Goal: Task Accomplishment & Management: Manage account settings

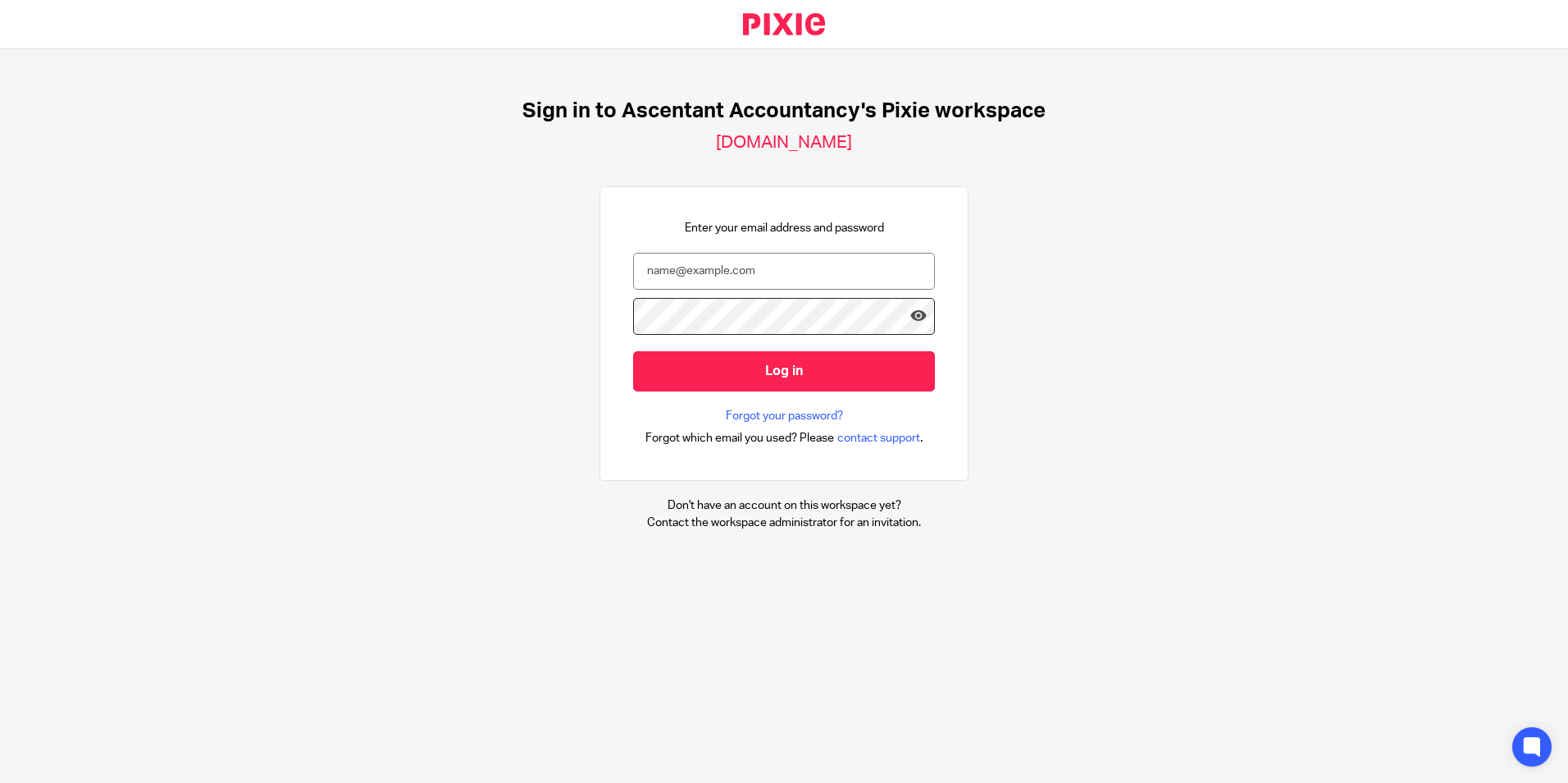
click at [427, 294] on div "Sign in to Ascentant Accountancy's Pixie workspace ascentant-accountancy.usepix…" at bounding box center [784, 315] width 1568 height 530
drag, startPoint x: 427, startPoint y: 294, endPoint x: 830, endPoint y: 260, distance: 404.4
click at [830, 257] on input "email" at bounding box center [784, 271] width 302 height 37
type input "p.white@ascentant.co.uk"
click at [633, 351] on input "Log in" at bounding box center [784, 371] width 302 height 41
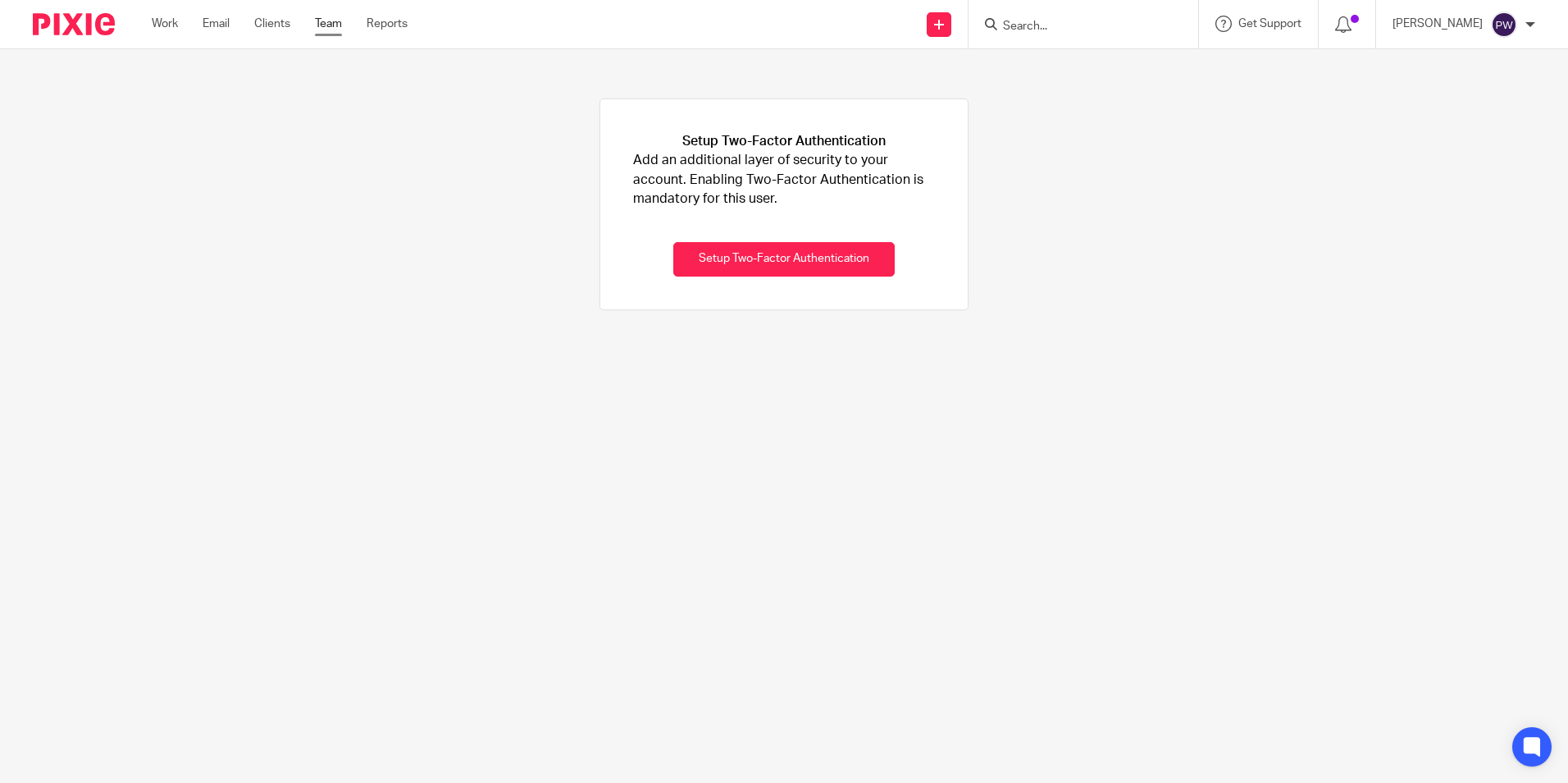
click at [323, 27] on link "Team" at bounding box center [328, 23] width 27 height 16
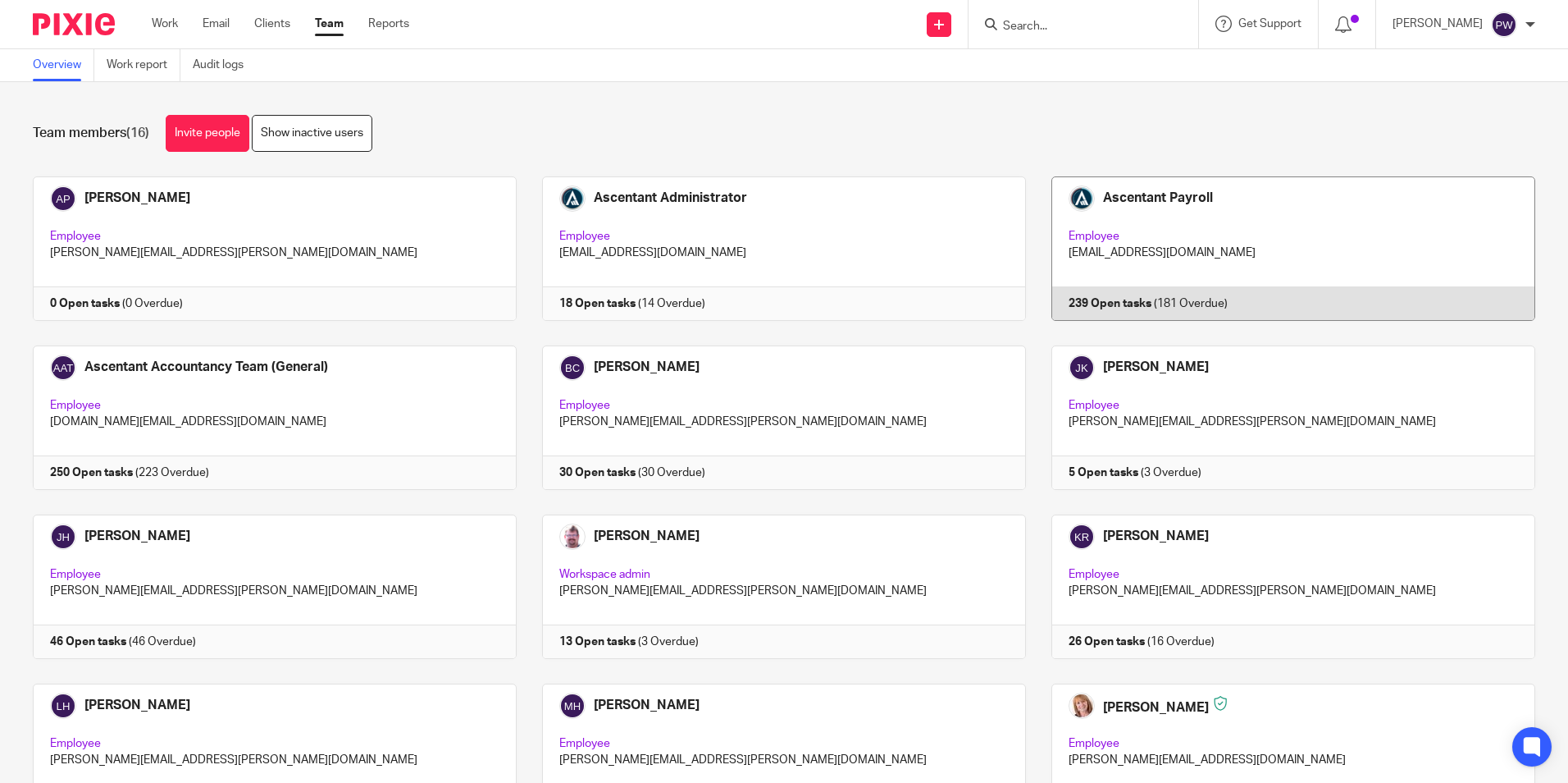
click at [1087, 264] on link at bounding box center [1280, 249] width 509 height 144
click at [1095, 300] on link at bounding box center [1280, 249] width 509 height 144
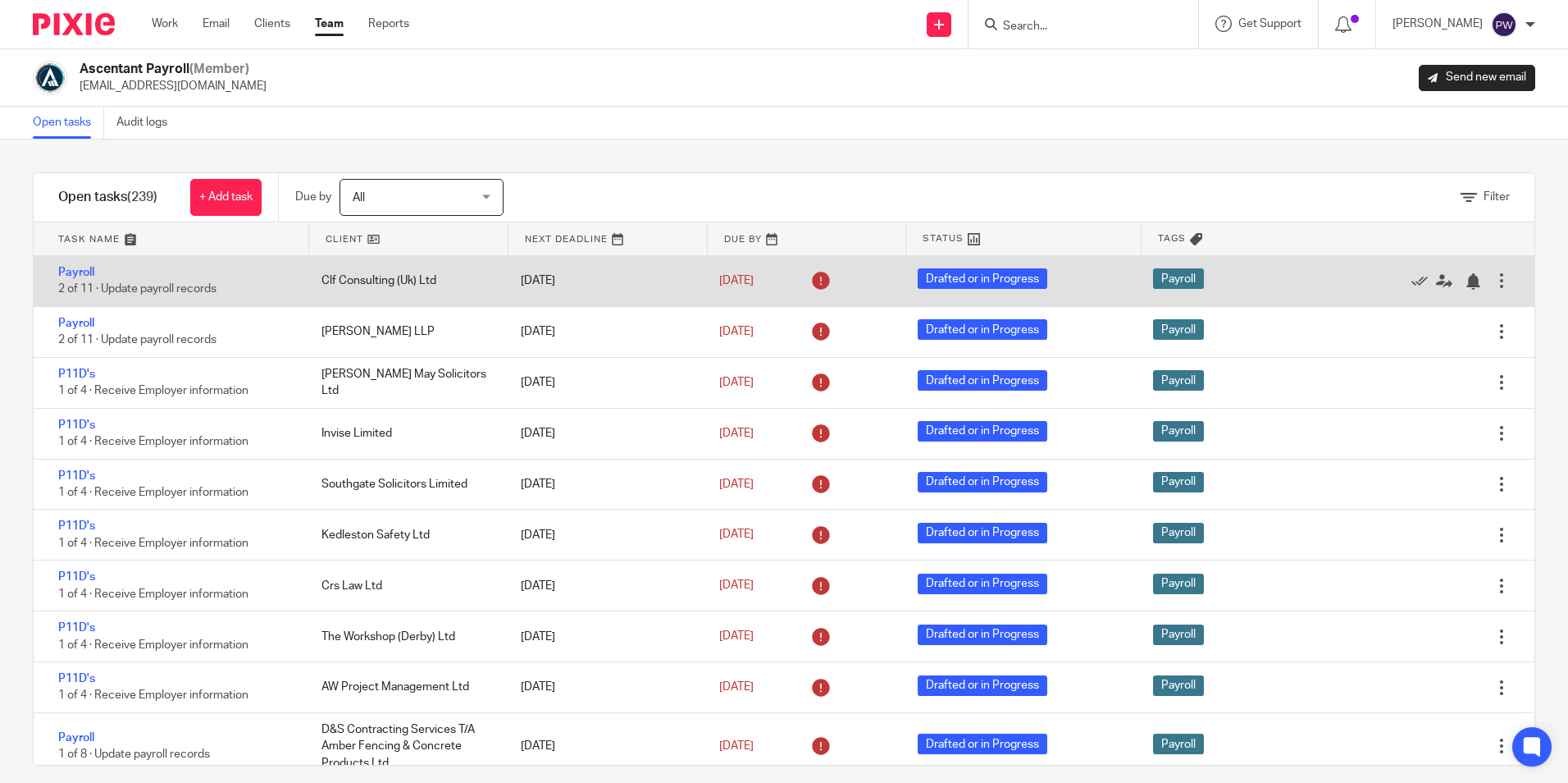
click at [537, 288] on div "26 Feb 2025" at bounding box center [603, 281] width 198 height 32
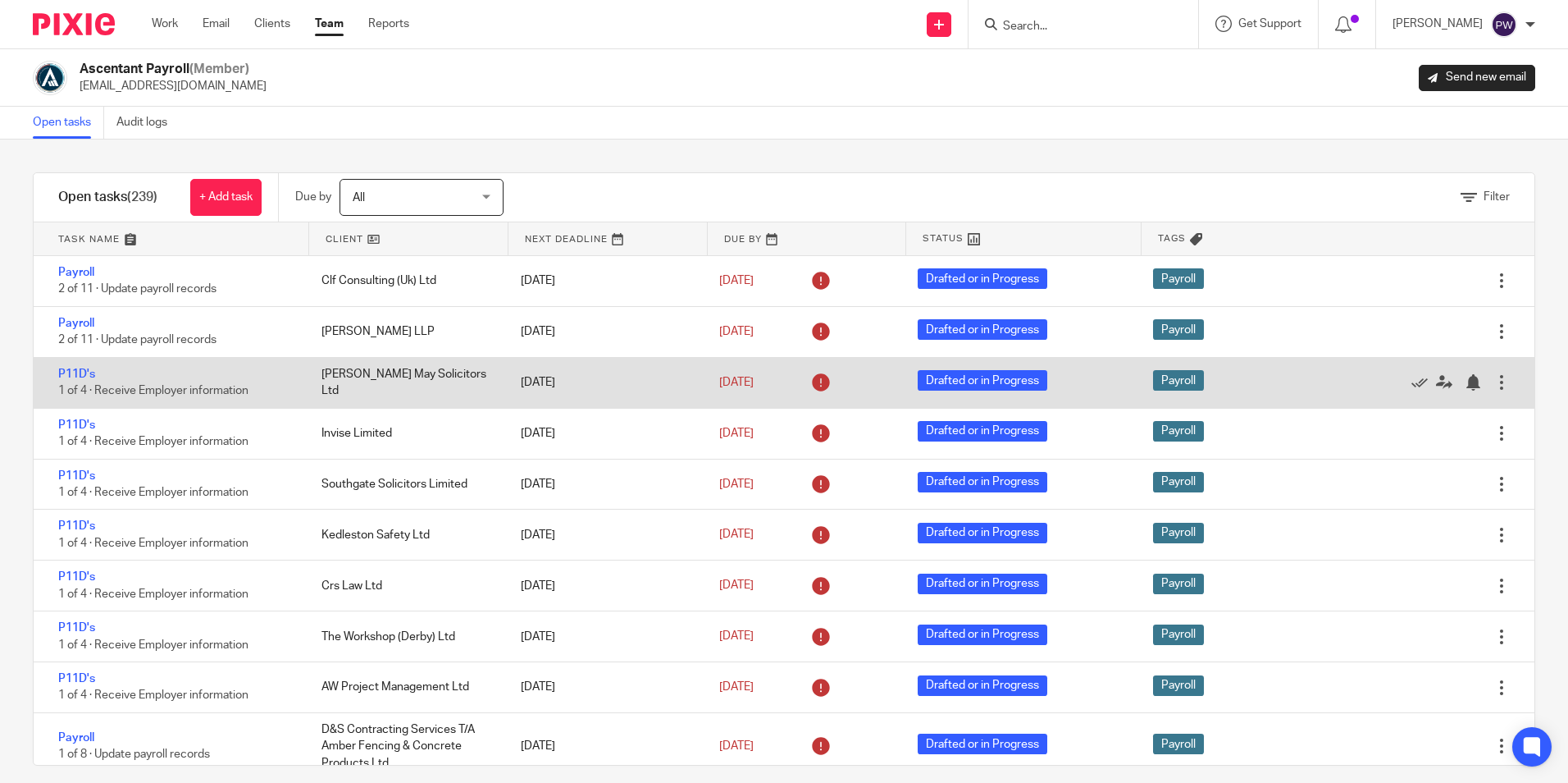
click at [526, 383] on div "30 May 2025" at bounding box center [603, 382] width 198 height 32
click at [1411, 383] on icon at bounding box center [1419, 382] width 16 height 16
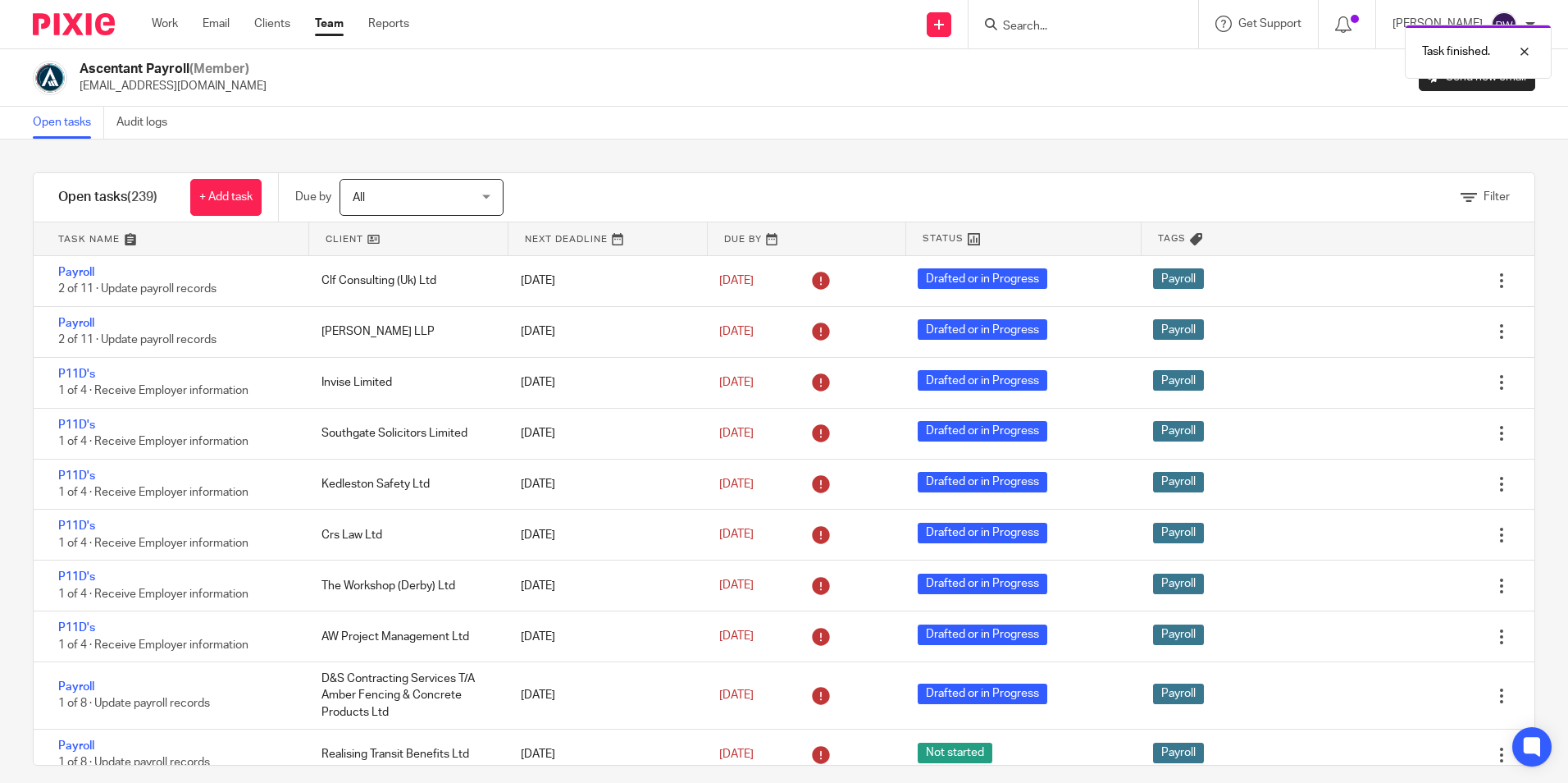
click at [1411, 383] on icon at bounding box center [1419, 382] width 16 height 16
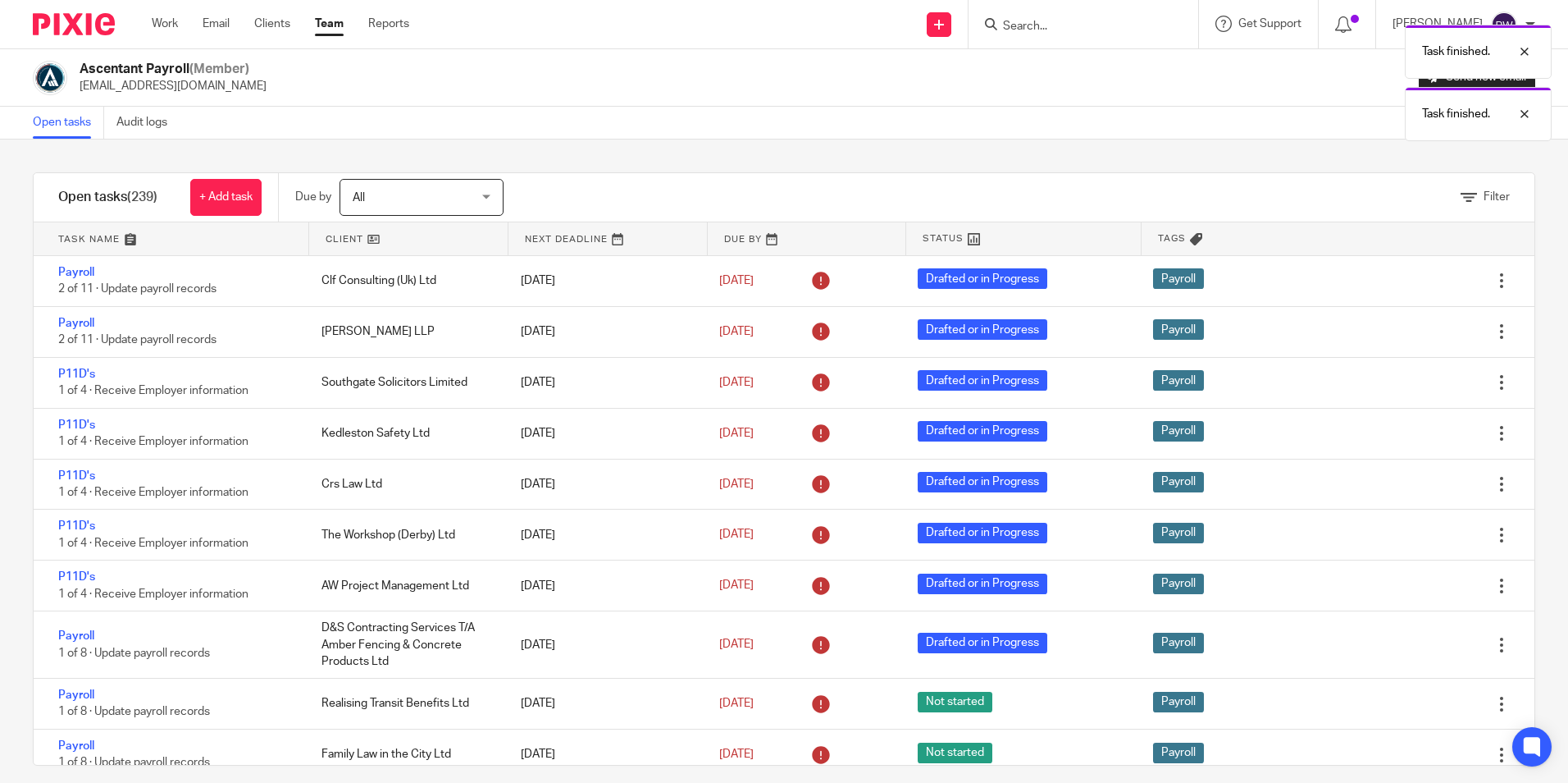
click at [1411, 383] on icon at bounding box center [1419, 382] width 16 height 16
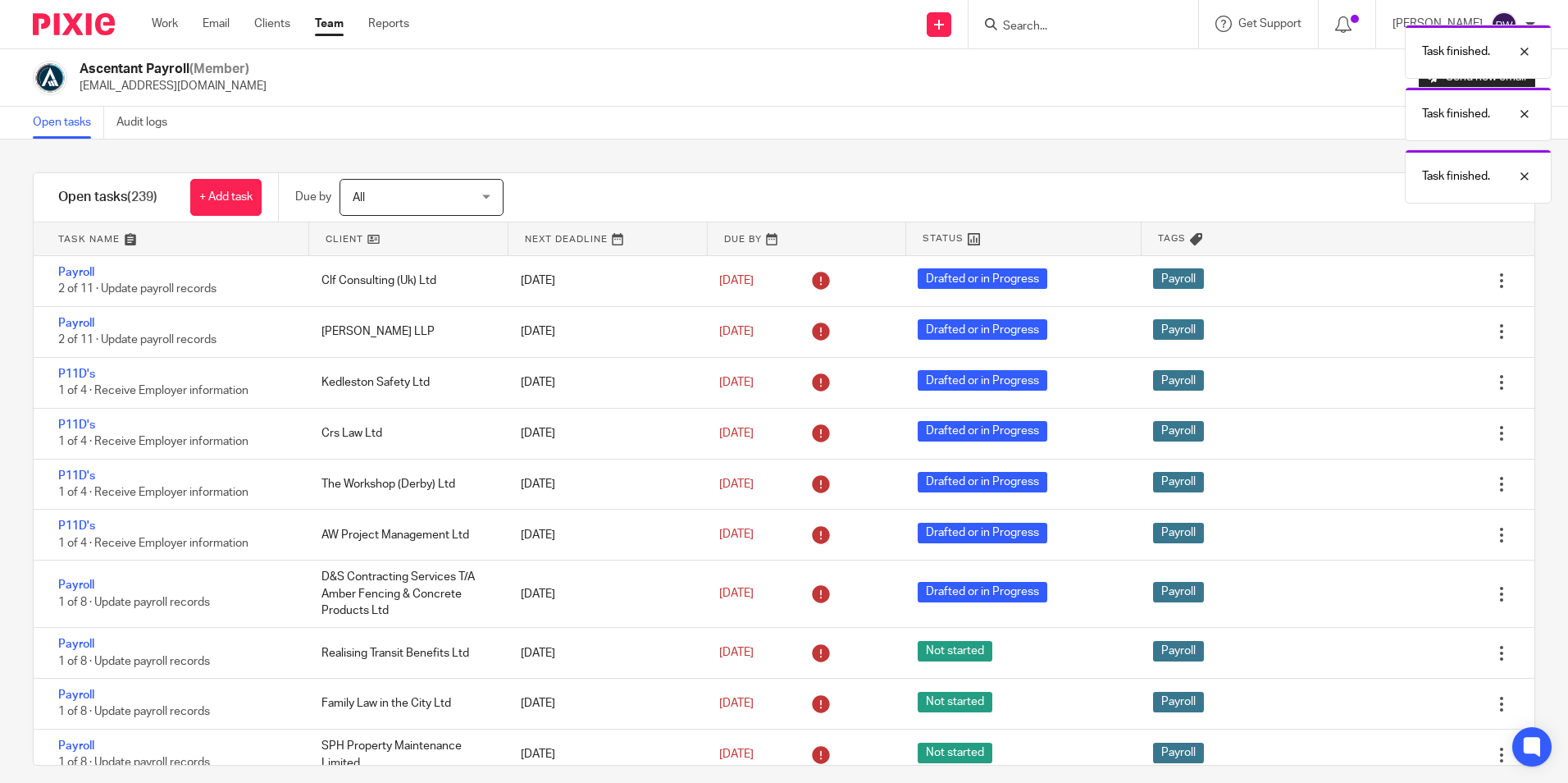
click at [1411, 383] on icon at bounding box center [1419, 382] width 16 height 16
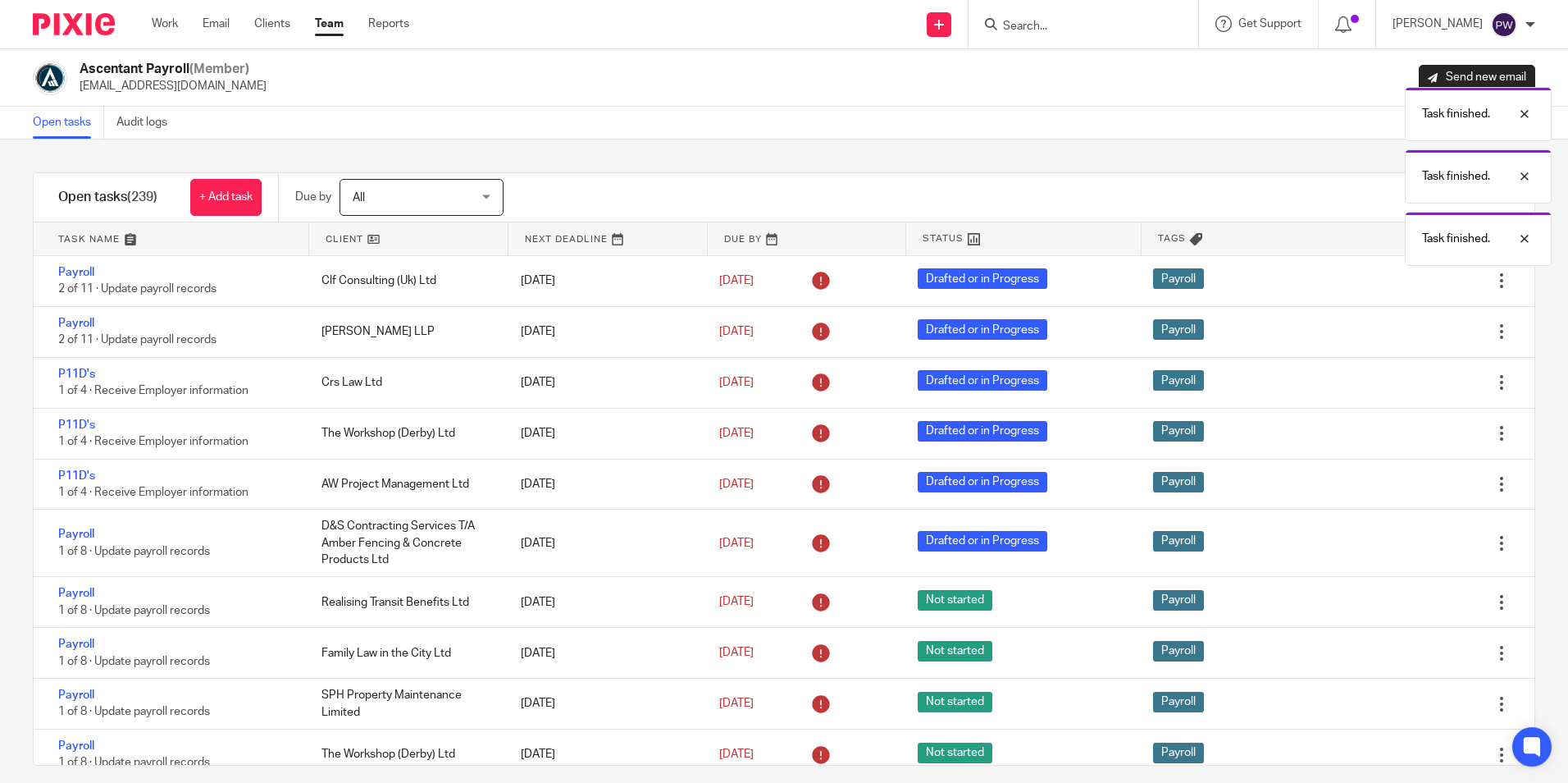
click at [1411, 383] on icon at bounding box center [1419, 382] width 16 height 16
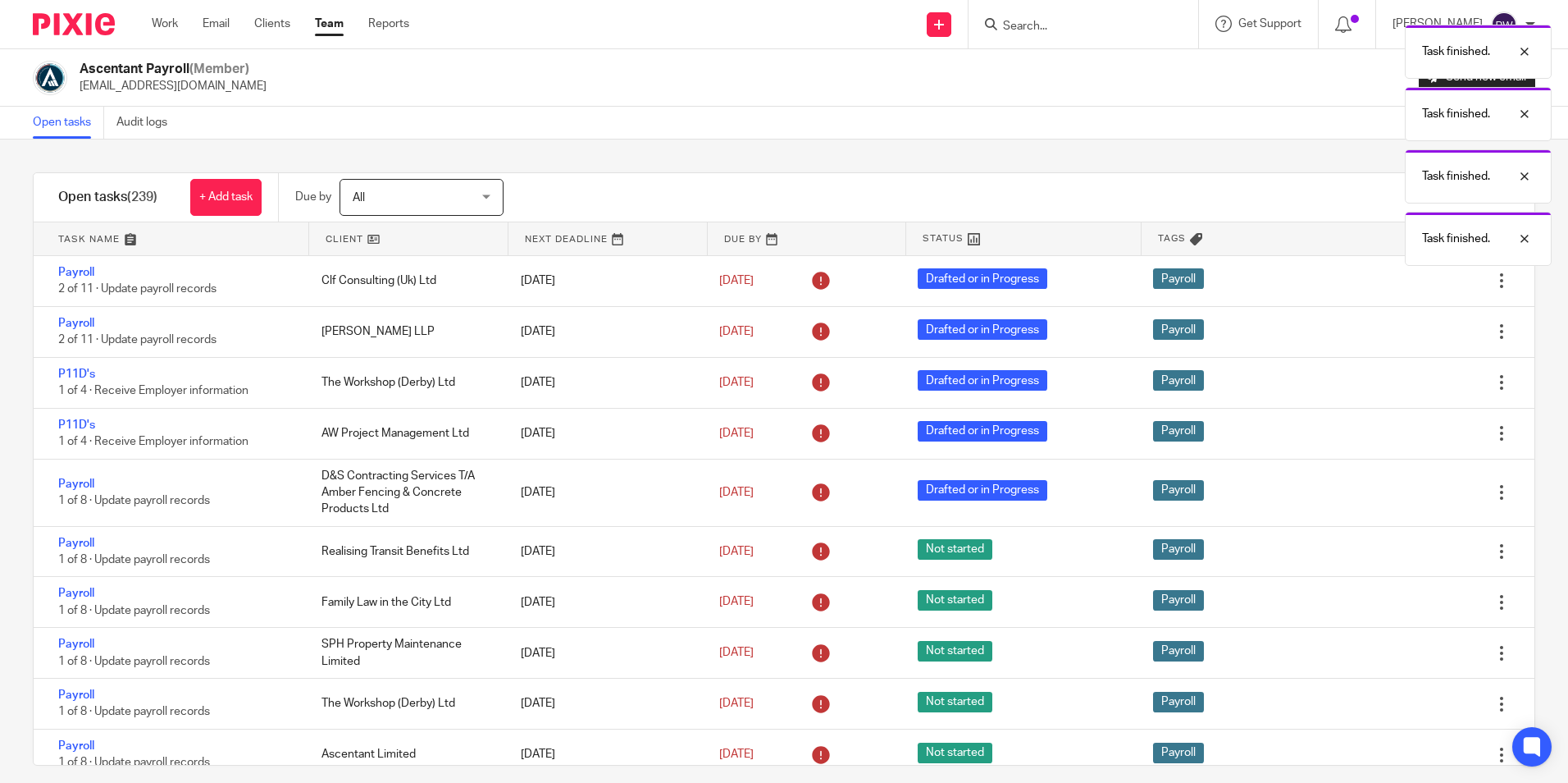
click at [1411, 383] on icon at bounding box center [1419, 382] width 16 height 16
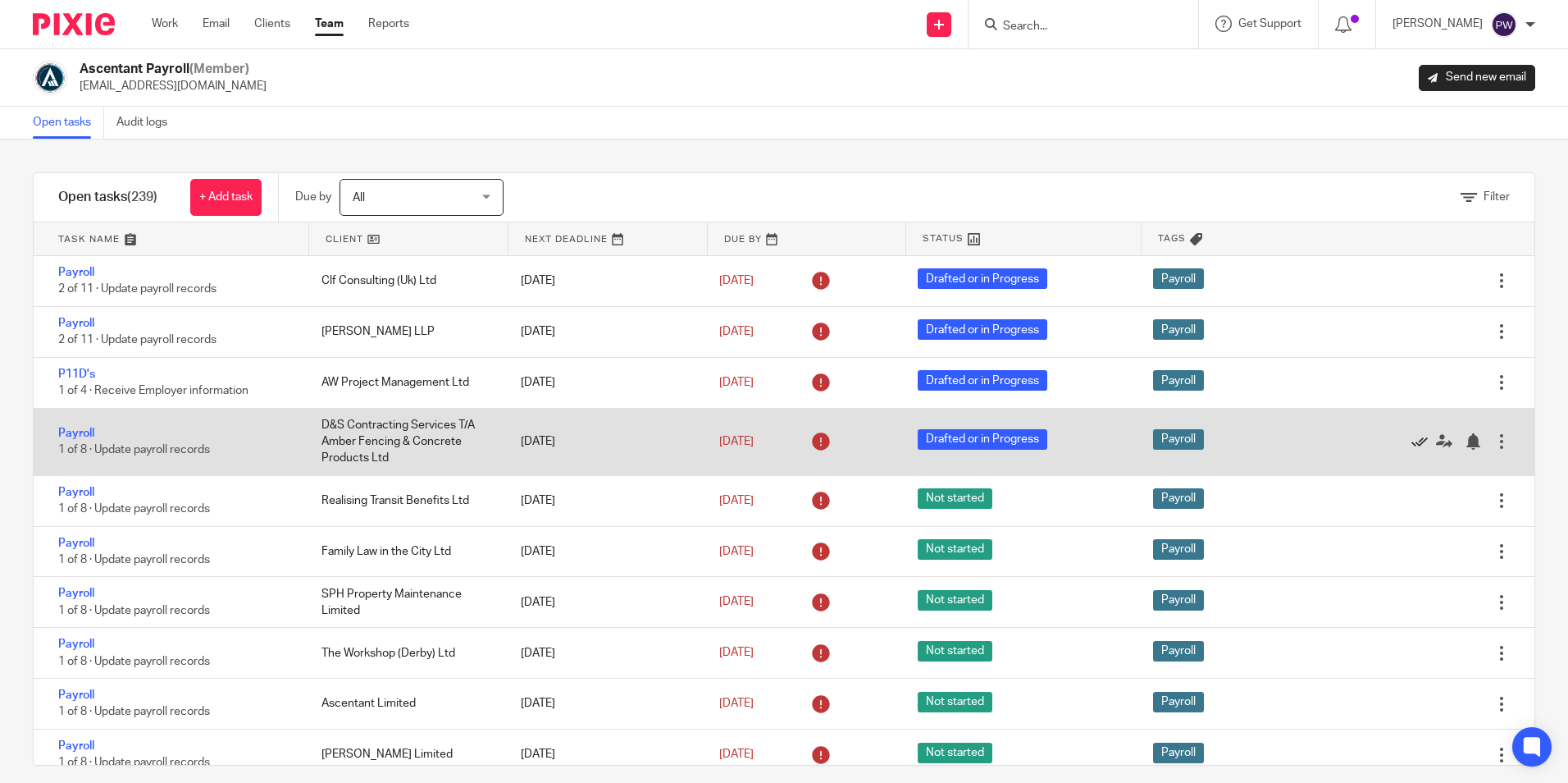
click at [1411, 441] on icon at bounding box center [1419, 441] width 16 height 16
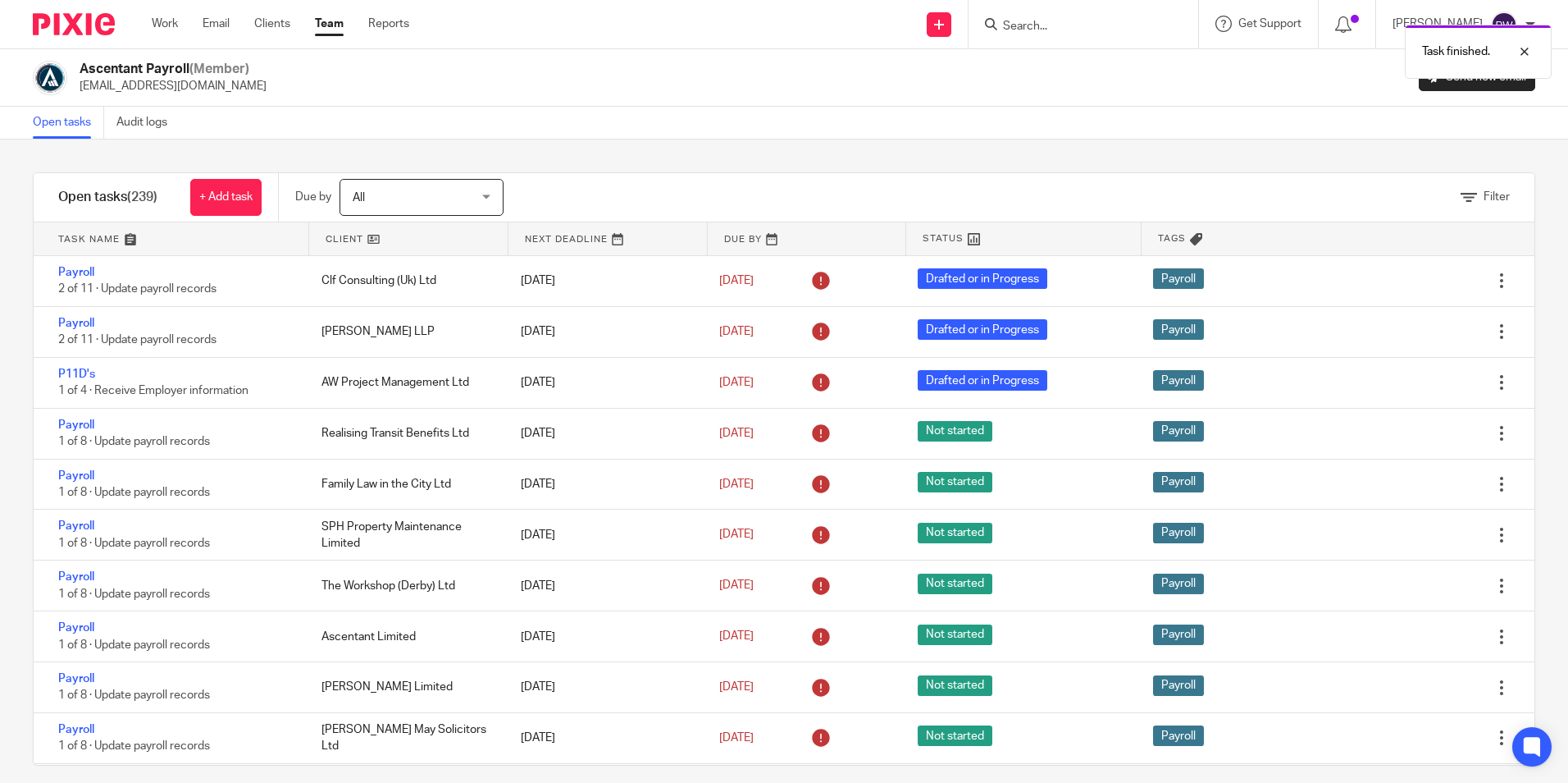
click at [1411, 441] on icon at bounding box center [1419, 433] width 16 height 16
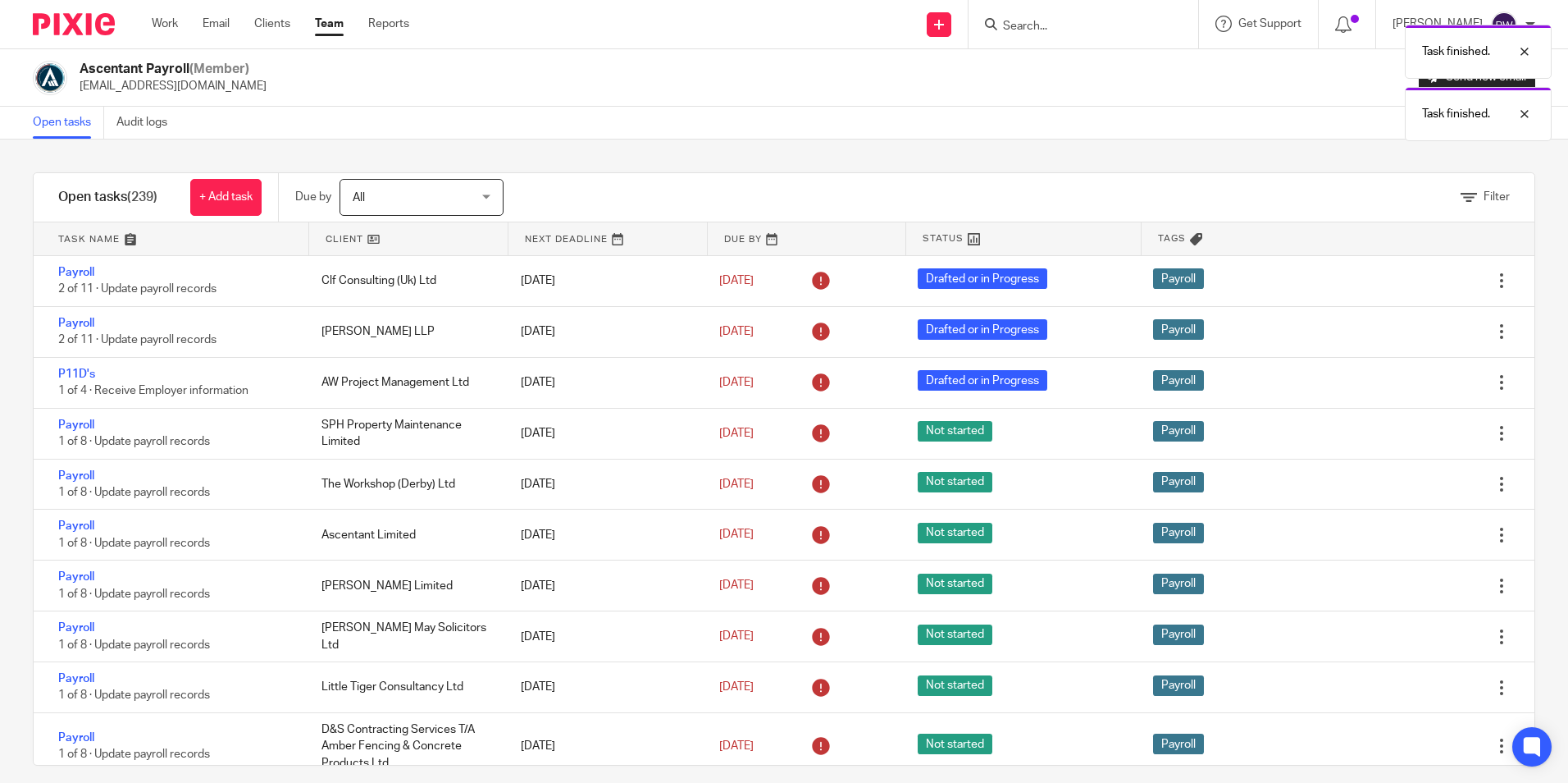
click at [1411, 441] on icon at bounding box center [1419, 433] width 16 height 16
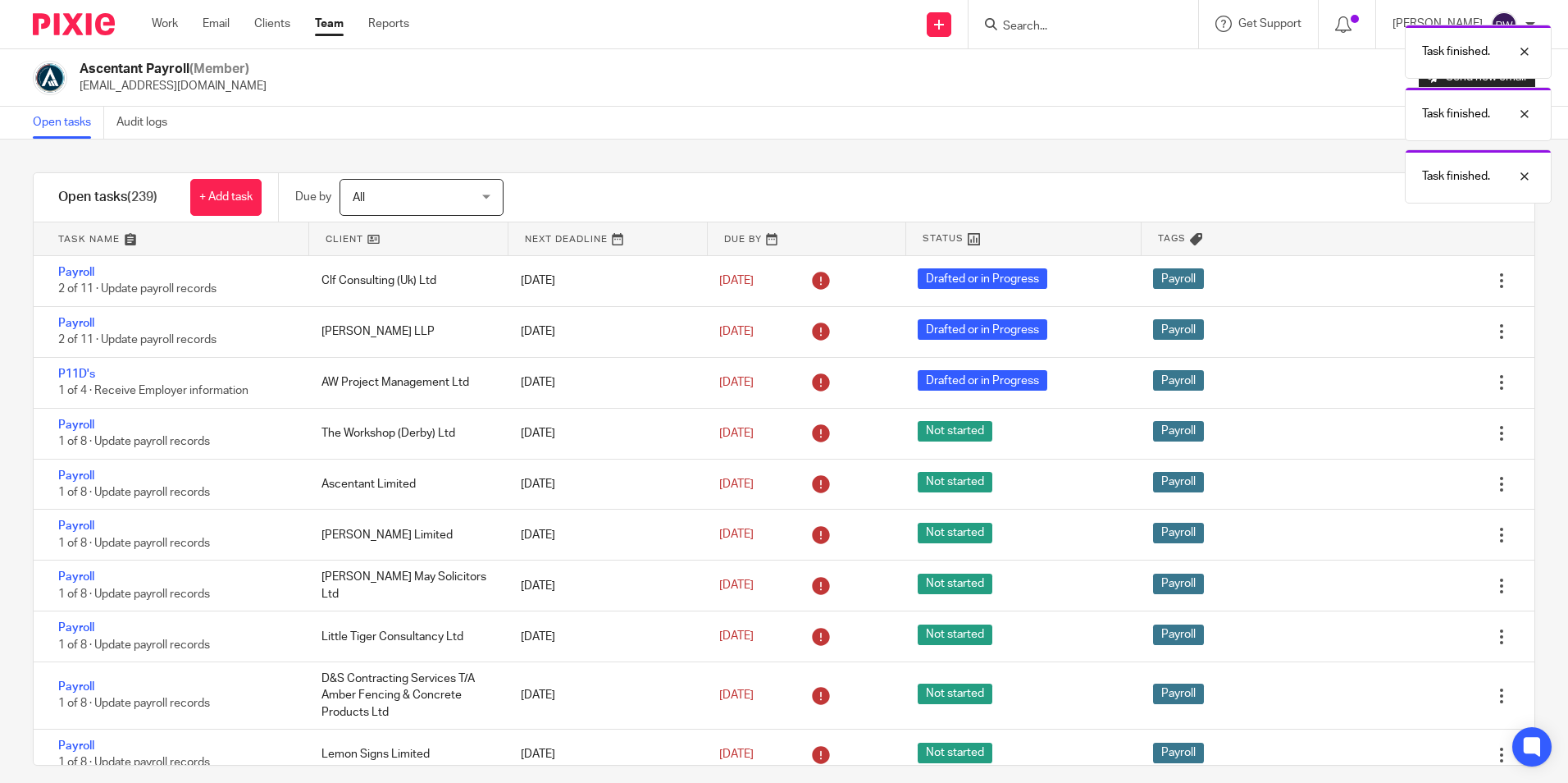
click at [1411, 441] on icon at bounding box center [1419, 433] width 16 height 16
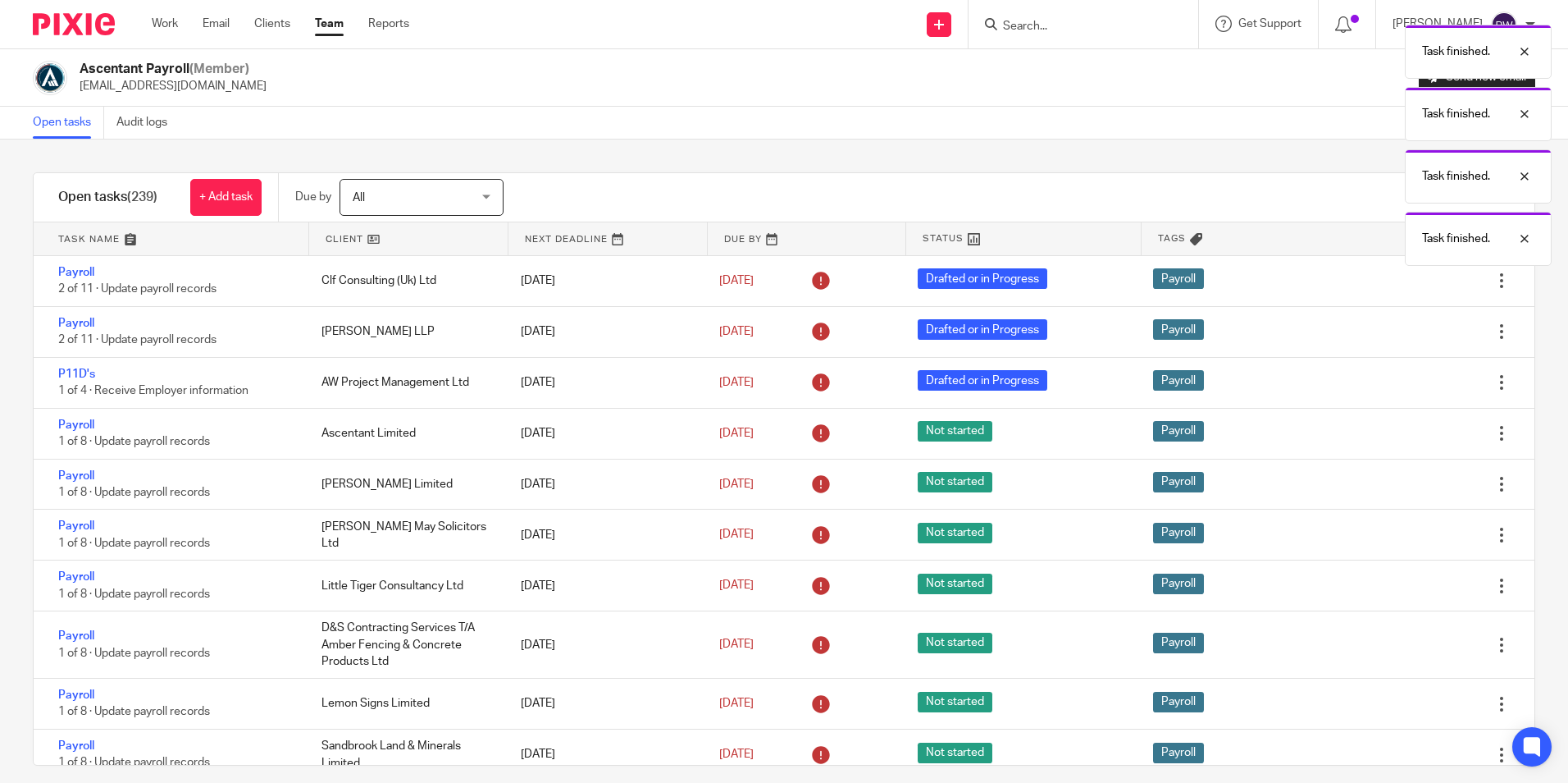
click at [1411, 441] on icon at bounding box center [1419, 433] width 16 height 16
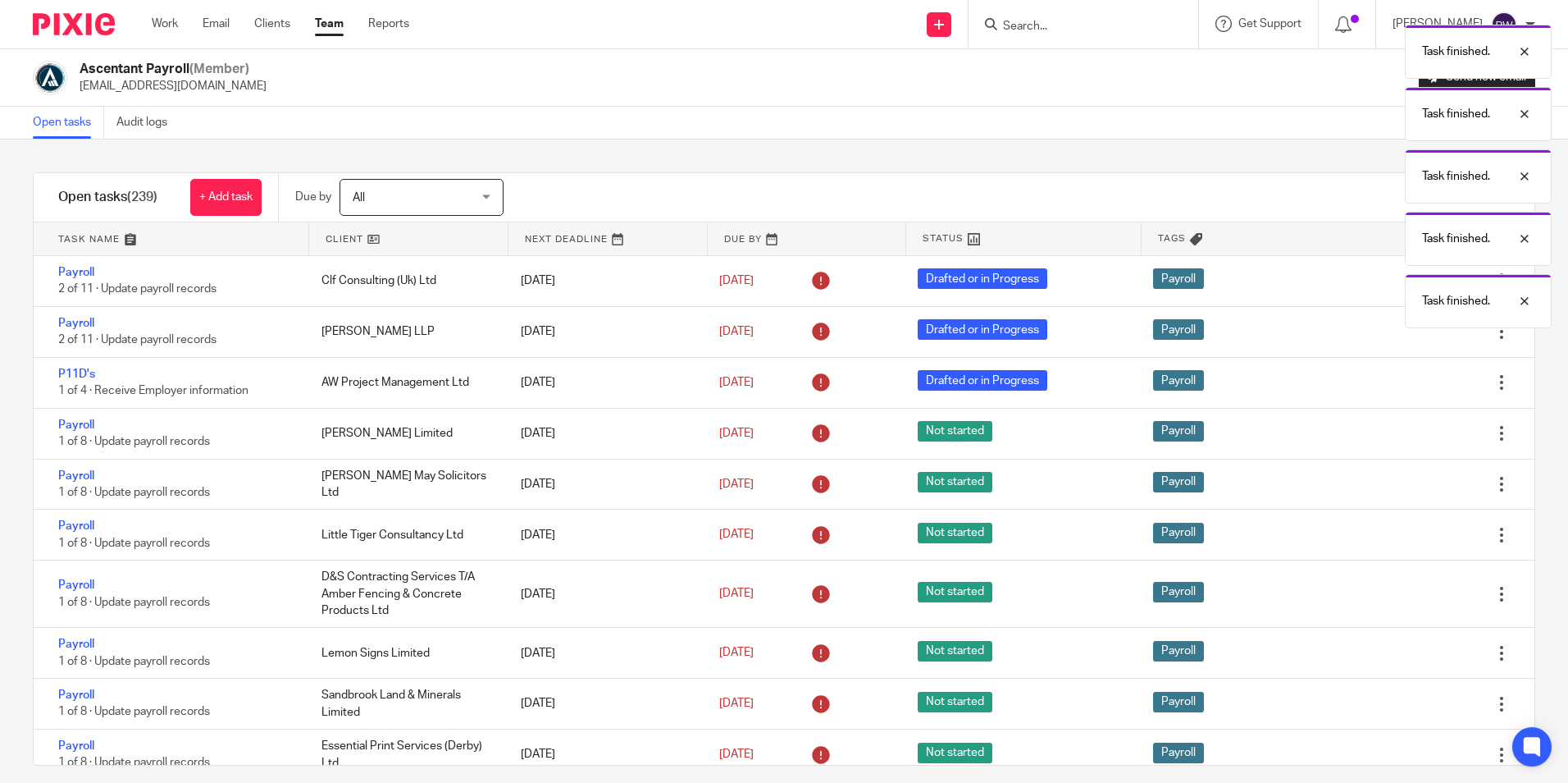
click at [1411, 441] on icon at bounding box center [1419, 433] width 16 height 16
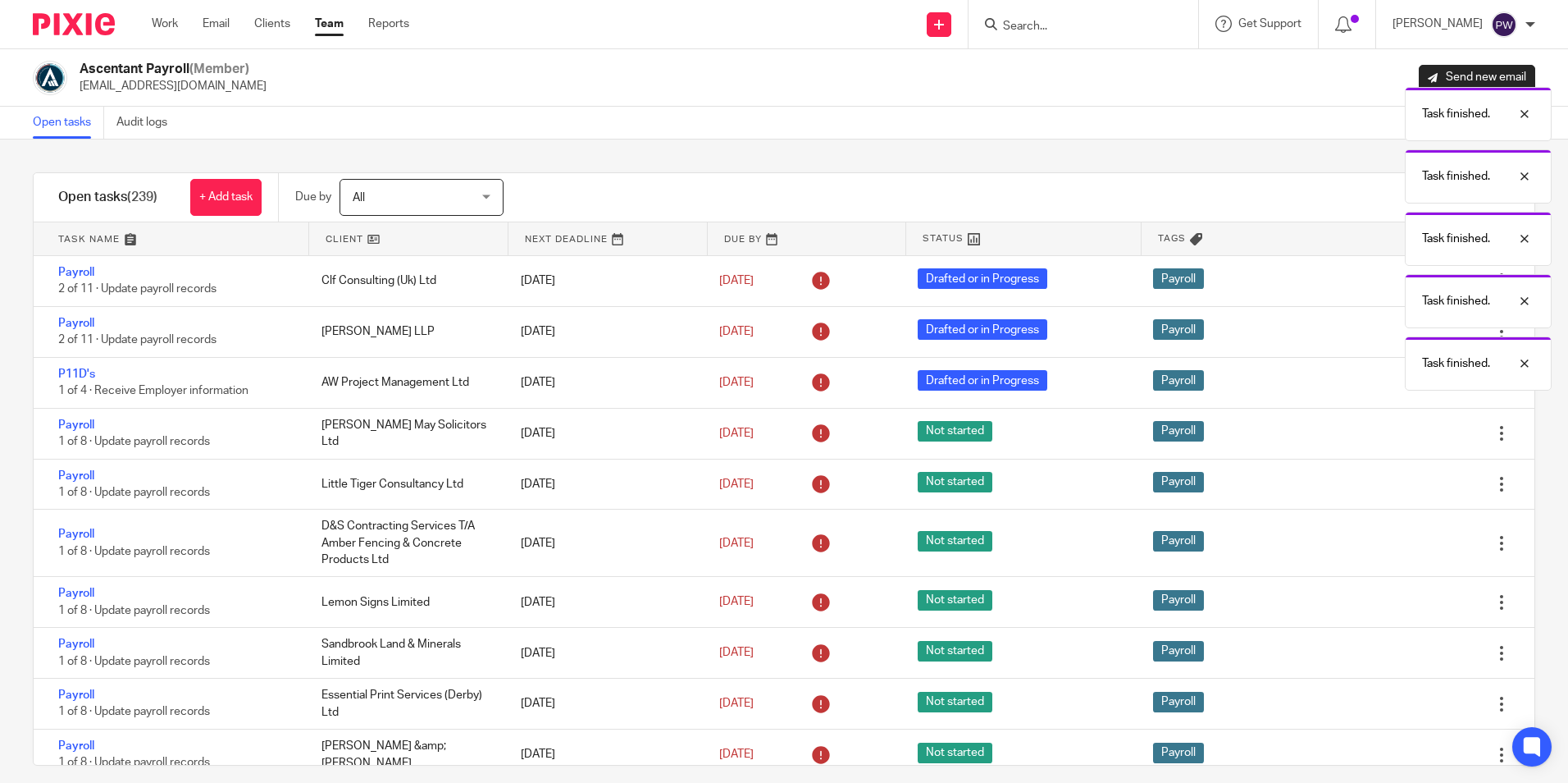
click at [1411, 441] on icon at bounding box center [1419, 433] width 16 height 16
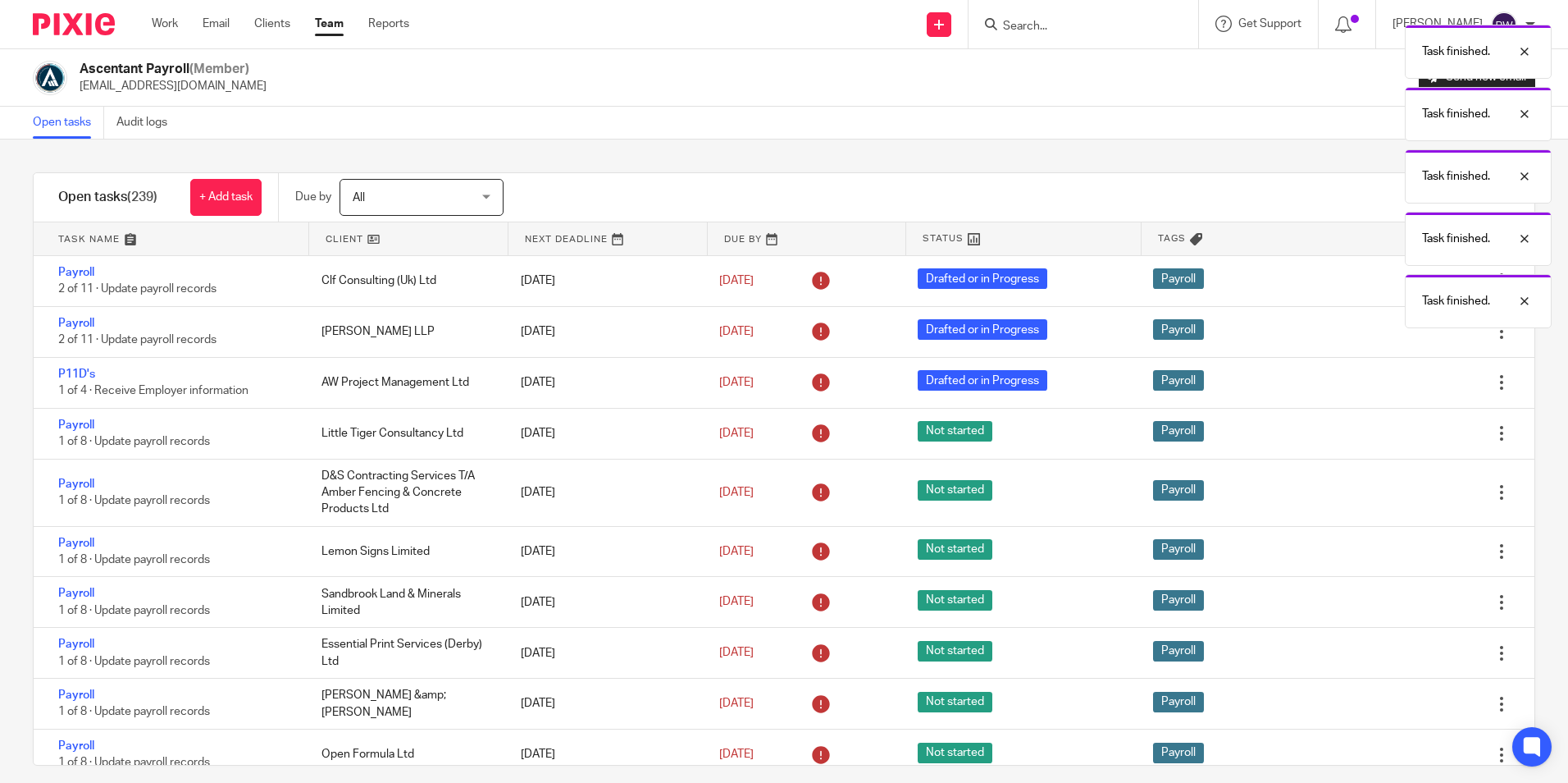
click at [1411, 441] on icon at bounding box center [1419, 433] width 16 height 16
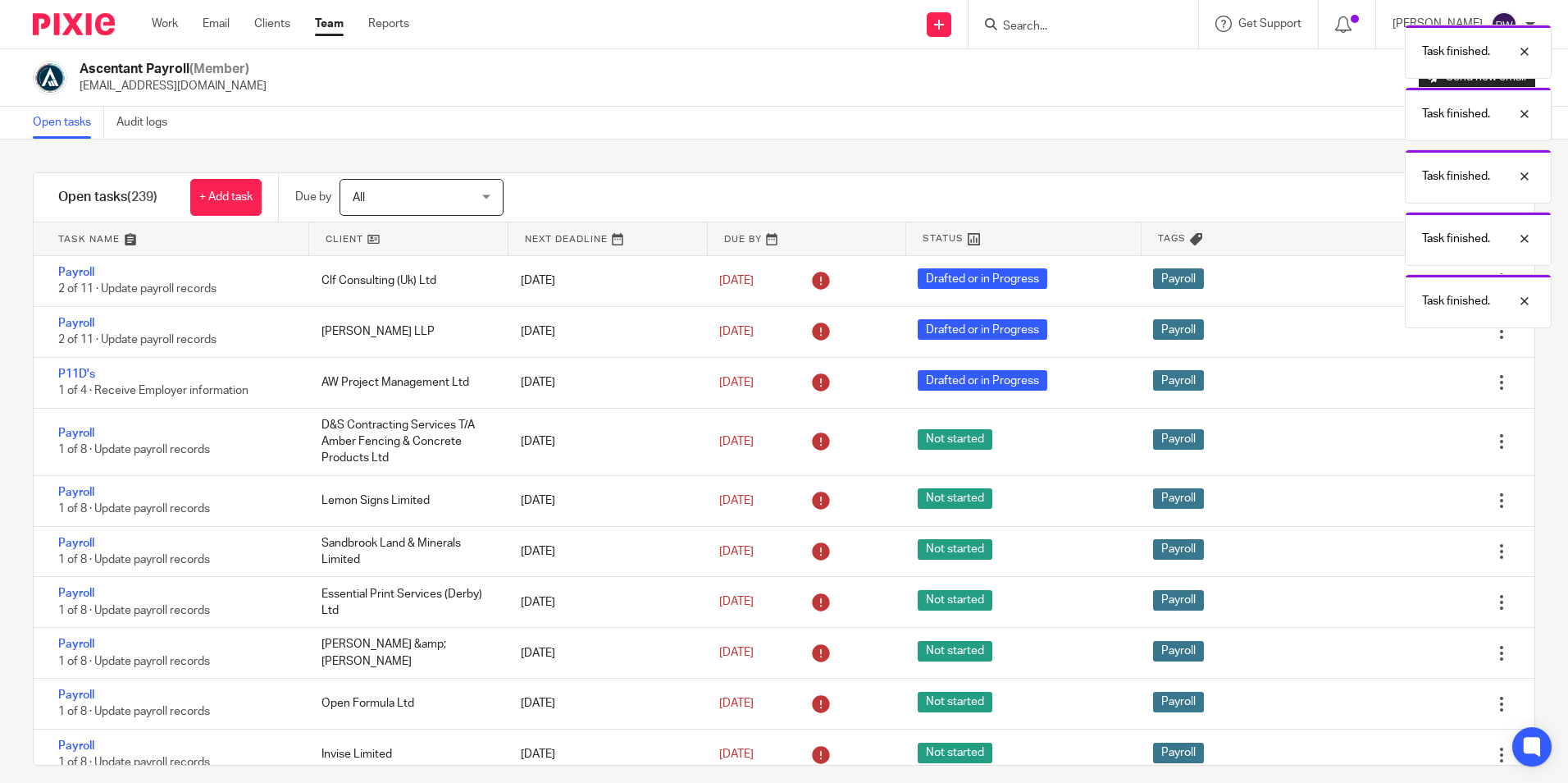
click at [1411, 441] on icon at bounding box center [1419, 441] width 16 height 16
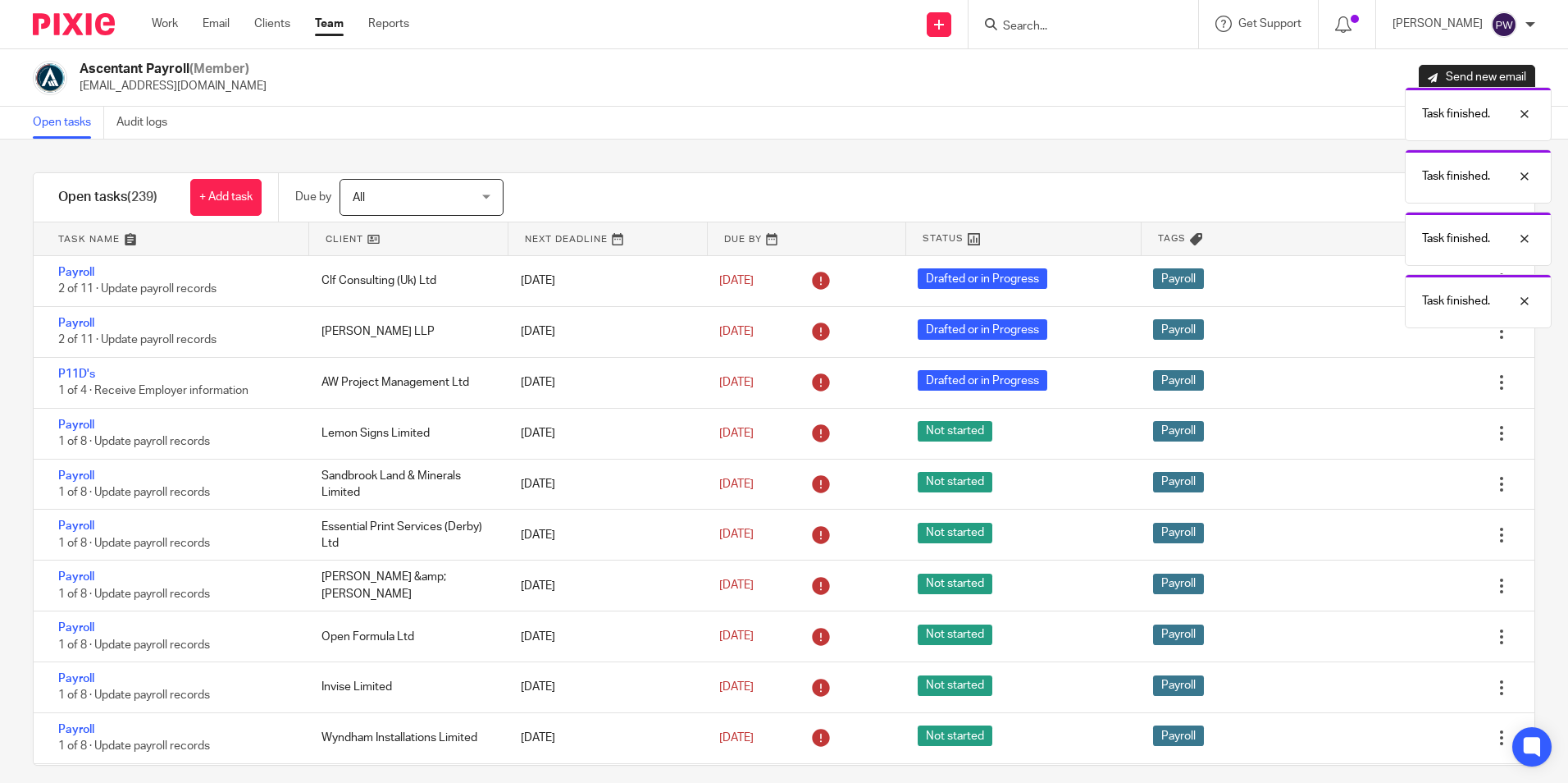
click at [1411, 441] on icon at bounding box center [1419, 433] width 16 height 16
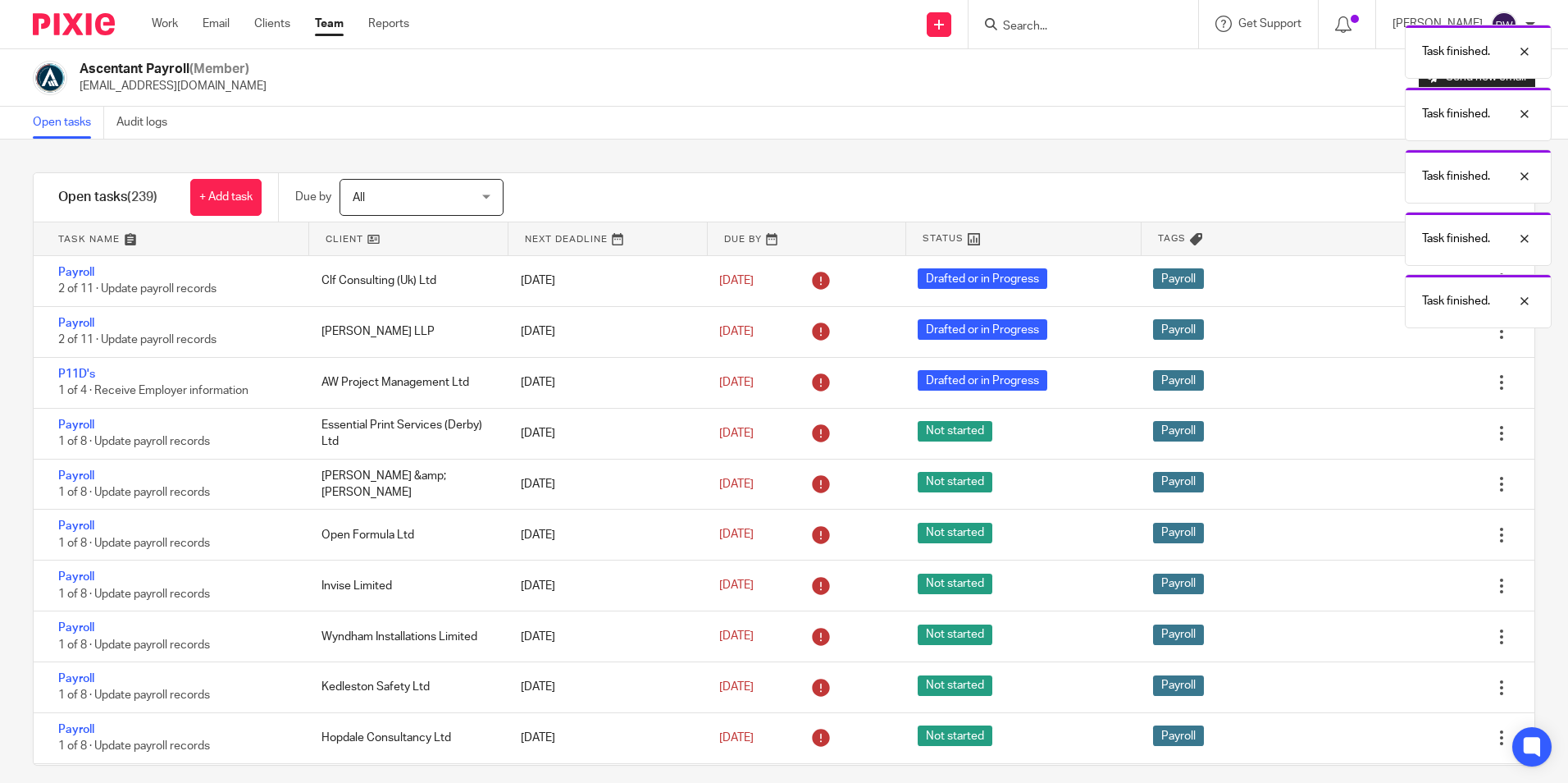
click at [1411, 441] on icon at bounding box center [1419, 433] width 16 height 16
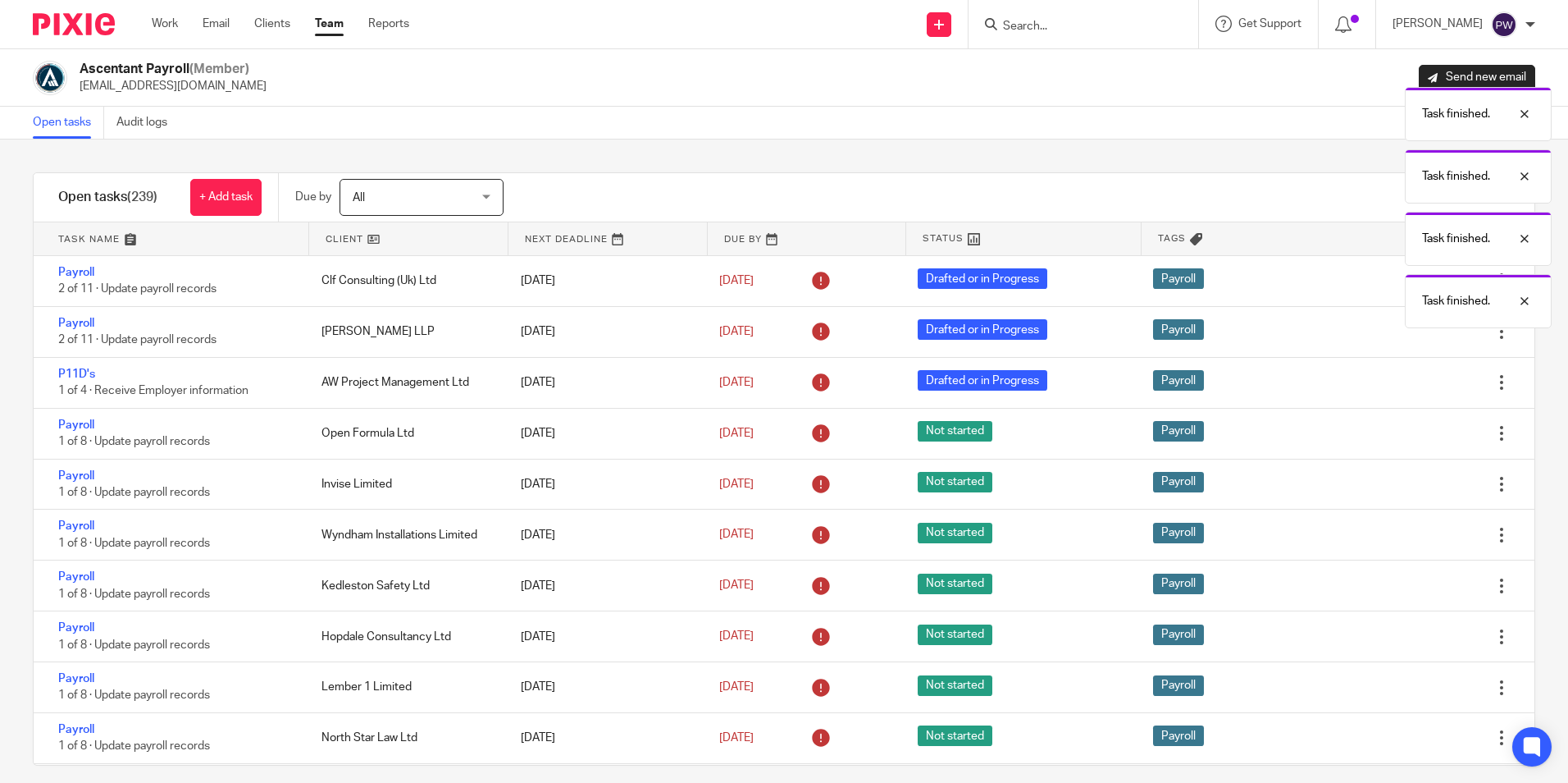
click at [1411, 441] on icon at bounding box center [1419, 433] width 16 height 16
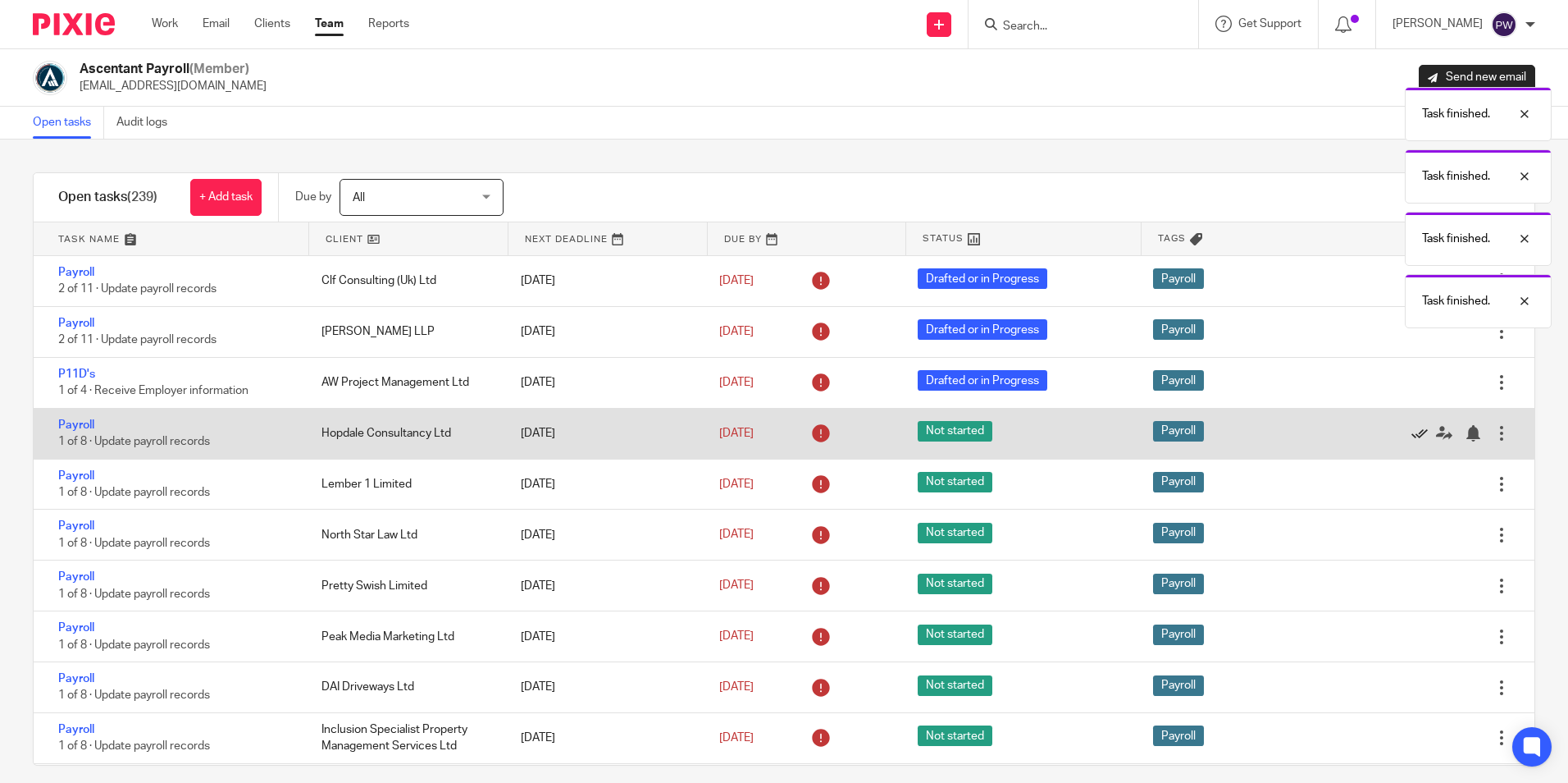
click at [1411, 441] on icon at bounding box center [1419, 433] width 16 height 16
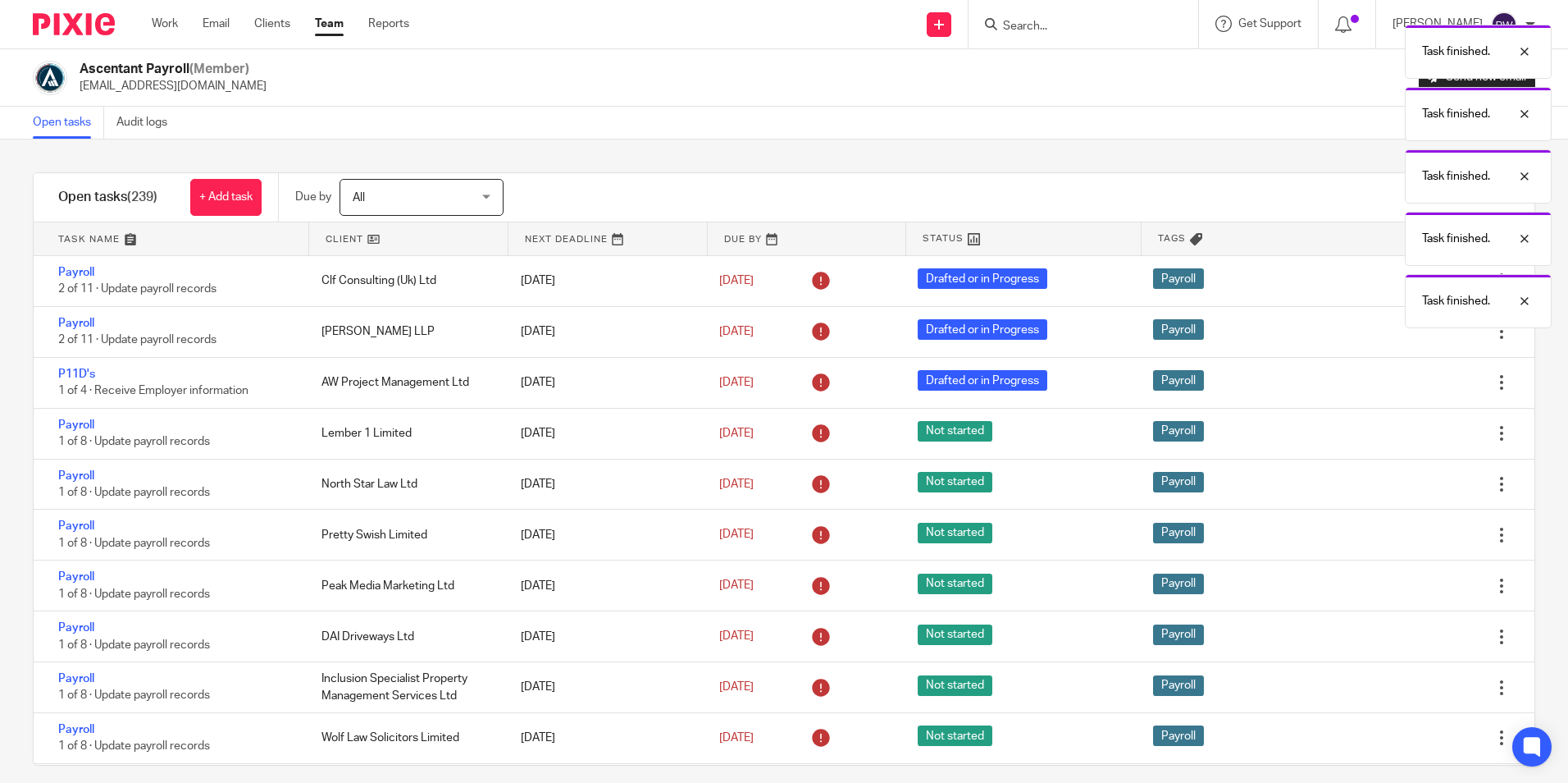
click at [1411, 441] on icon at bounding box center [1419, 433] width 16 height 16
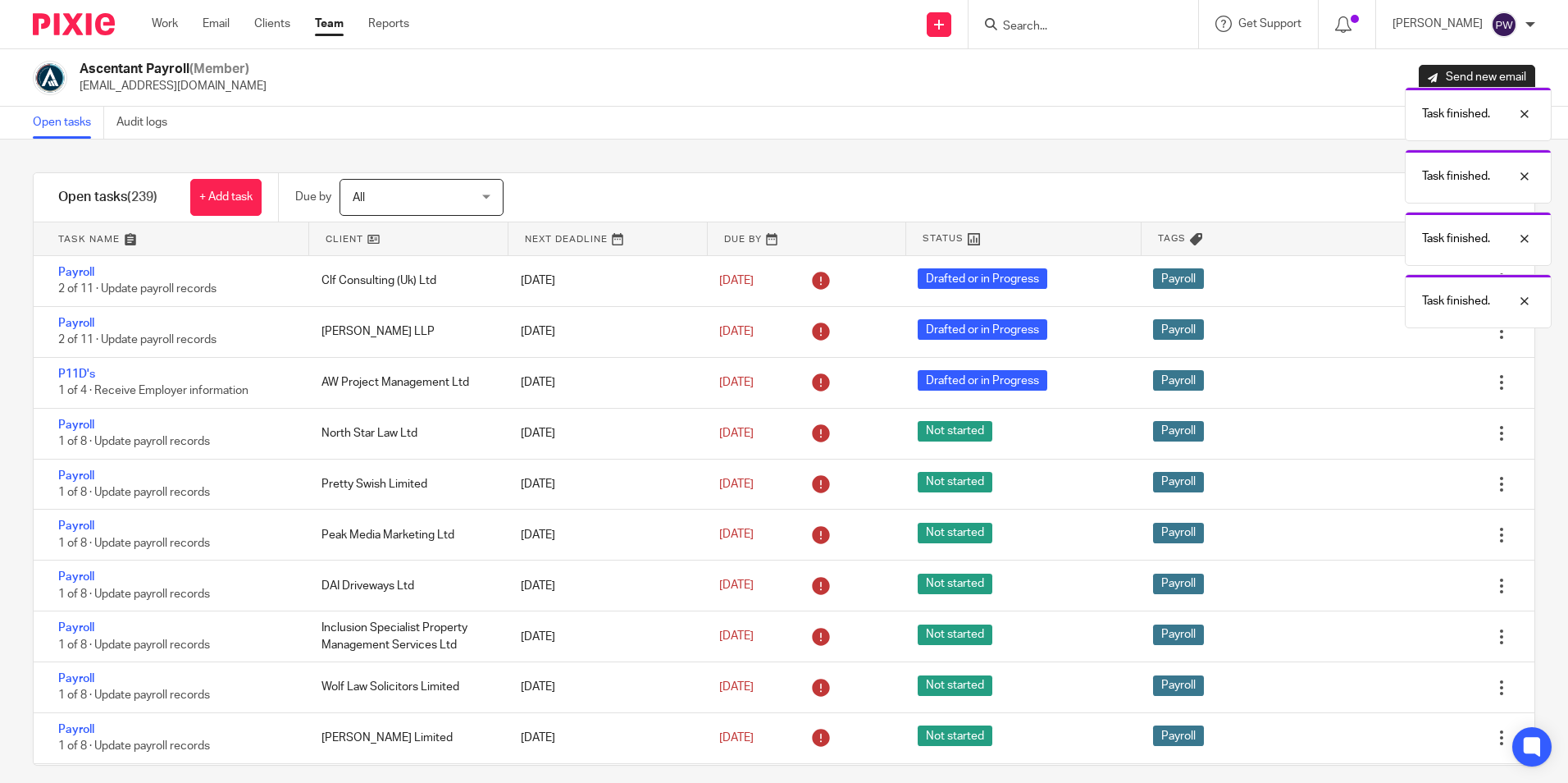
click at [1411, 441] on icon at bounding box center [1419, 433] width 16 height 16
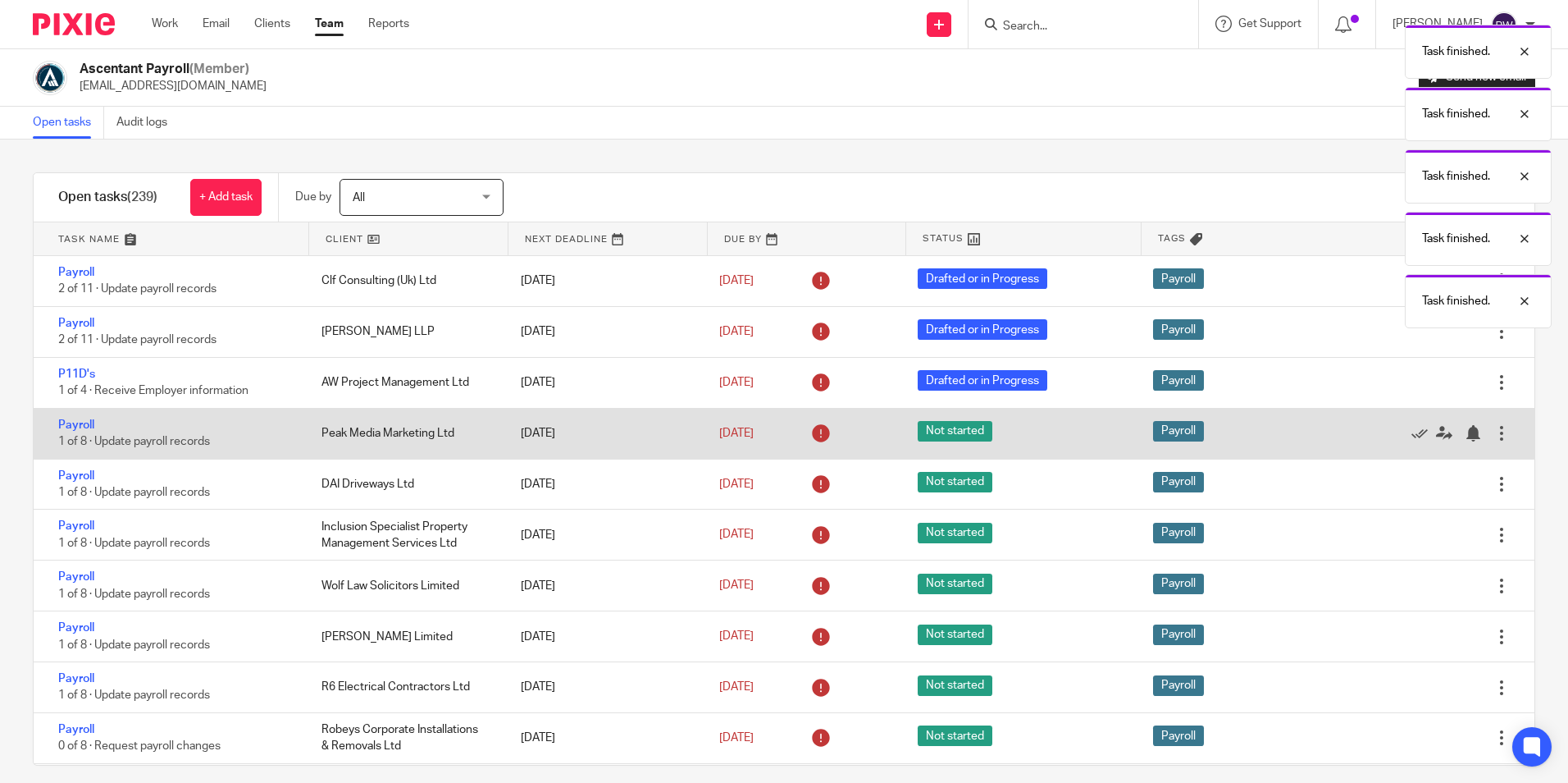
click at [1375, 443] on div "Edit task Delete" at bounding box center [1453, 433] width 162 height 50
click at [1411, 437] on icon at bounding box center [1419, 433] width 16 height 16
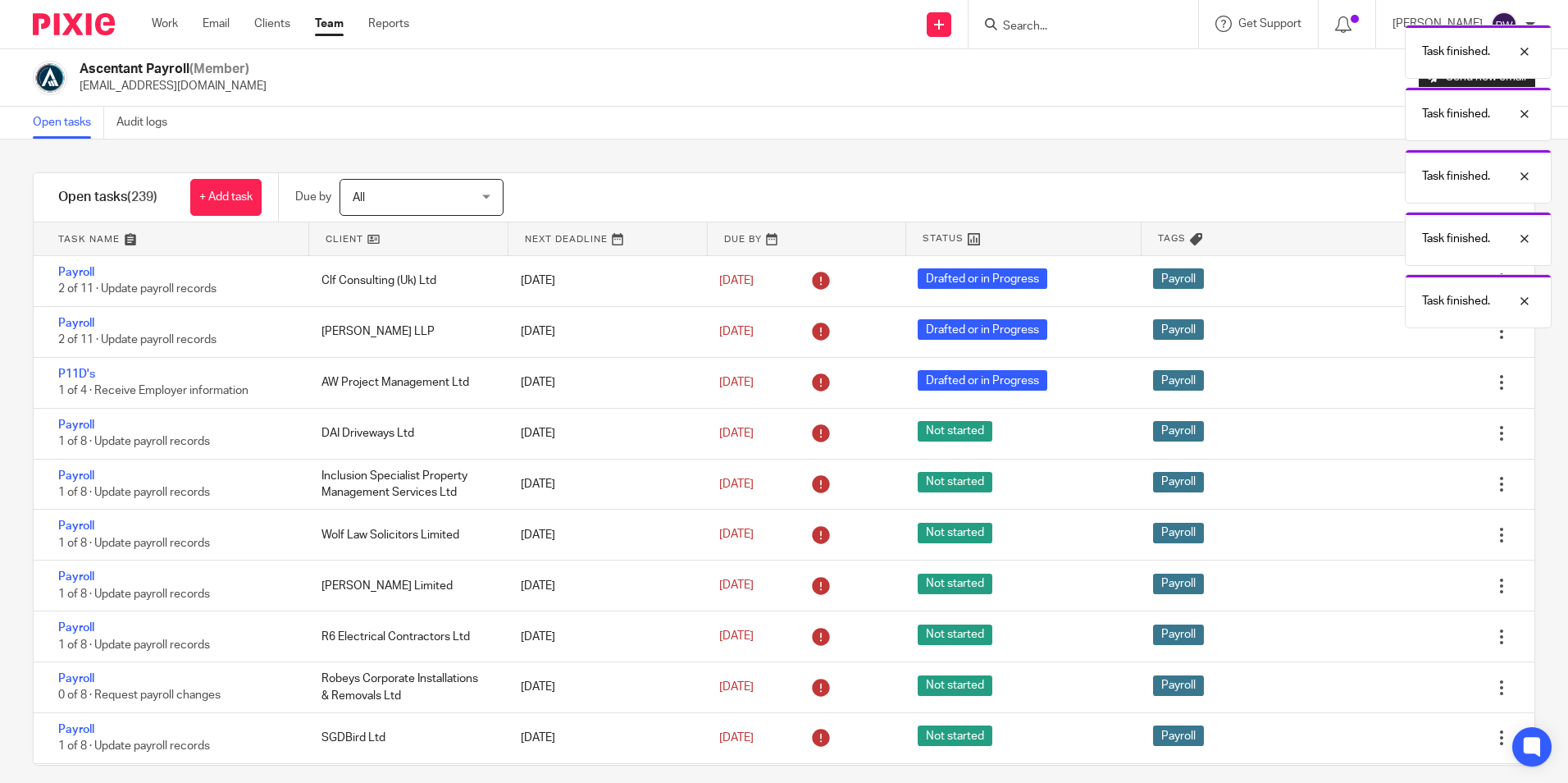
click at [1411, 437] on icon at bounding box center [1419, 433] width 16 height 16
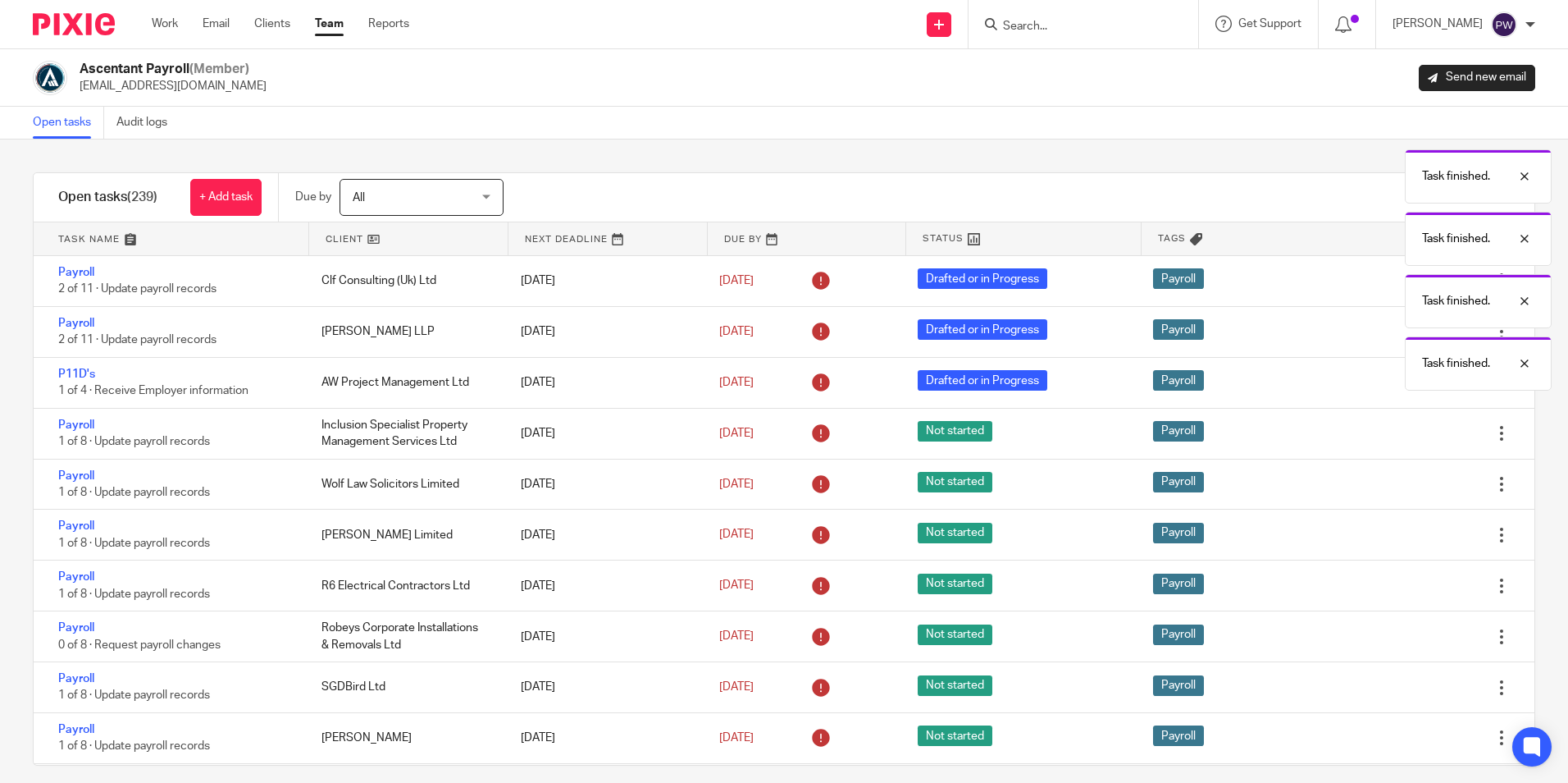
click at [1411, 437] on icon at bounding box center [1419, 433] width 16 height 16
click at [1375, 437] on body "Work Email Clients Team Reports Work Email Clients Team Reports Settings Send n…" at bounding box center [784, 392] width 1568 height 783
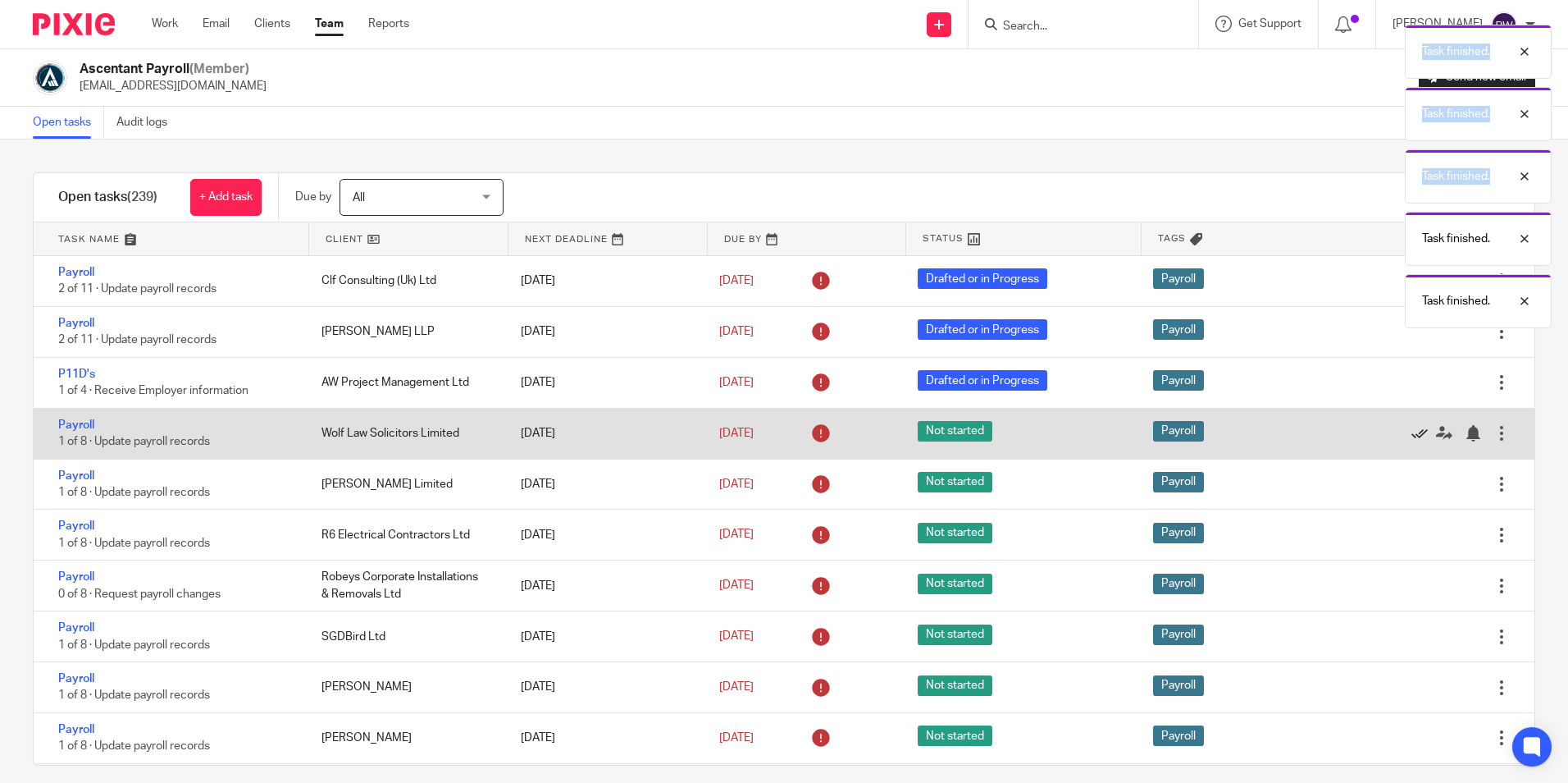
click at [1375, 437] on div "Edit task Delete" at bounding box center [1453, 433] width 162 height 50
click at [1411, 437] on icon at bounding box center [1419, 433] width 16 height 16
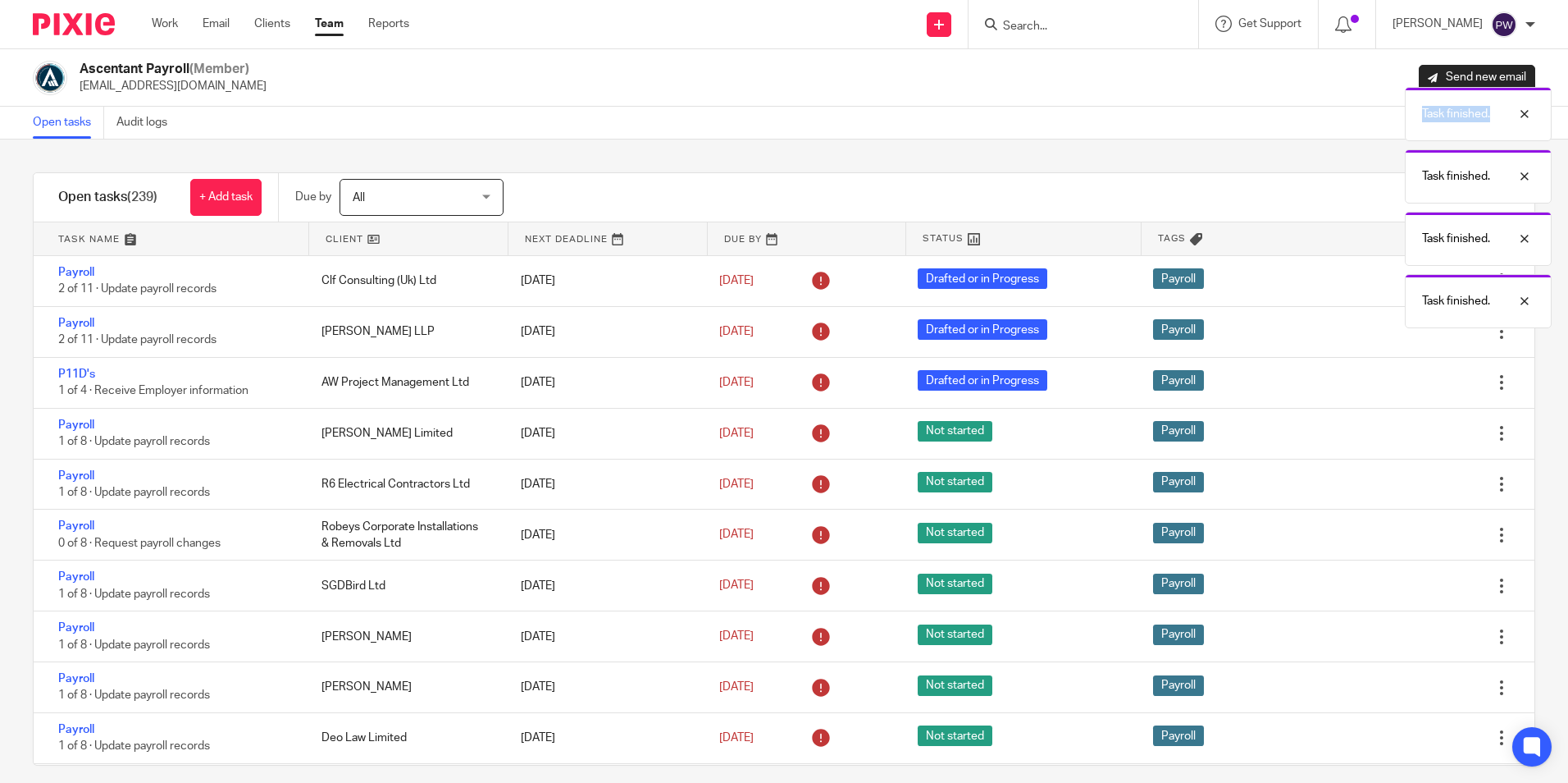
click at [1411, 437] on icon at bounding box center [1419, 433] width 16 height 16
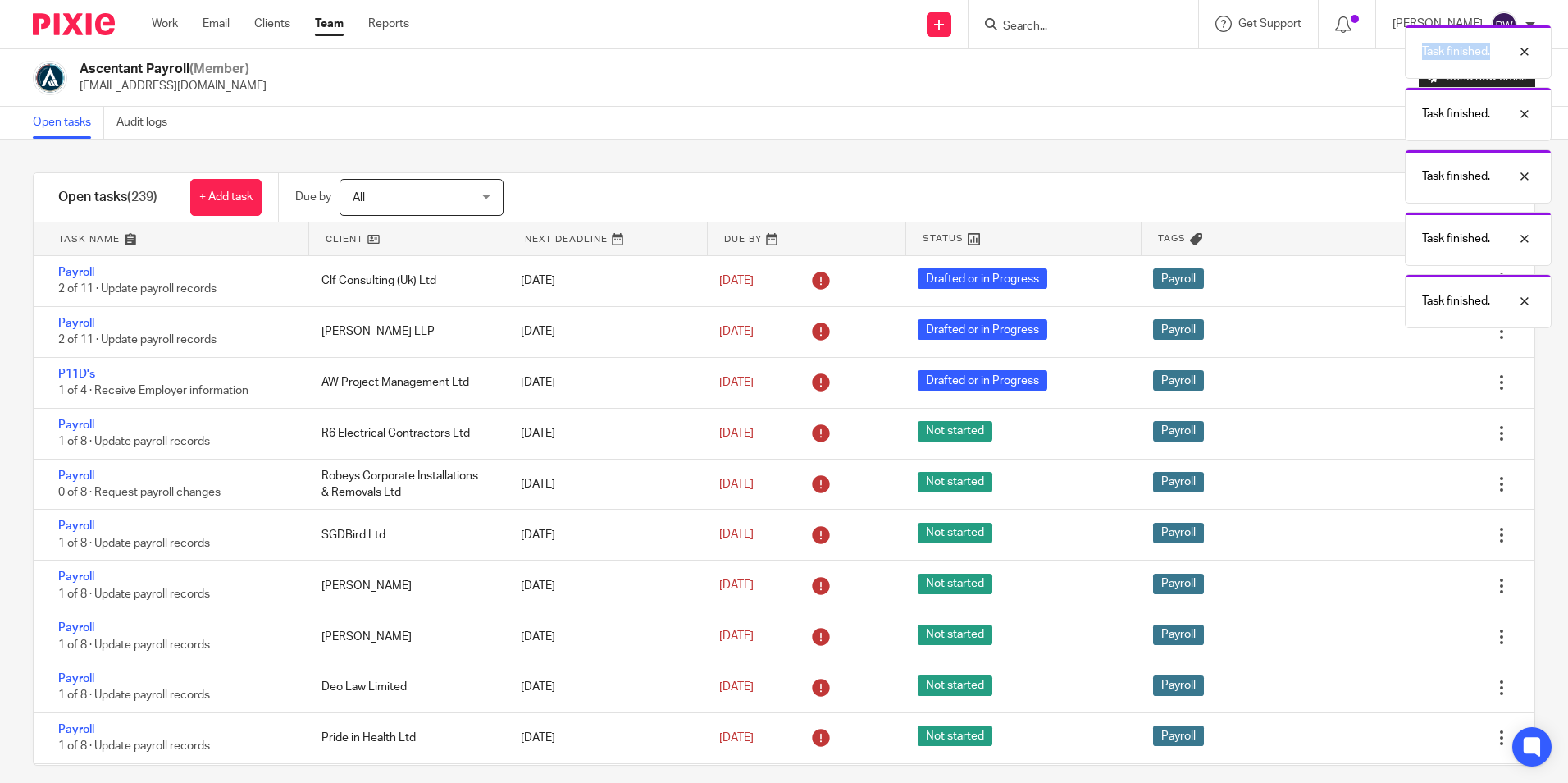
click at [1411, 437] on icon at bounding box center [1419, 433] width 16 height 16
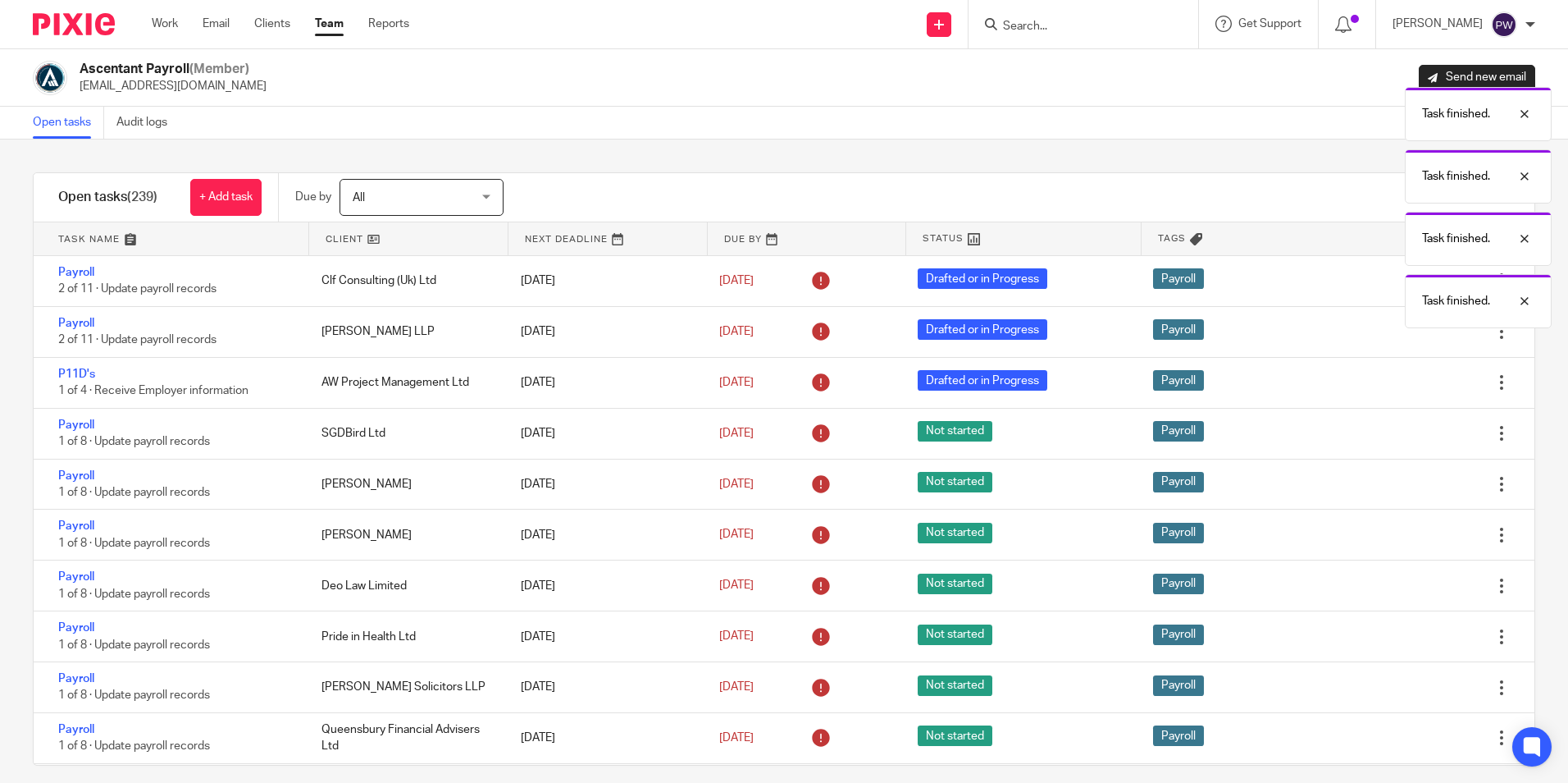
click at [1375, 437] on div "Edit task Delete" at bounding box center [1453, 433] width 162 height 50
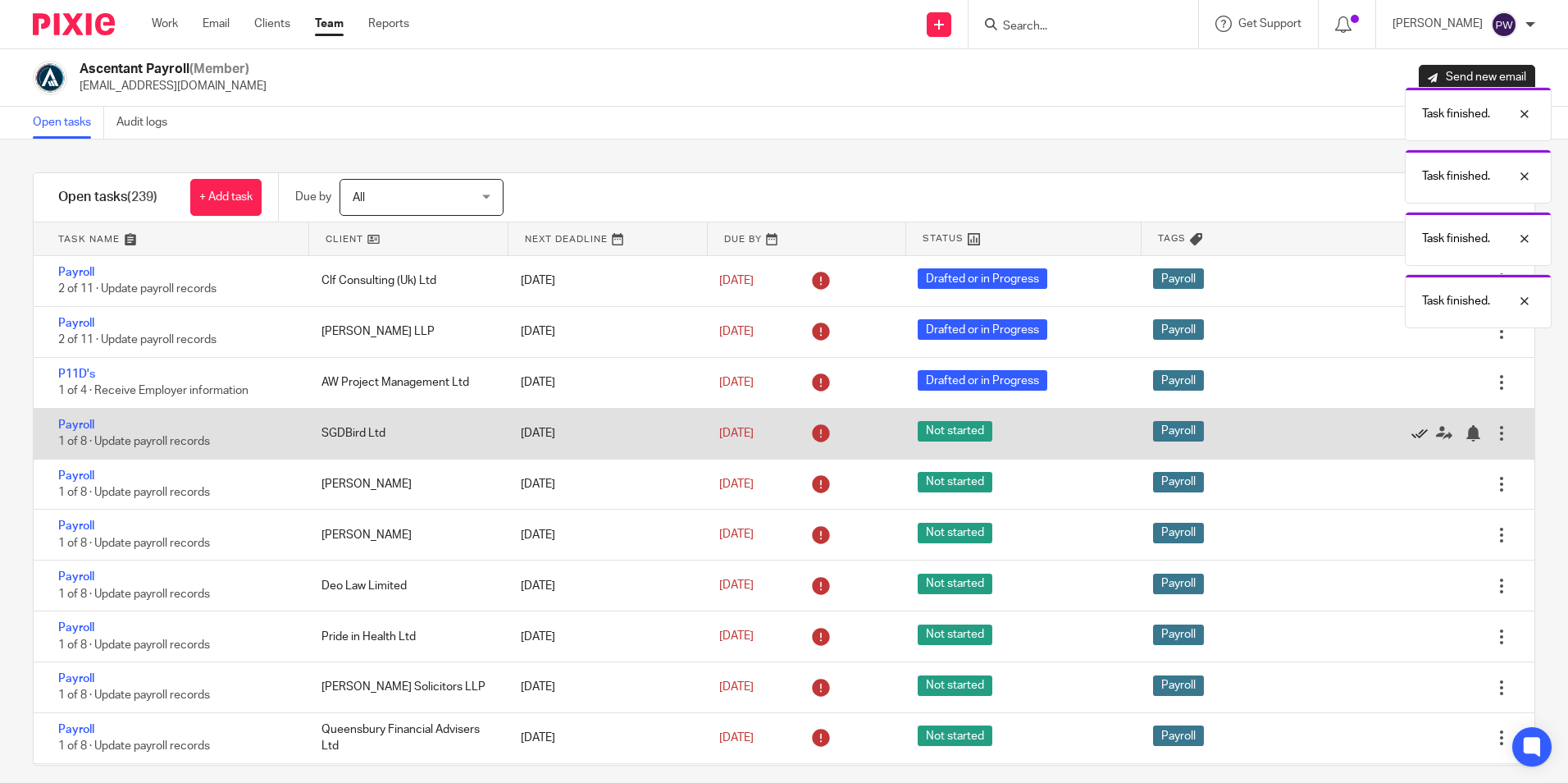
click at [1411, 437] on icon at bounding box center [1419, 433] width 16 height 16
click at [1375, 437] on body "Work Email Clients Team Reports Work Email Clients Team Reports Settings Send n…" at bounding box center [784, 392] width 1568 height 783
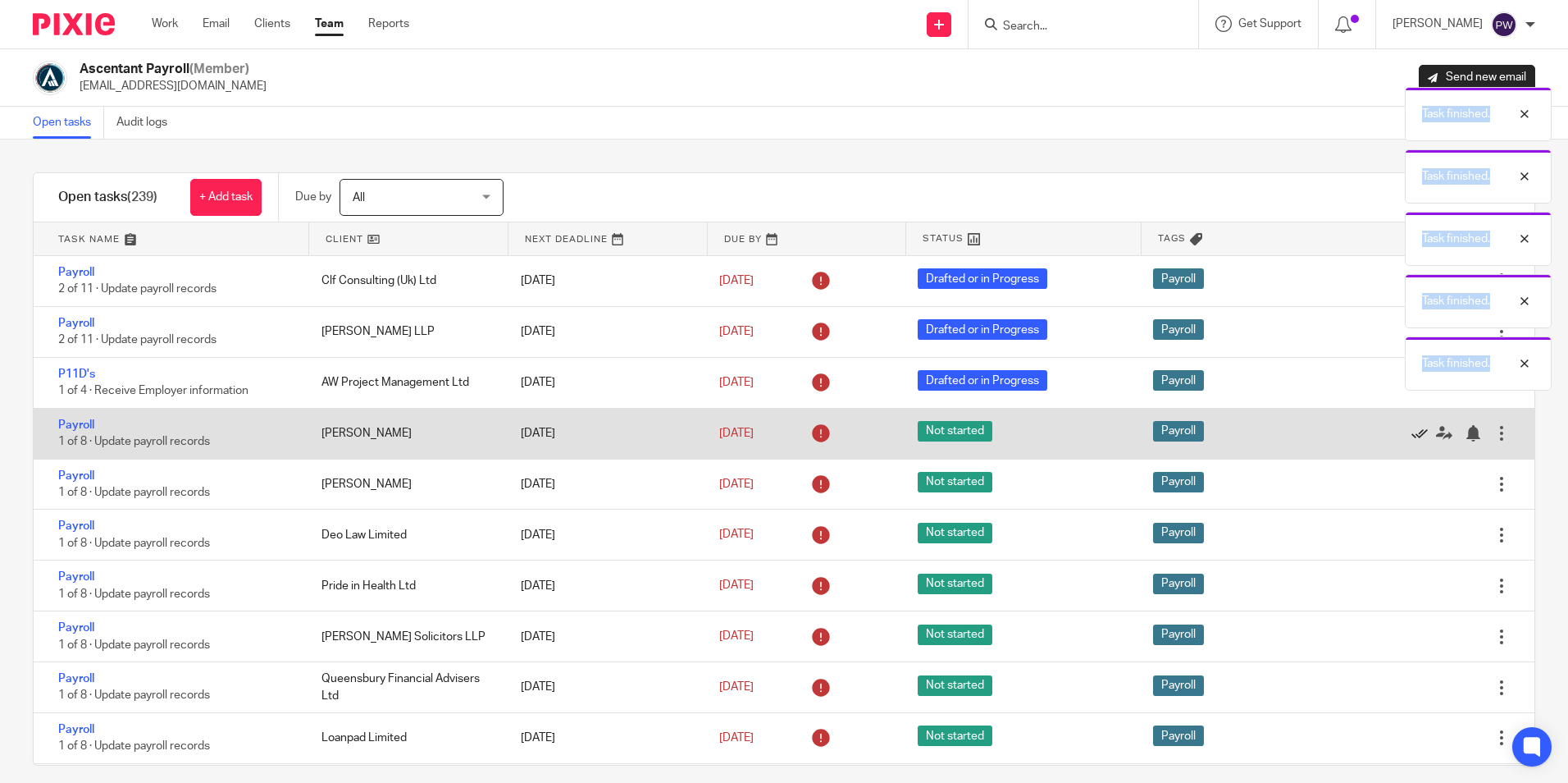
click at [1375, 437] on div "Edit task Delete" at bounding box center [1453, 433] width 162 height 50
click at [1411, 437] on icon at bounding box center [1419, 433] width 16 height 16
click at [1375, 459] on div "Edit task Delete" at bounding box center [1453, 484] width 162 height 50
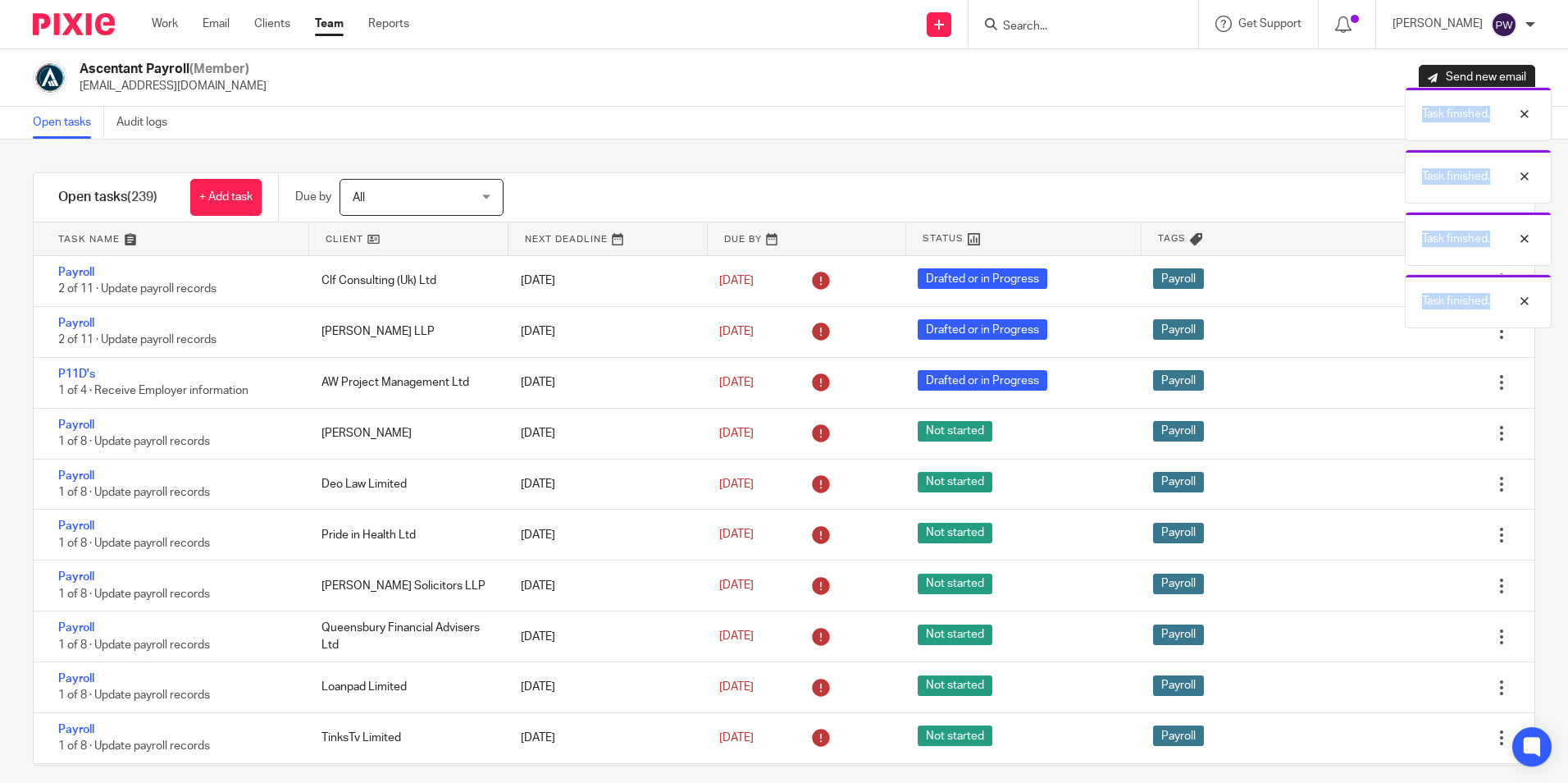
click at [1411, 437] on icon at bounding box center [1419, 433] width 16 height 16
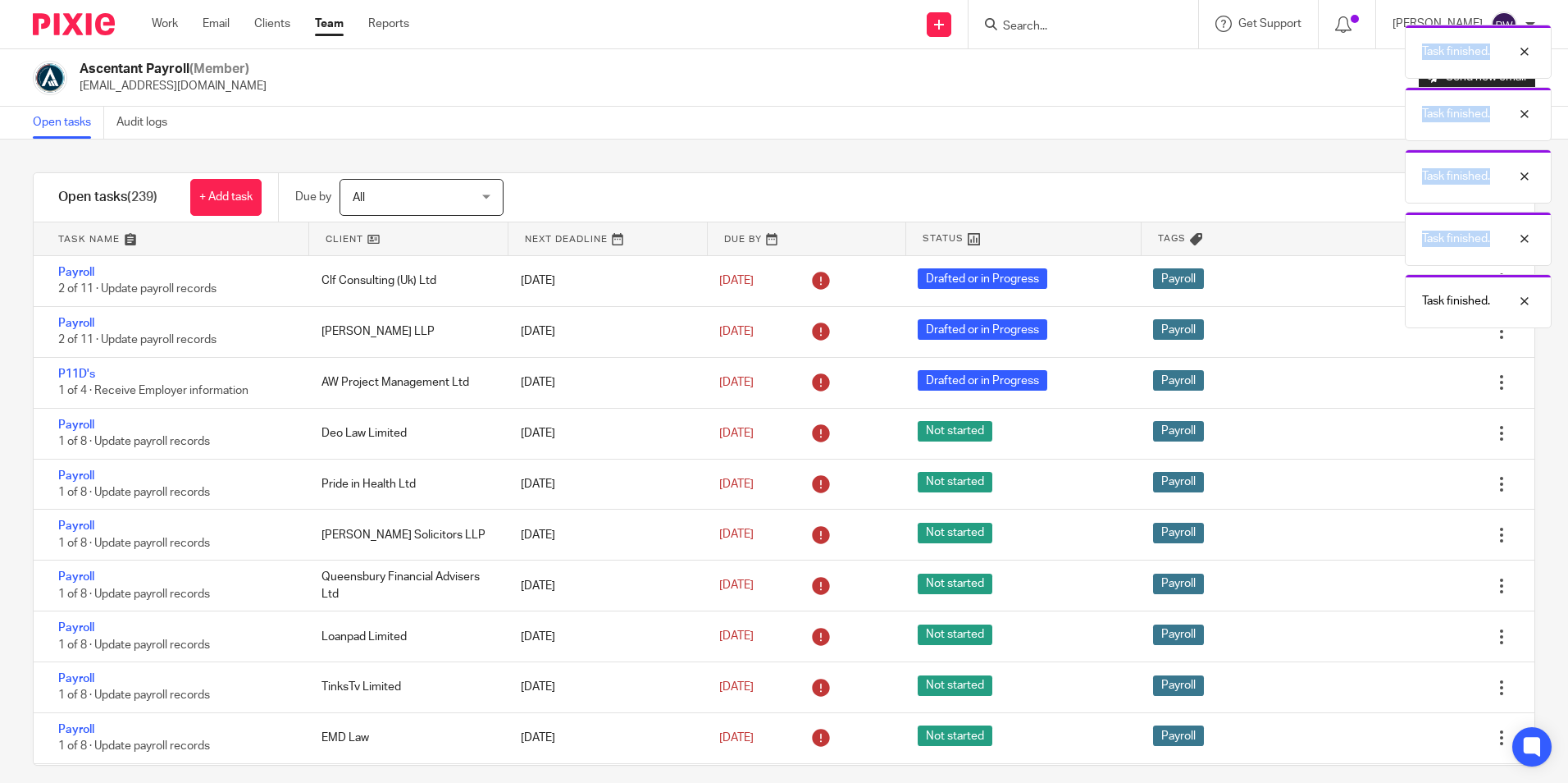
click at [1411, 437] on icon at bounding box center [1419, 433] width 16 height 16
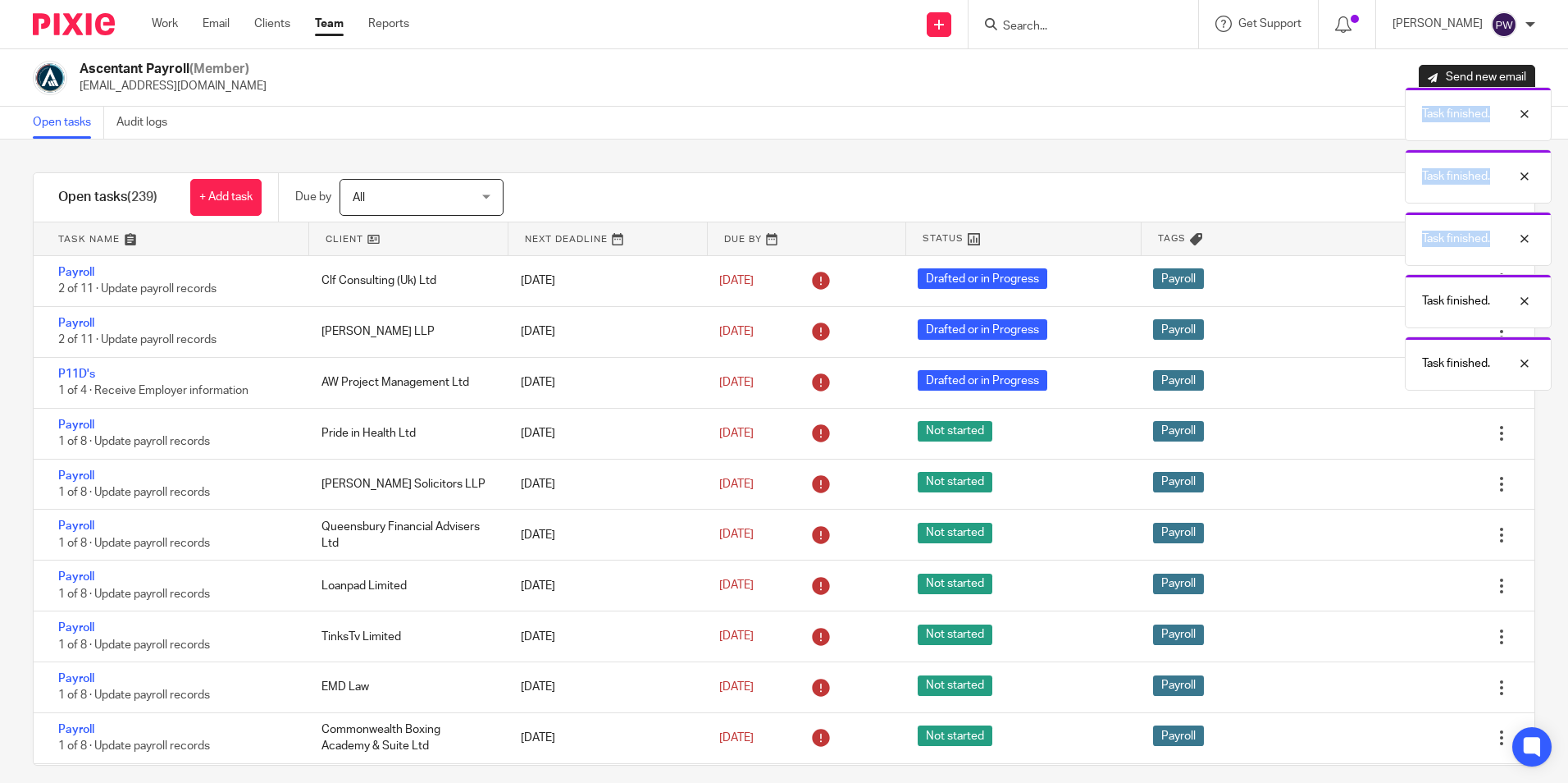
click at [1411, 437] on icon at bounding box center [1419, 433] width 16 height 16
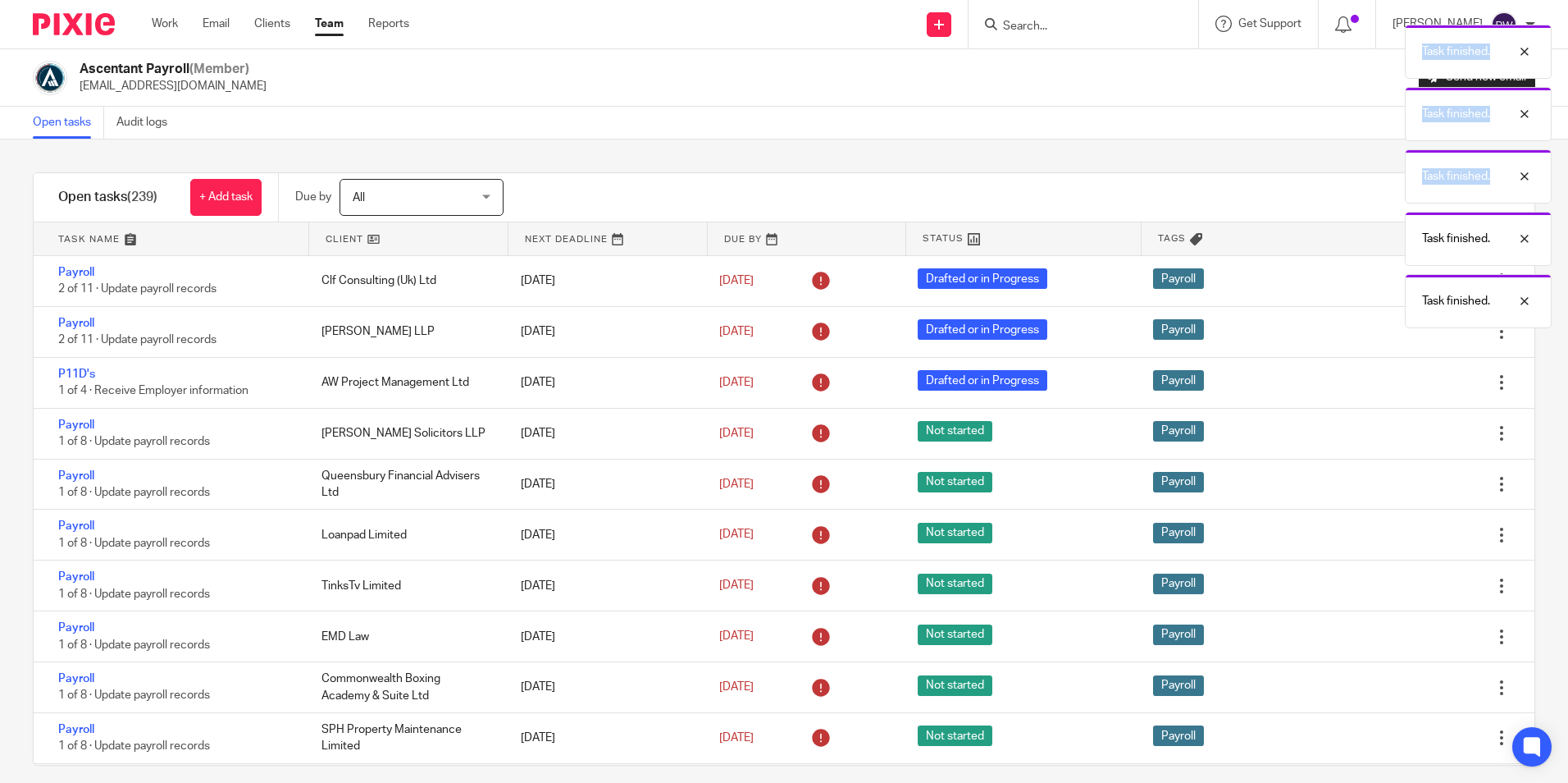
click at [1411, 437] on icon at bounding box center [1419, 433] width 16 height 16
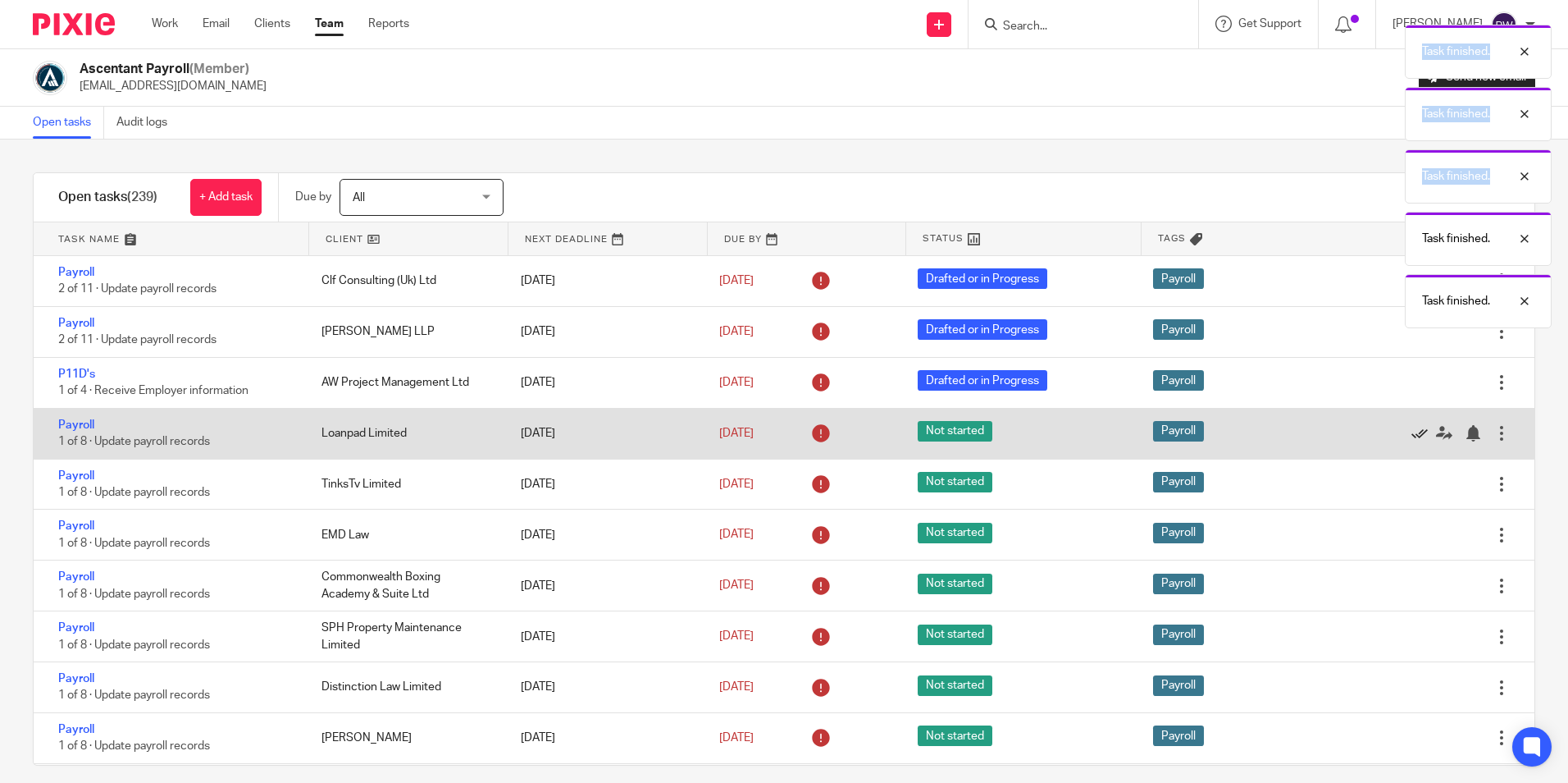
click at [1375, 437] on div "Edit task Delete" at bounding box center [1453, 433] width 162 height 50
click at [1411, 437] on icon at bounding box center [1419, 433] width 16 height 16
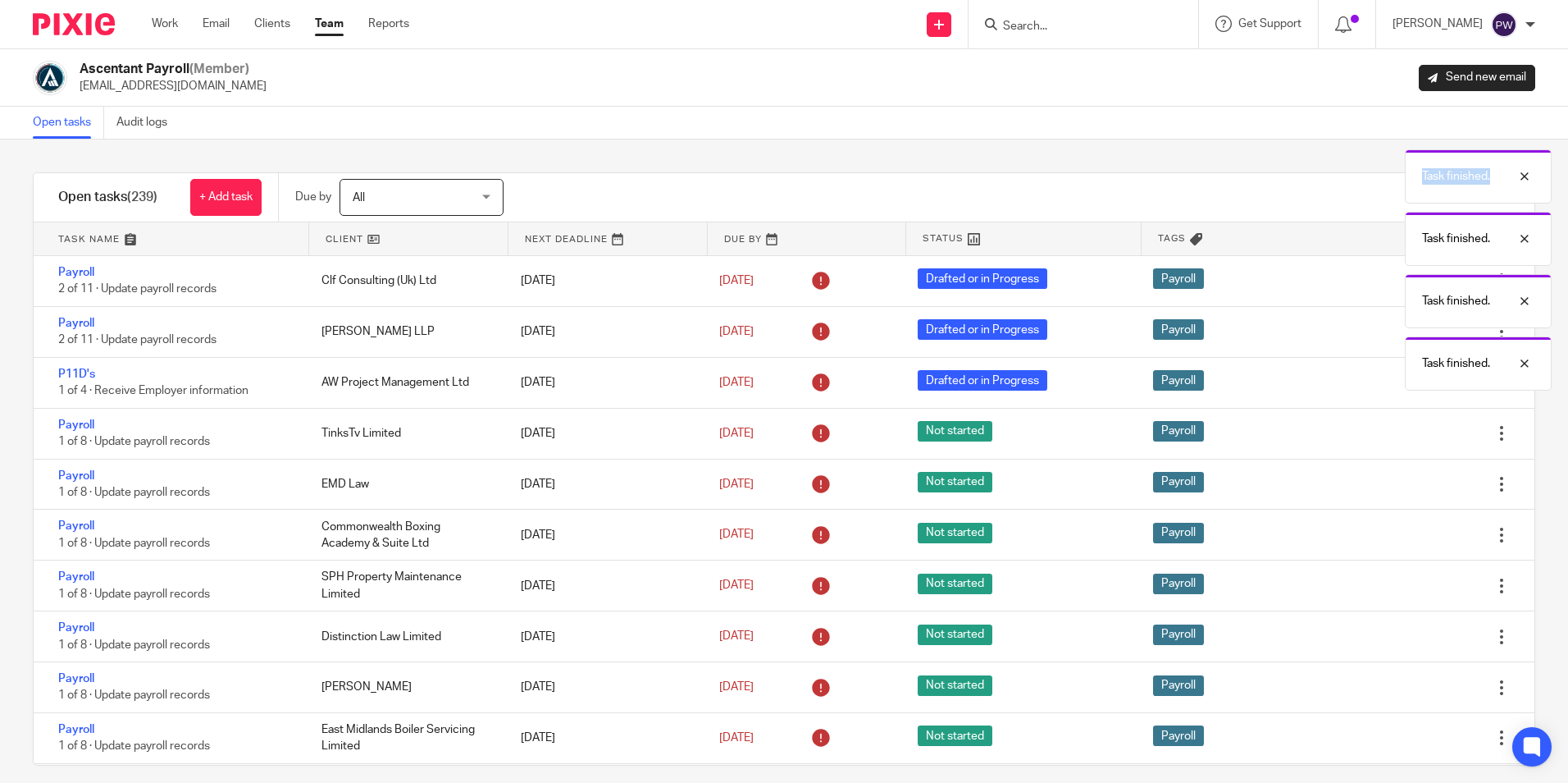
click at [1375, 437] on body "Work Email Clients Team Reports Work Email Clients Team Reports Settings Send n…" at bounding box center [784, 392] width 1568 height 783
click at [1411, 437] on icon at bounding box center [1419, 433] width 16 height 16
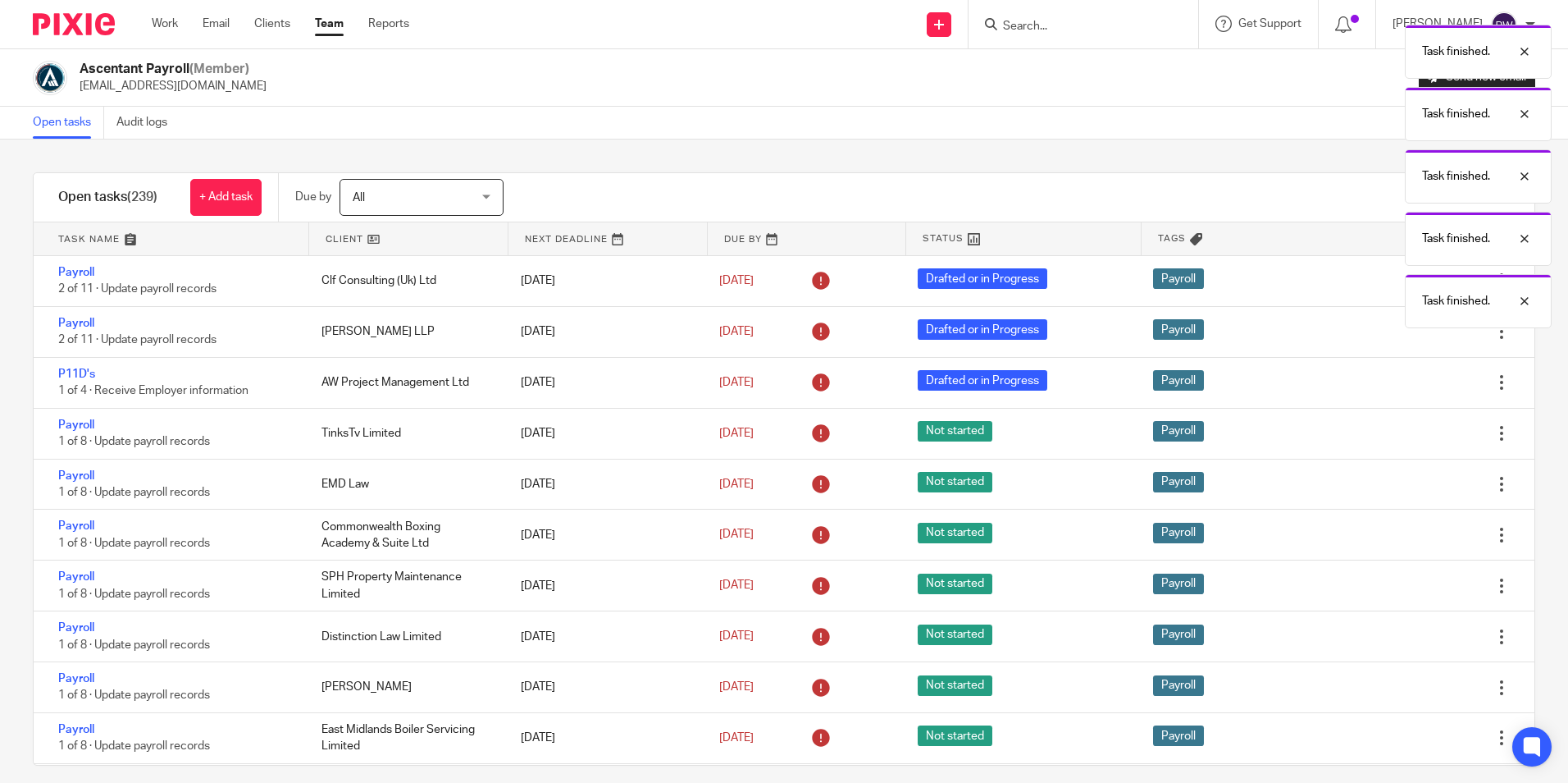
click at [1411, 475] on icon at bounding box center [1419, 484] width 16 height 16
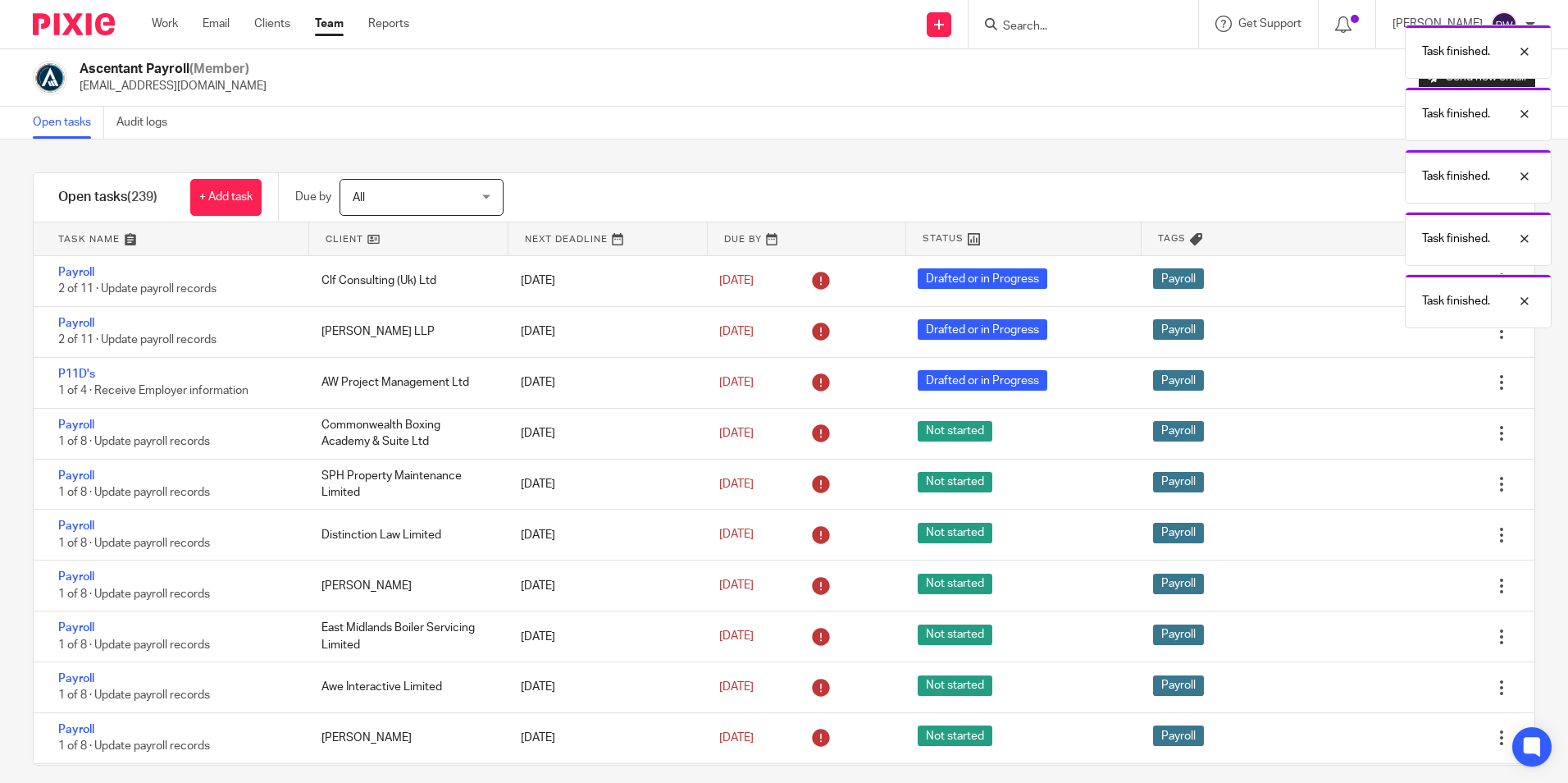
click at [1411, 437] on icon at bounding box center [1419, 433] width 16 height 16
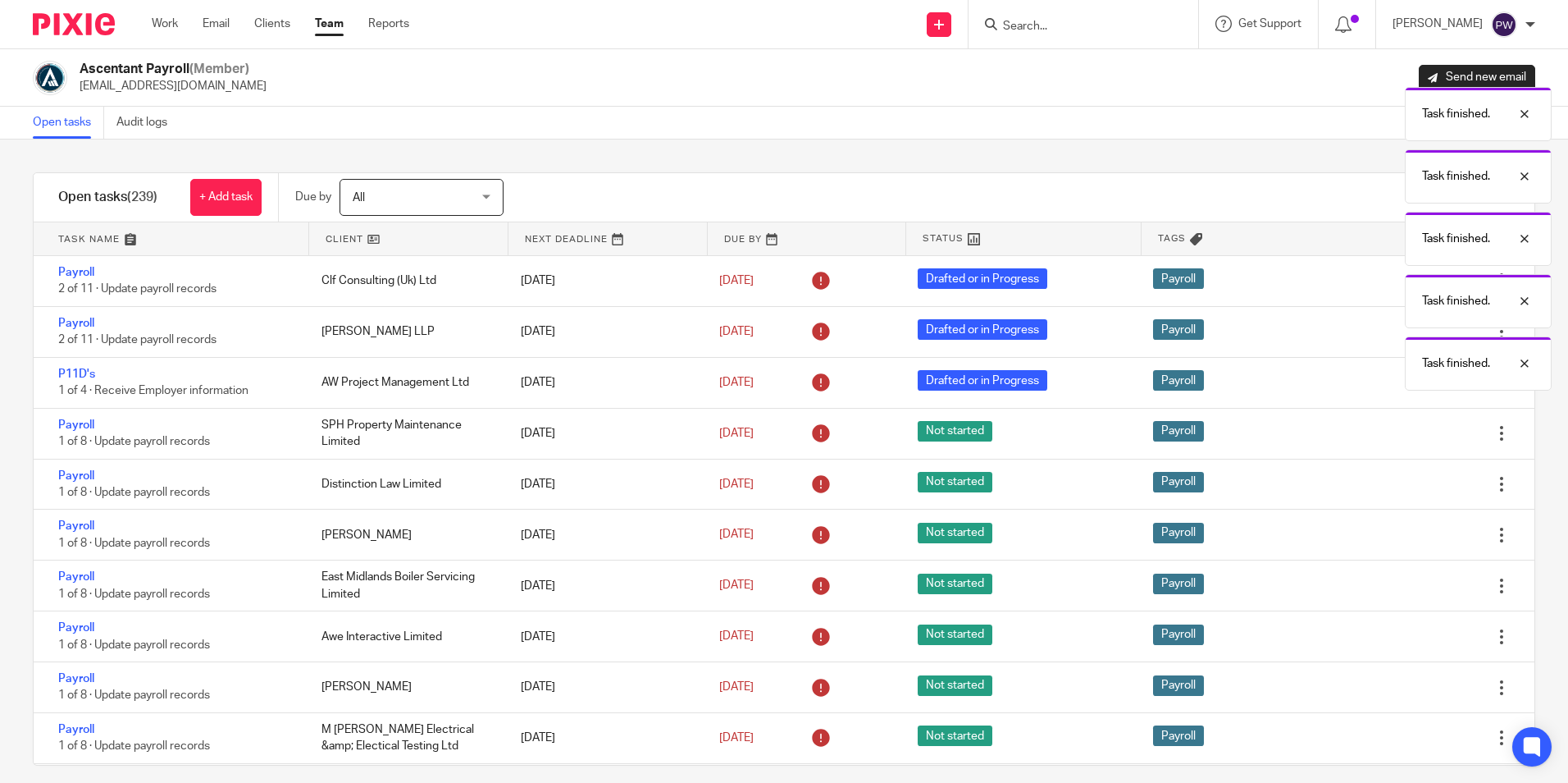
click at [1411, 437] on icon at bounding box center [1419, 433] width 16 height 16
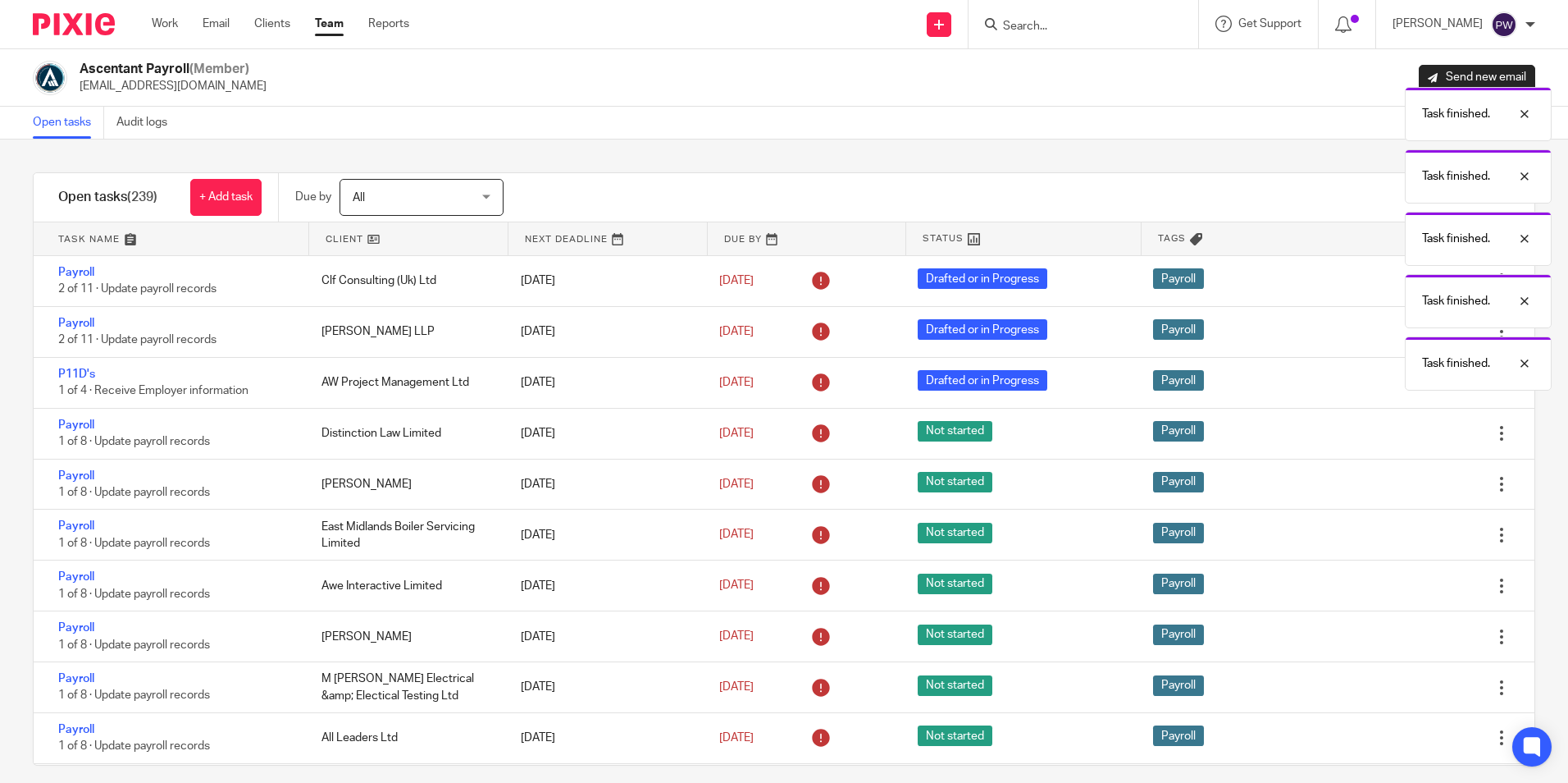
click at [1411, 437] on icon at bounding box center [1419, 433] width 16 height 16
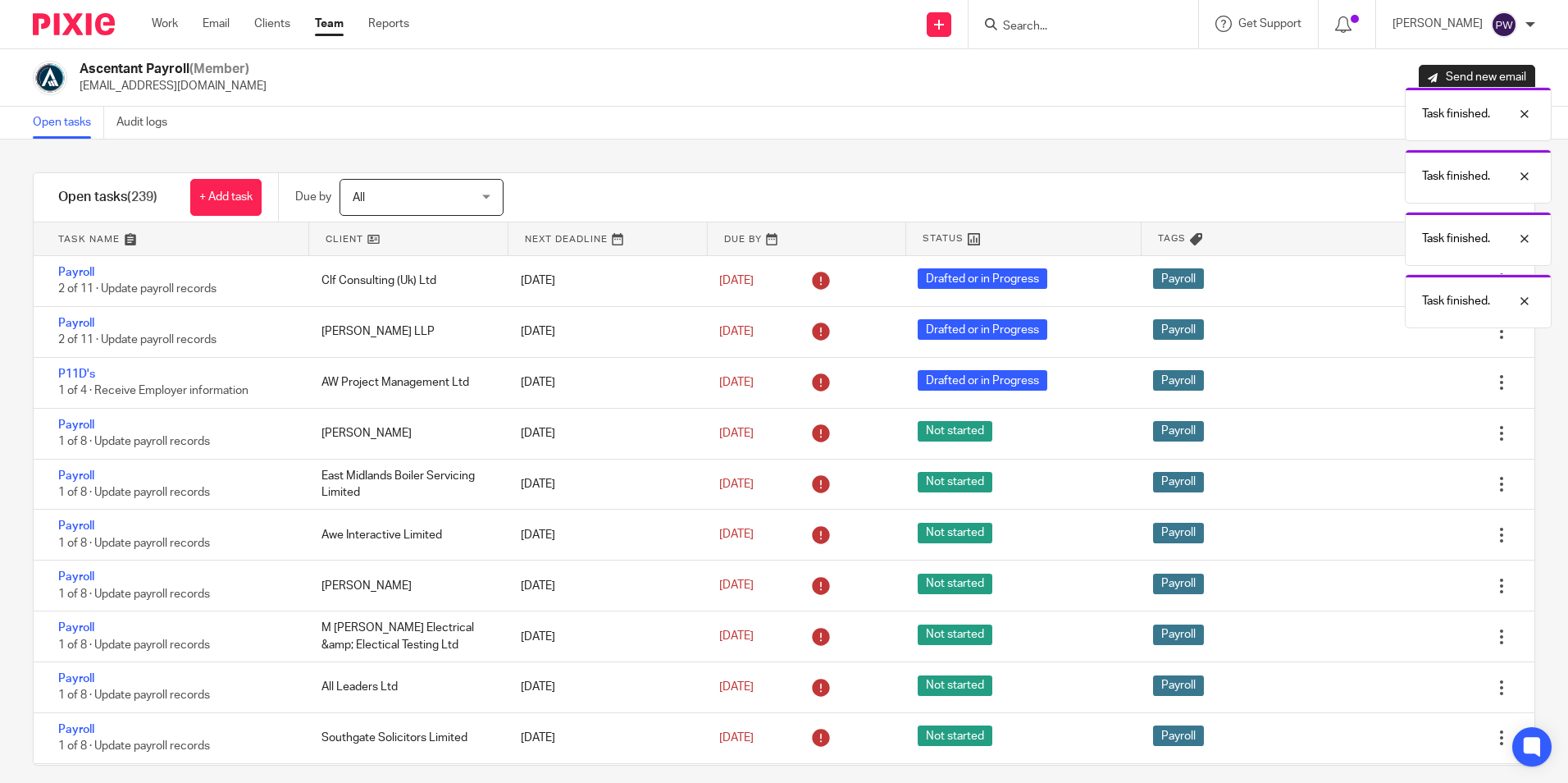
click at [1375, 437] on div "Edit task Delete" at bounding box center [1453, 433] width 162 height 50
click at [1411, 437] on icon at bounding box center [1419, 433] width 16 height 16
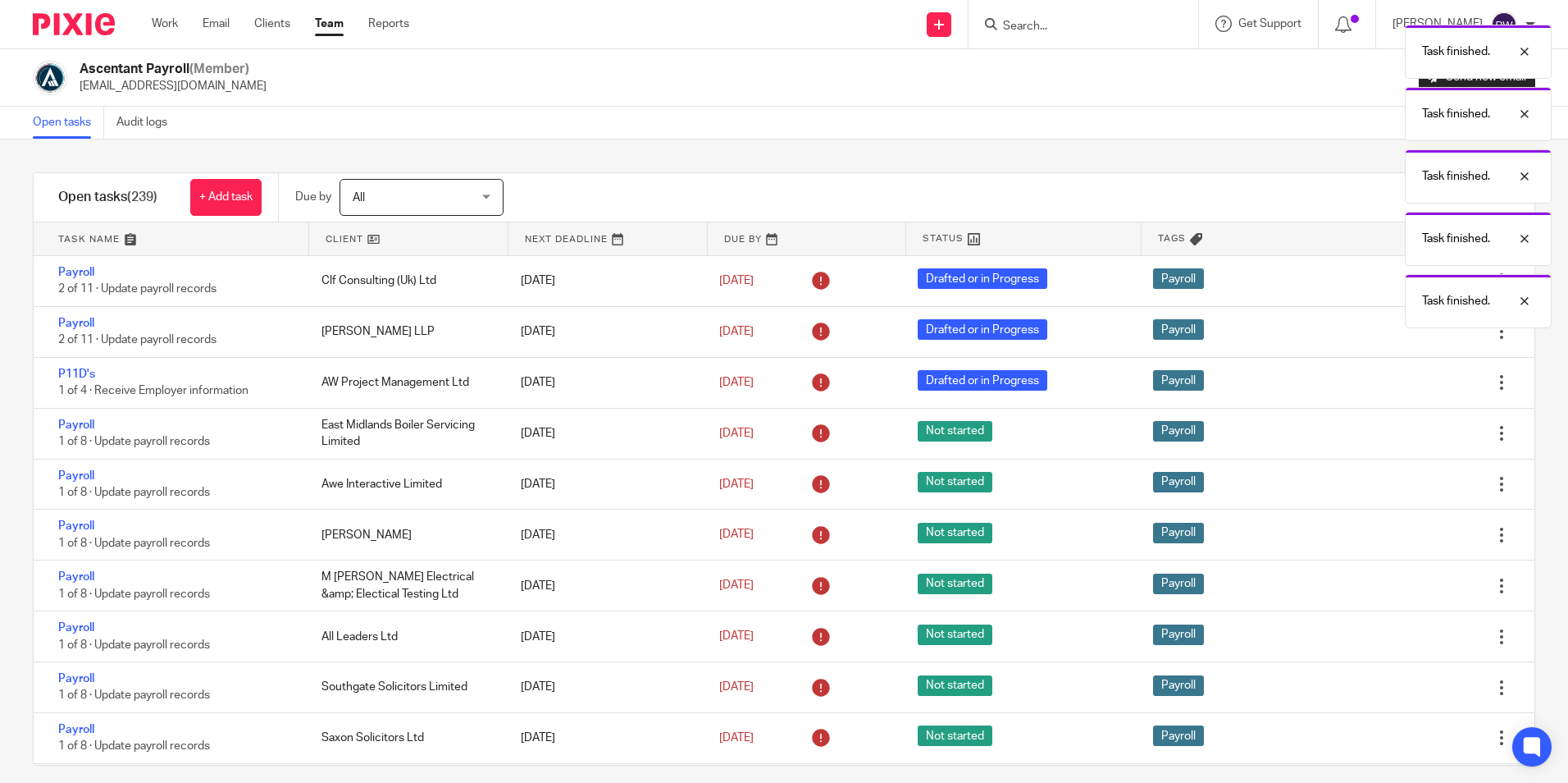
click at [1411, 437] on icon at bounding box center [1419, 433] width 16 height 16
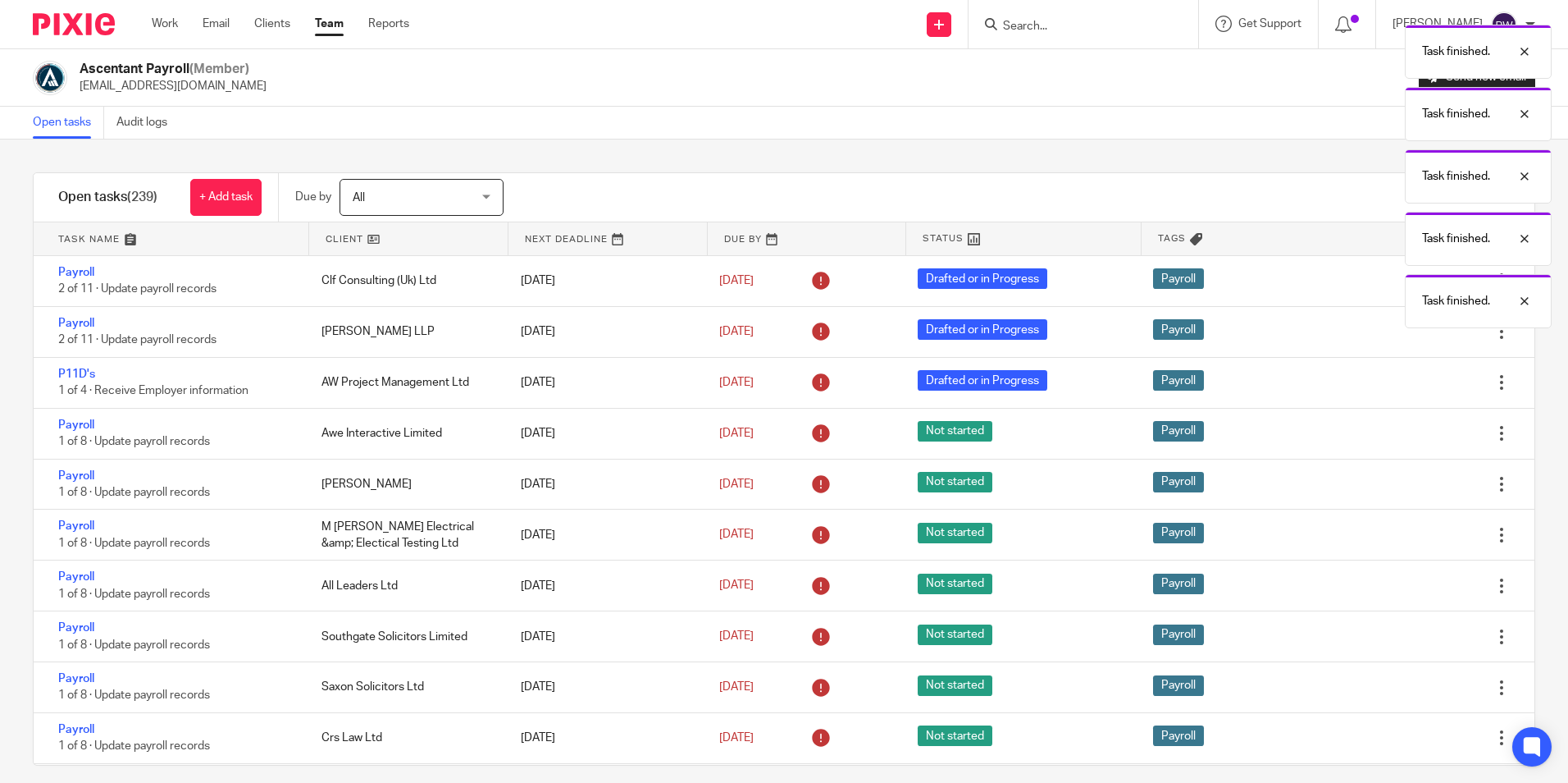
click at [1375, 437] on div "Edit task Delete" at bounding box center [1453, 433] width 162 height 50
click at [1411, 437] on icon at bounding box center [1419, 433] width 16 height 16
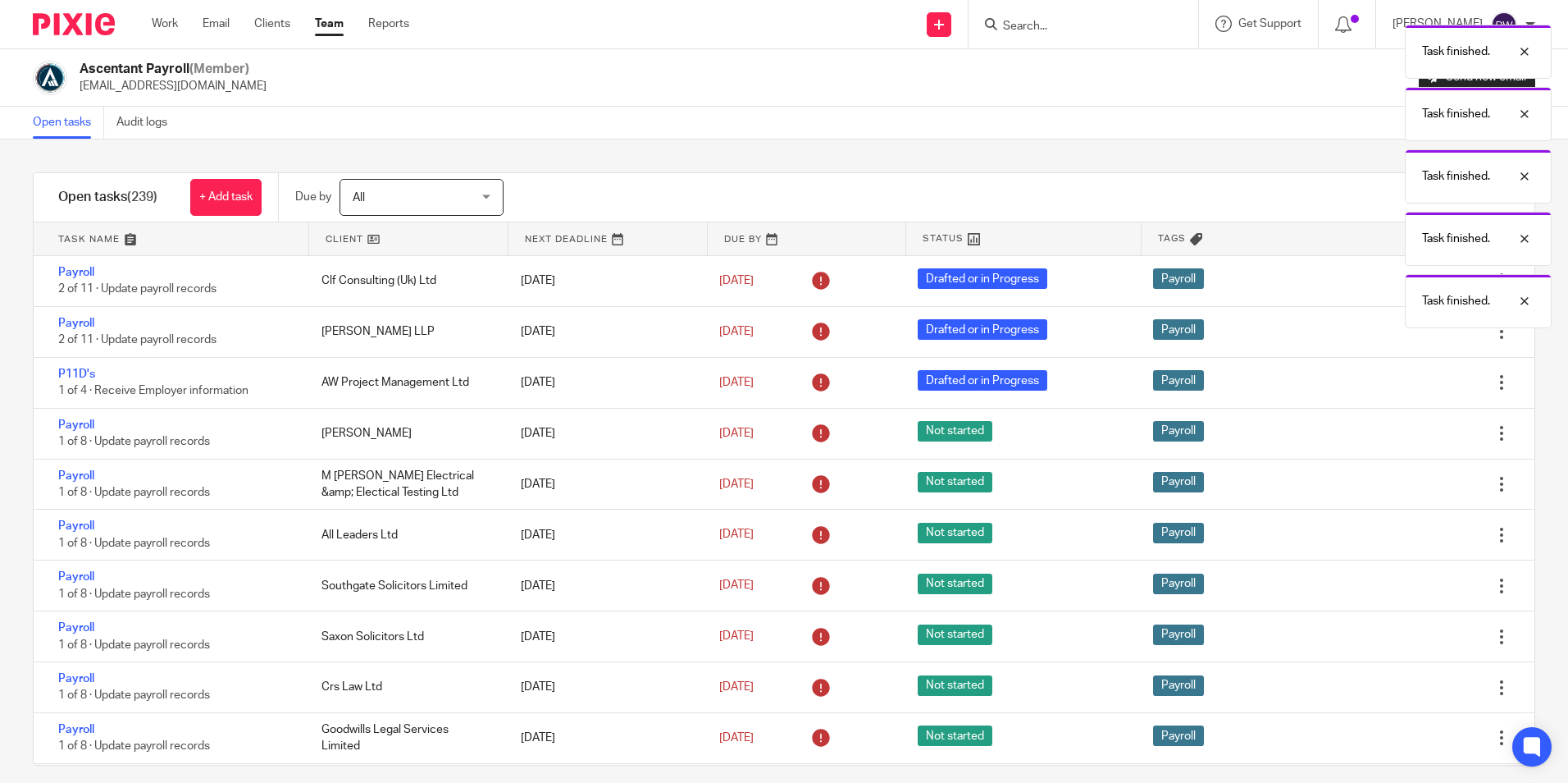
click at [1375, 437] on div "Edit task Delete" at bounding box center [1453, 433] width 162 height 50
click at [1411, 437] on icon at bounding box center [1419, 433] width 16 height 16
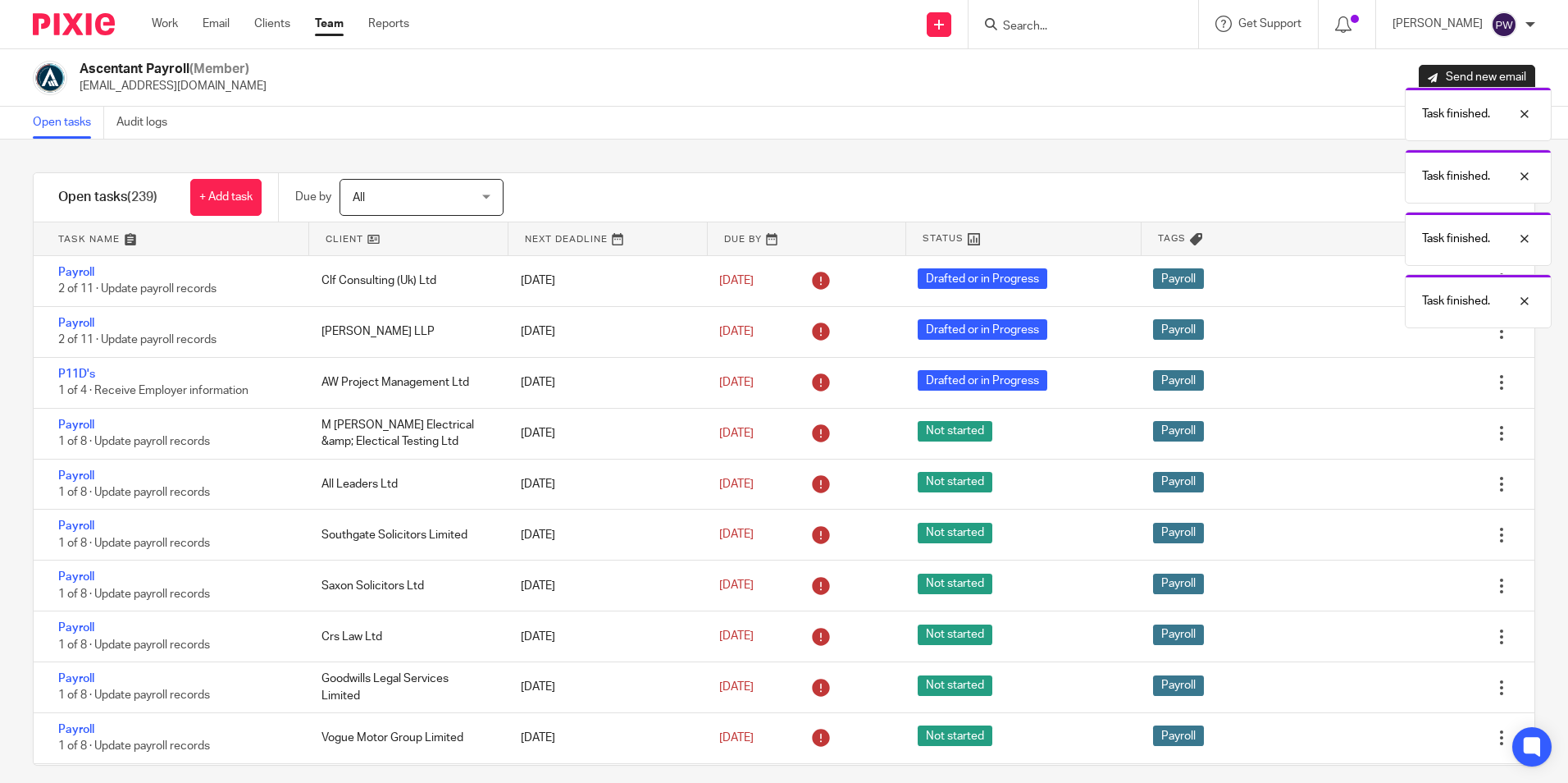
click at [1411, 437] on icon at bounding box center [1419, 433] width 16 height 16
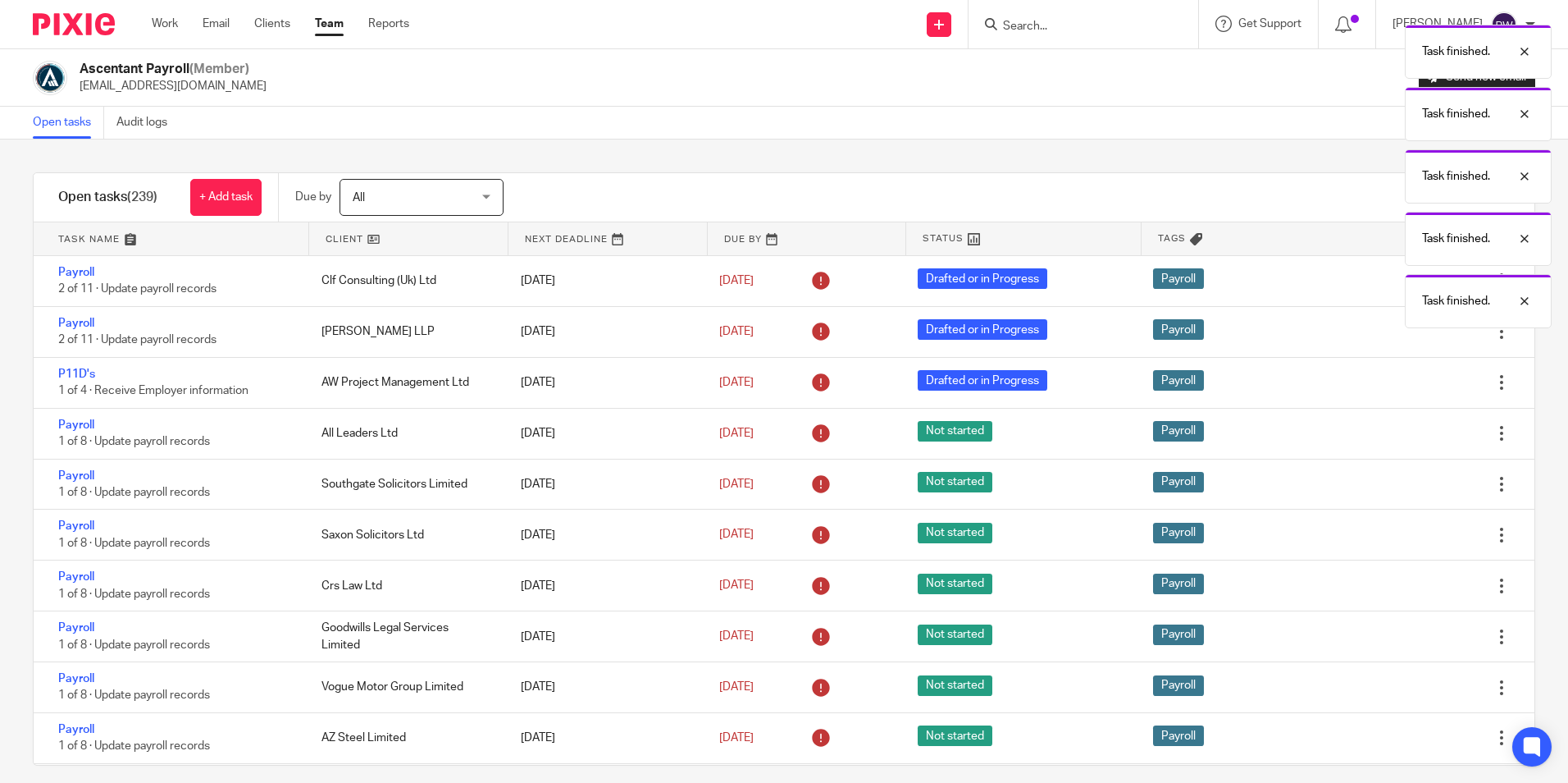
click at [1411, 437] on icon at bounding box center [1419, 433] width 16 height 16
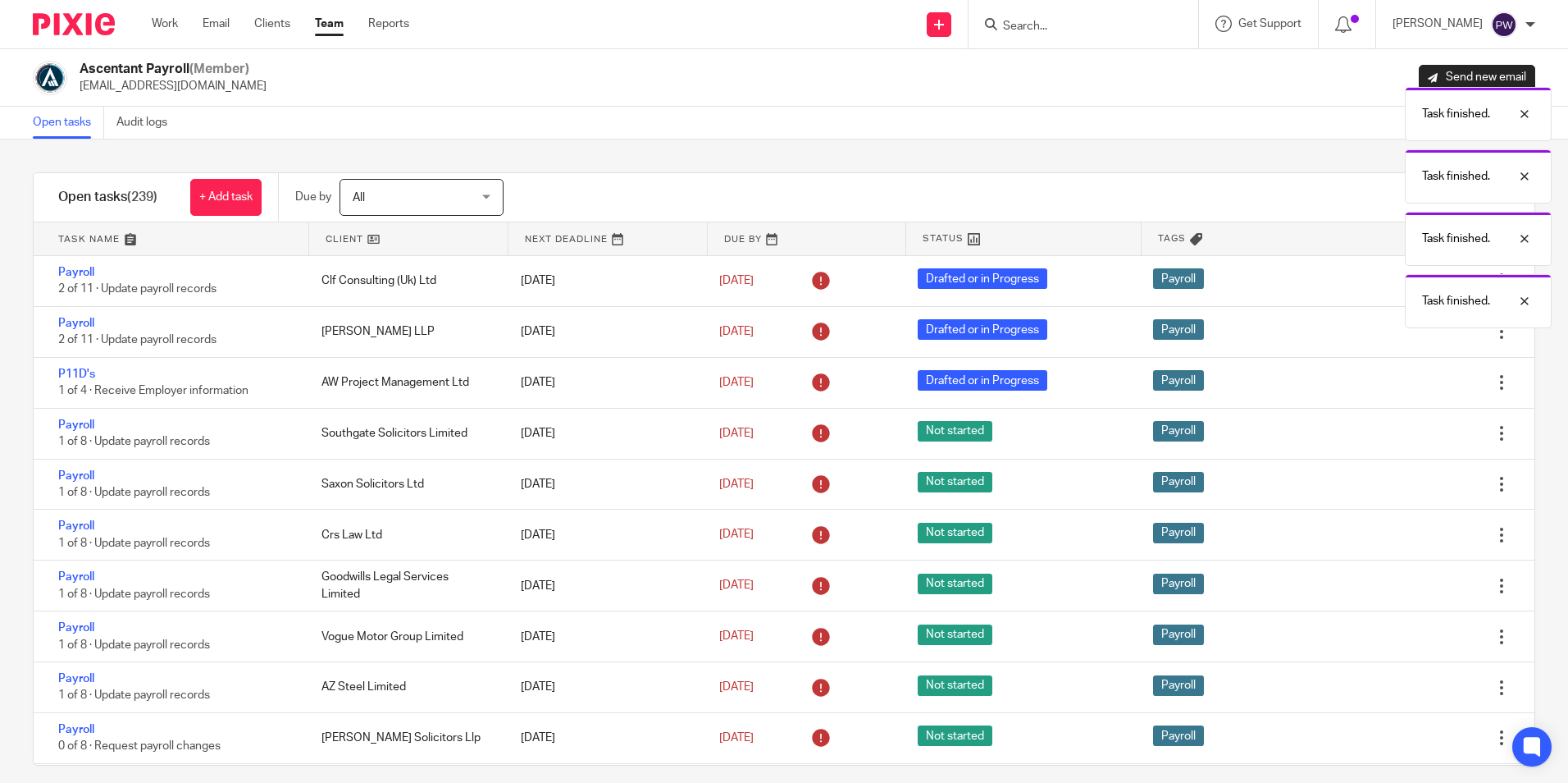
click at [1375, 437] on div "Edit task Delete" at bounding box center [1453, 433] width 162 height 50
click at [1411, 437] on icon at bounding box center [1419, 433] width 16 height 16
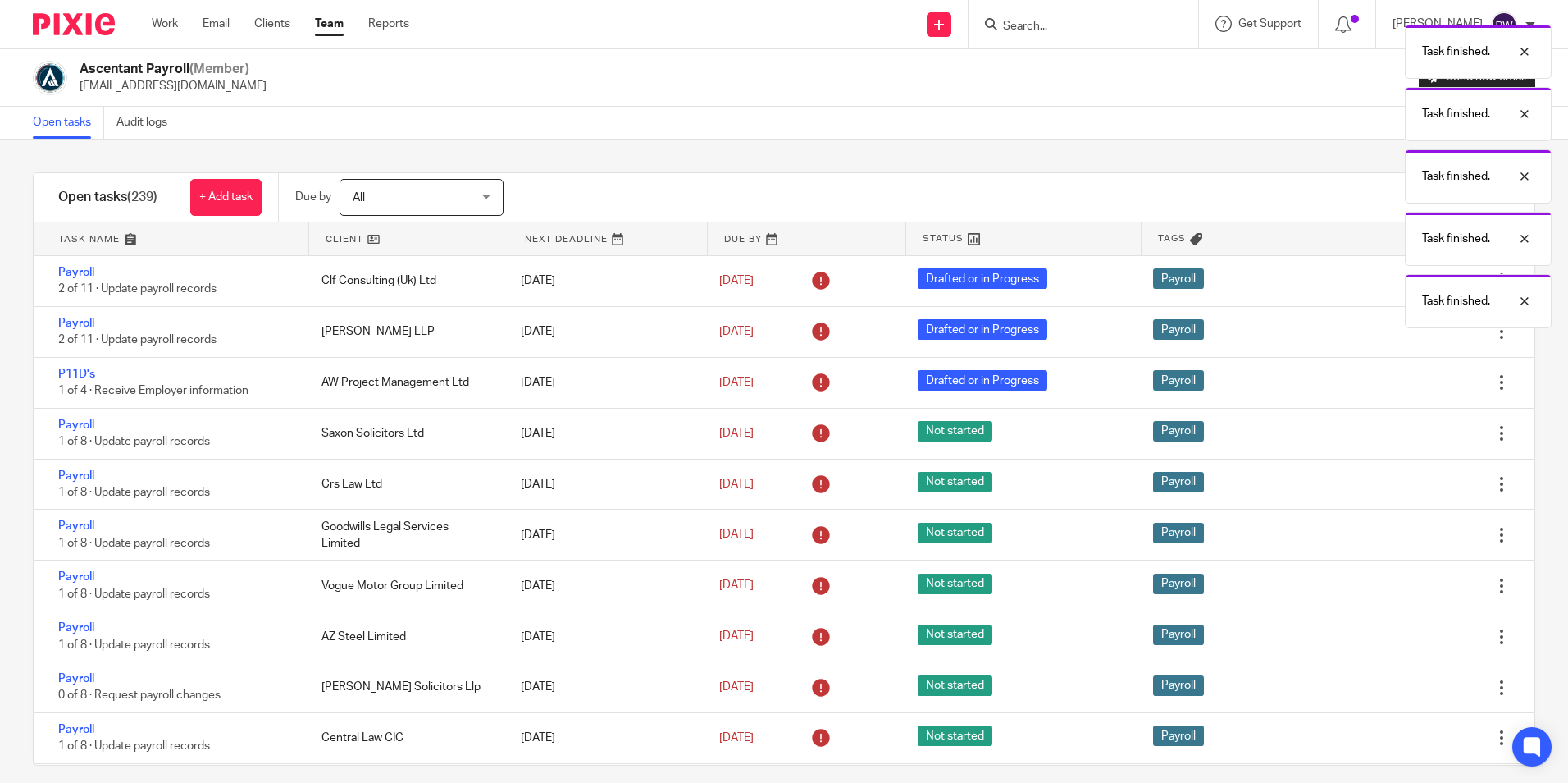
click at [1375, 437] on div "Edit task Delete" at bounding box center [1453, 433] width 162 height 50
click at [1411, 437] on icon at bounding box center [1419, 433] width 16 height 16
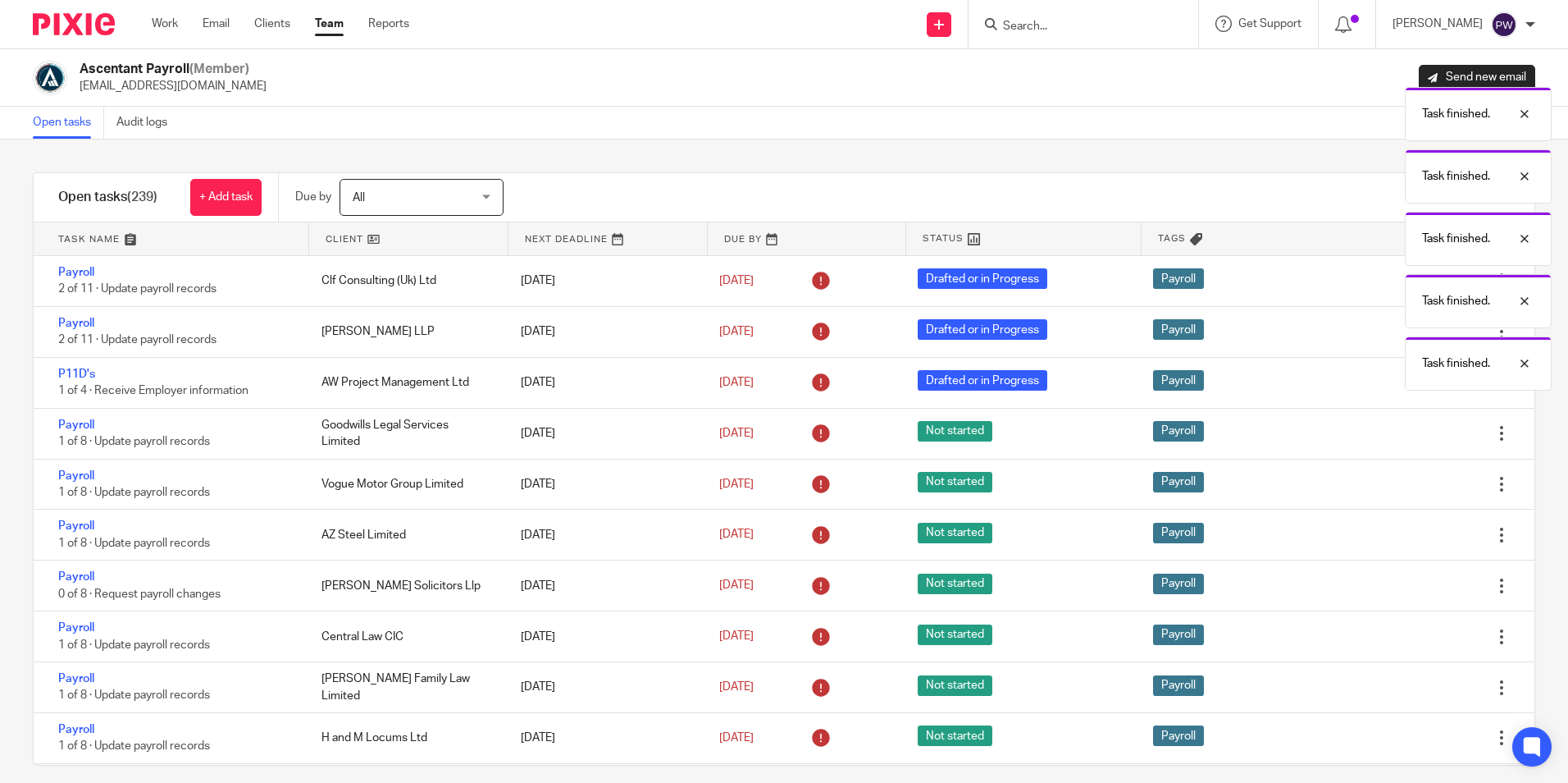
click at [1411, 437] on icon at bounding box center [1419, 433] width 16 height 16
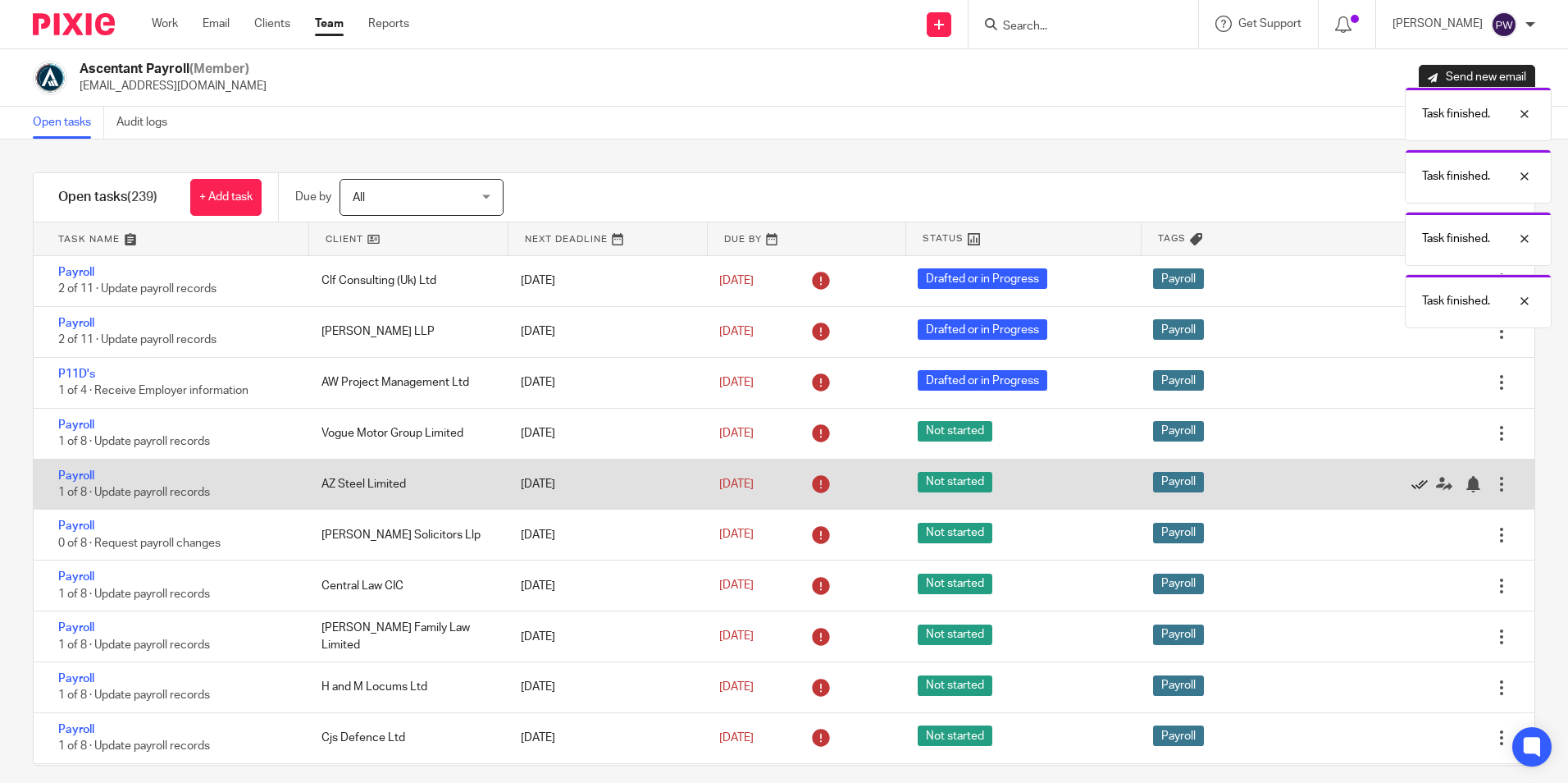
click at [1411, 481] on icon at bounding box center [1419, 484] width 16 height 16
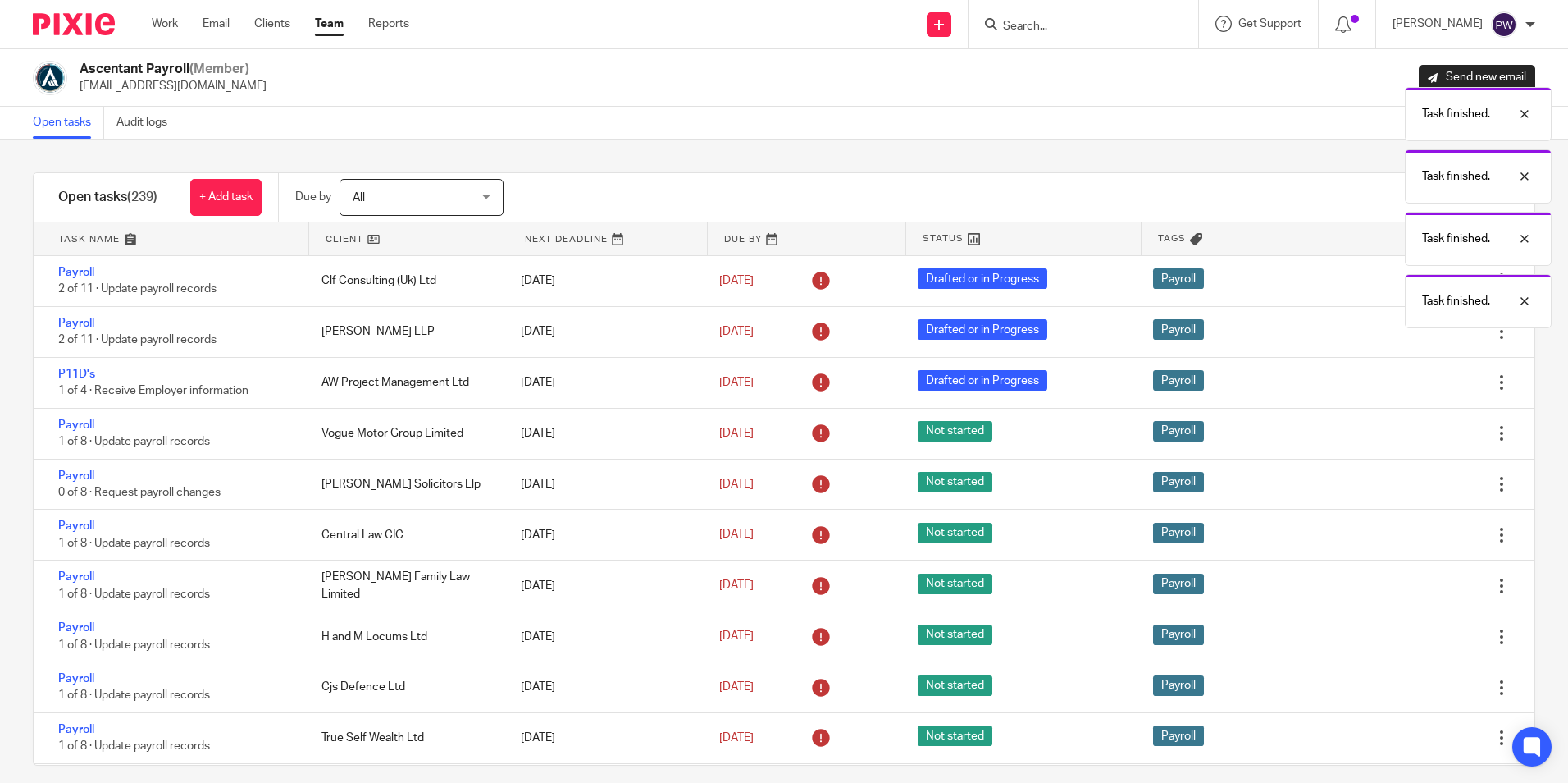
click at [1411, 482] on icon at bounding box center [1419, 484] width 16 height 16
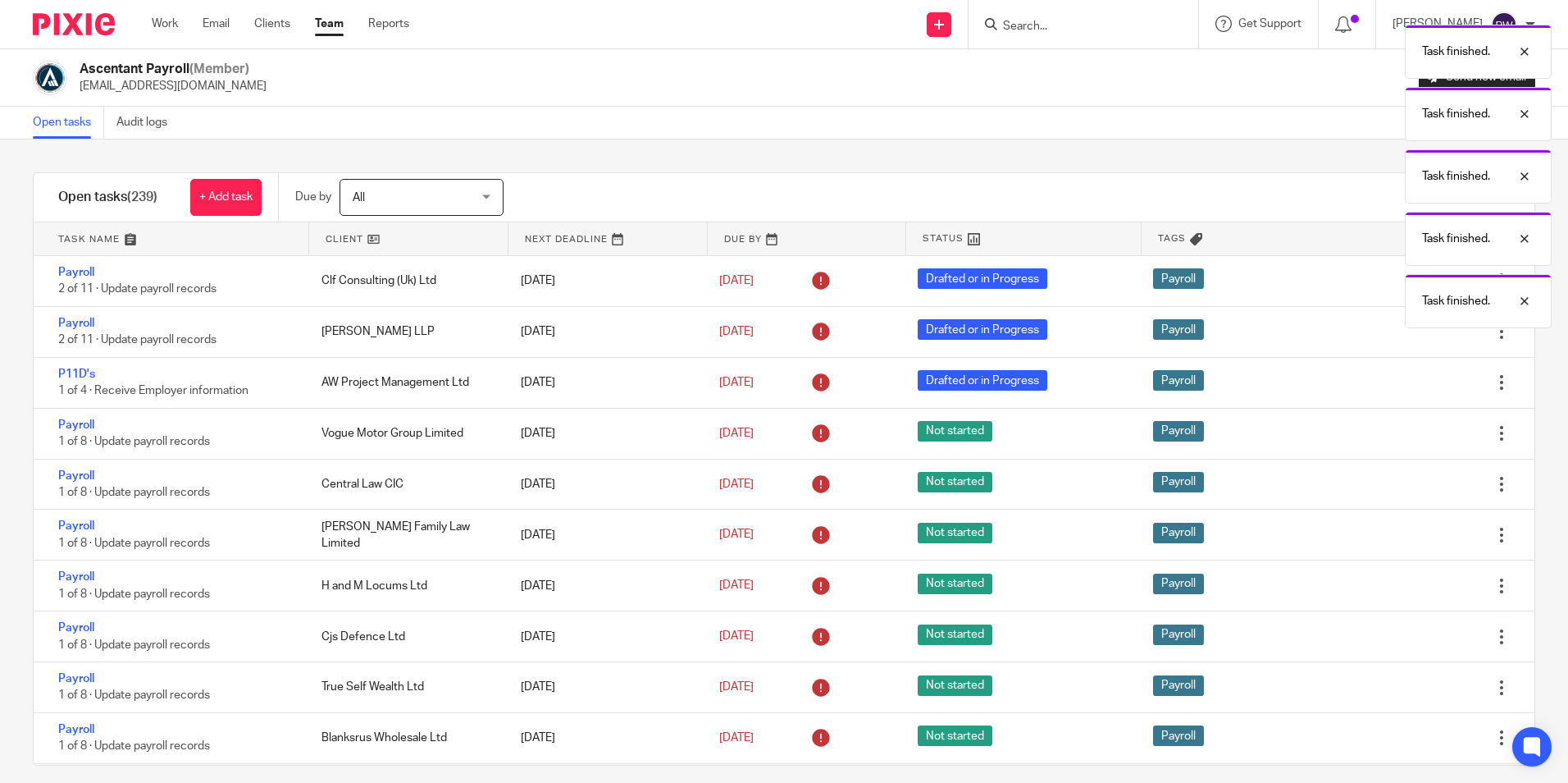
click at [1411, 482] on icon at bounding box center [1419, 484] width 16 height 16
click at [1411, 484] on icon at bounding box center [1419, 484] width 16 height 16
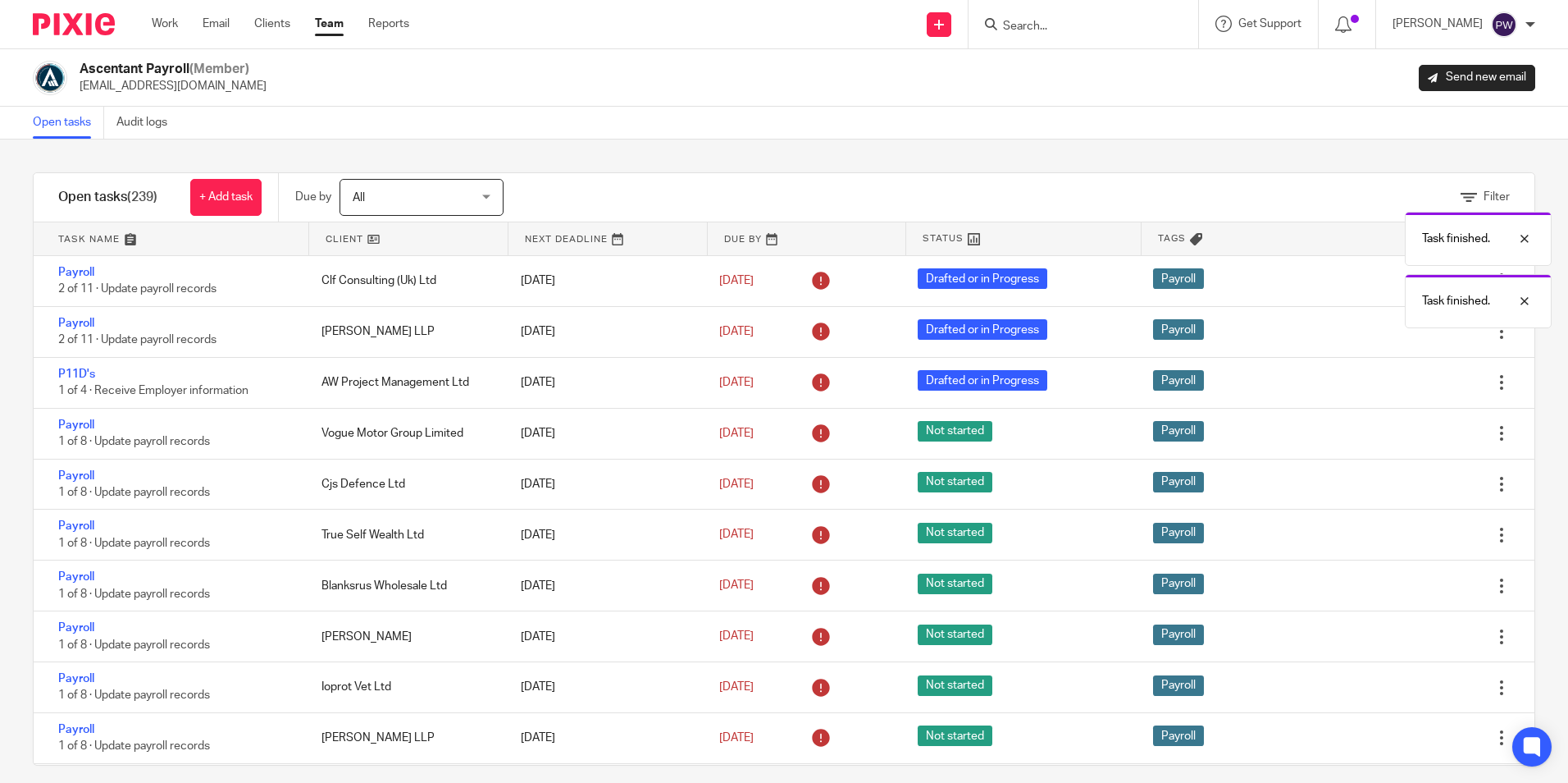
click at [1411, 484] on icon at bounding box center [1419, 484] width 16 height 16
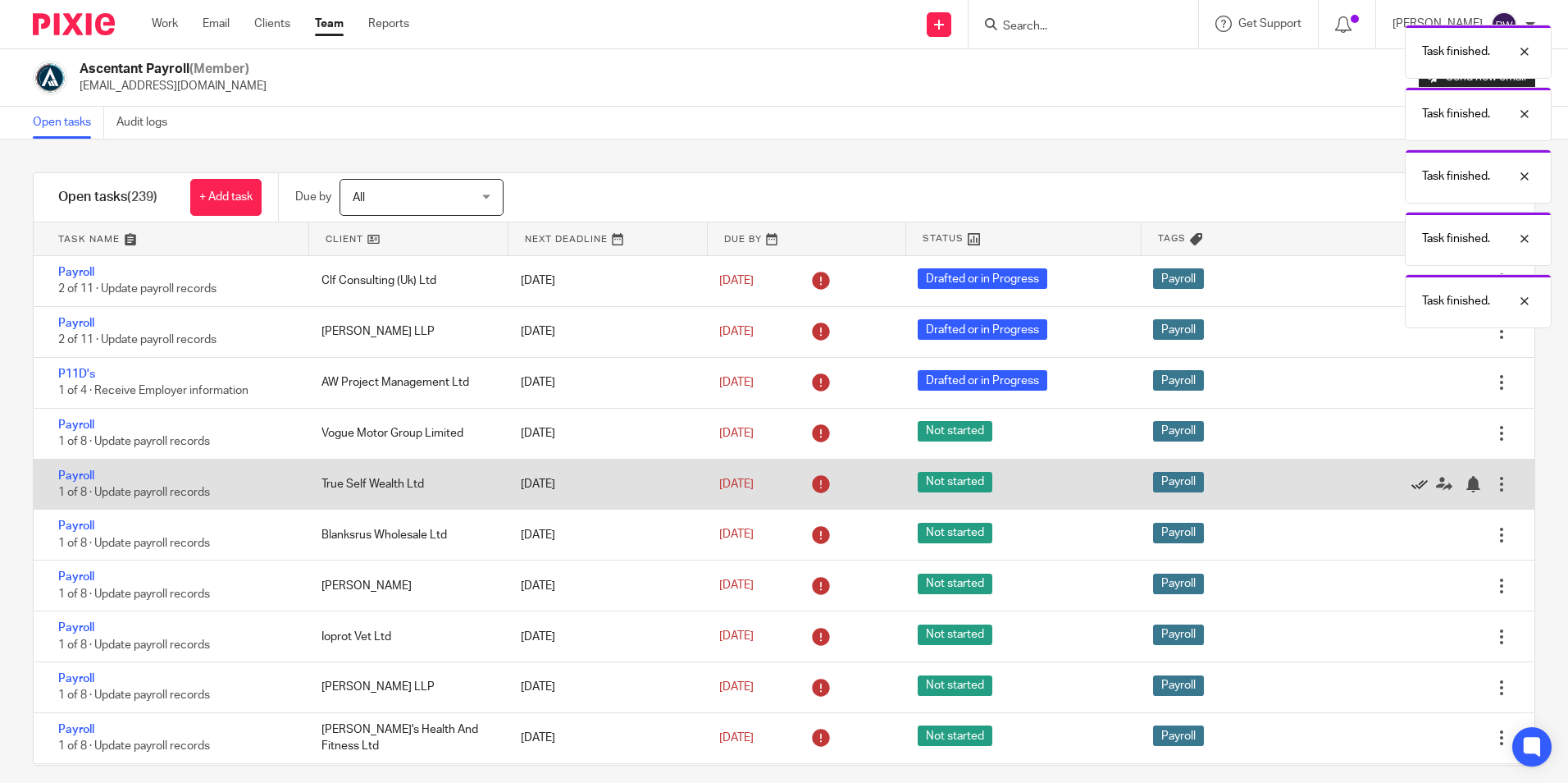
click at [1411, 484] on icon at bounding box center [1419, 484] width 16 height 16
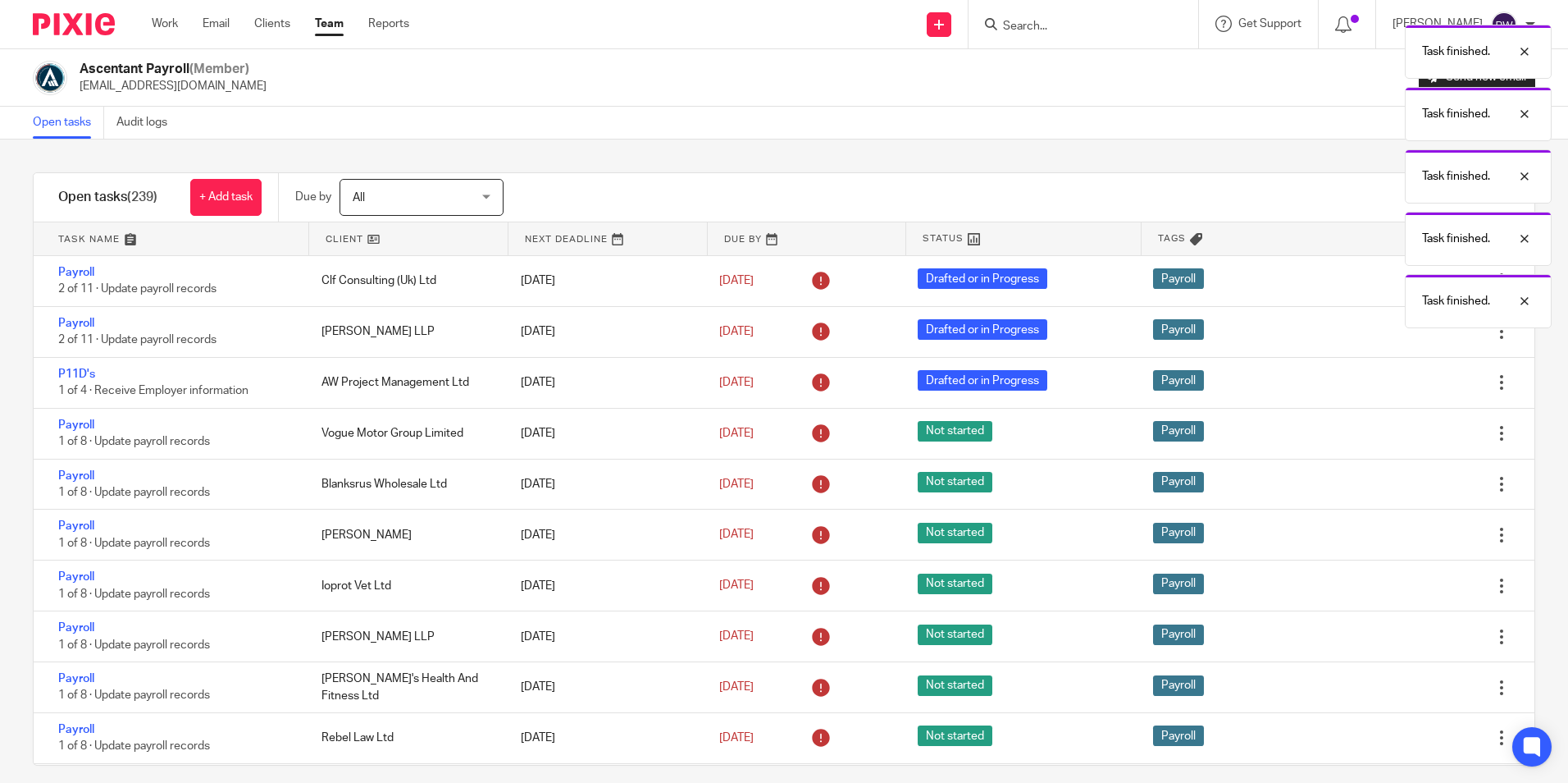
click at [1411, 484] on icon at bounding box center [1419, 484] width 16 height 16
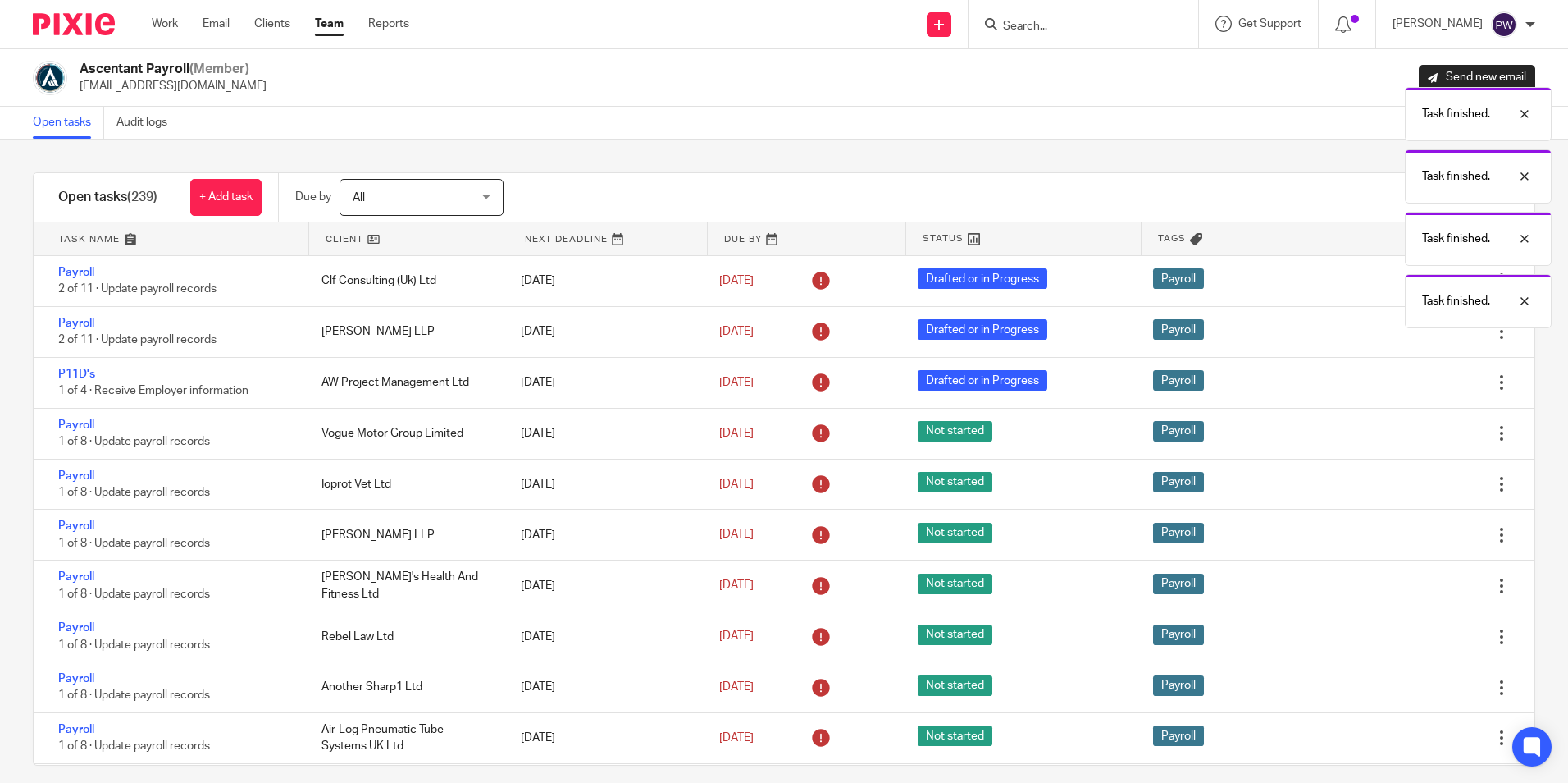
click at [1411, 484] on icon at bounding box center [1419, 484] width 16 height 16
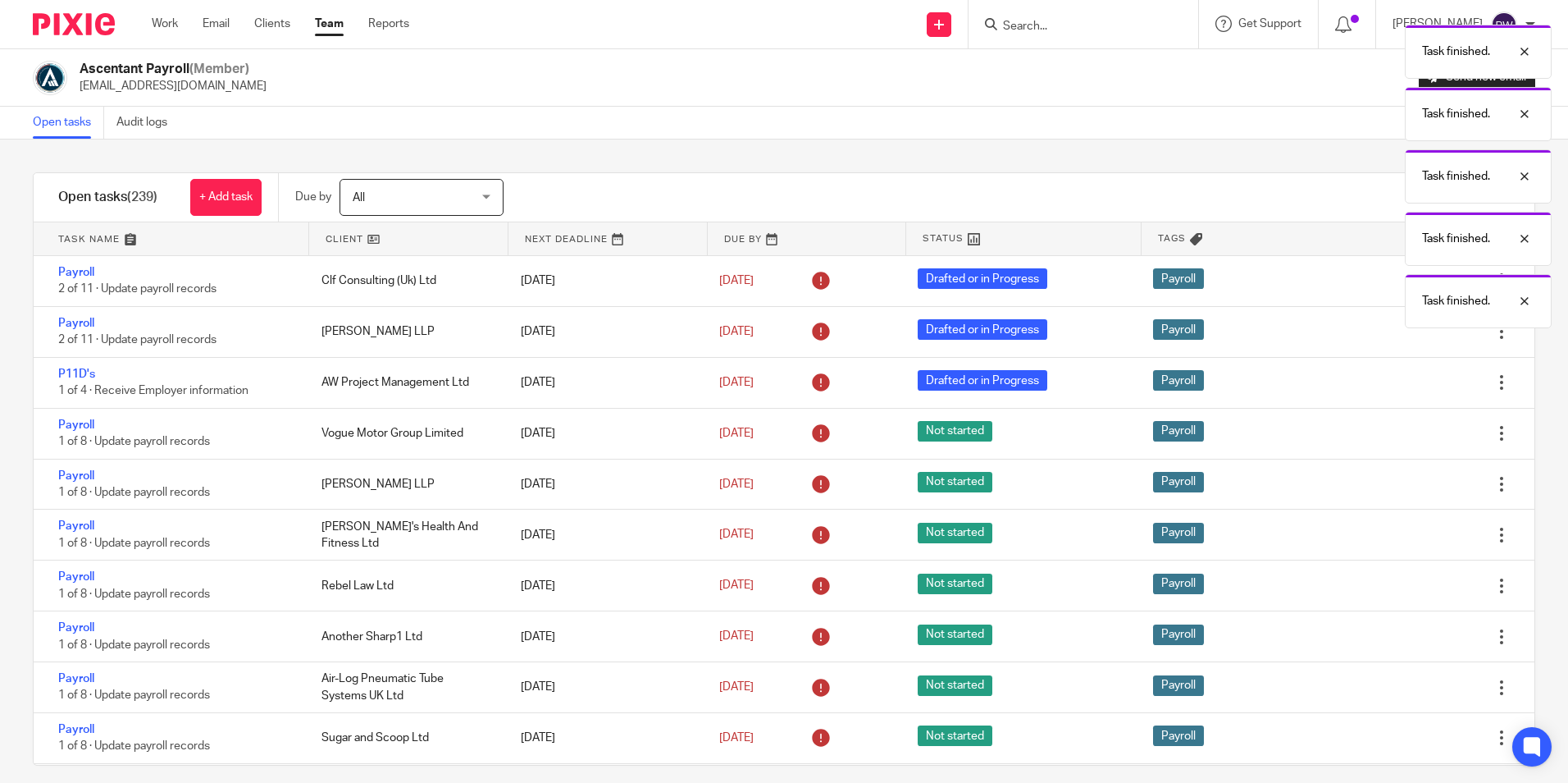
click at [1411, 484] on icon at bounding box center [1419, 484] width 16 height 16
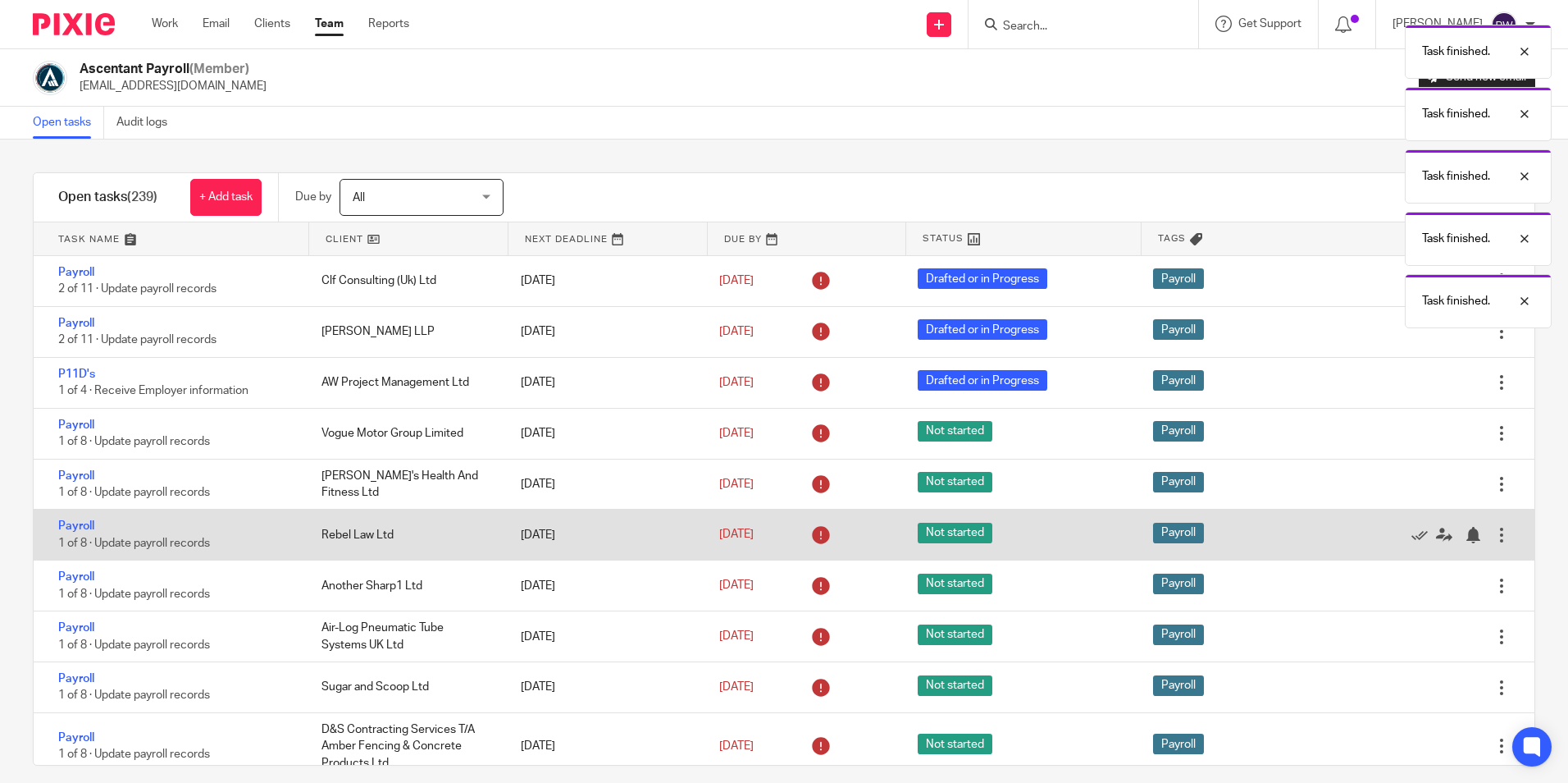
click at [1380, 530] on div at bounding box center [1437, 535] width 114 height 16
drag, startPoint x: 1371, startPoint y: 531, endPoint x: 1380, endPoint y: 538, distance: 11.4
click at [1380, 534] on div at bounding box center [1437, 535] width 114 height 16
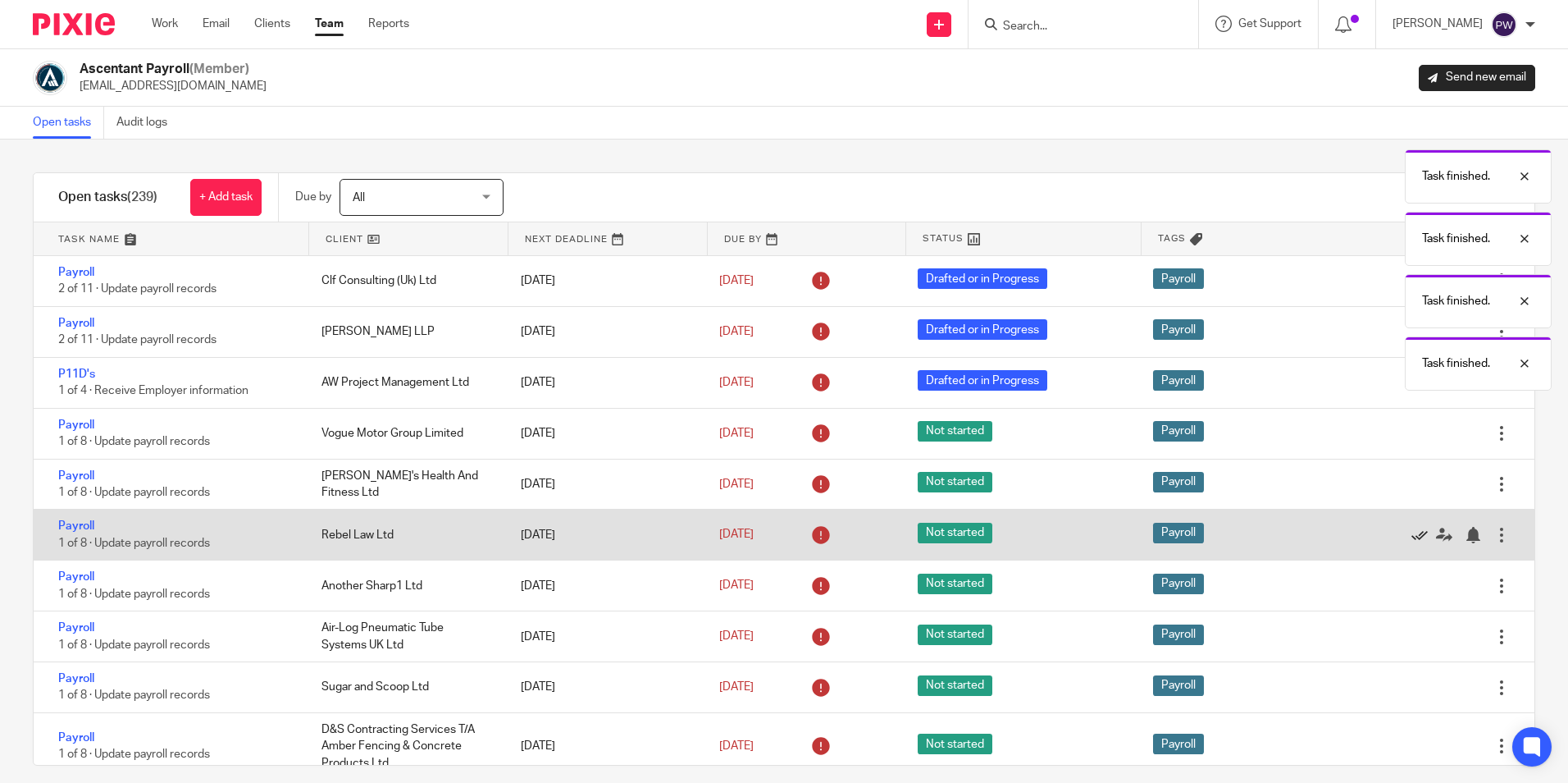
click at [1411, 539] on icon at bounding box center [1419, 535] width 16 height 16
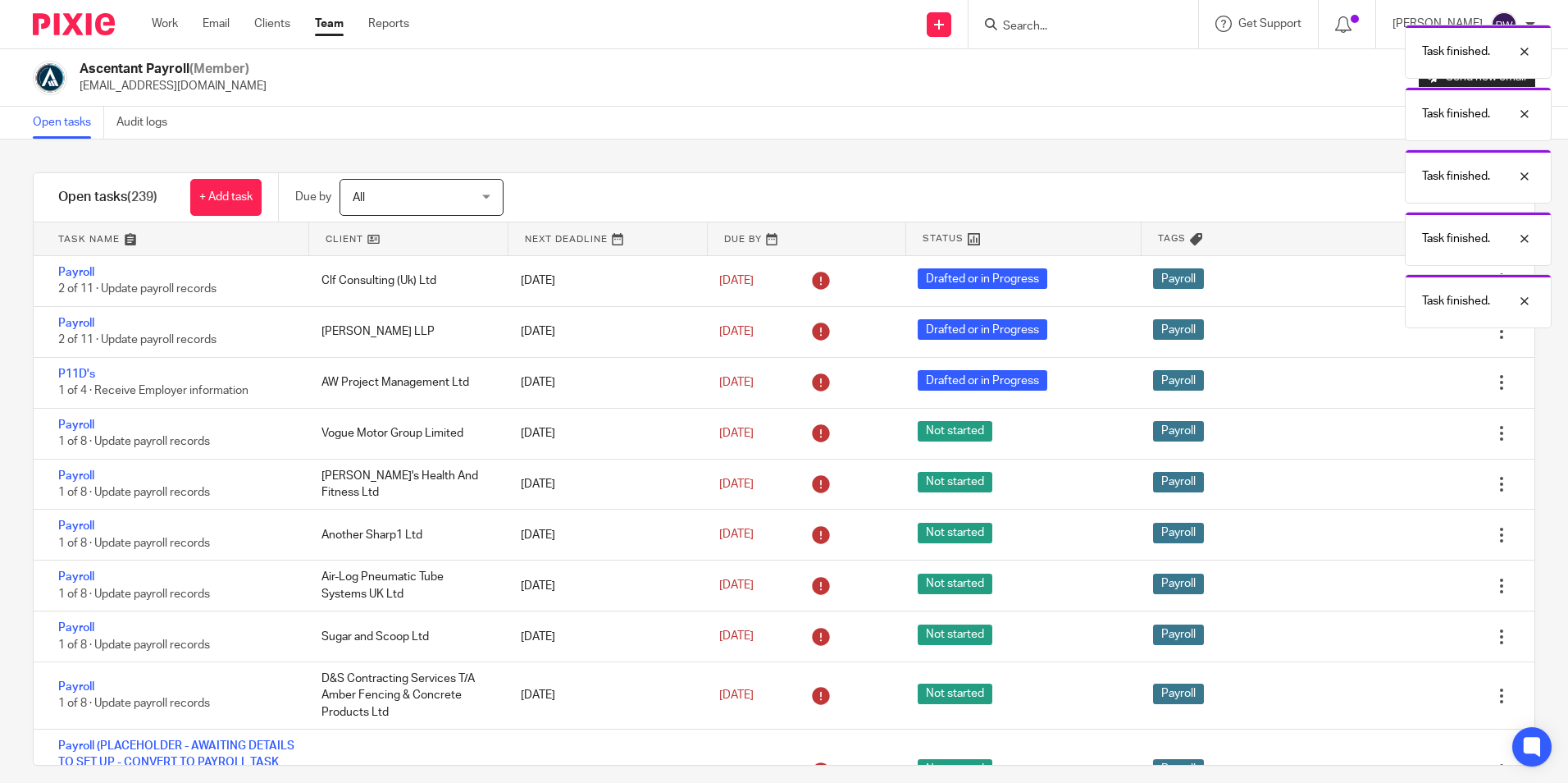
click at [1411, 539] on icon at bounding box center [1419, 535] width 16 height 16
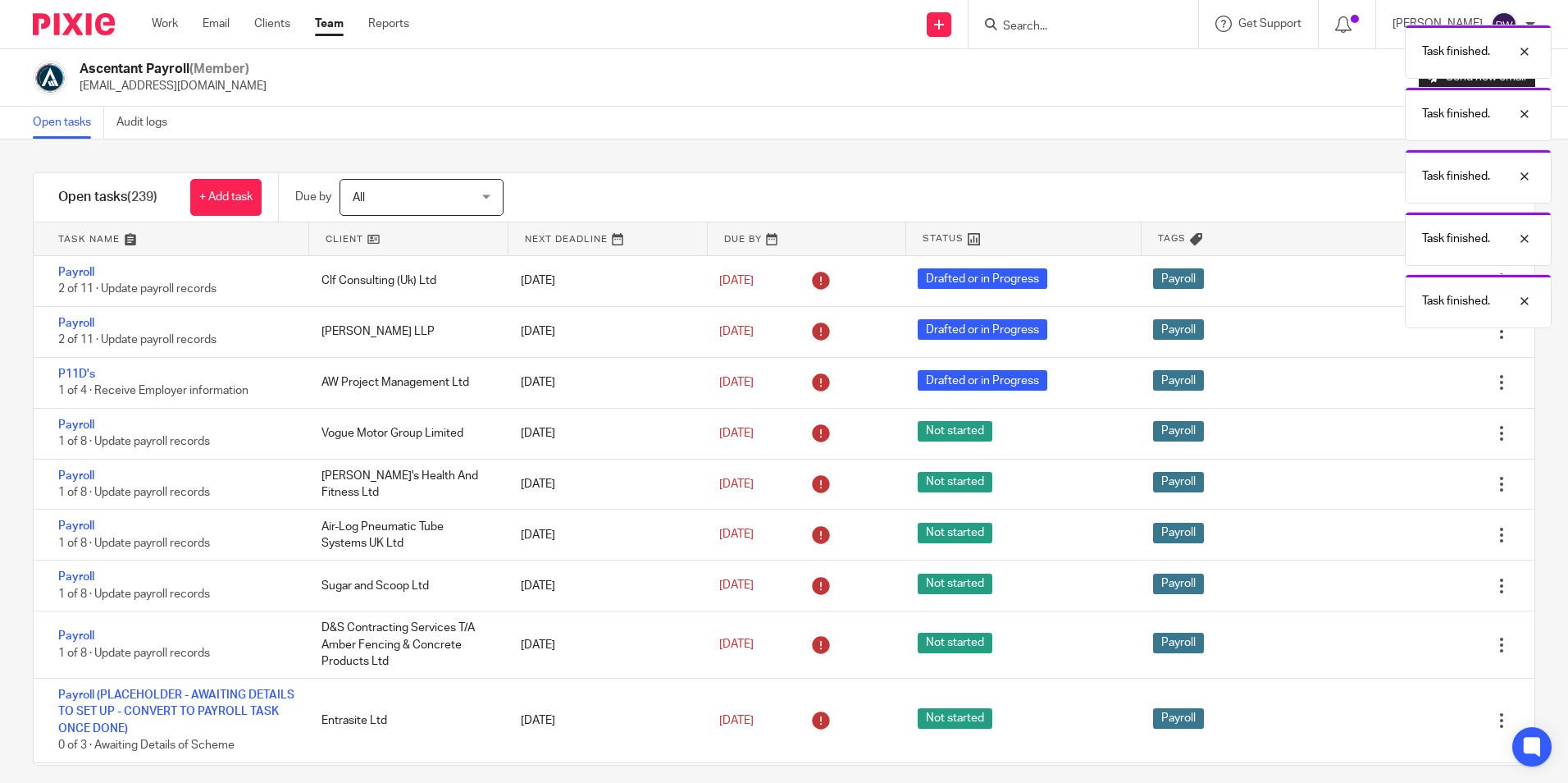
click at [1411, 539] on icon at bounding box center [1419, 535] width 16 height 16
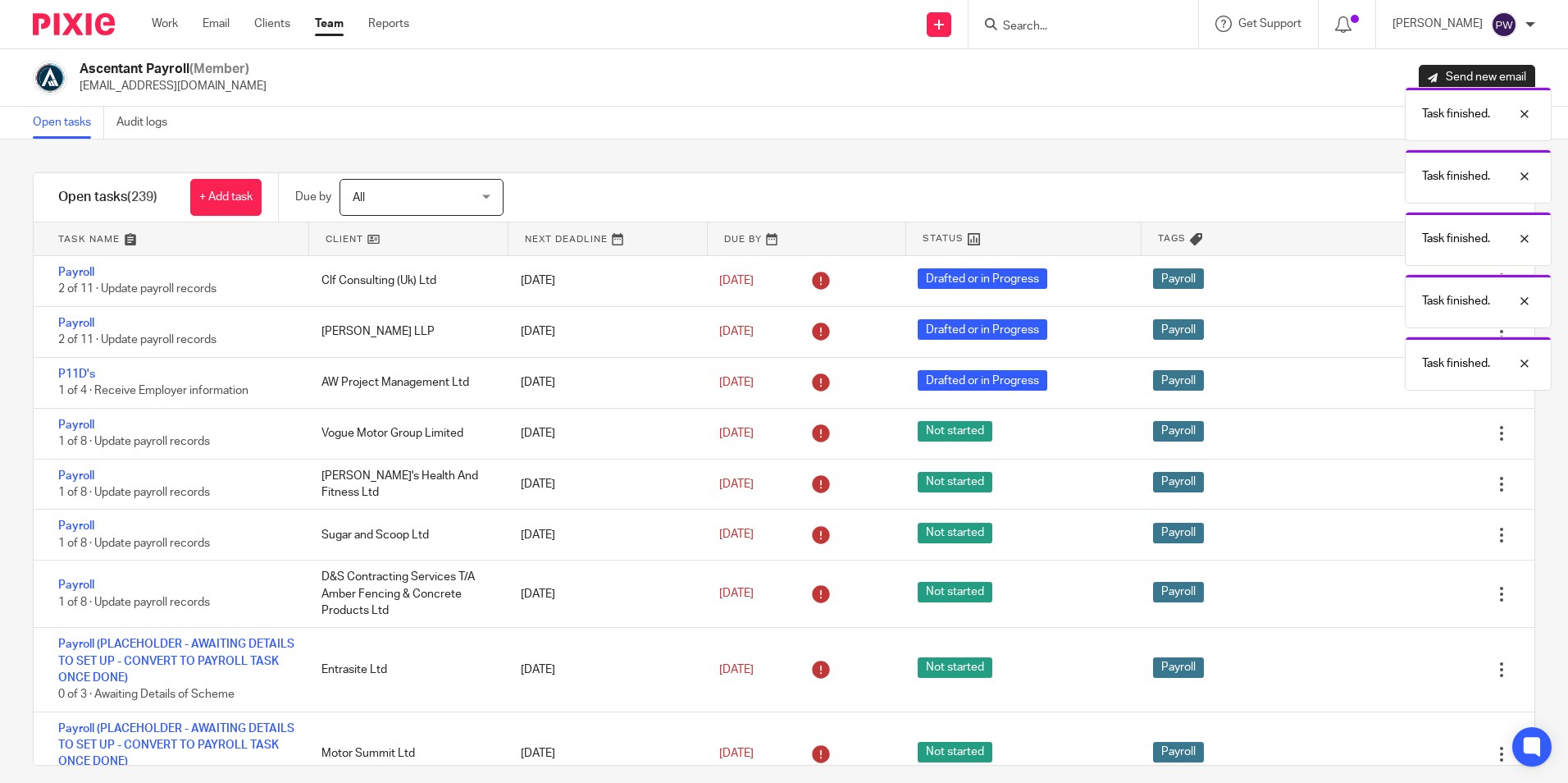
click at [1411, 539] on icon at bounding box center [1419, 535] width 16 height 16
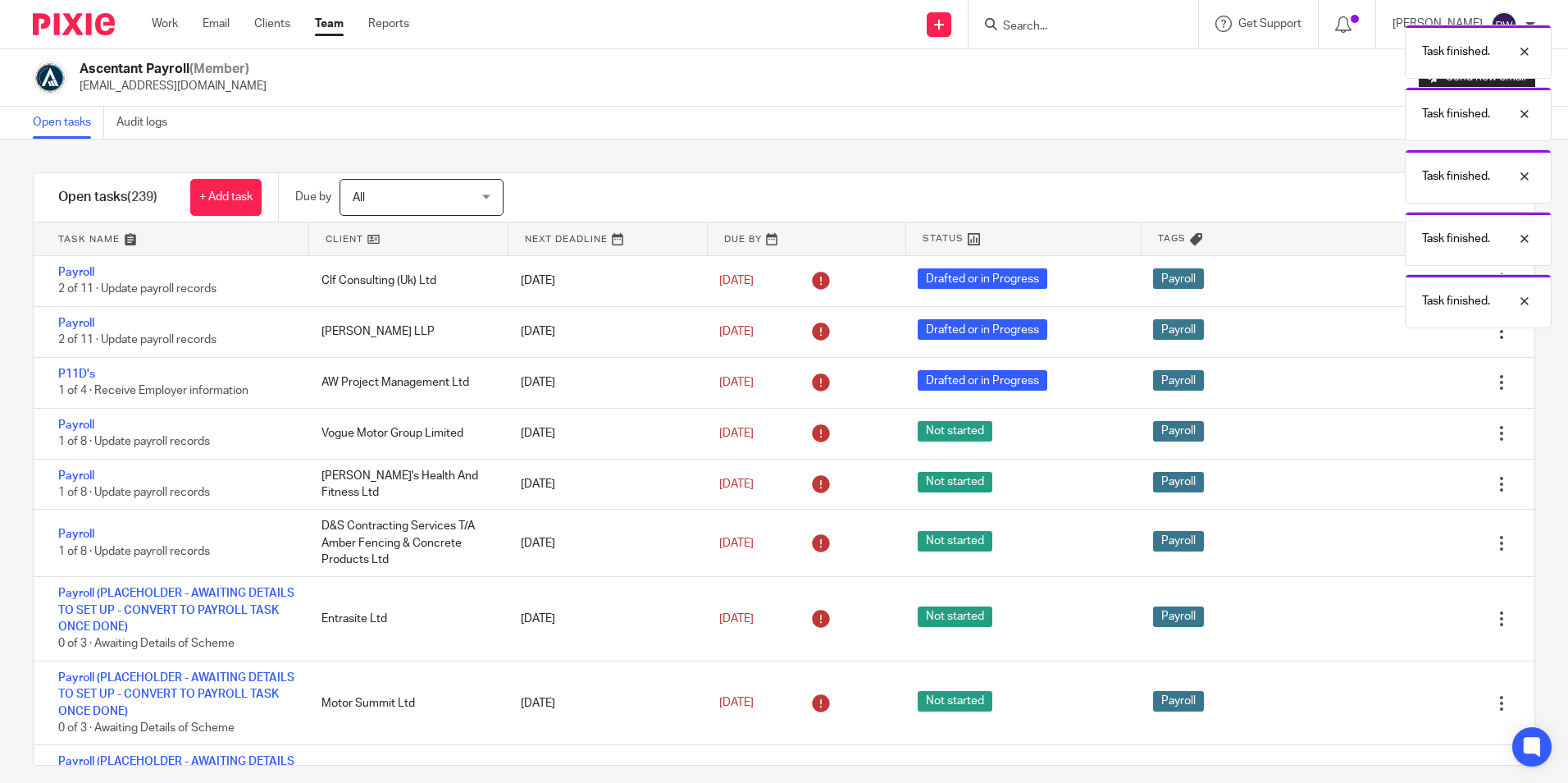
click at [1411, 539] on icon at bounding box center [1419, 543] width 16 height 16
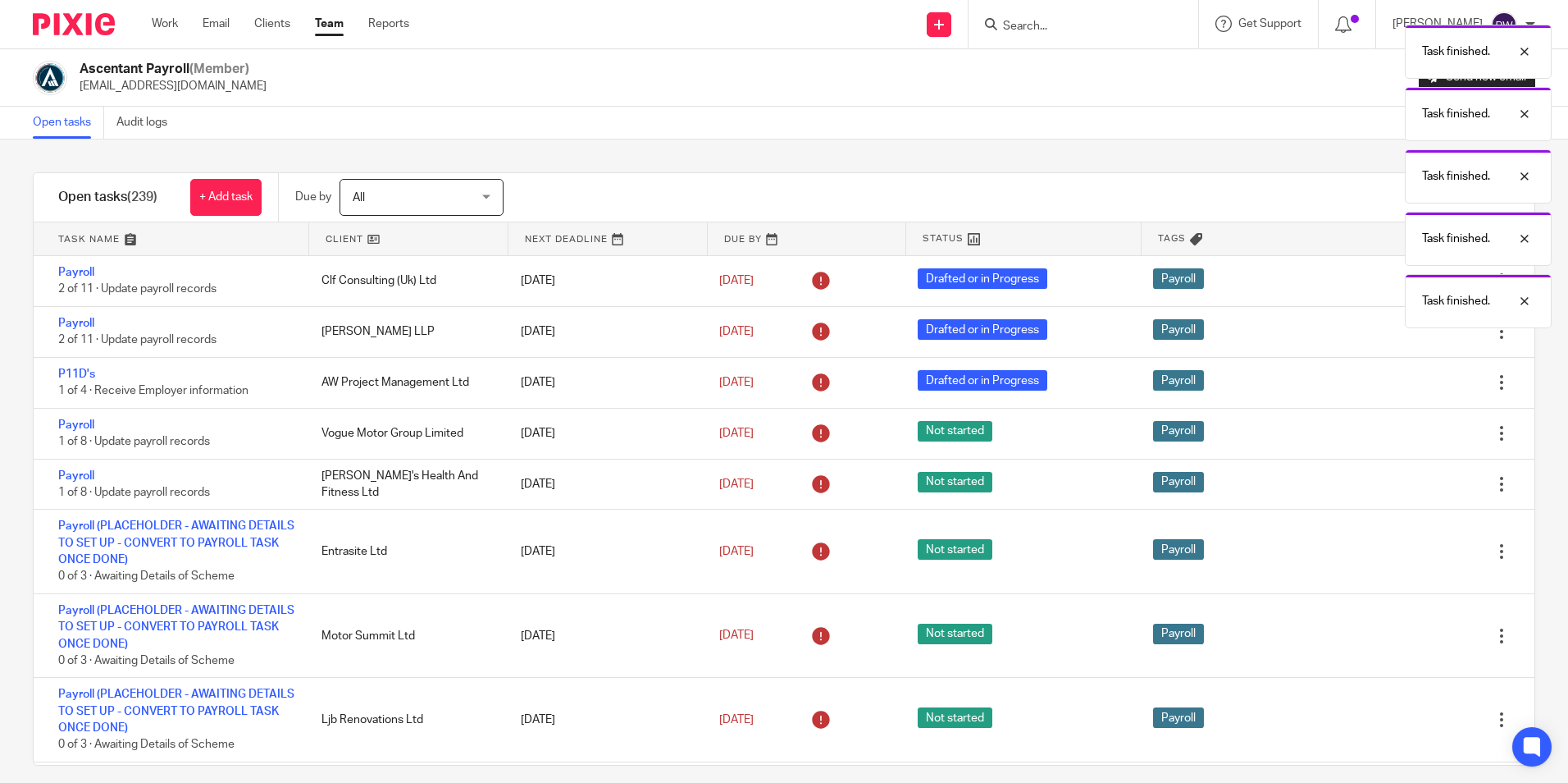
click at [1386, 539] on div "Edit task Delete" at bounding box center [1453, 551] width 162 height 84
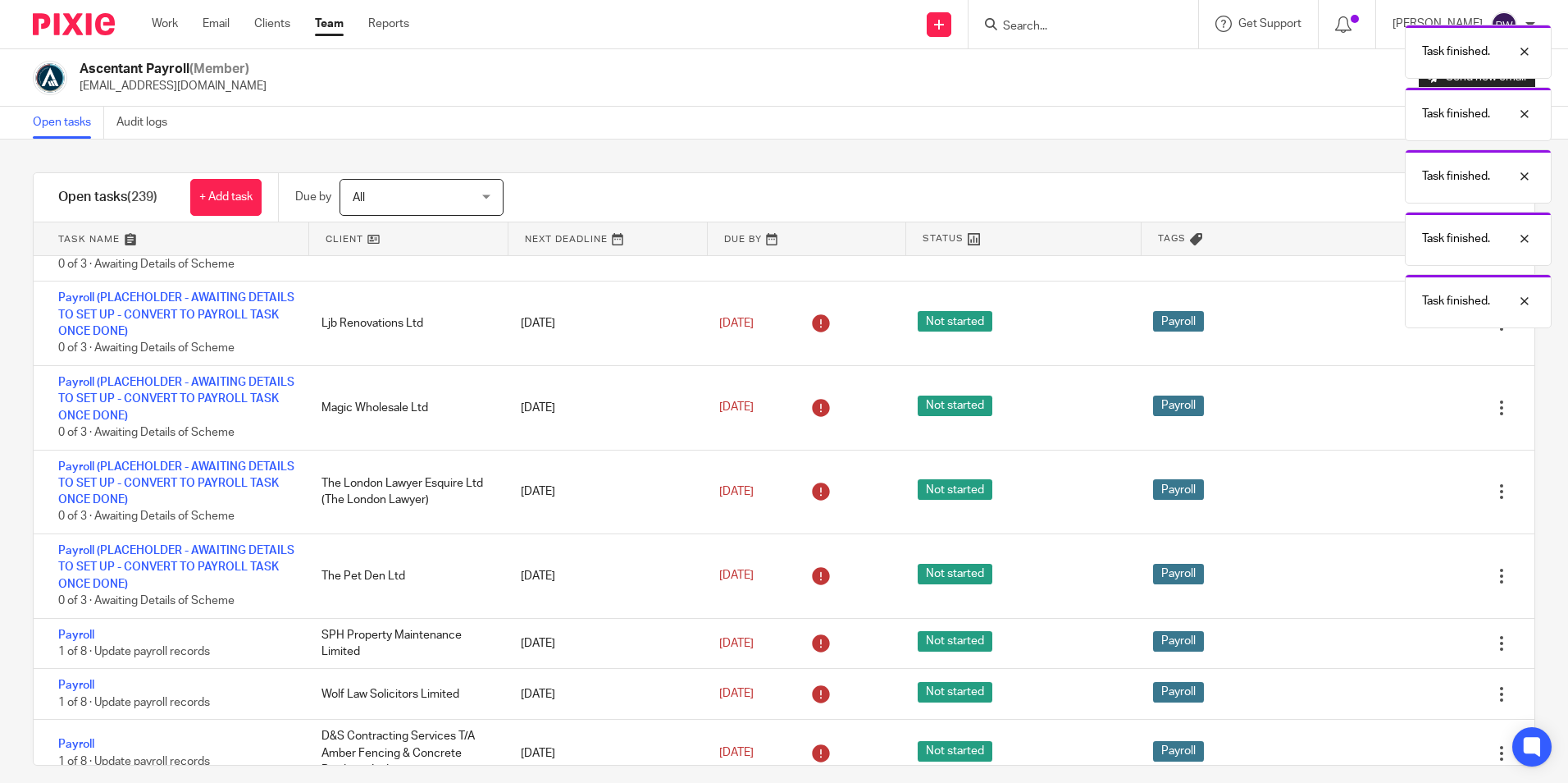
scroll to position [410, 0]
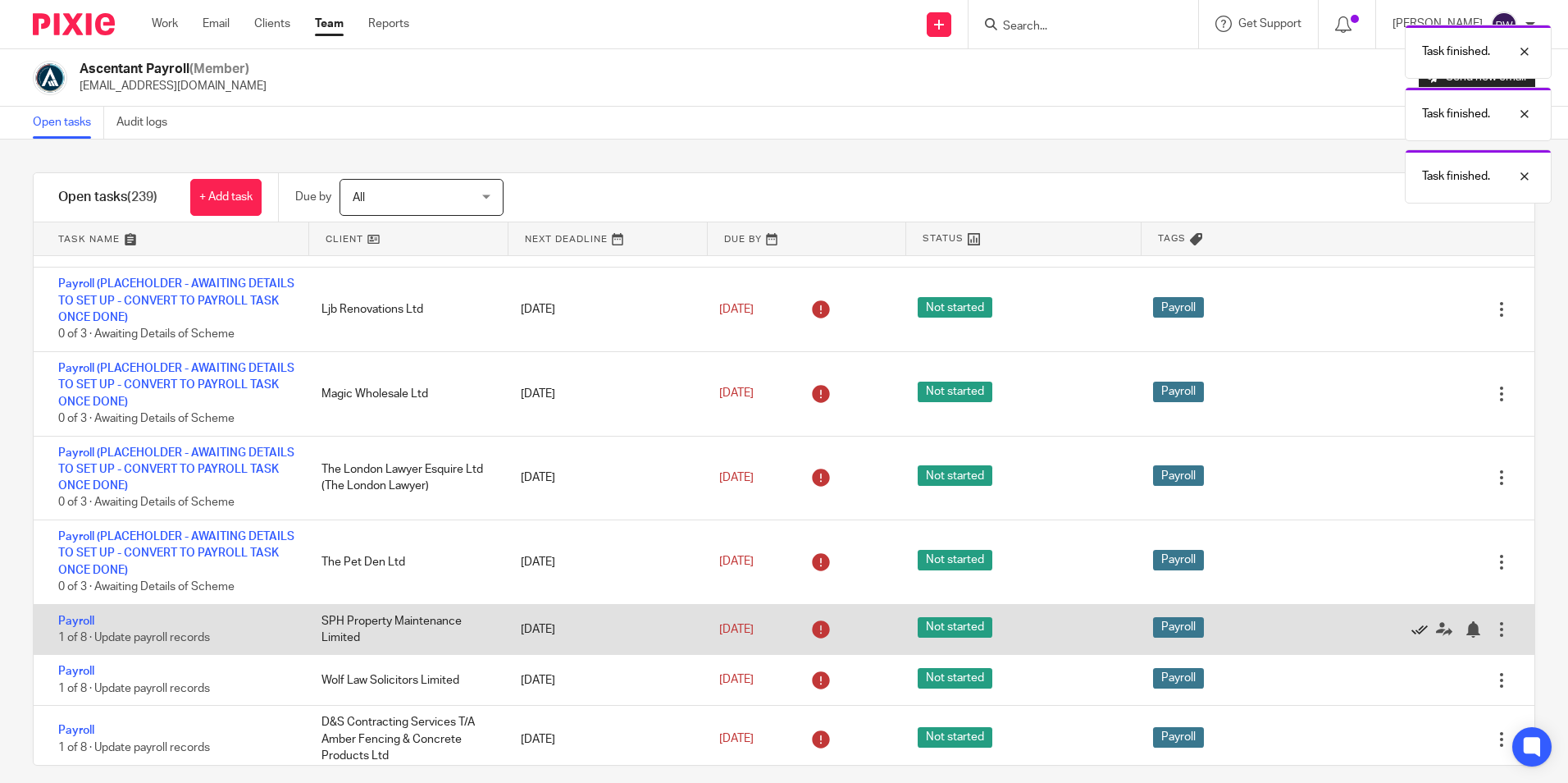
click at [1411, 626] on icon at bounding box center [1419, 629] width 16 height 16
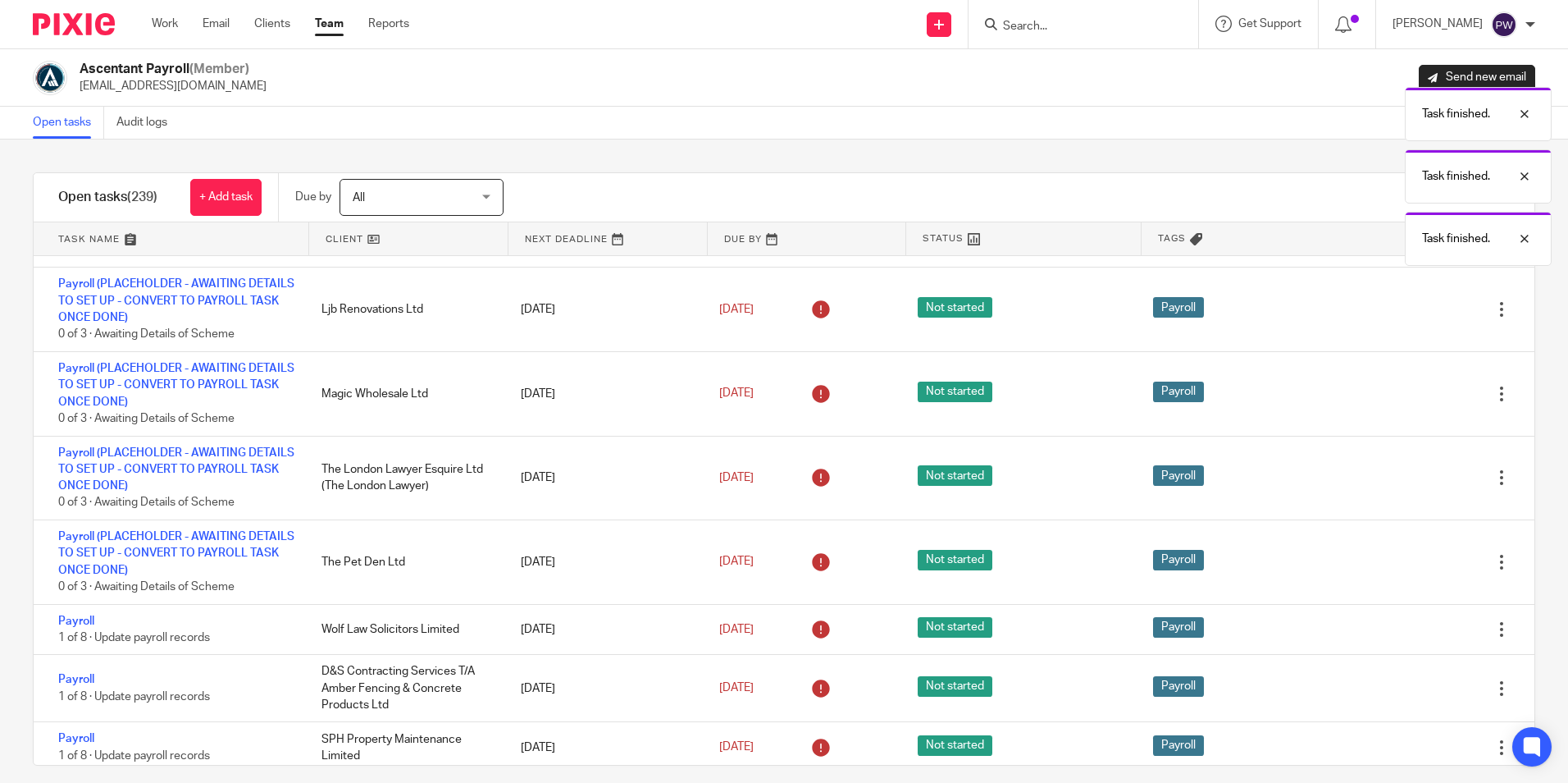
click at [1411, 626] on icon at bounding box center [1419, 629] width 16 height 16
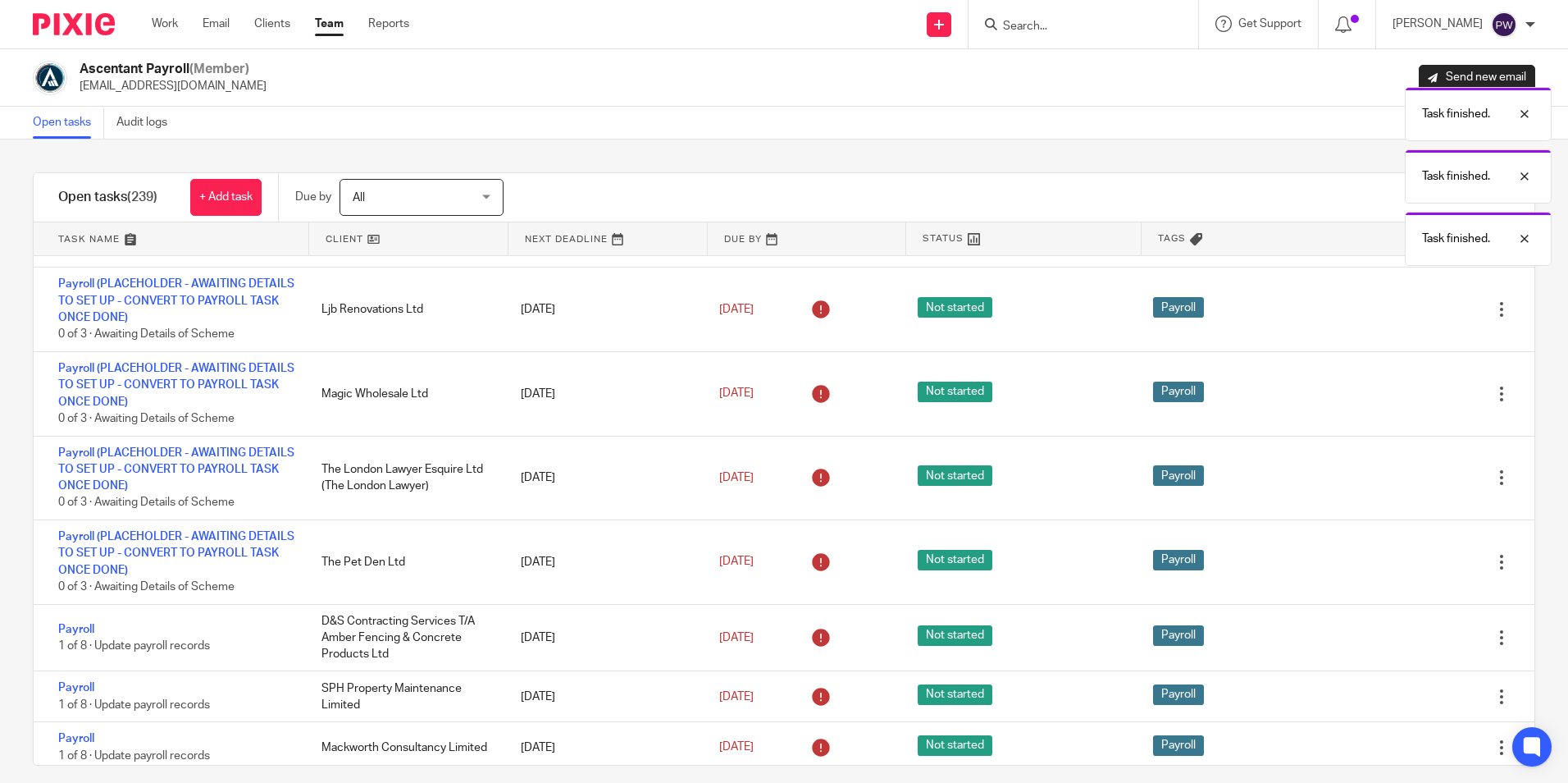
click at [1378, 626] on div "Edit task Delete" at bounding box center [1453, 638] width 162 height 67
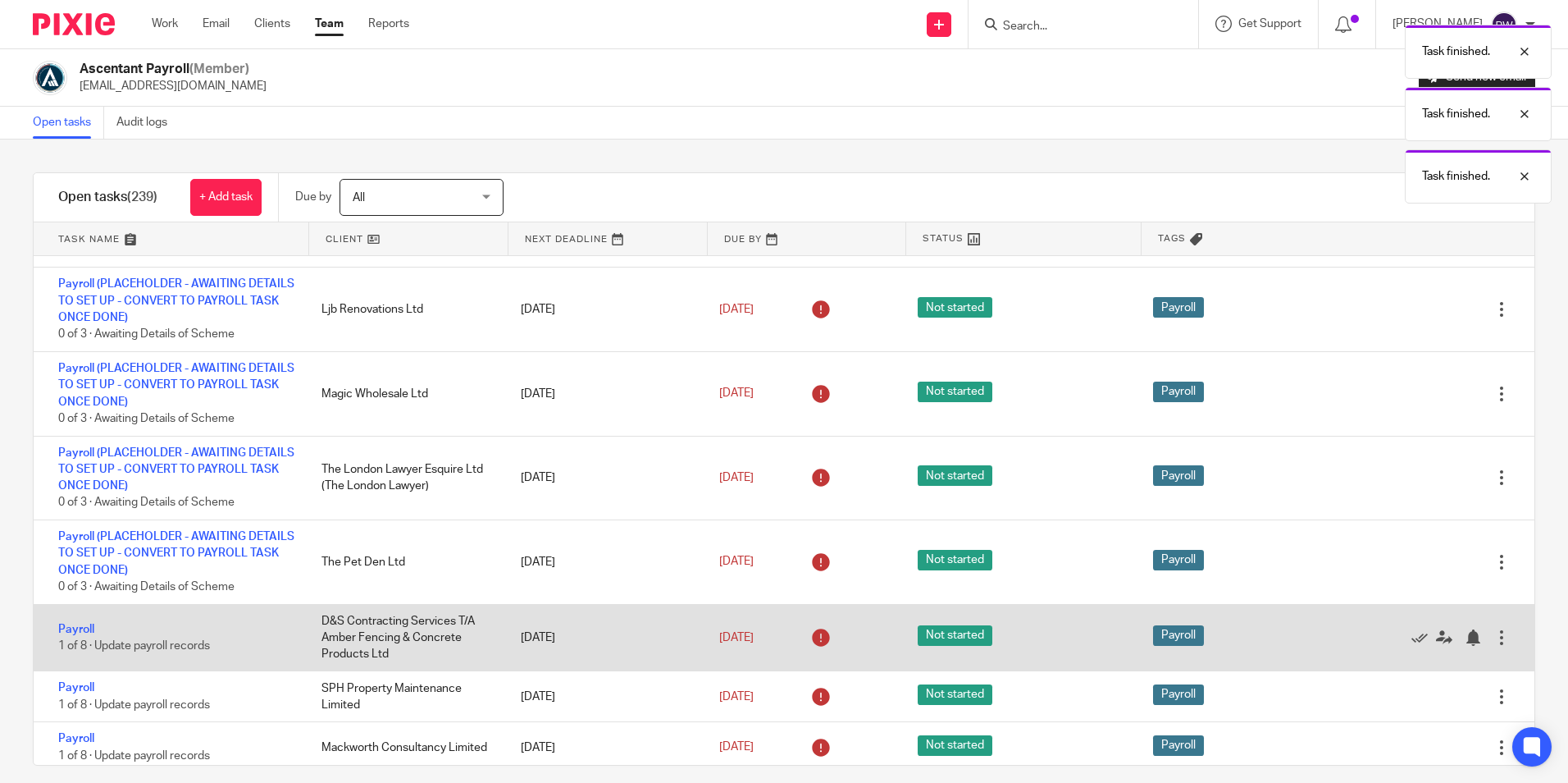
click at [1375, 626] on div "Edit task Delete" at bounding box center [1453, 638] width 162 height 67
click at [1411, 631] on icon at bounding box center [1419, 638] width 16 height 16
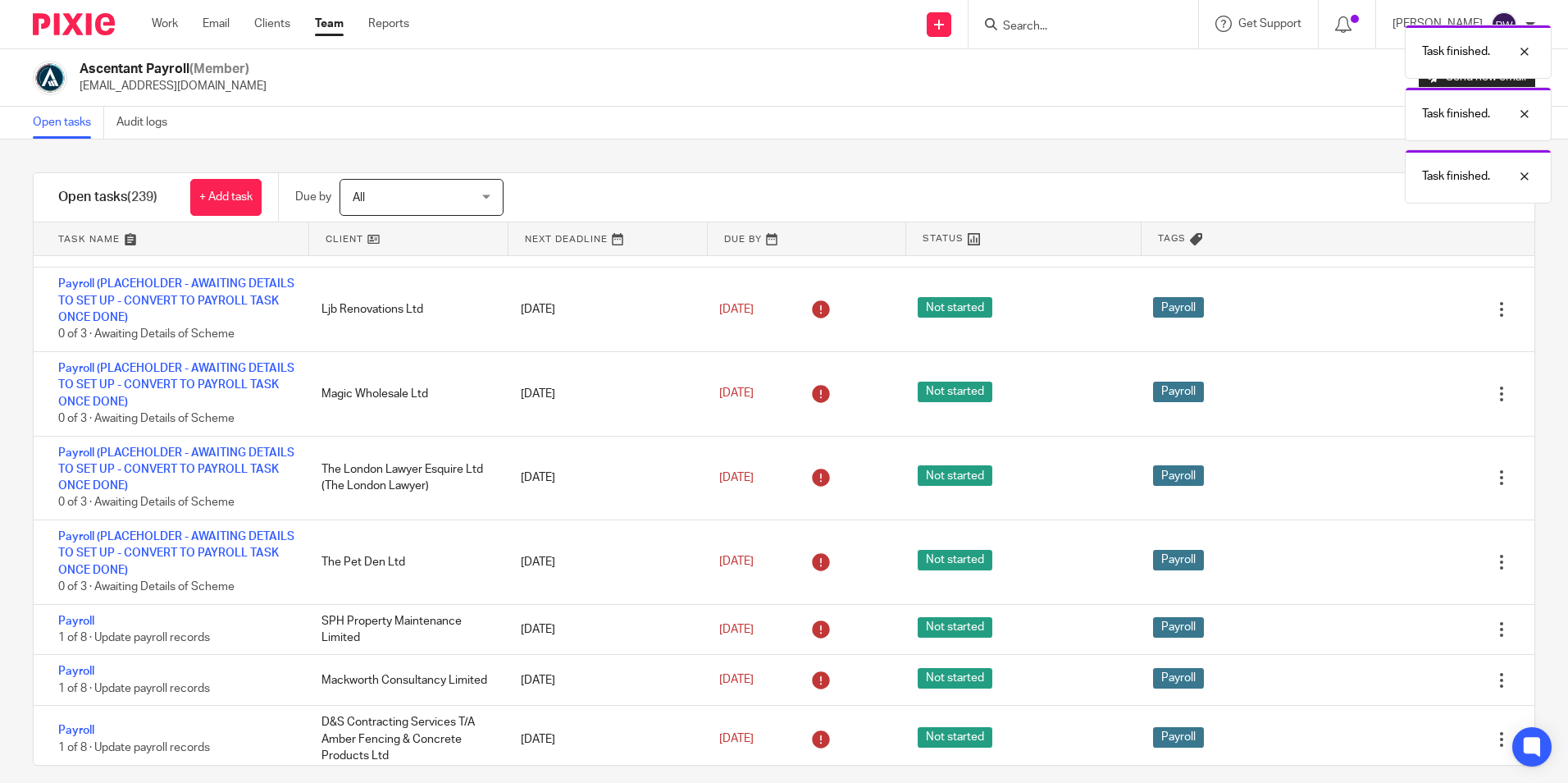
click at [1411, 631] on icon at bounding box center [1419, 629] width 16 height 16
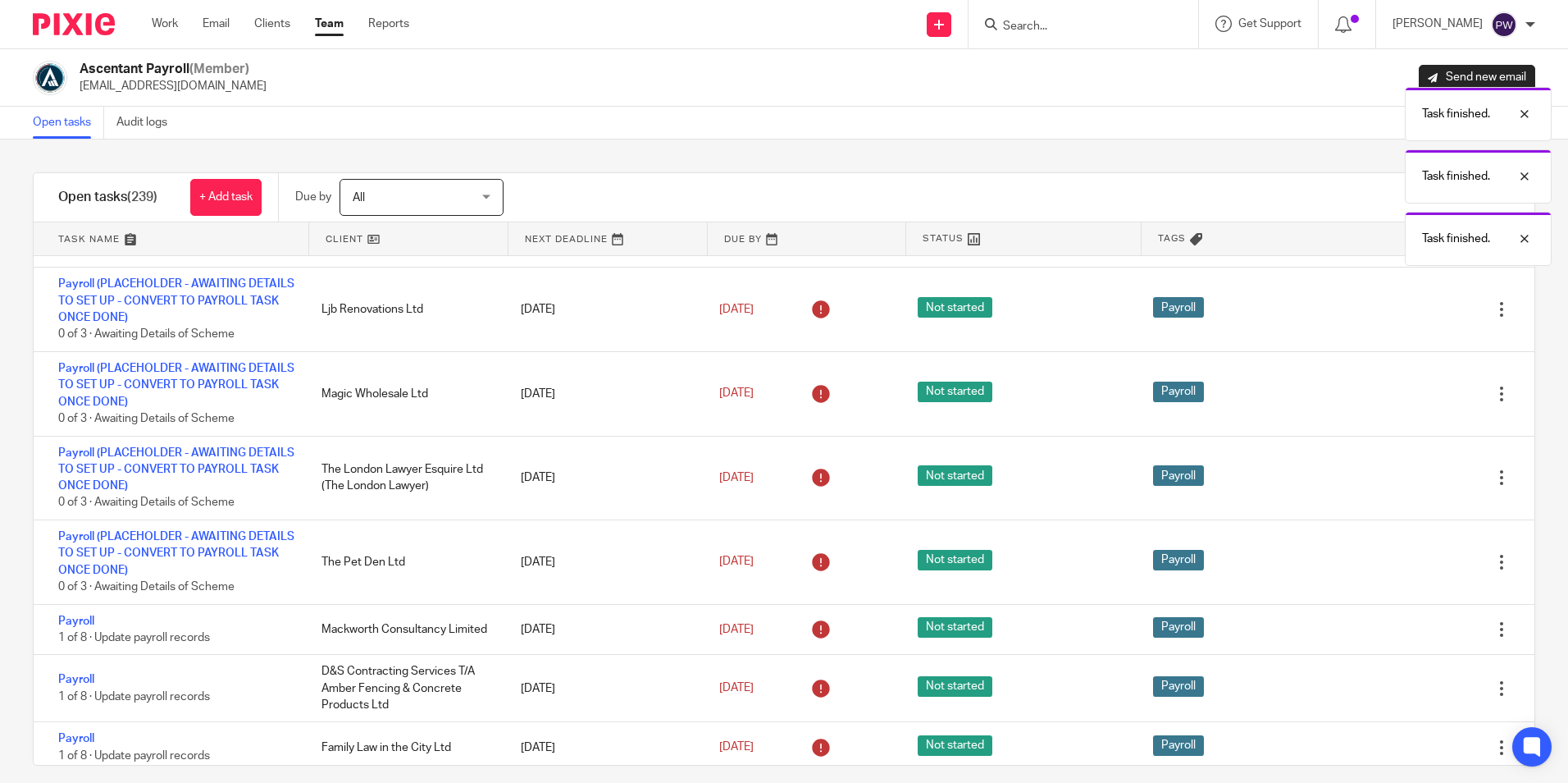
click at [1411, 631] on icon at bounding box center [1419, 629] width 16 height 16
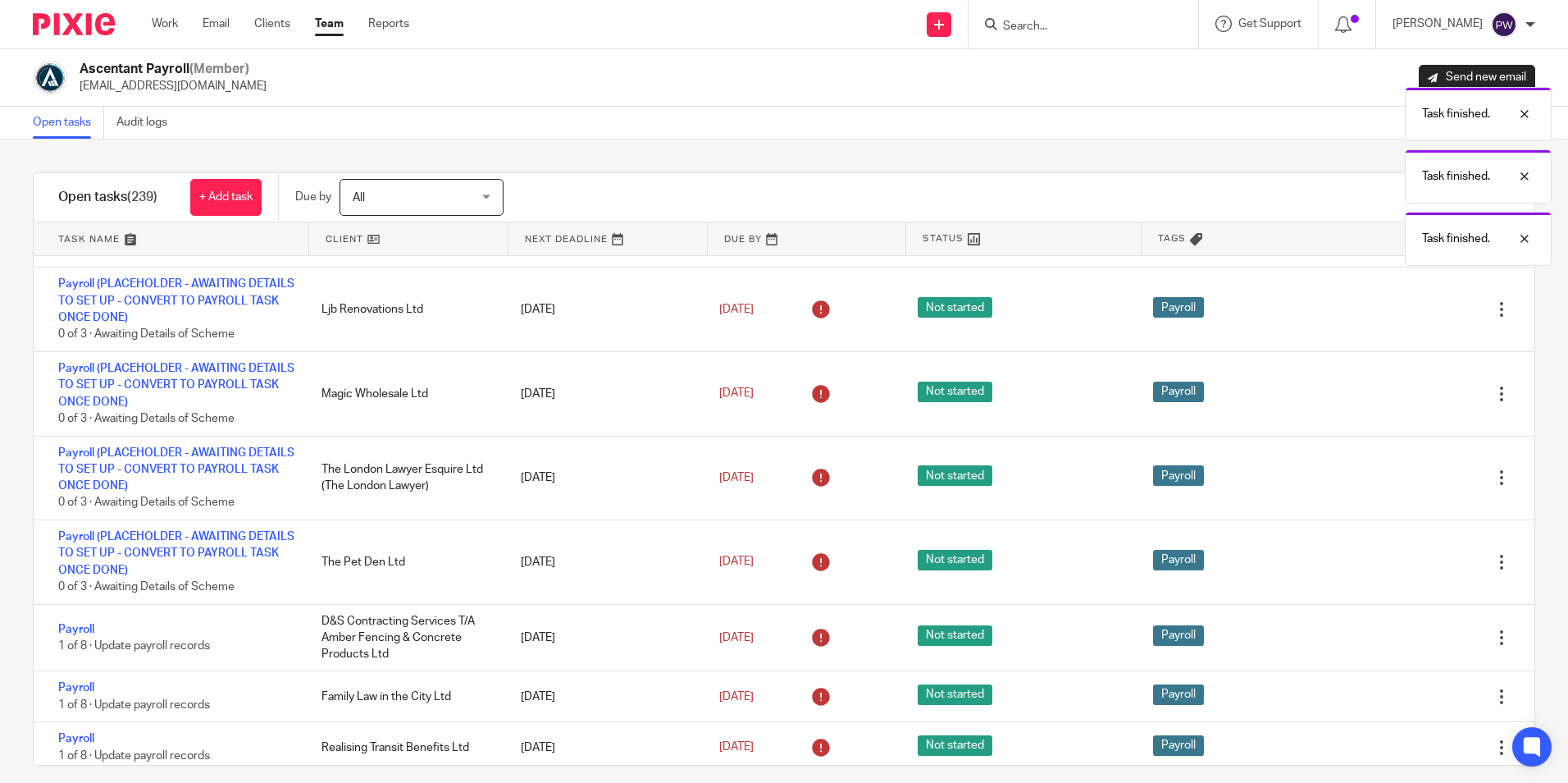
click at [1411, 631] on icon at bounding box center [1419, 638] width 16 height 16
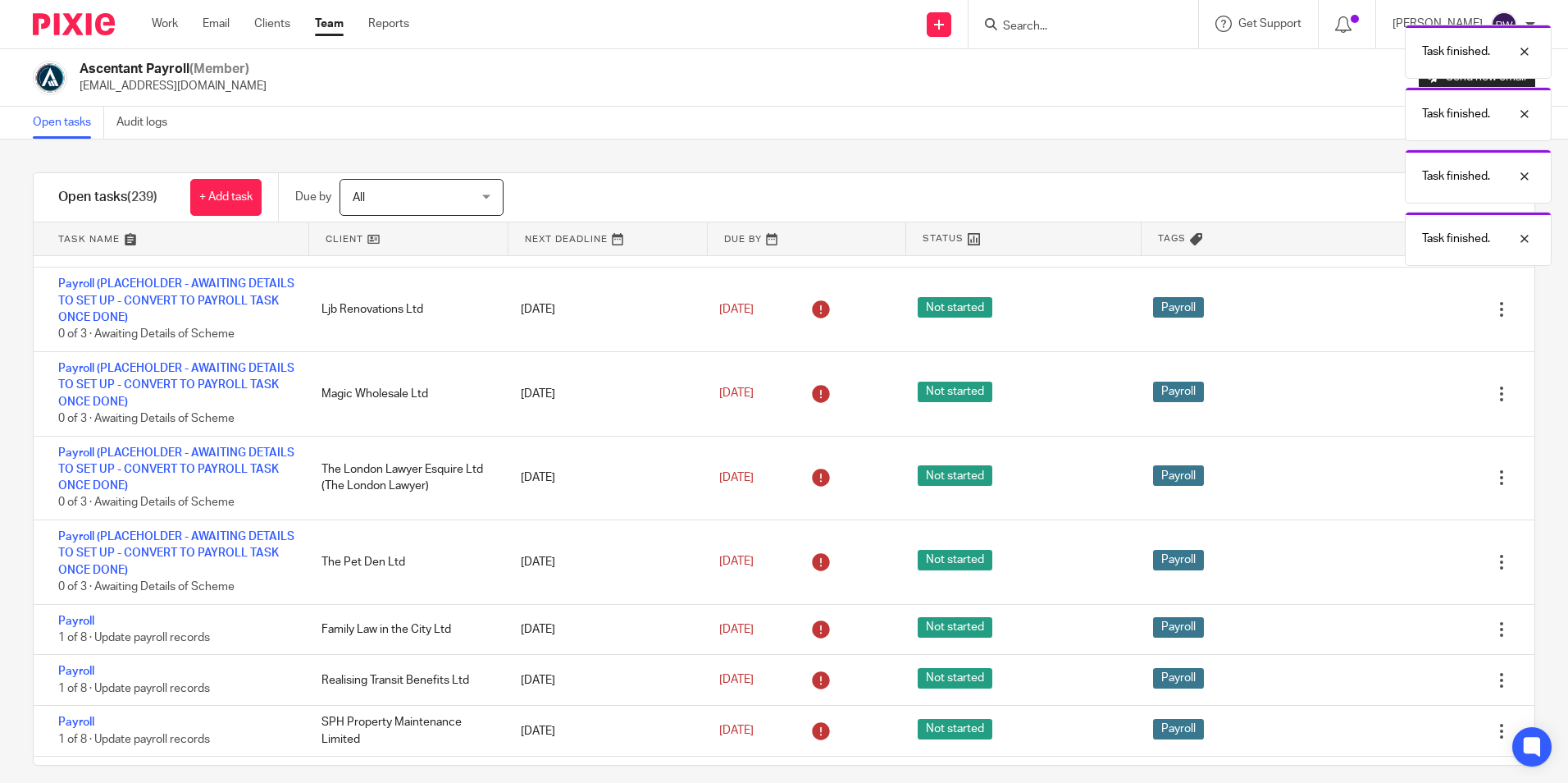
click at [1411, 631] on icon at bounding box center [1419, 629] width 16 height 16
click at [1376, 631] on div "Edit task Delete" at bounding box center [1453, 629] width 162 height 50
click at [1411, 631] on icon at bounding box center [1419, 629] width 16 height 16
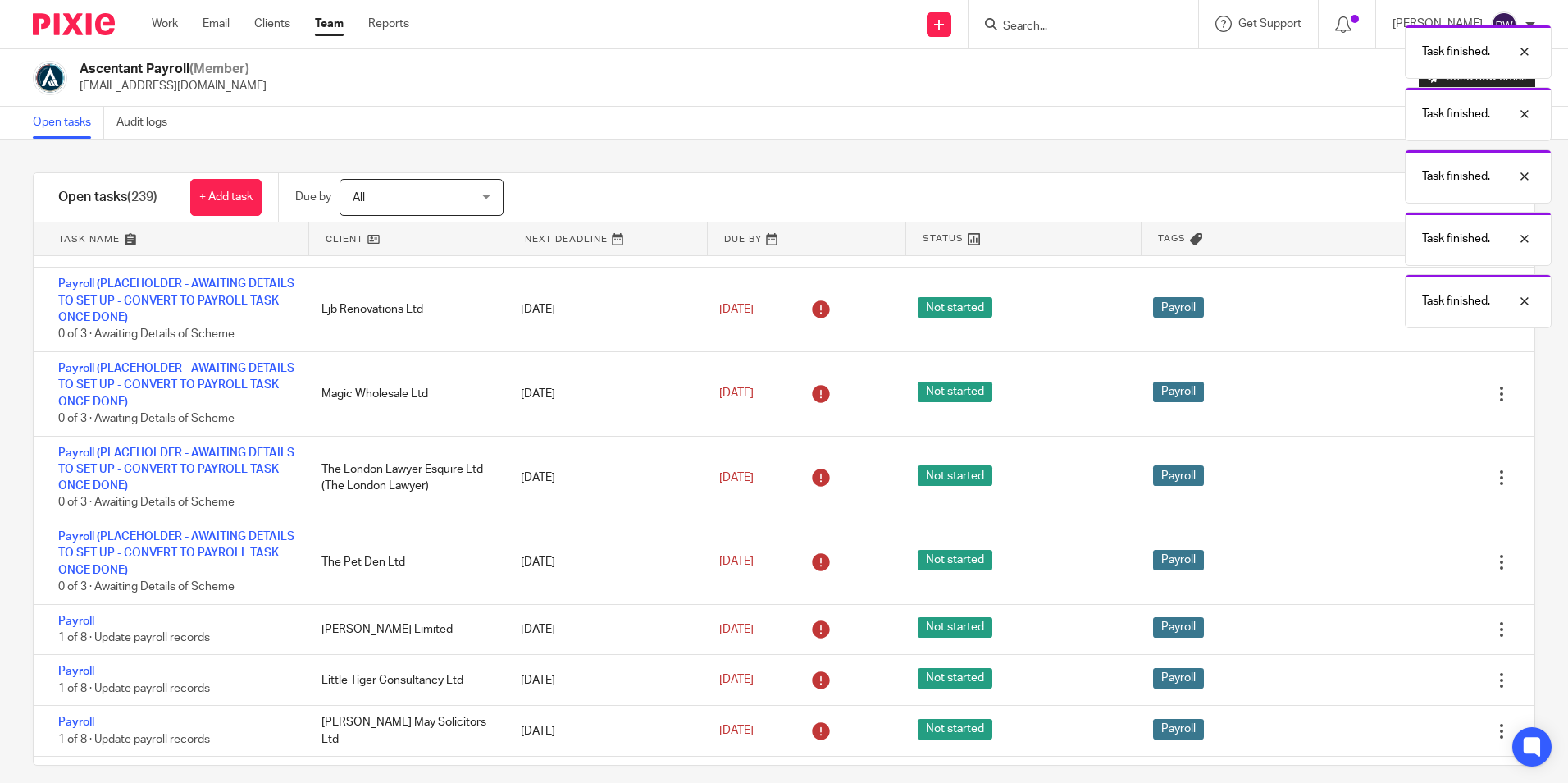
click at [1411, 631] on icon at bounding box center [1419, 629] width 16 height 16
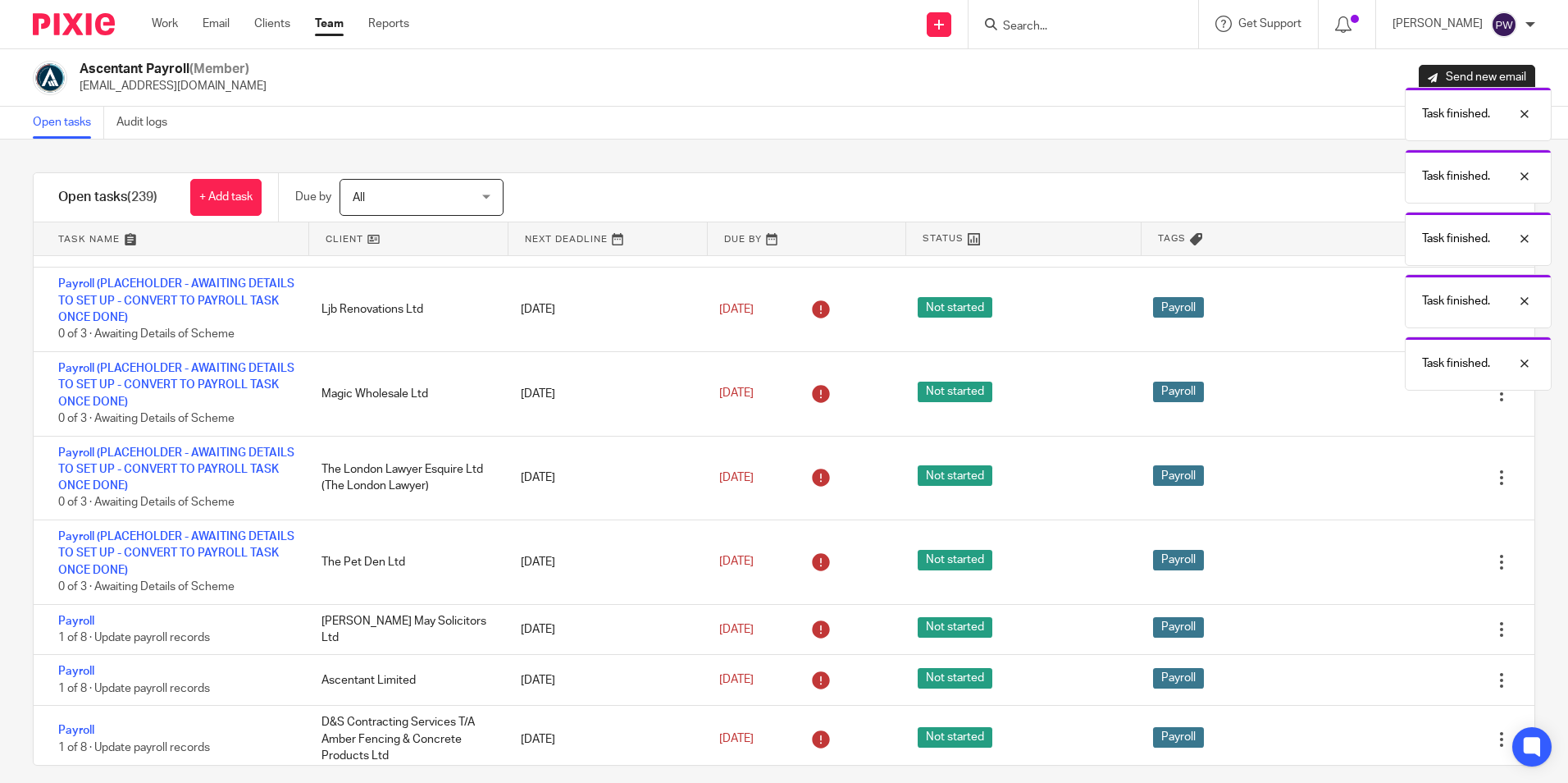
click at [1411, 631] on icon at bounding box center [1419, 629] width 16 height 16
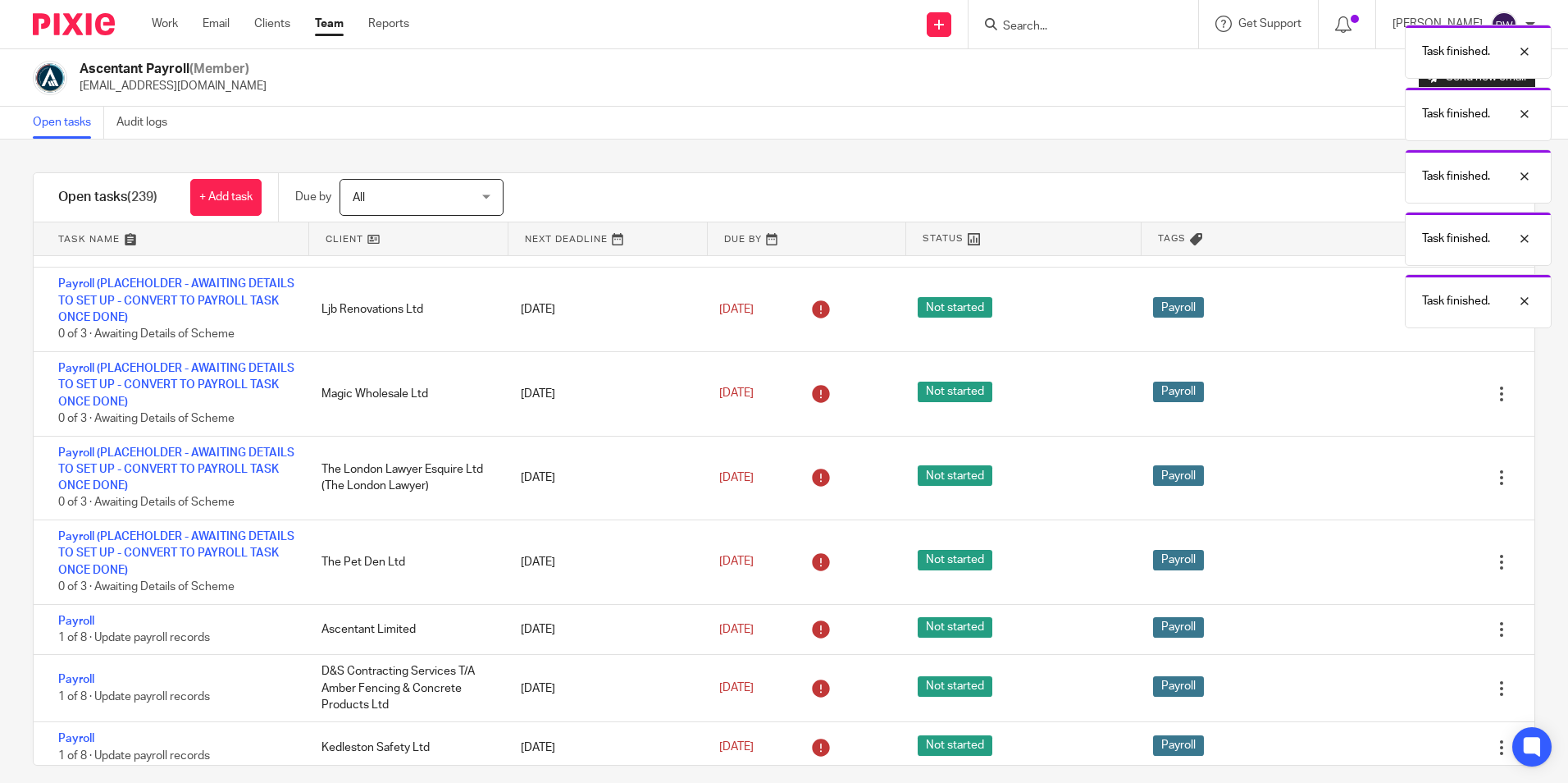
click at [1411, 631] on icon at bounding box center [1419, 629] width 16 height 16
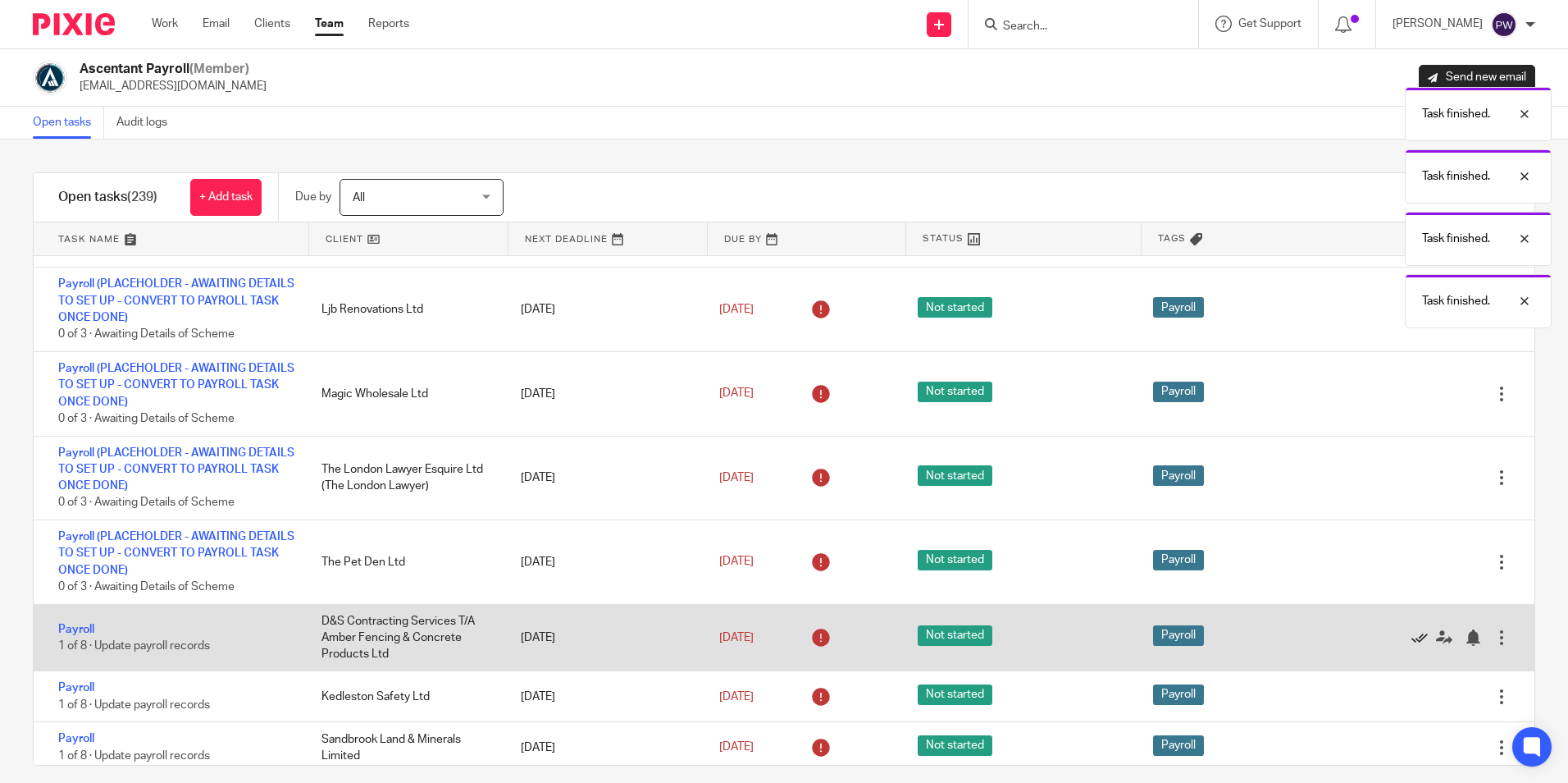
click at [1411, 631] on icon at bounding box center [1419, 638] width 16 height 16
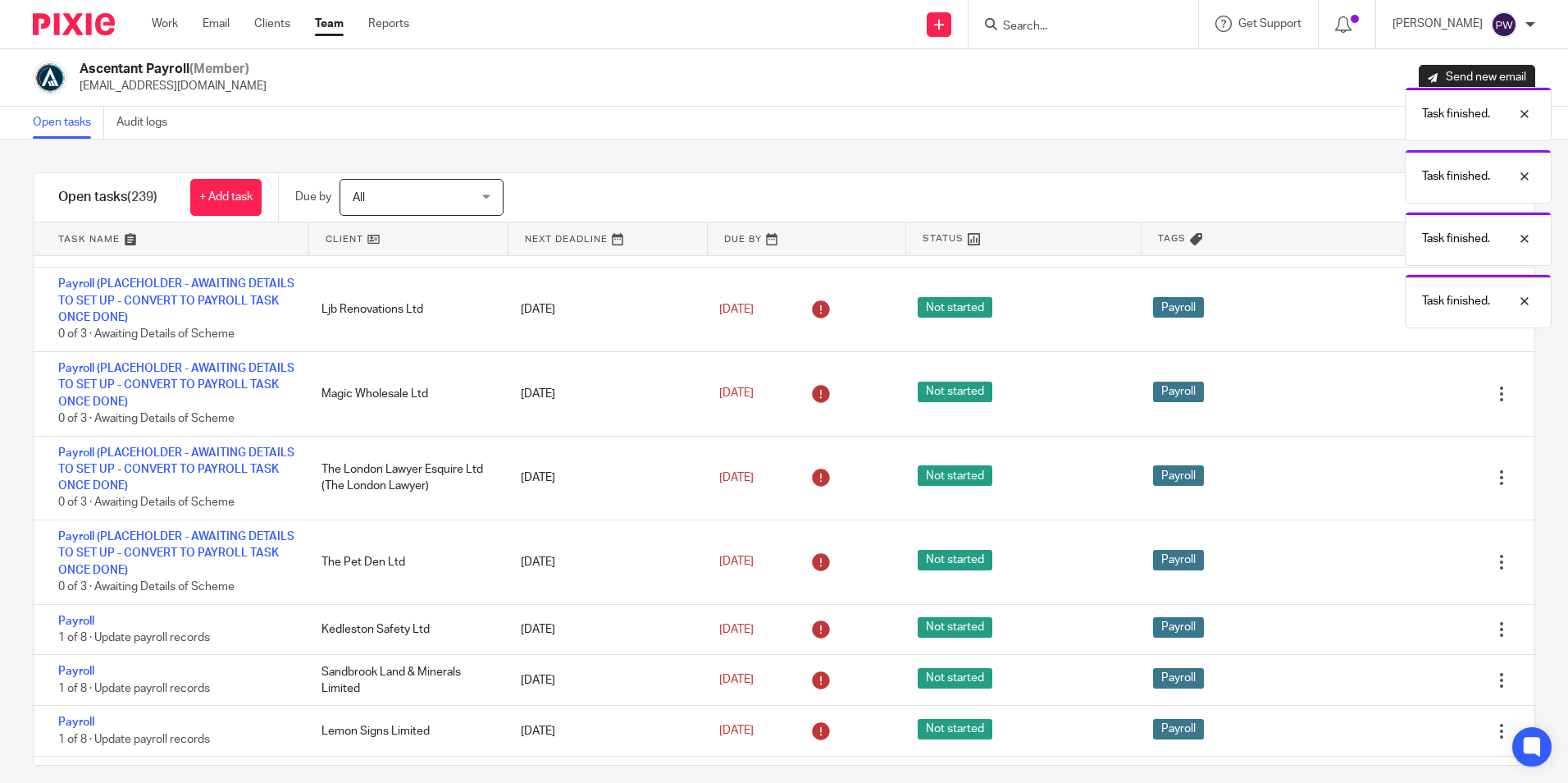
click at [1411, 631] on icon at bounding box center [1419, 629] width 16 height 16
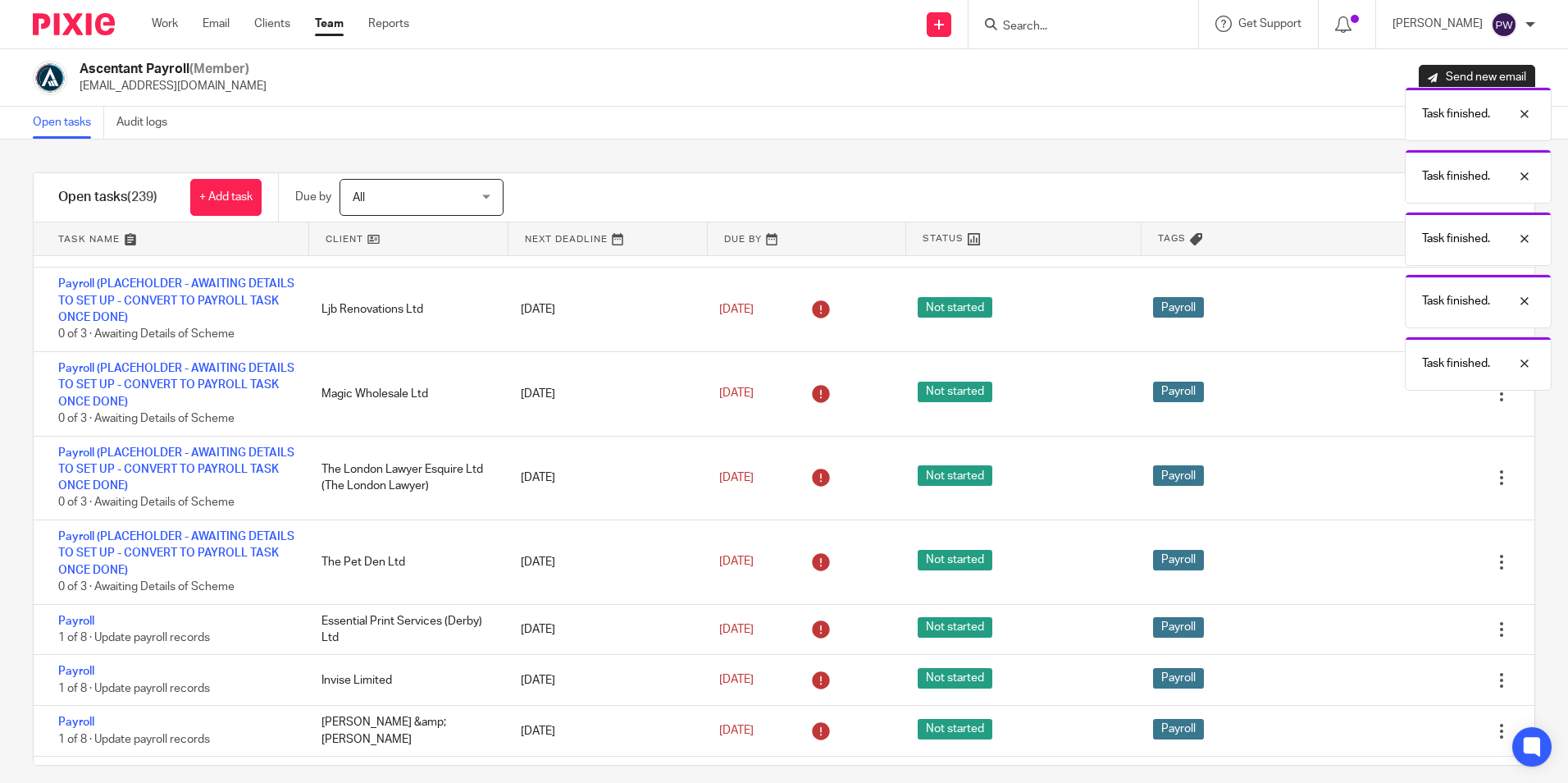
click at [1411, 631] on icon at bounding box center [1419, 629] width 16 height 16
click at [1376, 655] on div "Edit task Delete" at bounding box center [1453, 679] width 162 height 50
click at [1411, 631] on icon at bounding box center [1419, 629] width 16 height 16
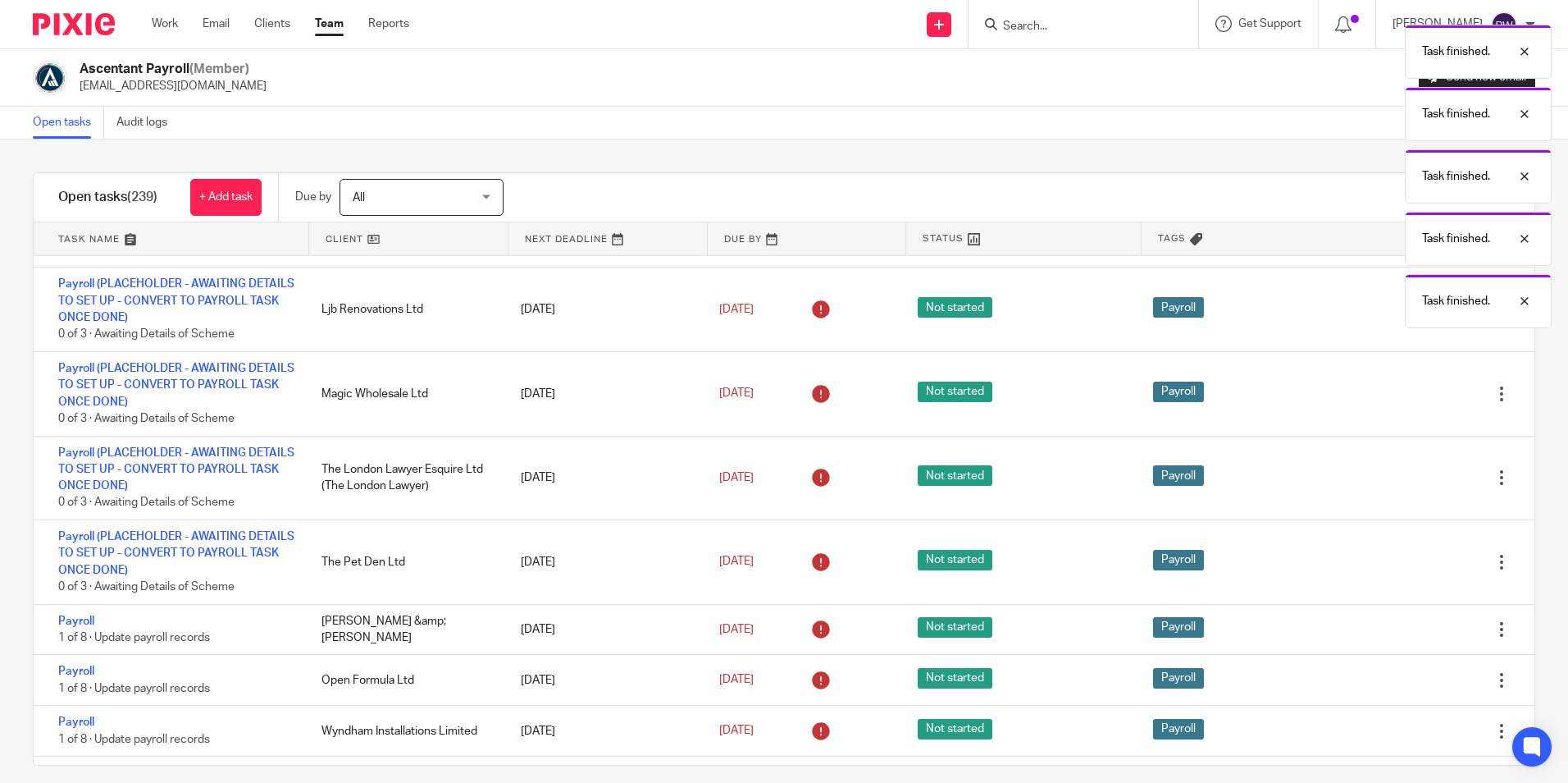
click at [1411, 631] on icon at bounding box center [1419, 629] width 16 height 16
click at [1411, 672] on icon at bounding box center [1419, 680] width 16 height 16
click at [1376, 631] on div "Edit task Delete" at bounding box center [1453, 629] width 162 height 50
click at [1411, 631] on icon at bounding box center [1419, 629] width 16 height 16
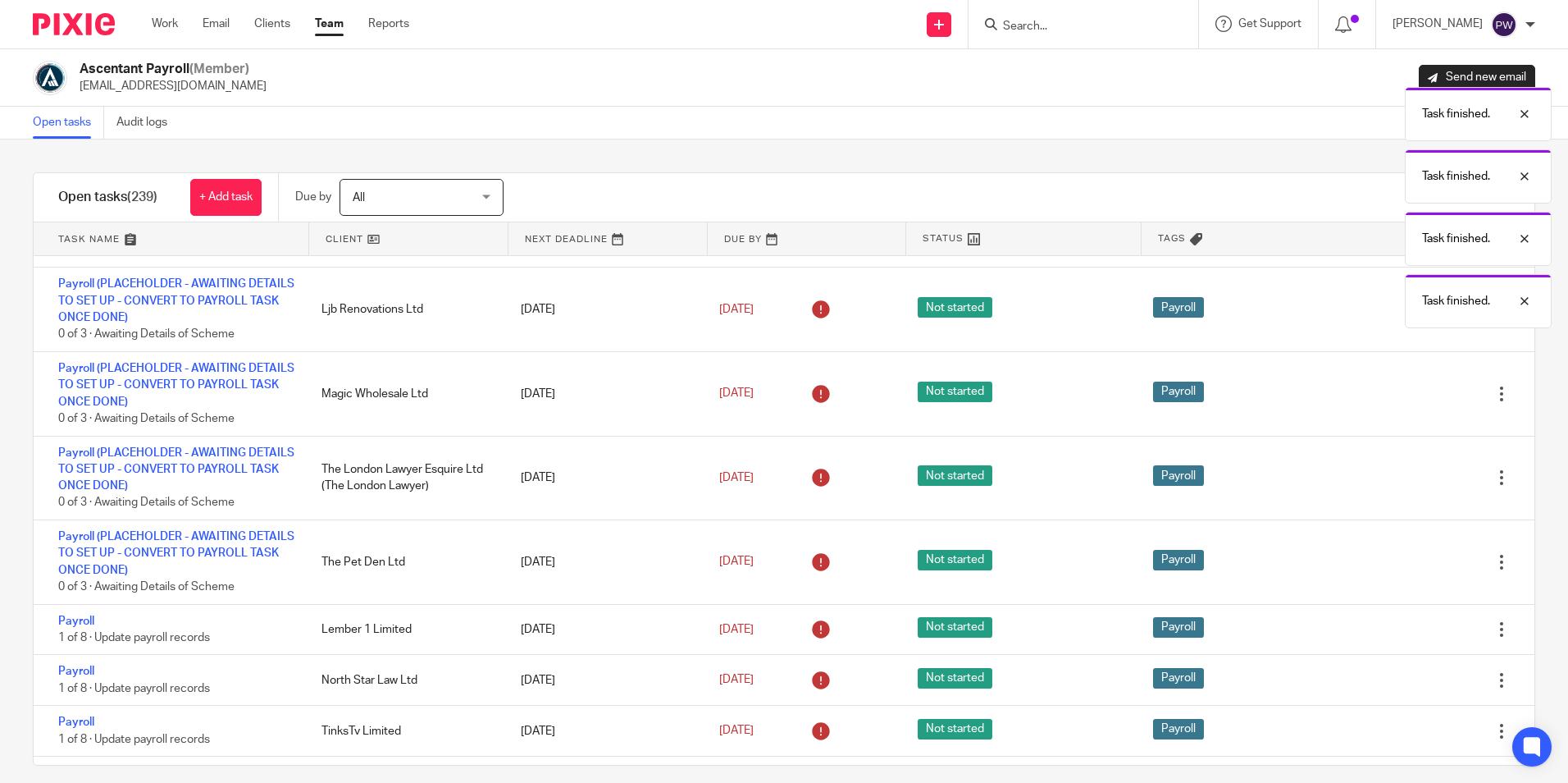
click at [1411, 631] on icon at bounding box center [1419, 629] width 16 height 16
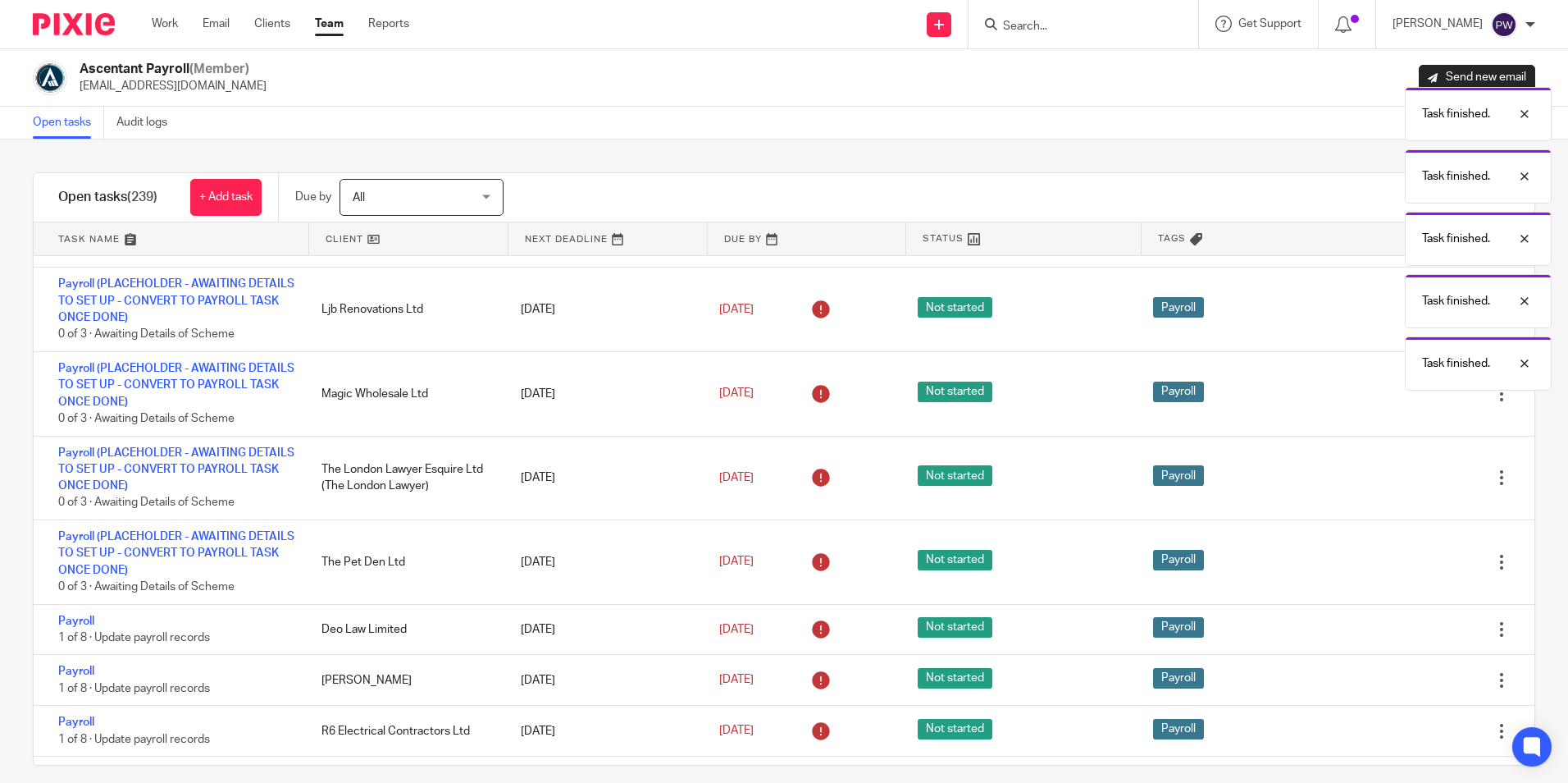
click at [1411, 631] on icon at bounding box center [1419, 629] width 16 height 16
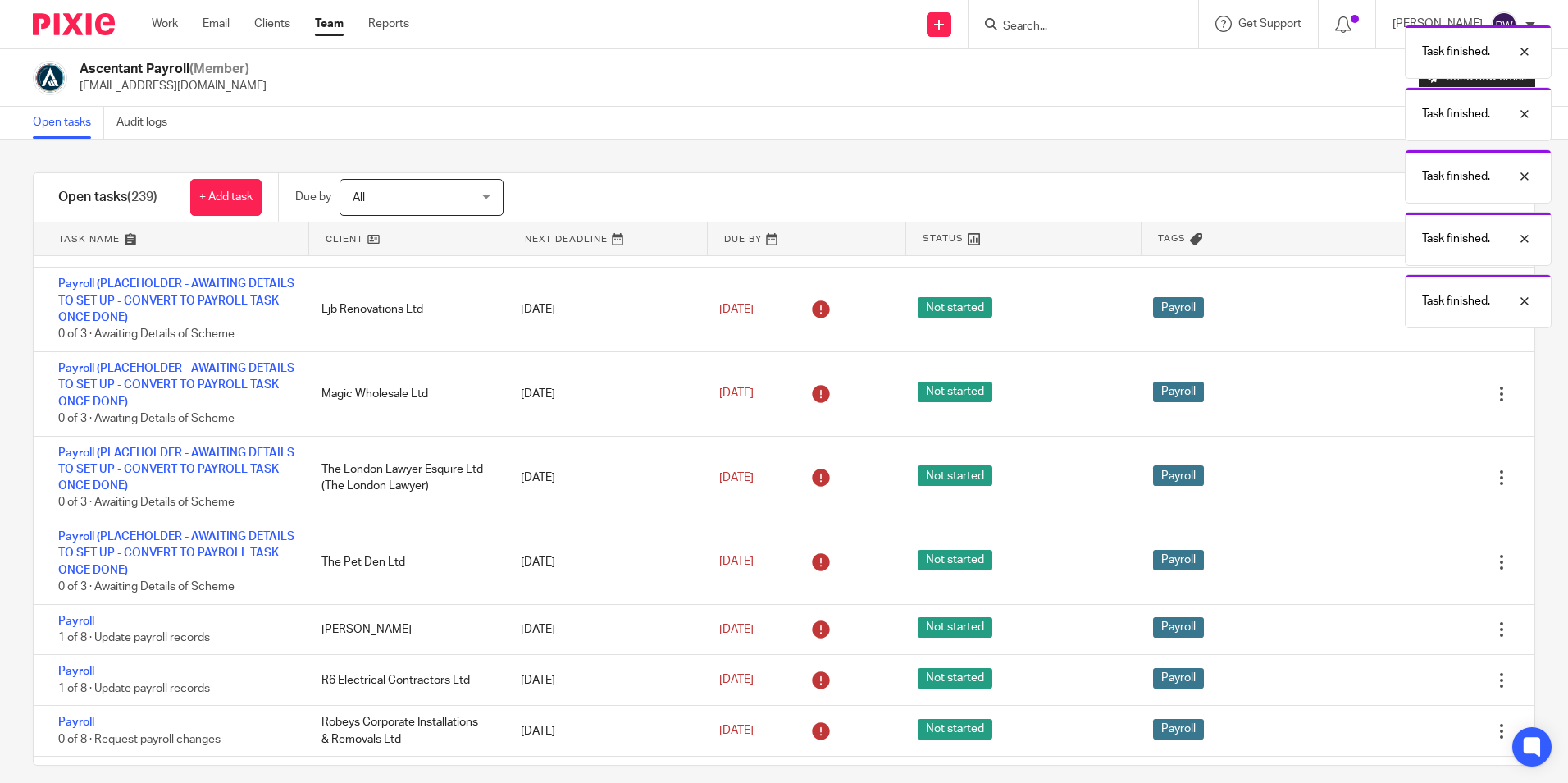
click at [1411, 631] on icon at bounding box center [1419, 629] width 16 height 16
click at [1376, 631] on div "Edit task Delete" at bounding box center [1453, 629] width 162 height 50
click at [1411, 631] on icon at bounding box center [1419, 629] width 16 height 16
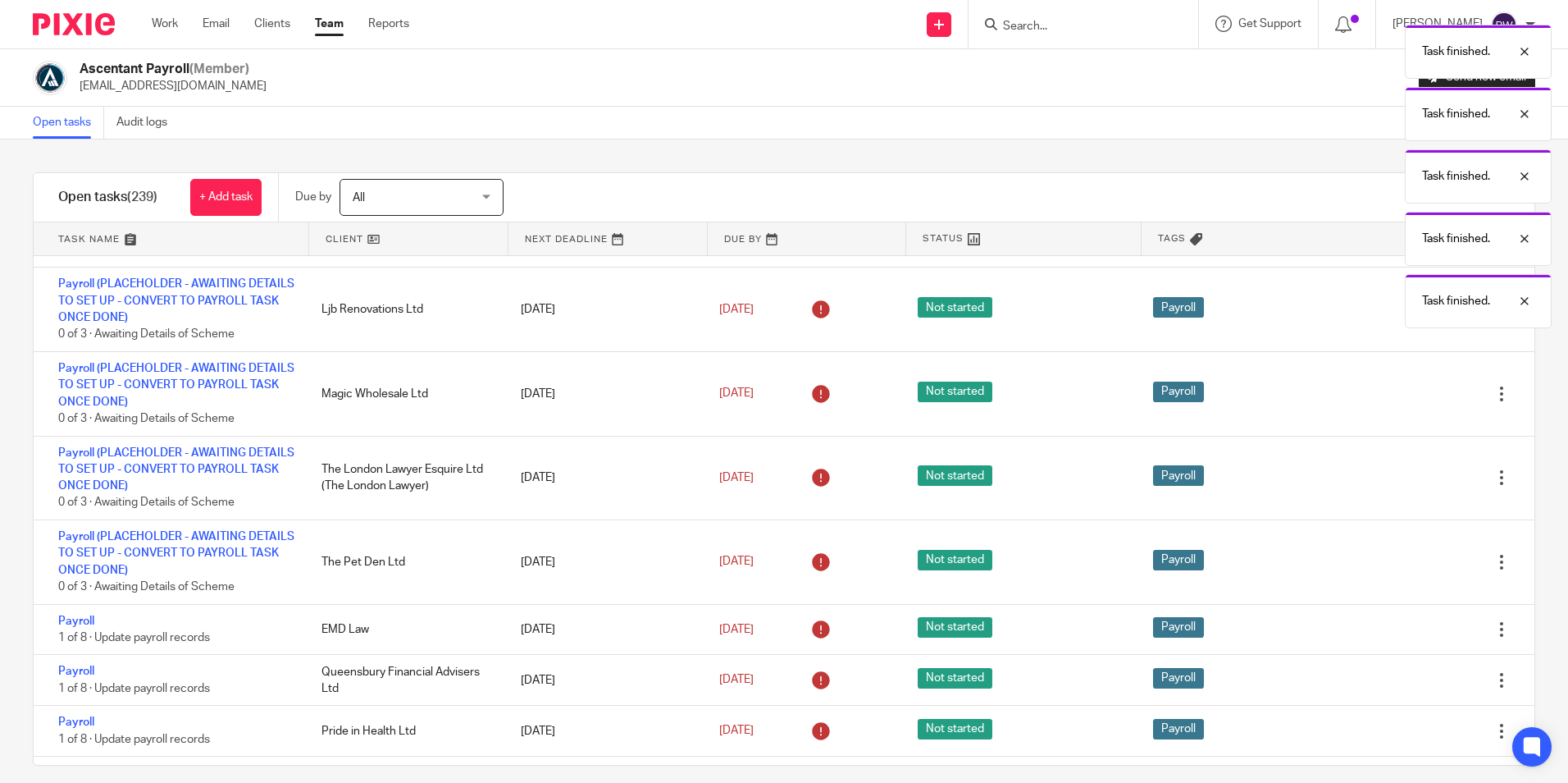
click at [1411, 631] on icon at bounding box center [1419, 629] width 16 height 16
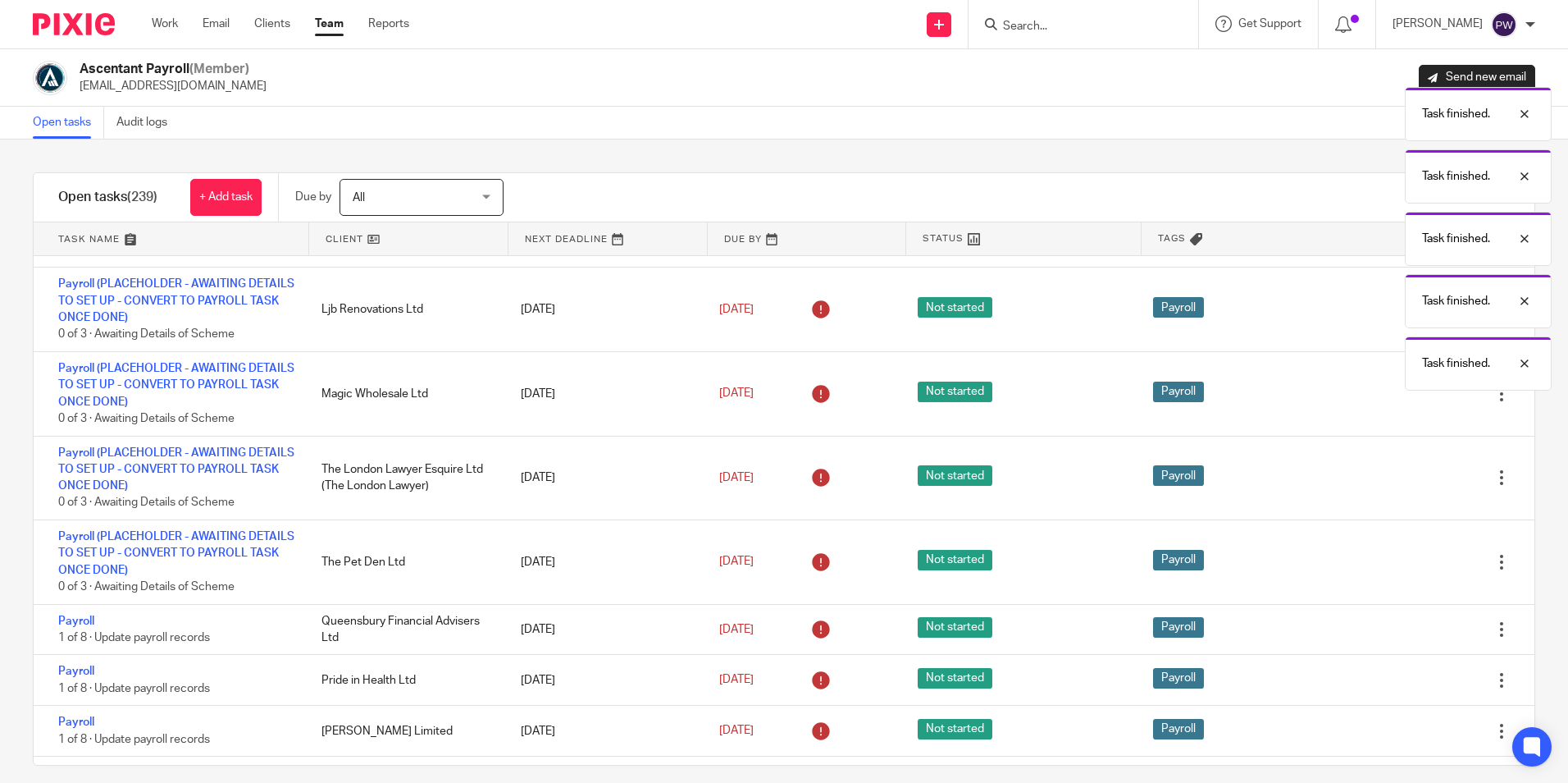
click at [1411, 631] on icon at bounding box center [1419, 629] width 16 height 16
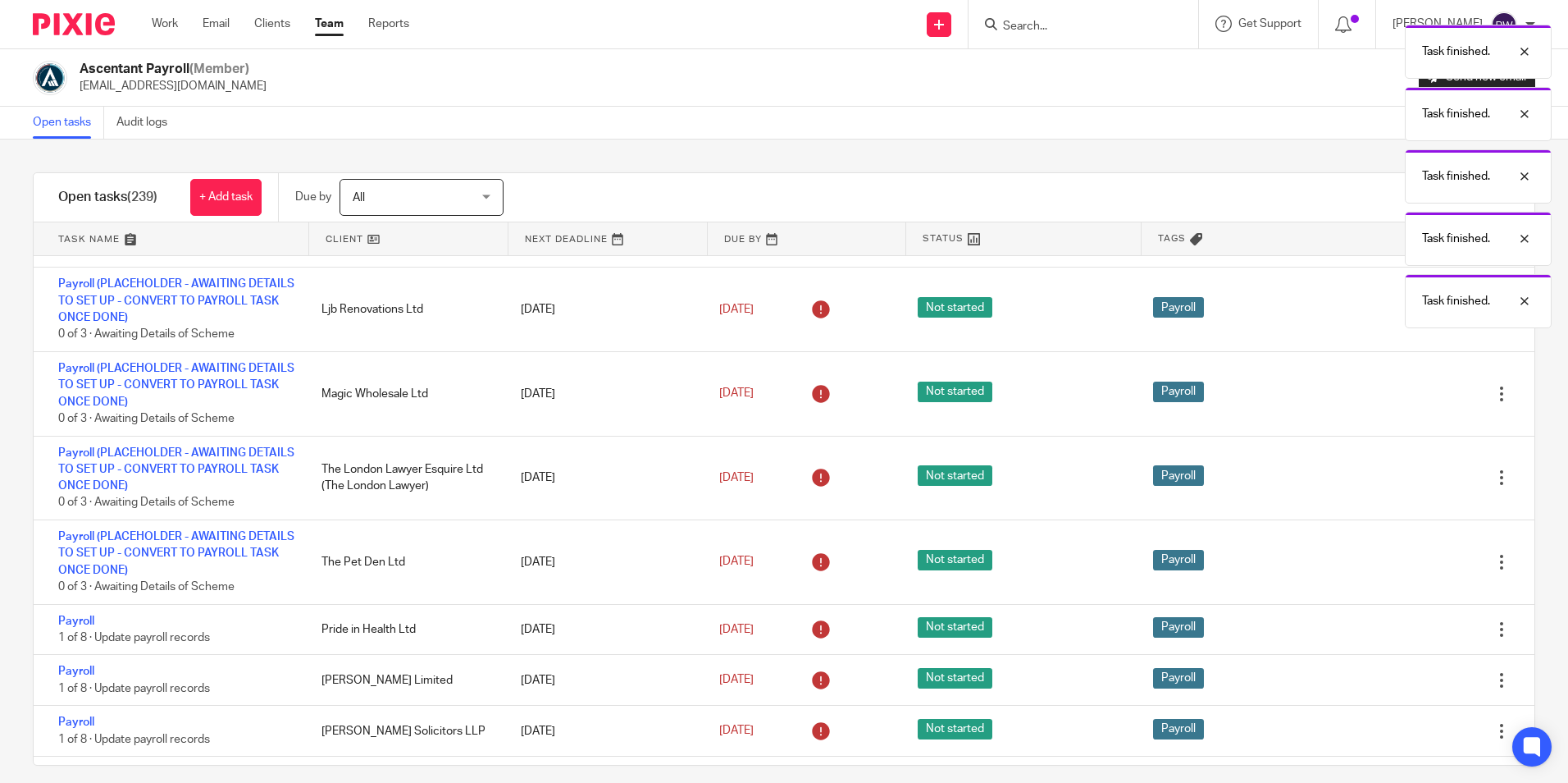
click at [1411, 631] on icon at bounding box center [1419, 629] width 16 height 16
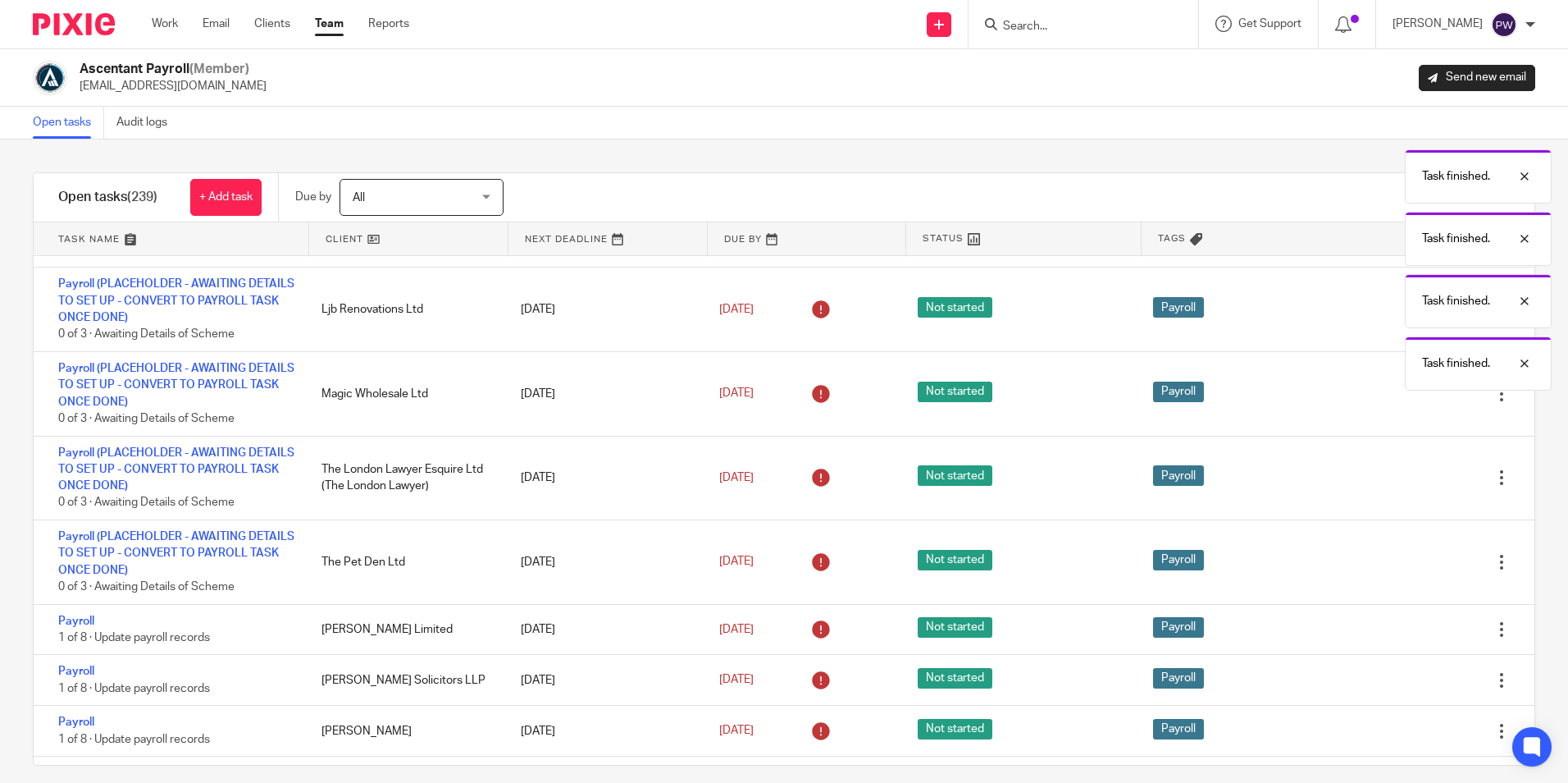
click at [1411, 631] on icon at bounding box center [1419, 629] width 16 height 16
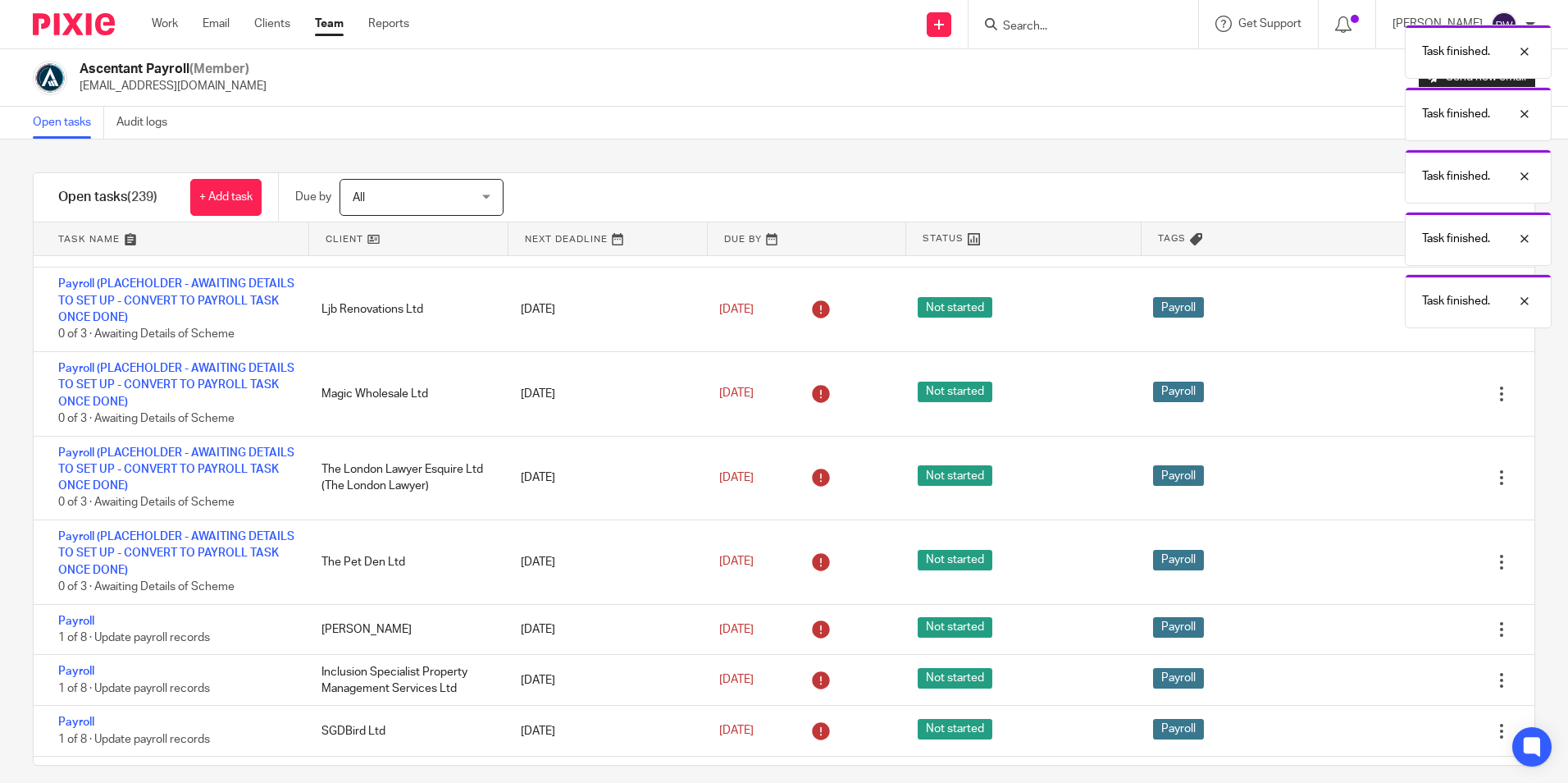
click at [1411, 631] on icon at bounding box center [1419, 629] width 16 height 16
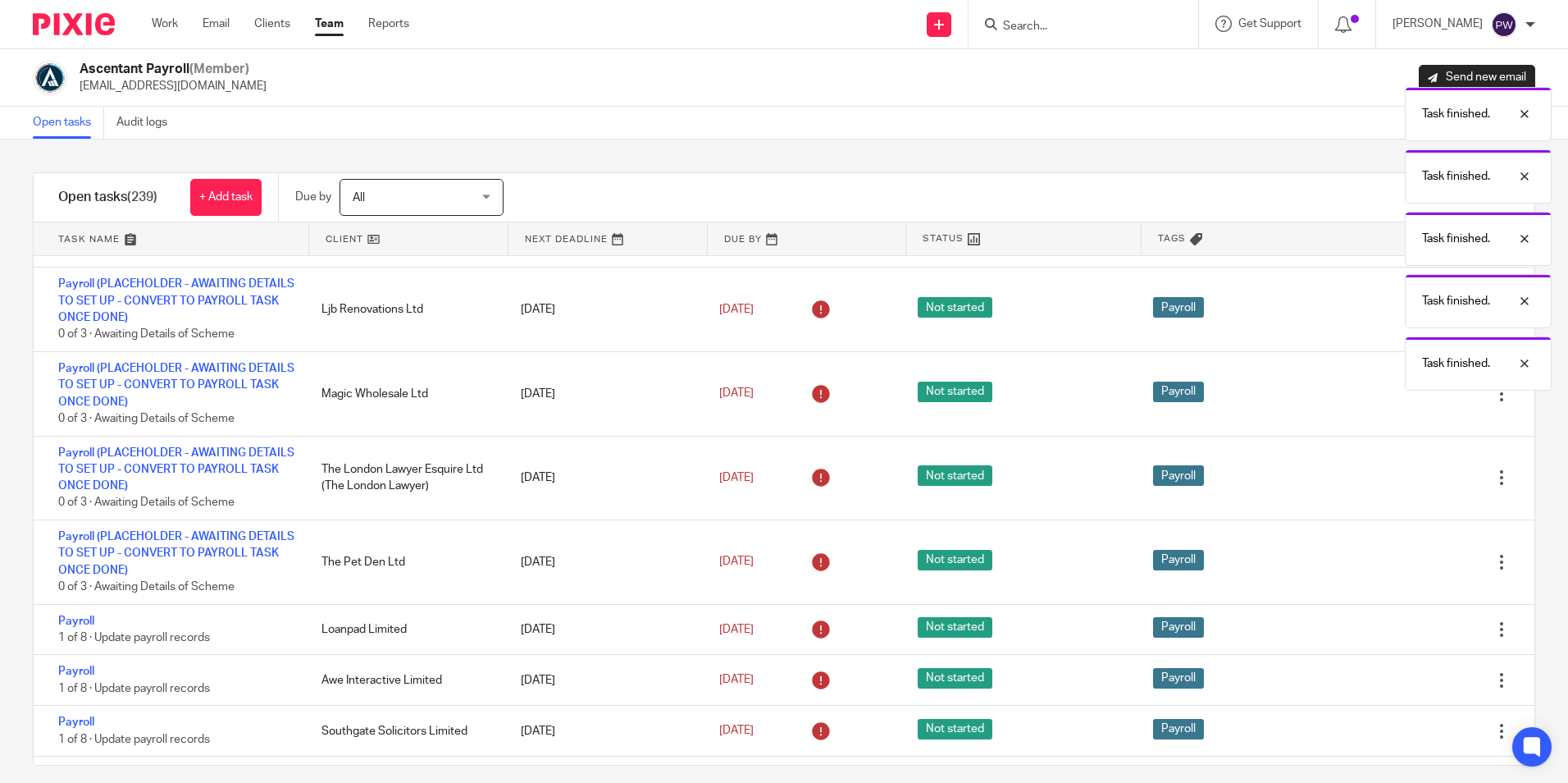
click at [1411, 631] on icon at bounding box center [1419, 629] width 16 height 16
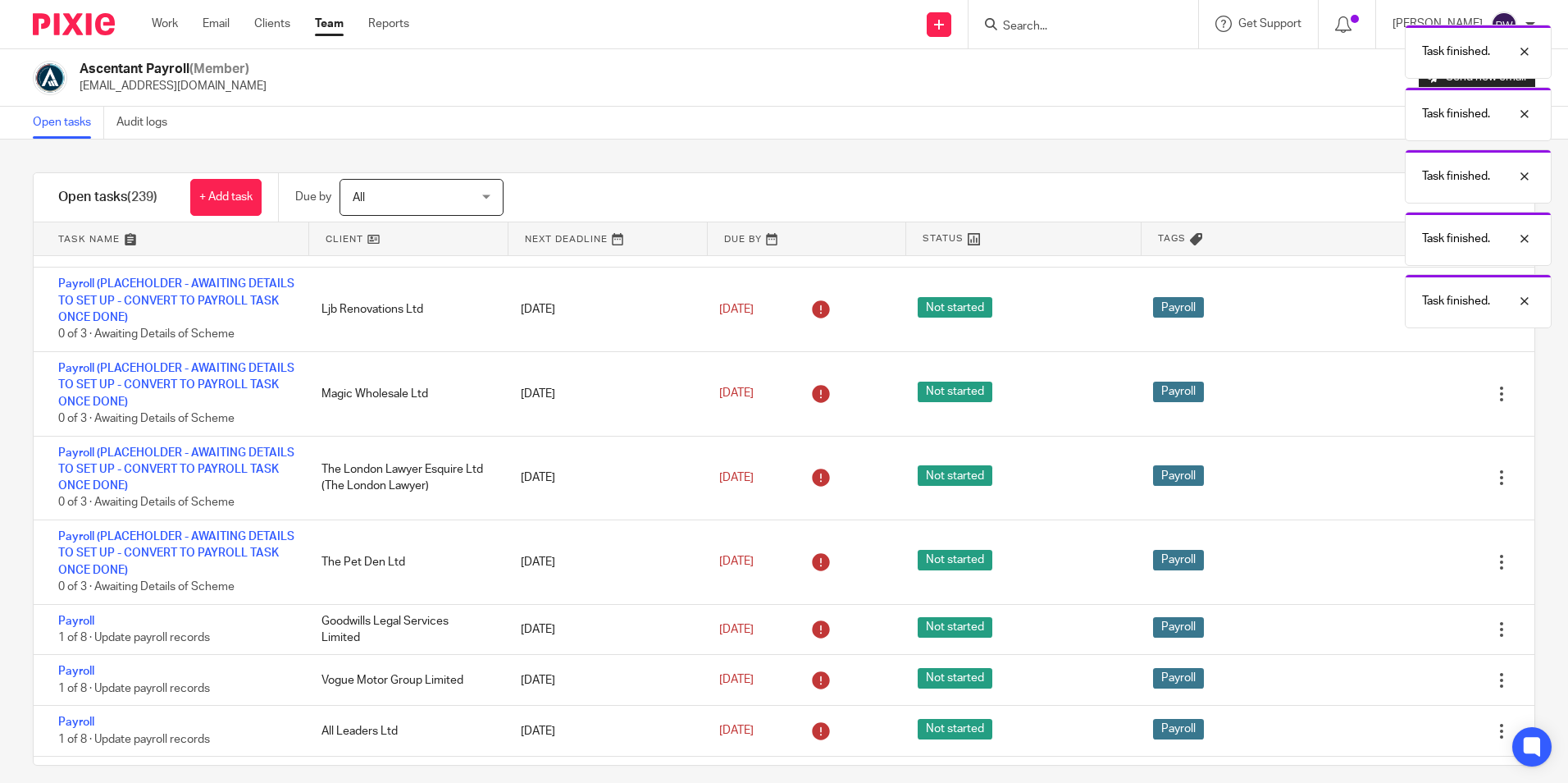
click at [1376, 631] on div "Edit task Delete" at bounding box center [1453, 629] width 162 height 50
click at [1411, 631] on icon at bounding box center [1419, 629] width 16 height 16
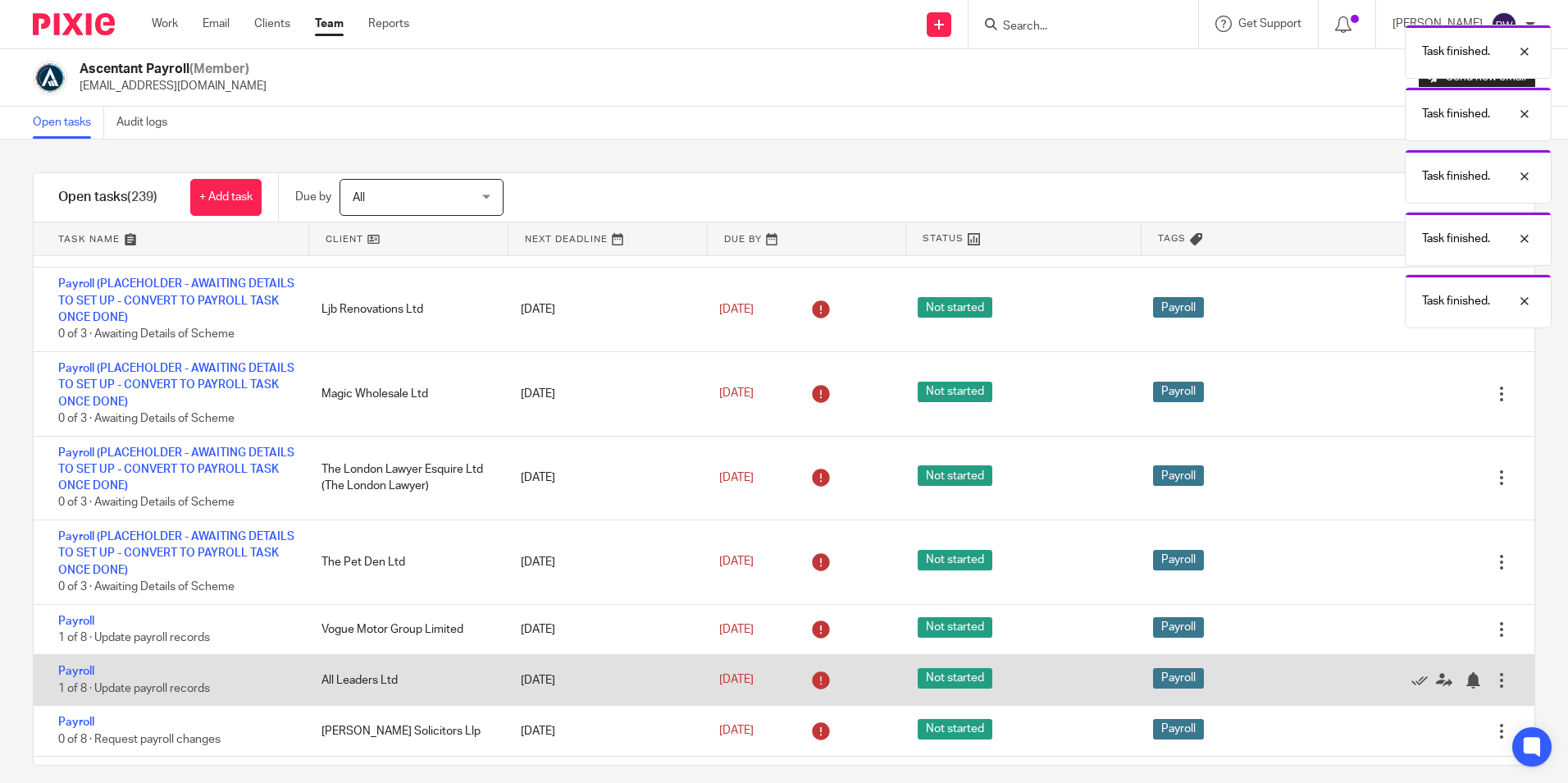
click at [1381, 670] on div "Edit task Delete" at bounding box center [1453, 679] width 162 height 50
click at [1411, 674] on icon at bounding box center [1419, 680] width 16 height 16
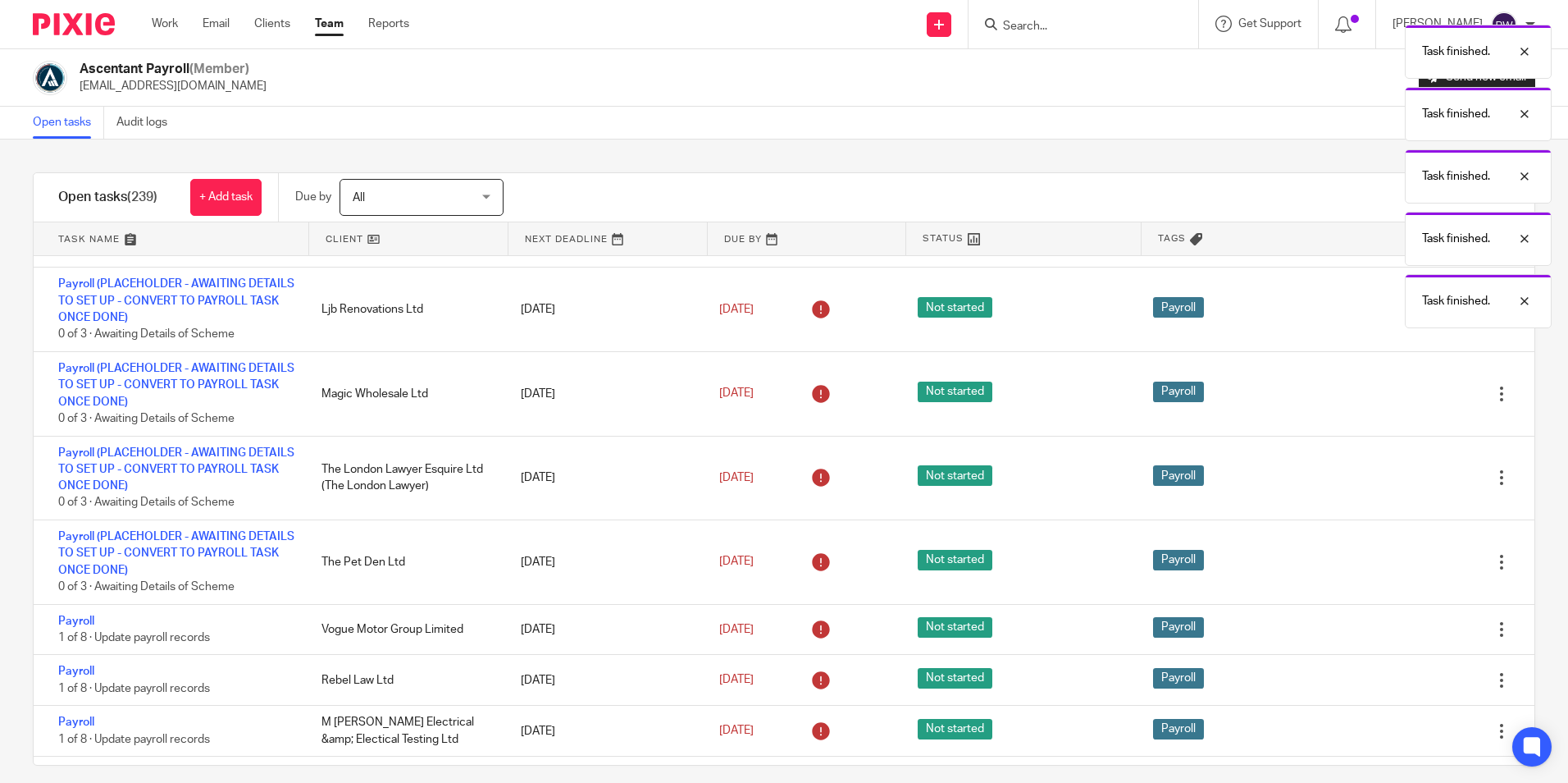
click at [1411, 674] on icon at bounding box center [1419, 680] width 16 height 16
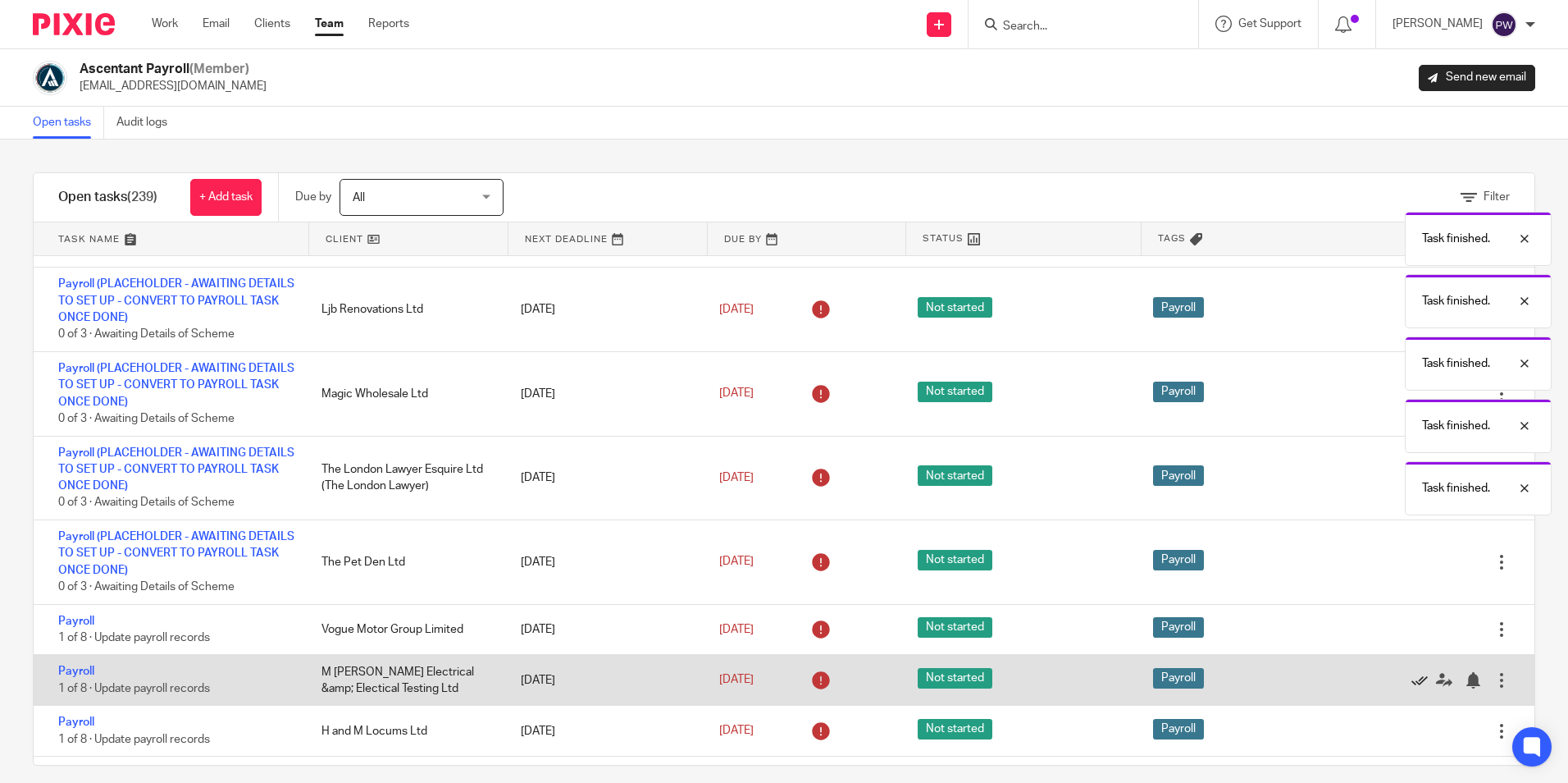
click at [1411, 674] on icon at bounding box center [1419, 680] width 16 height 16
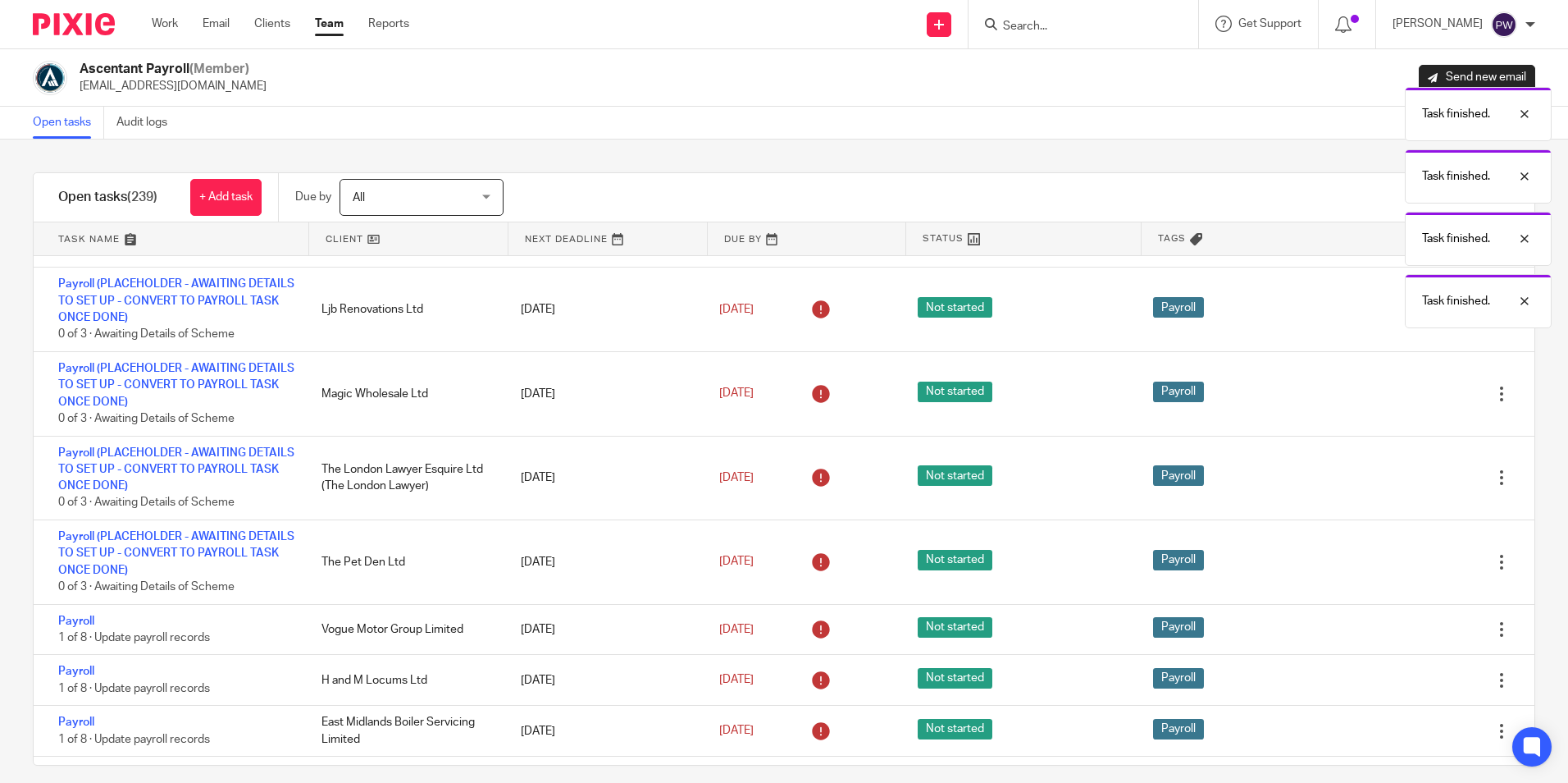
click at [1411, 674] on icon at bounding box center [1419, 680] width 16 height 16
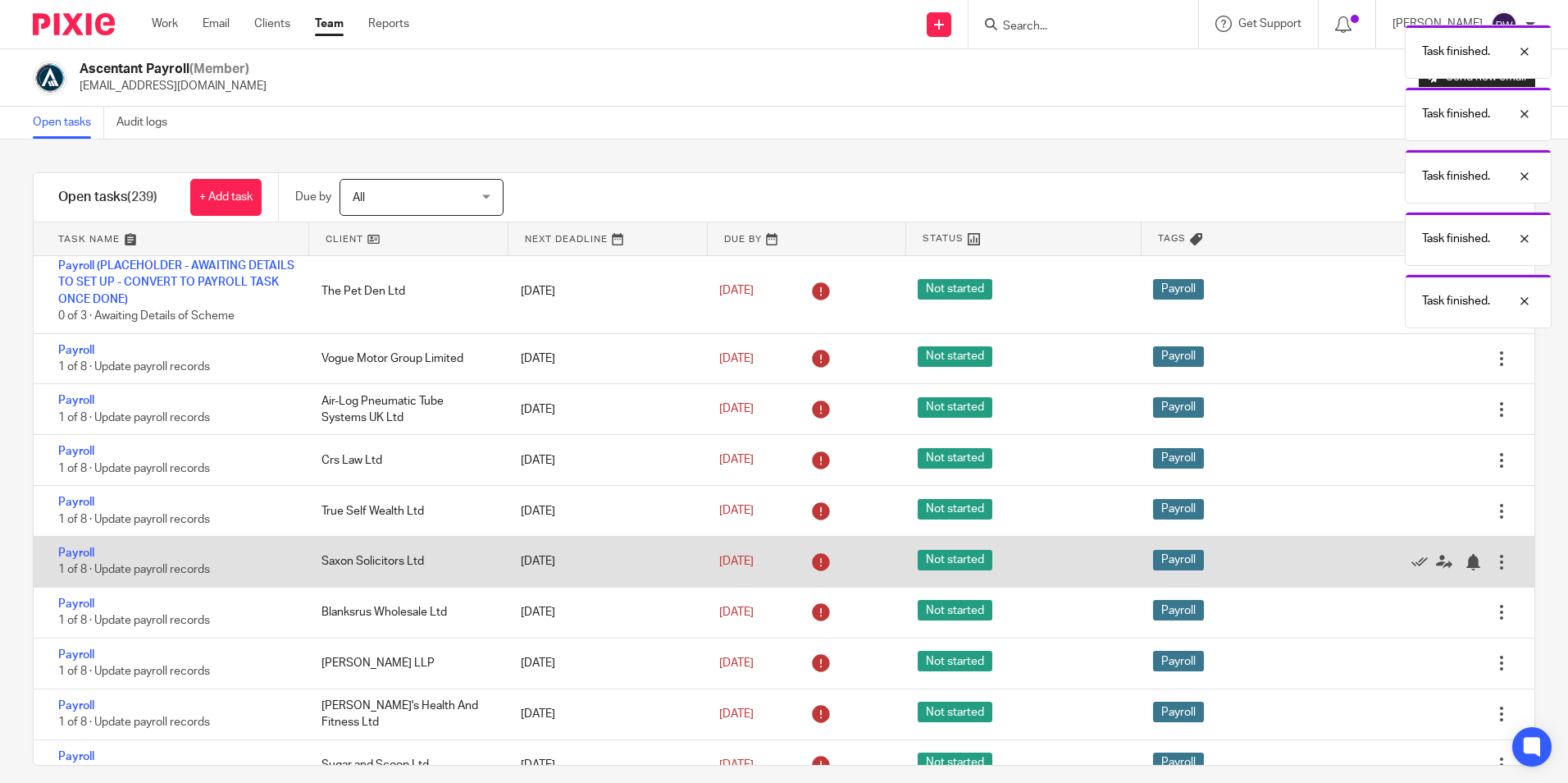
scroll to position [684, 0]
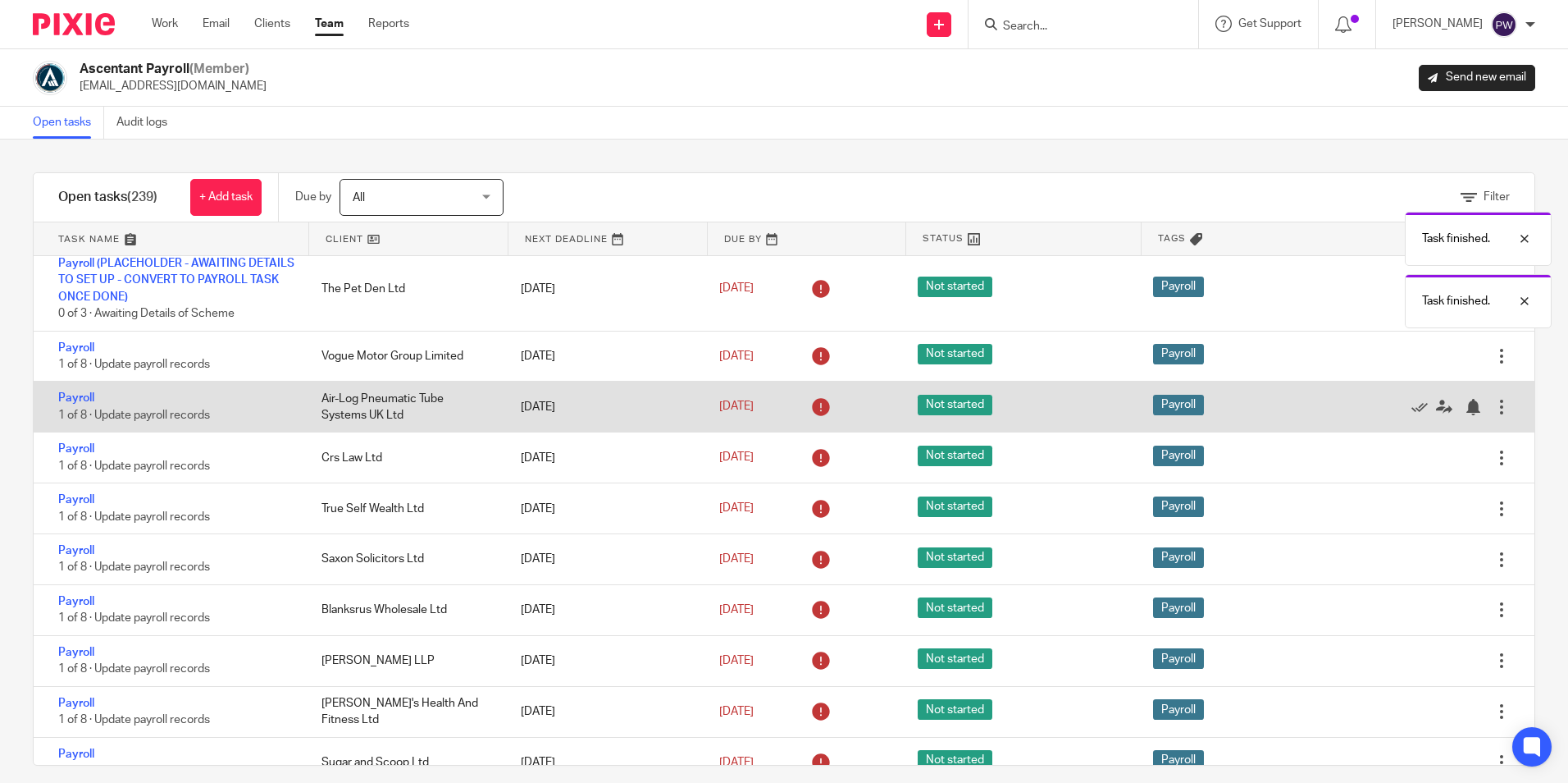
click at [1380, 408] on div at bounding box center [1437, 407] width 114 height 16
click at [1380, 415] on div at bounding box center [1437, 407] width 114 height 16
click at [1411, 411] on icon at bounding box center [1419, 407] width 16 height 16
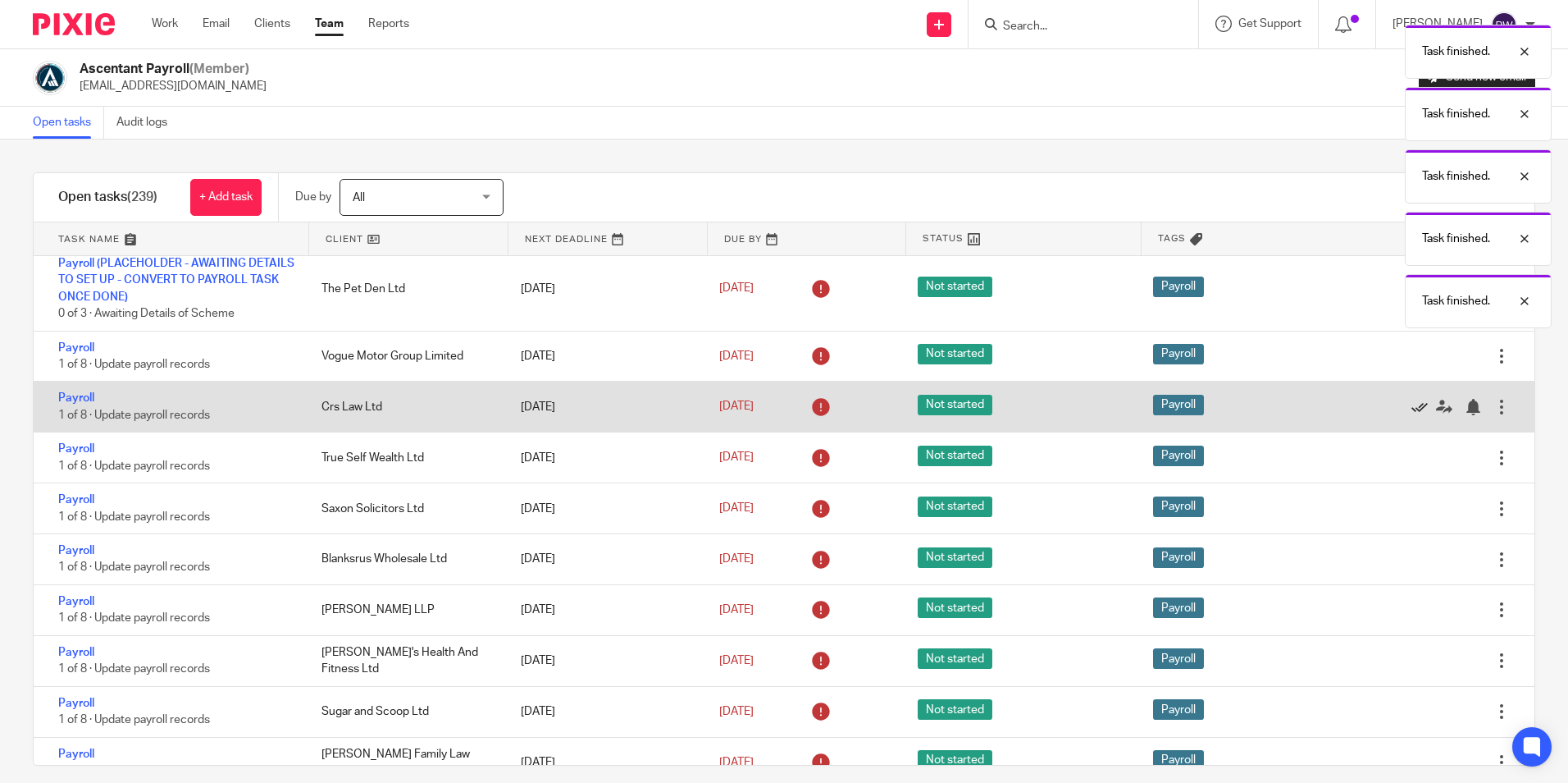
click at [1411, 403] on icon at bounding box center [1419, 407] width 16 height 16
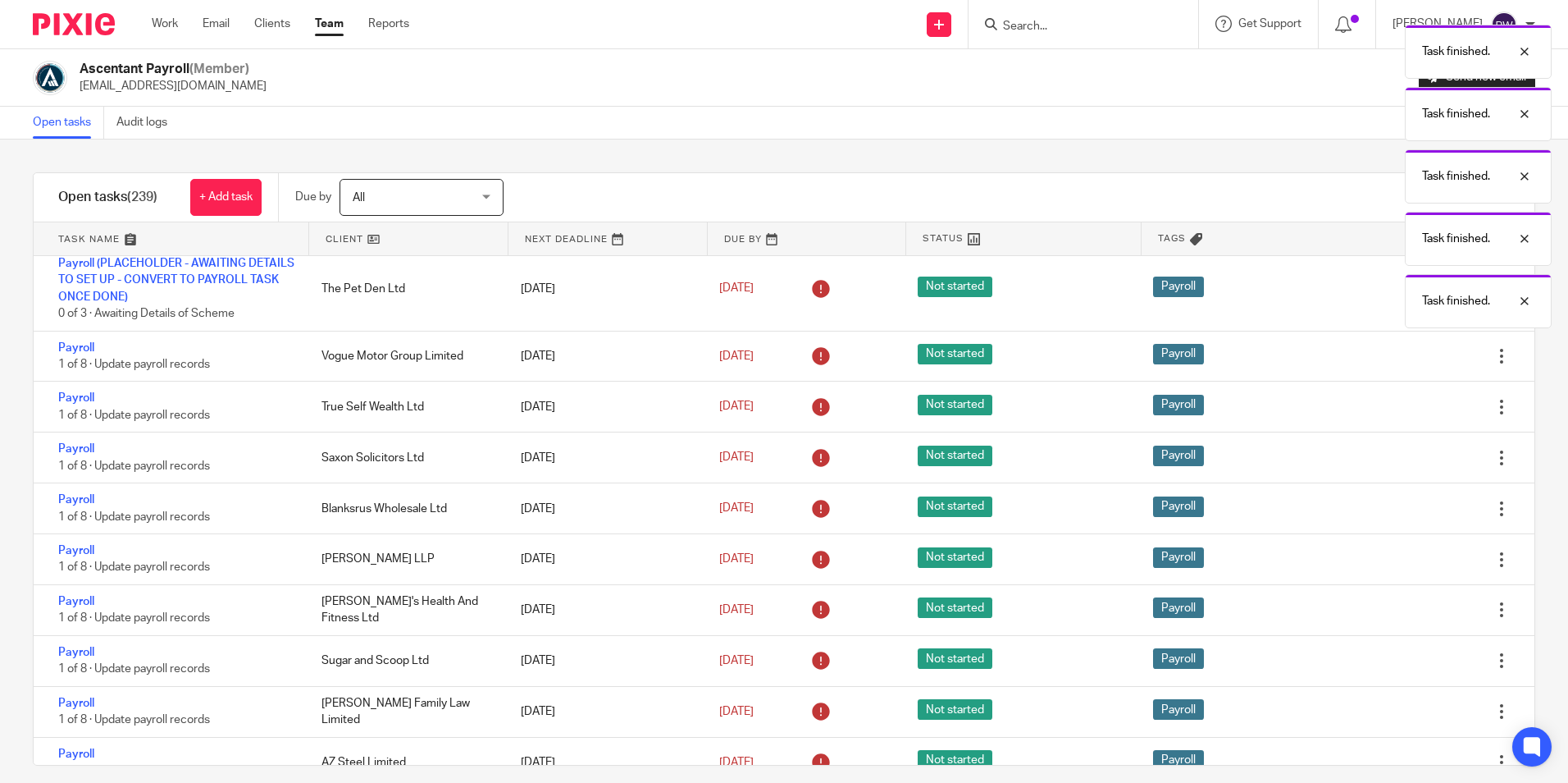
click at [1411, 403] on icon at bounding box center [1419, 407] width 16 height 16
click at [1411, 449] on icon at bounding box center [1419, 457] width 16 height 16
click at [1411, 403] on icon at bounding box center [1419, 407] width 16 height 16
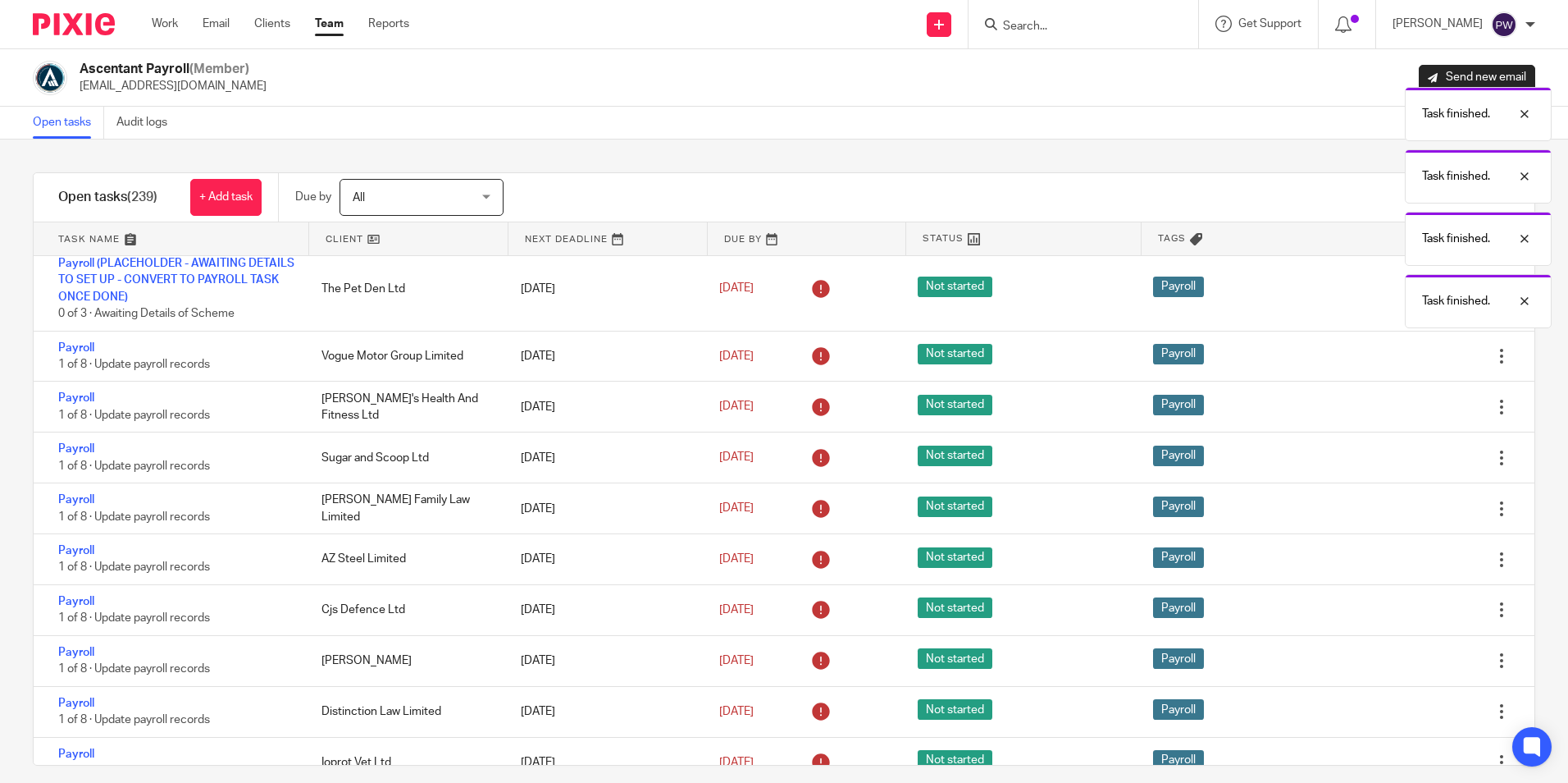
click at [1411, 403] on icon at bounding box center [1419, 407] width 16 height 16
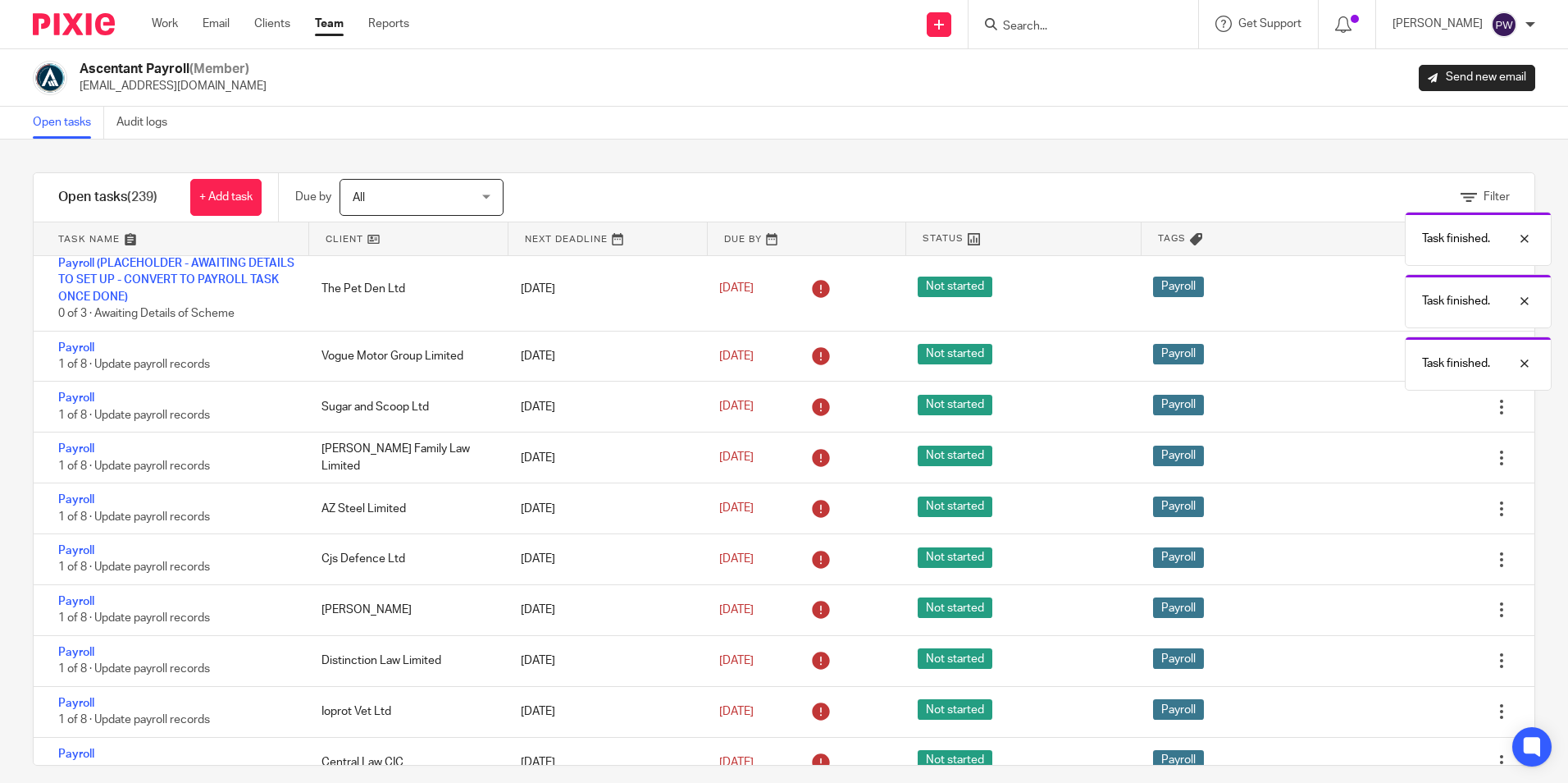
click at [1411, 403] on icon at bounding box center [1419, 407] width 16 height 16
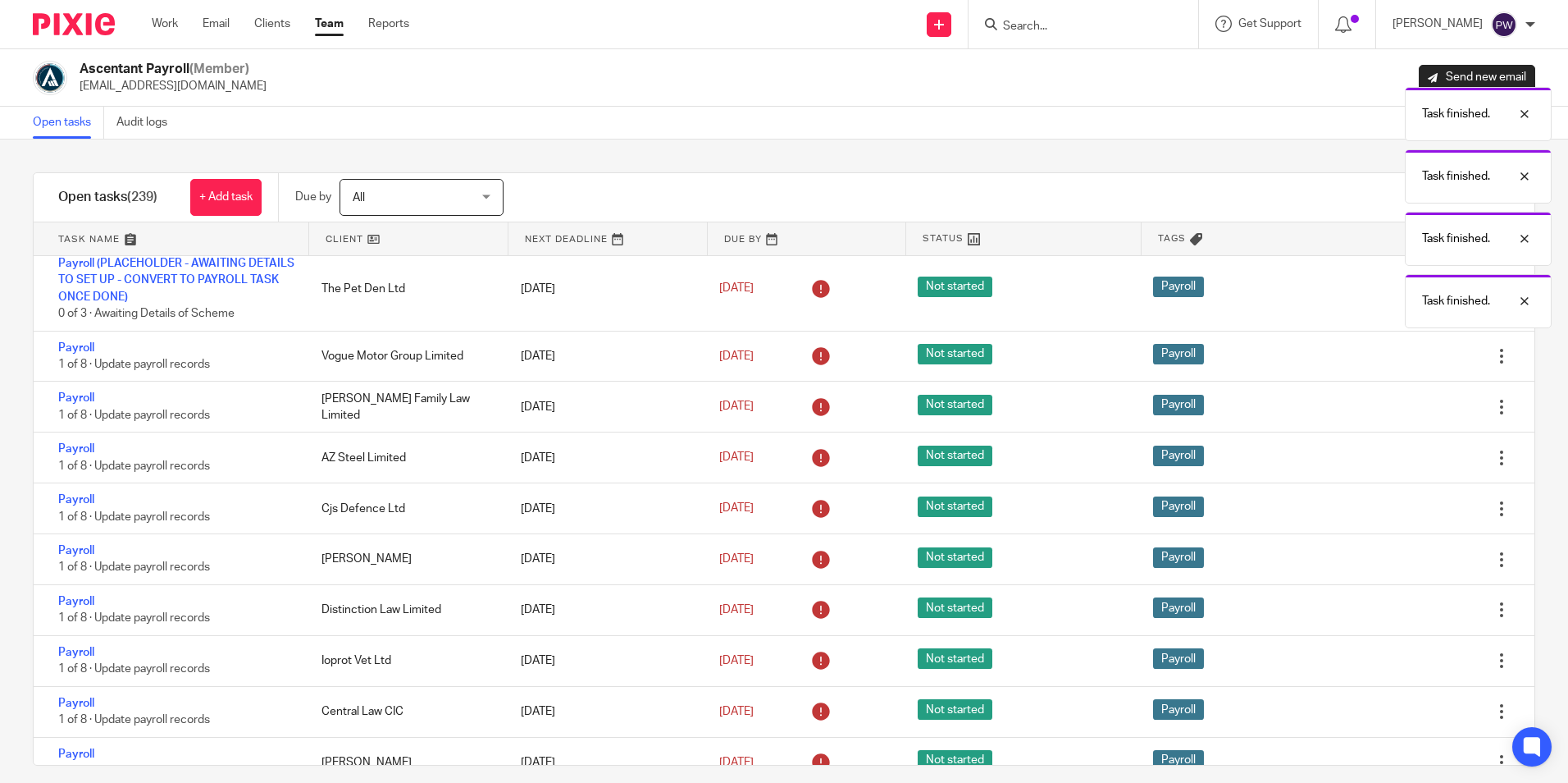
click at [1411, 403] on icon at bounding box center [1419, 407] width 16 height 16
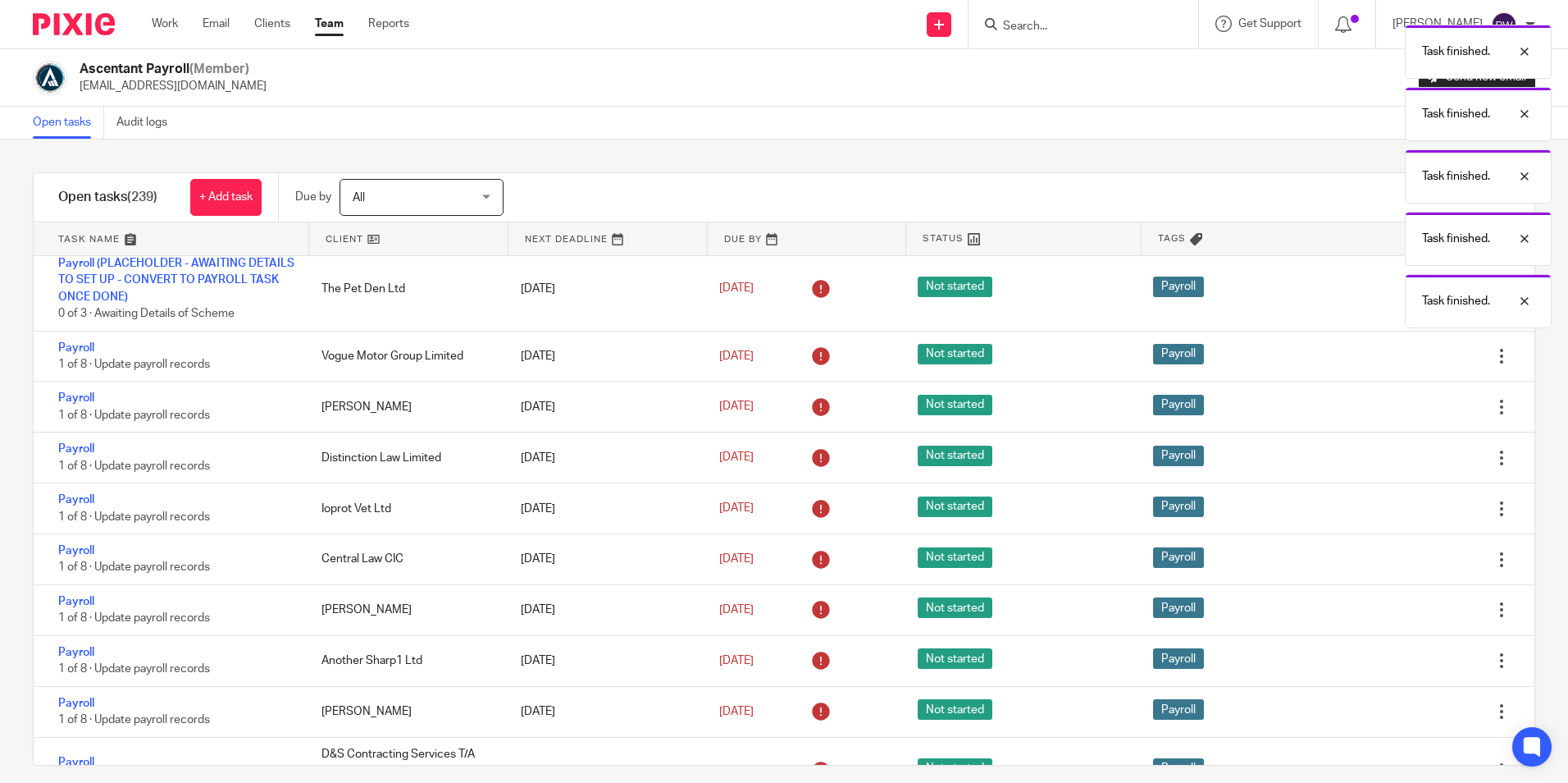
click at [1411, 403] on icon at bounding box center [1419, 407] width 16 height 16
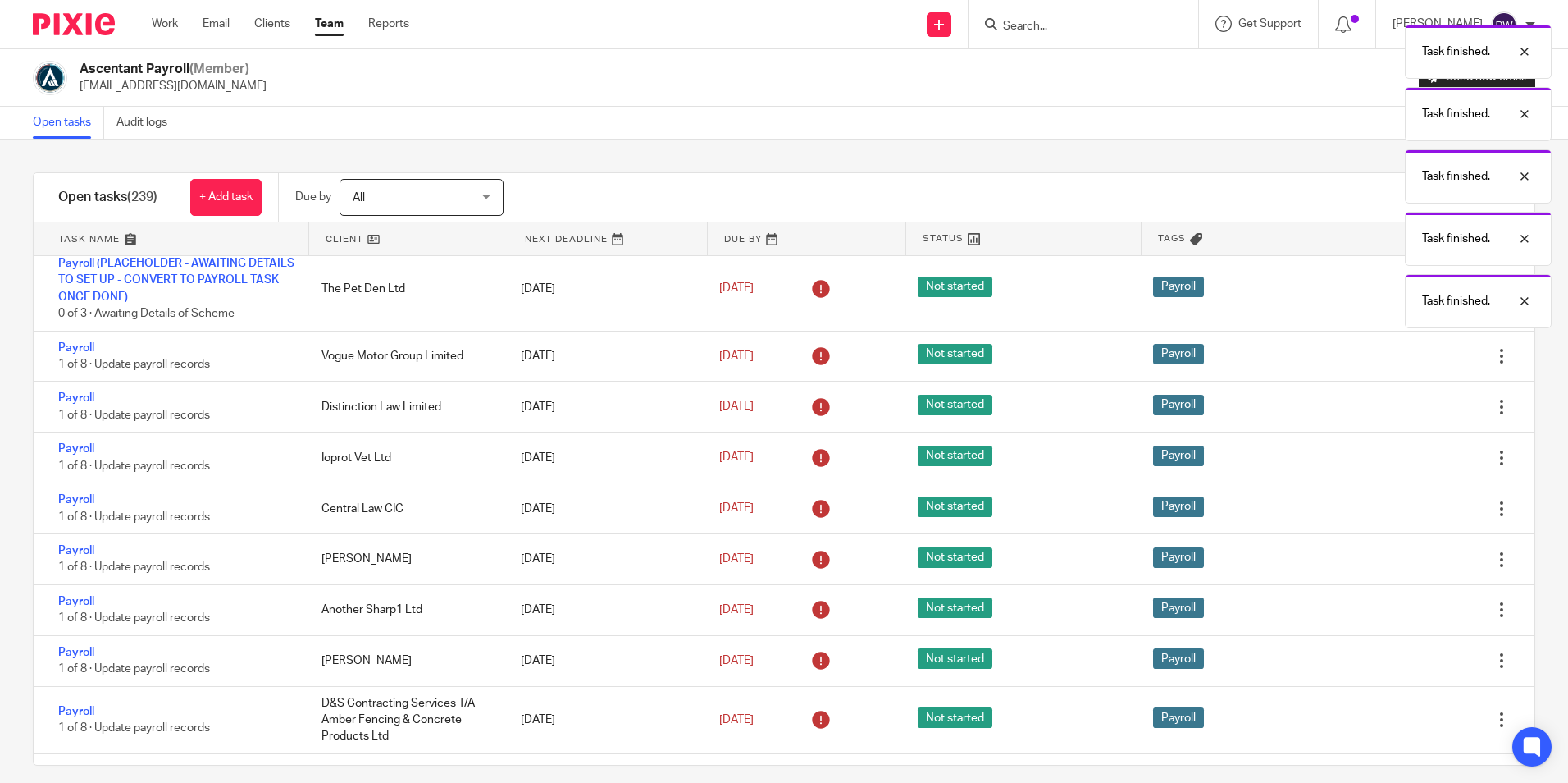
click at [1411, 403] on icon at bounding box center [1419, 407] width 16 height 16
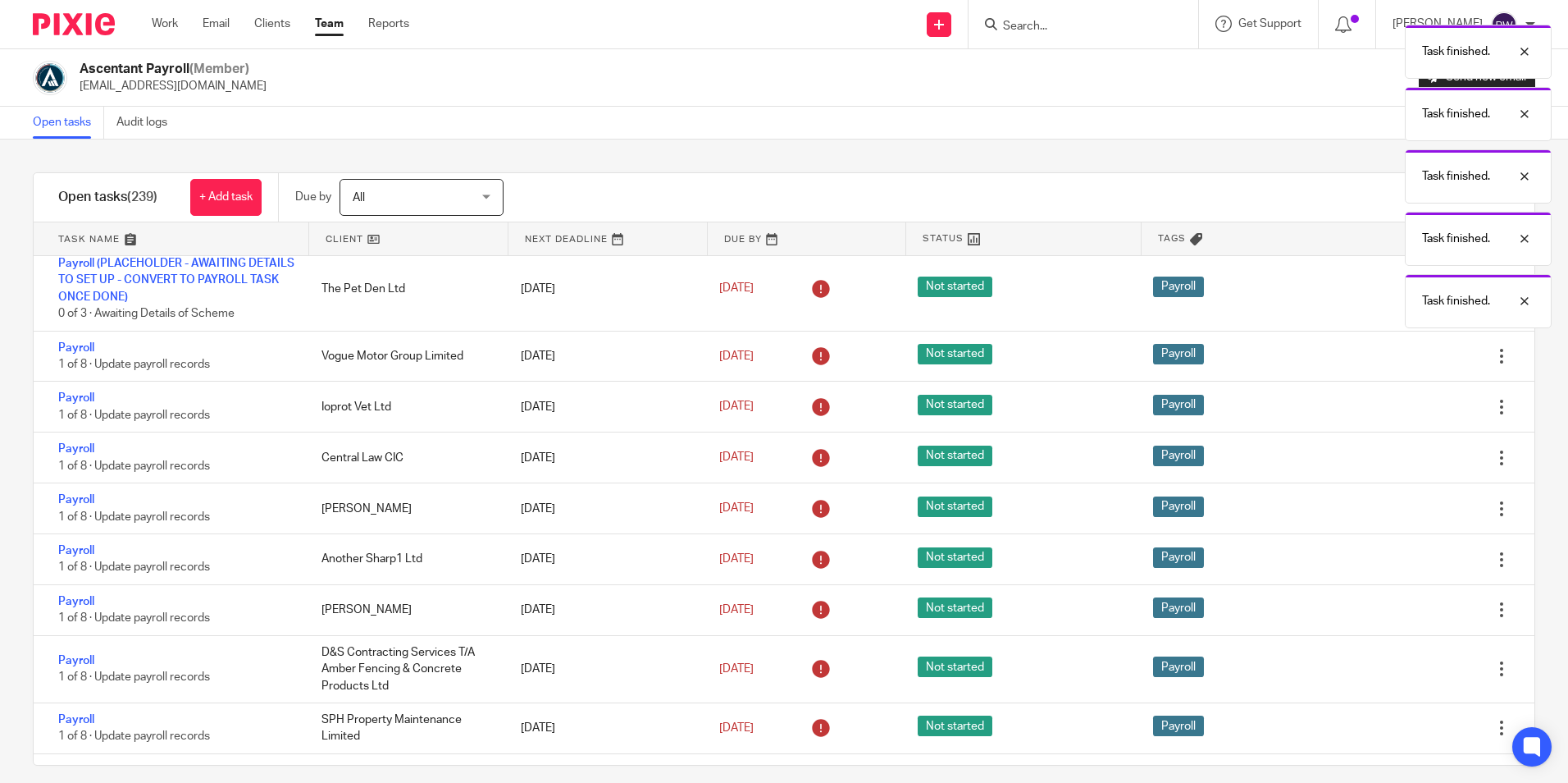
click at [1411, 403] on icon at bounding box center [1419, 407] width 16 height 16
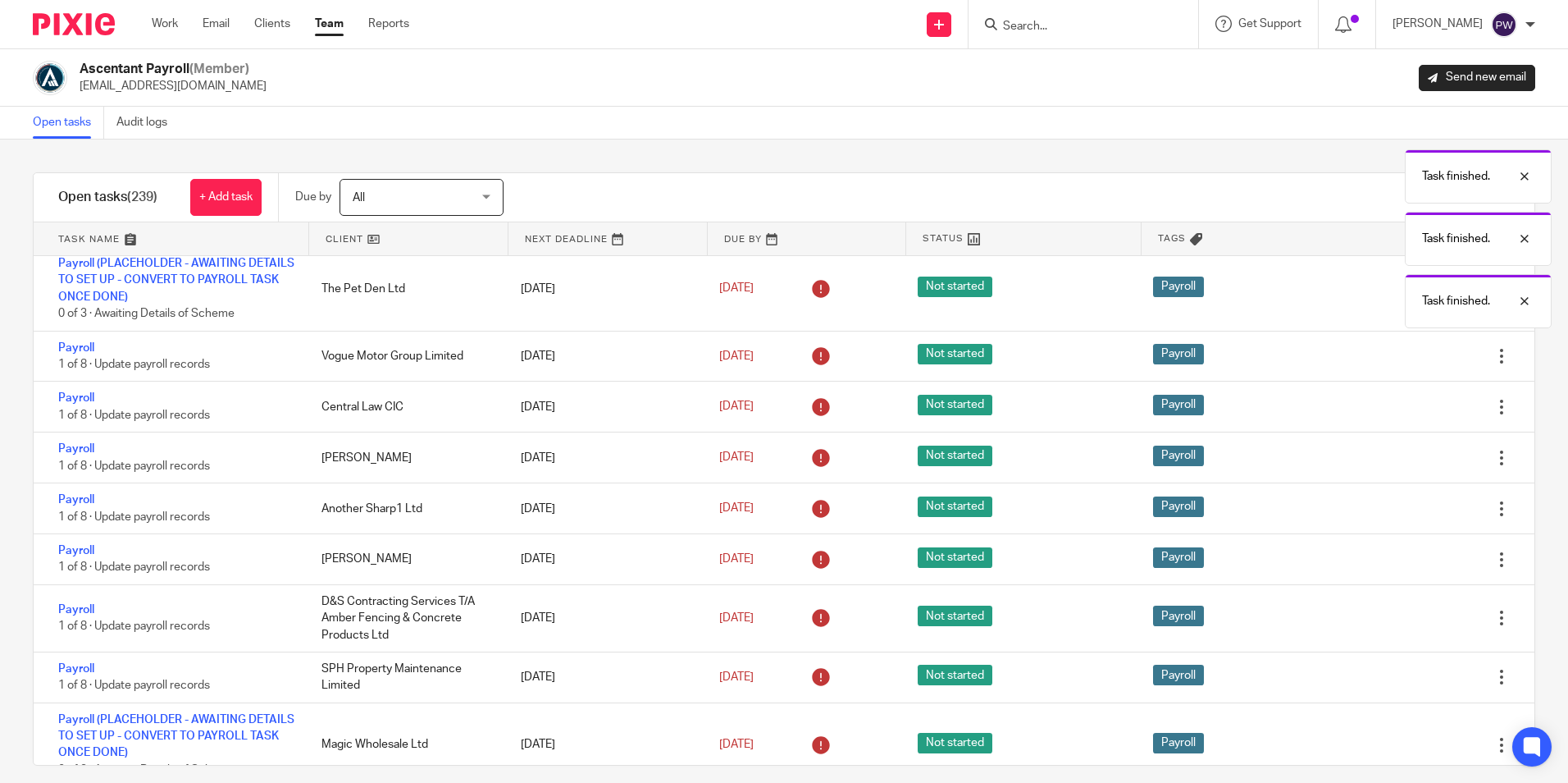
click at [1411, 403] on icon at bounding box center [1419, 407] width 16 height 16
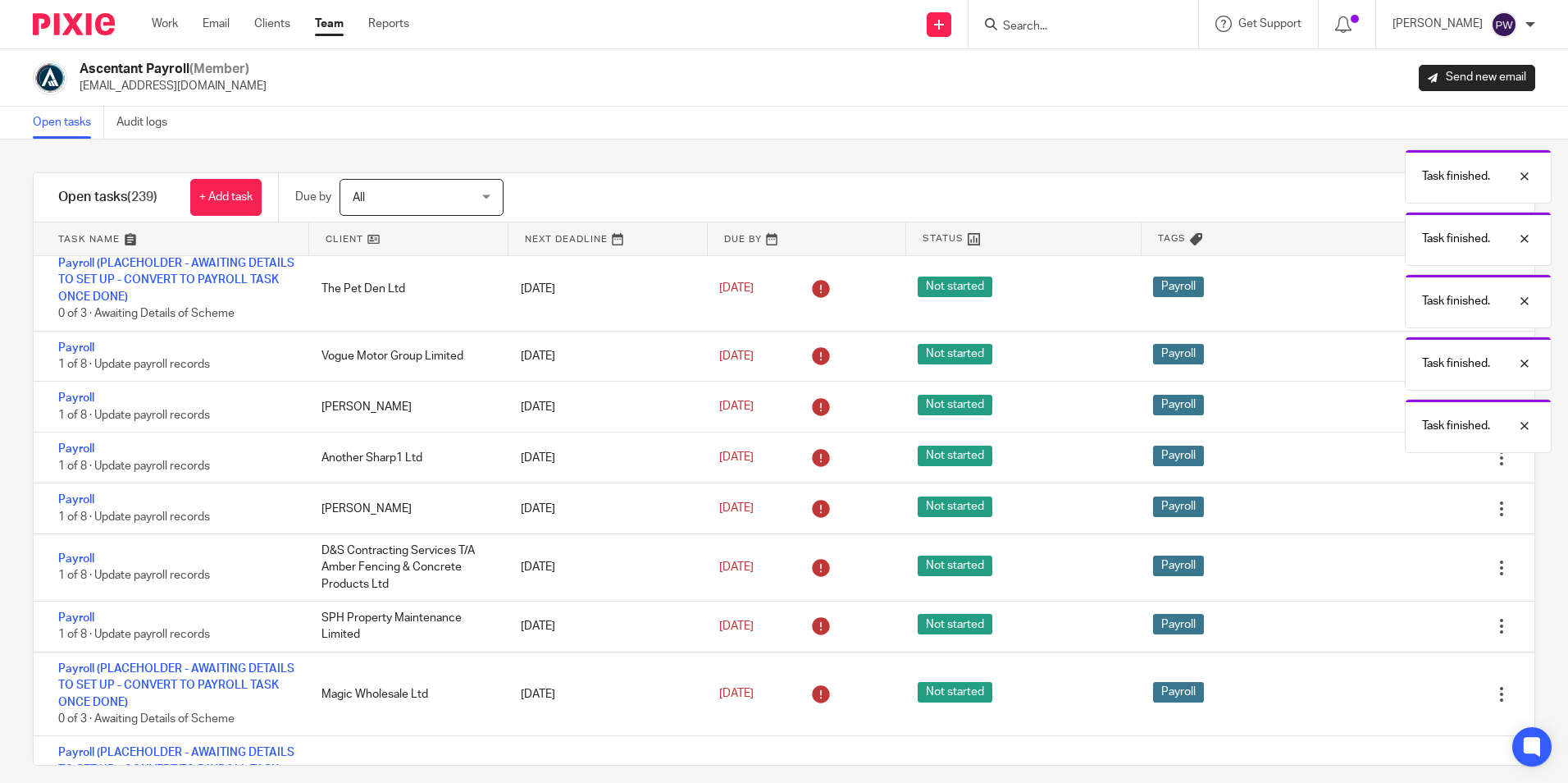
click at [1411, 403] on icon at bounding box center [1419, 407] width 16 height 16
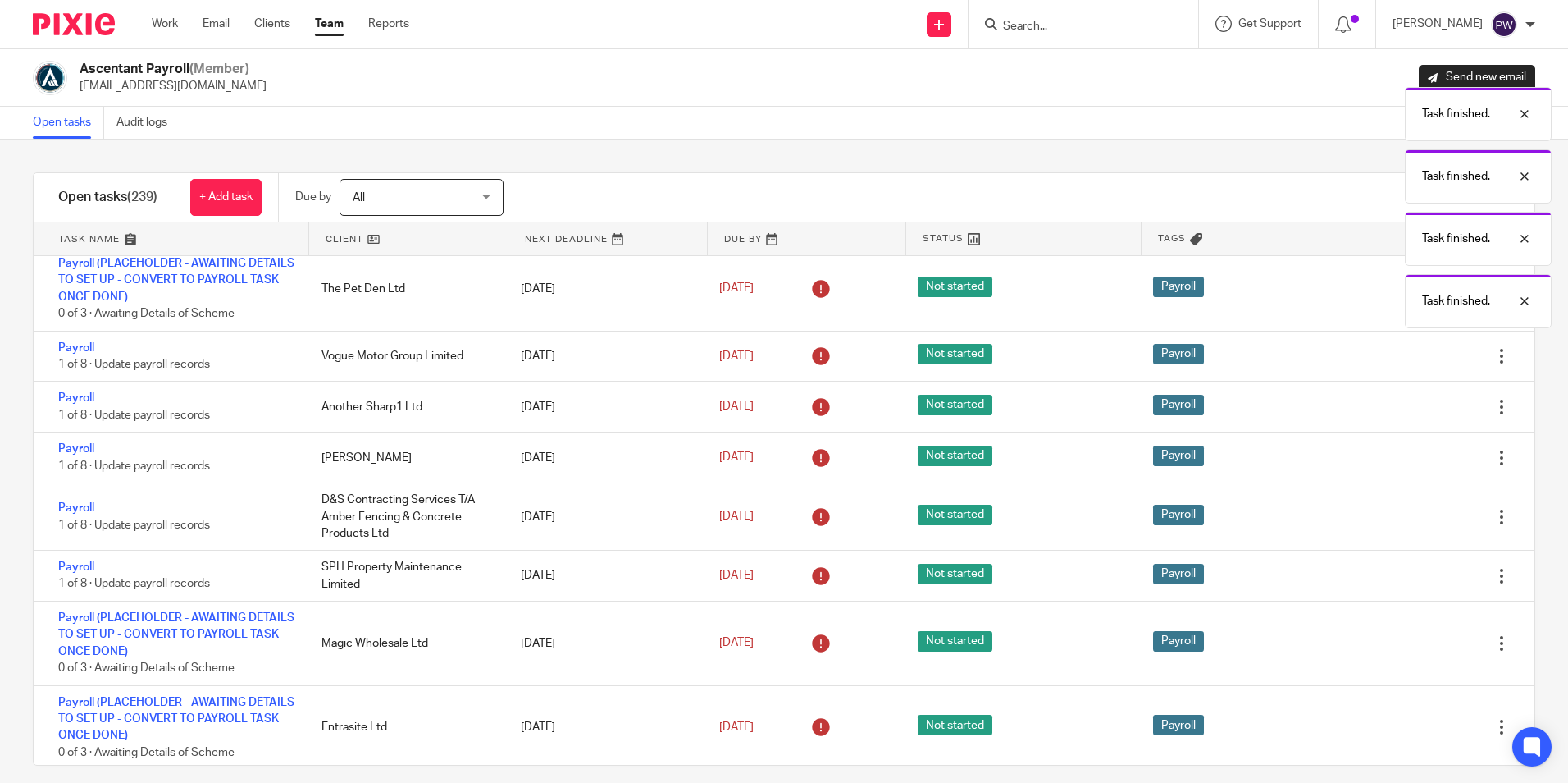
click at [1411, 403] on icon at bounding box center [1419, 407] width 16 height 16
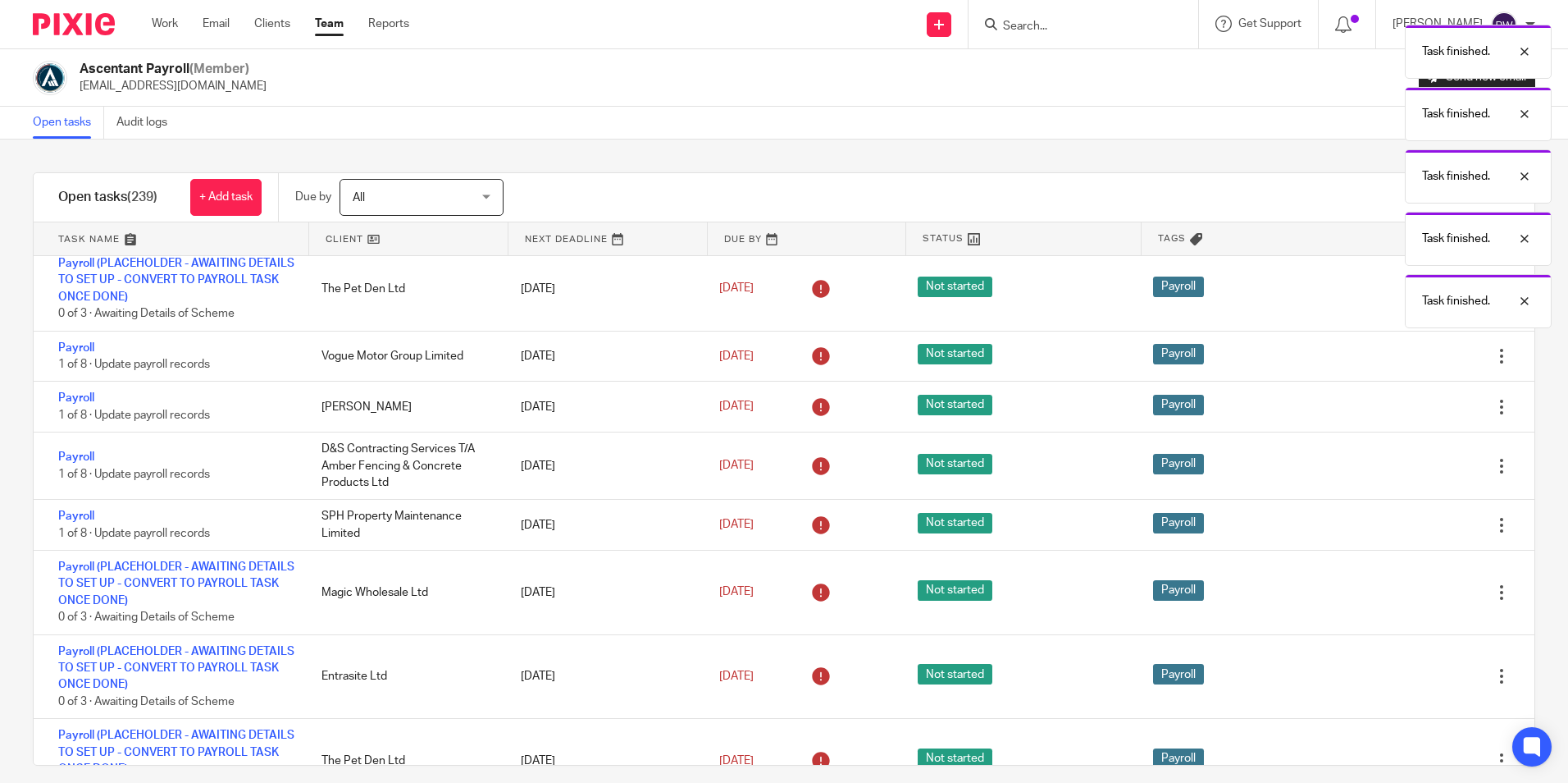
click at [1411, 403] on icon at bounding box center [1419, 407] width 16 height 16
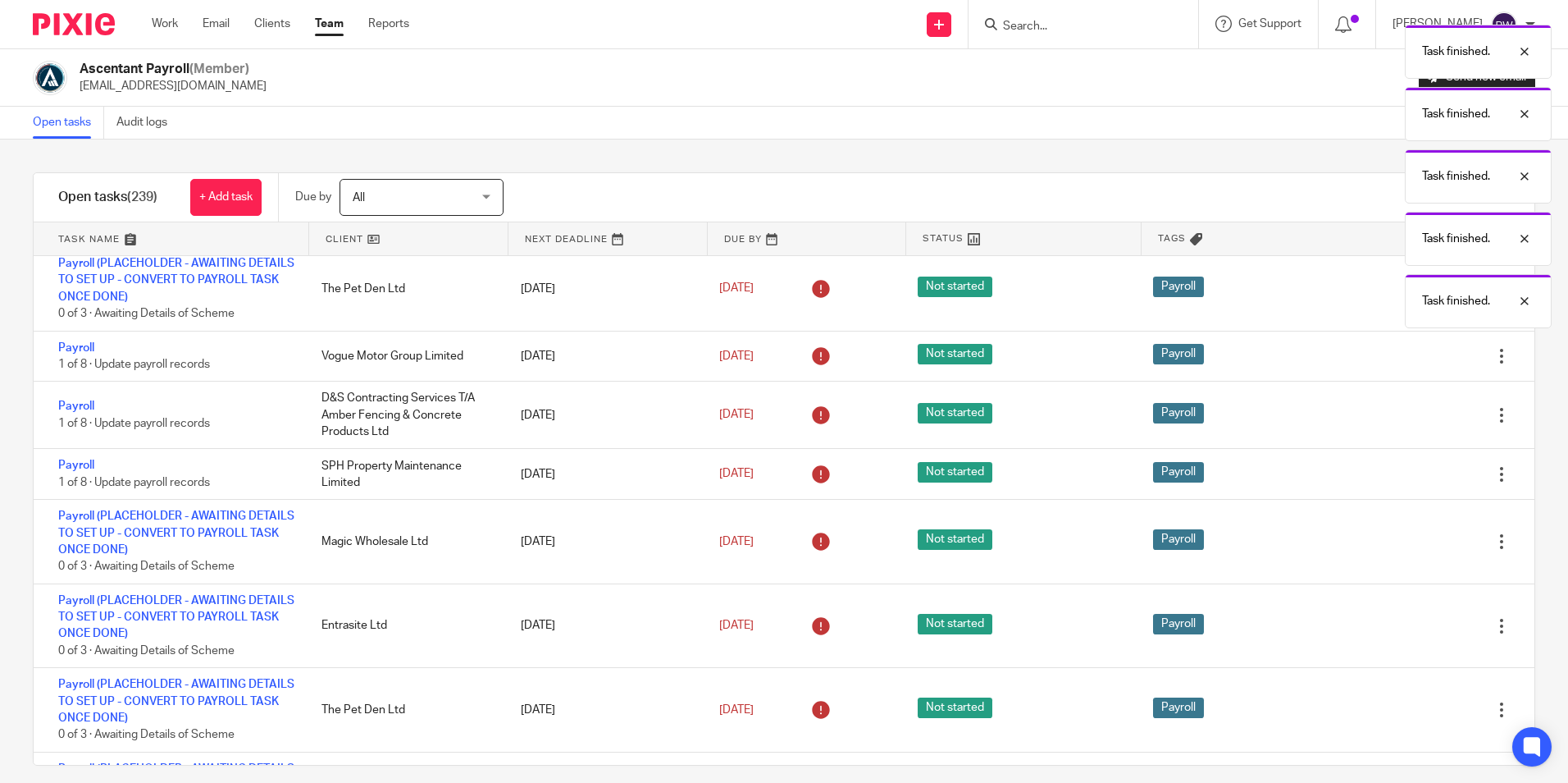
click at [1388, 403] on div "Edit task Delete" at bounding box center [1453, 415] width 162 height 67
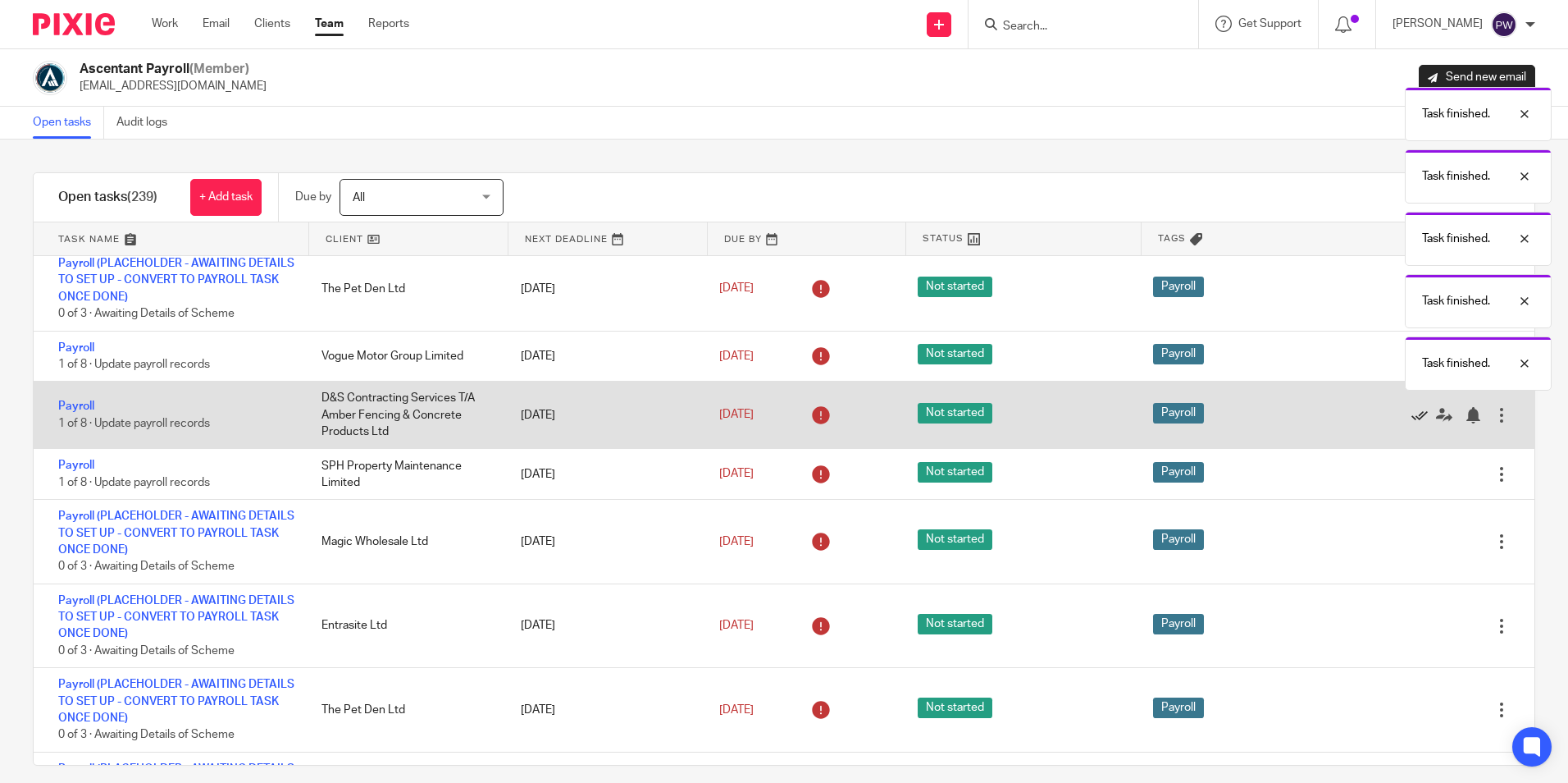
drag, startPoint x: 1388, startPoint y: 403, endPoint x: 1383, endPoint y: 415, distance: 13.0
click at [1388, 405] on div "Edit task Delete" at bounding box center [1453, 415] width 162 height 67
click at [1411, 416] on icon at bounding box center [1419, 415] width 16 height 16
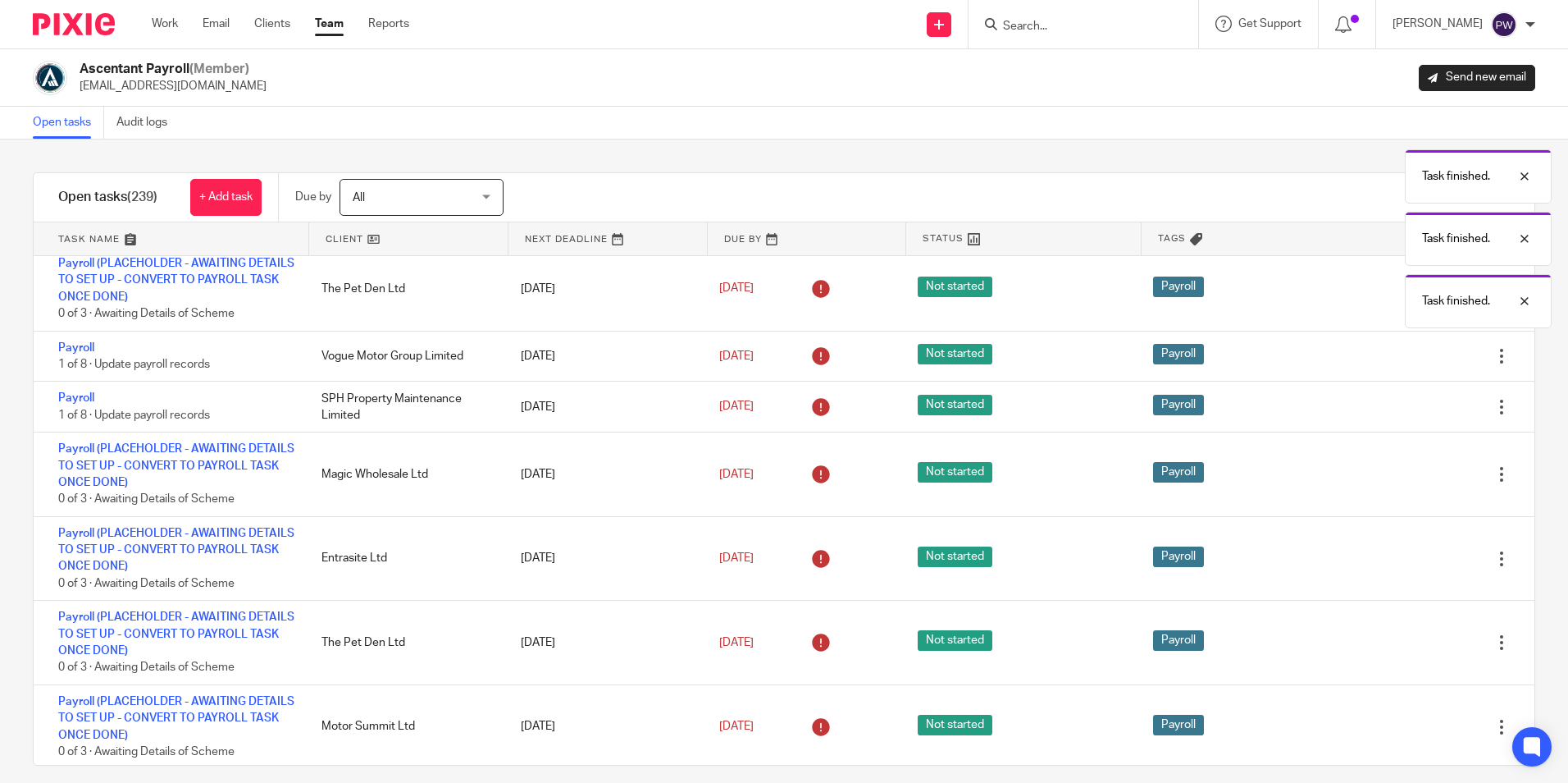
click at [1383, 416] on div "Edit task Delete" at bounding box center [1453, 406] width 162 height 50
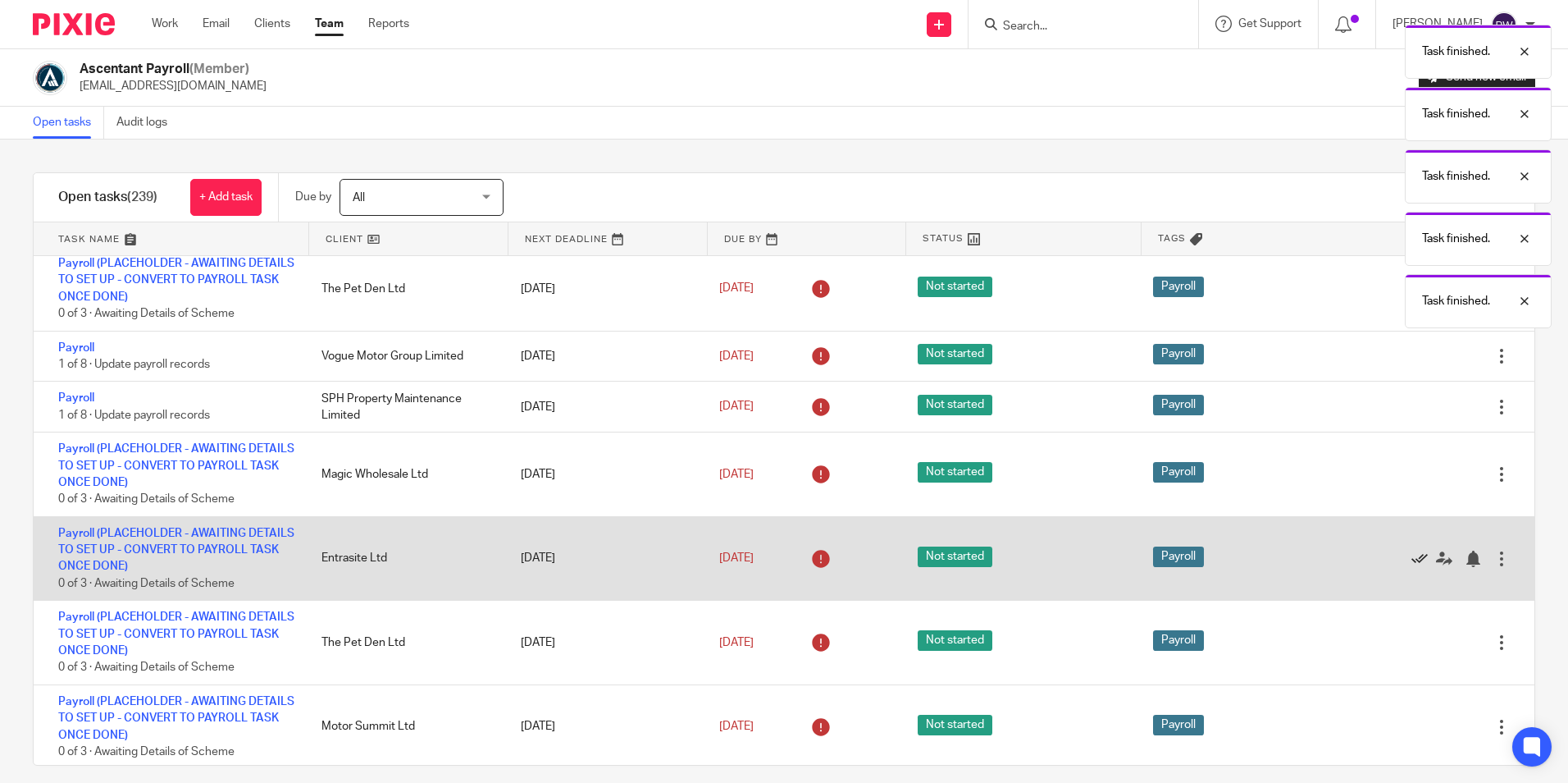
click at [1411, 557] on link at bounding box center [1423, 557] width 24 height 16
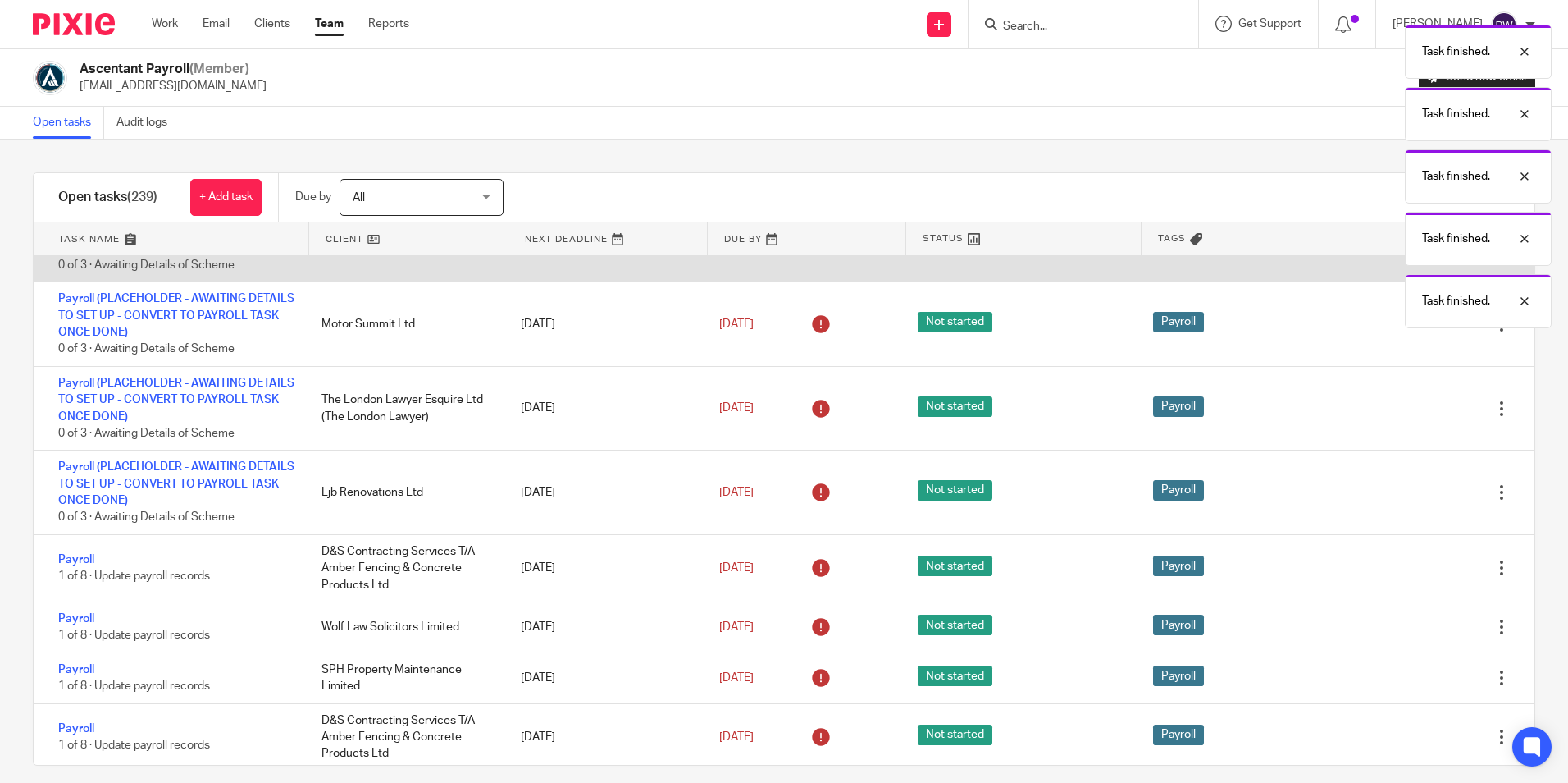
scroll to position [1026, 0]
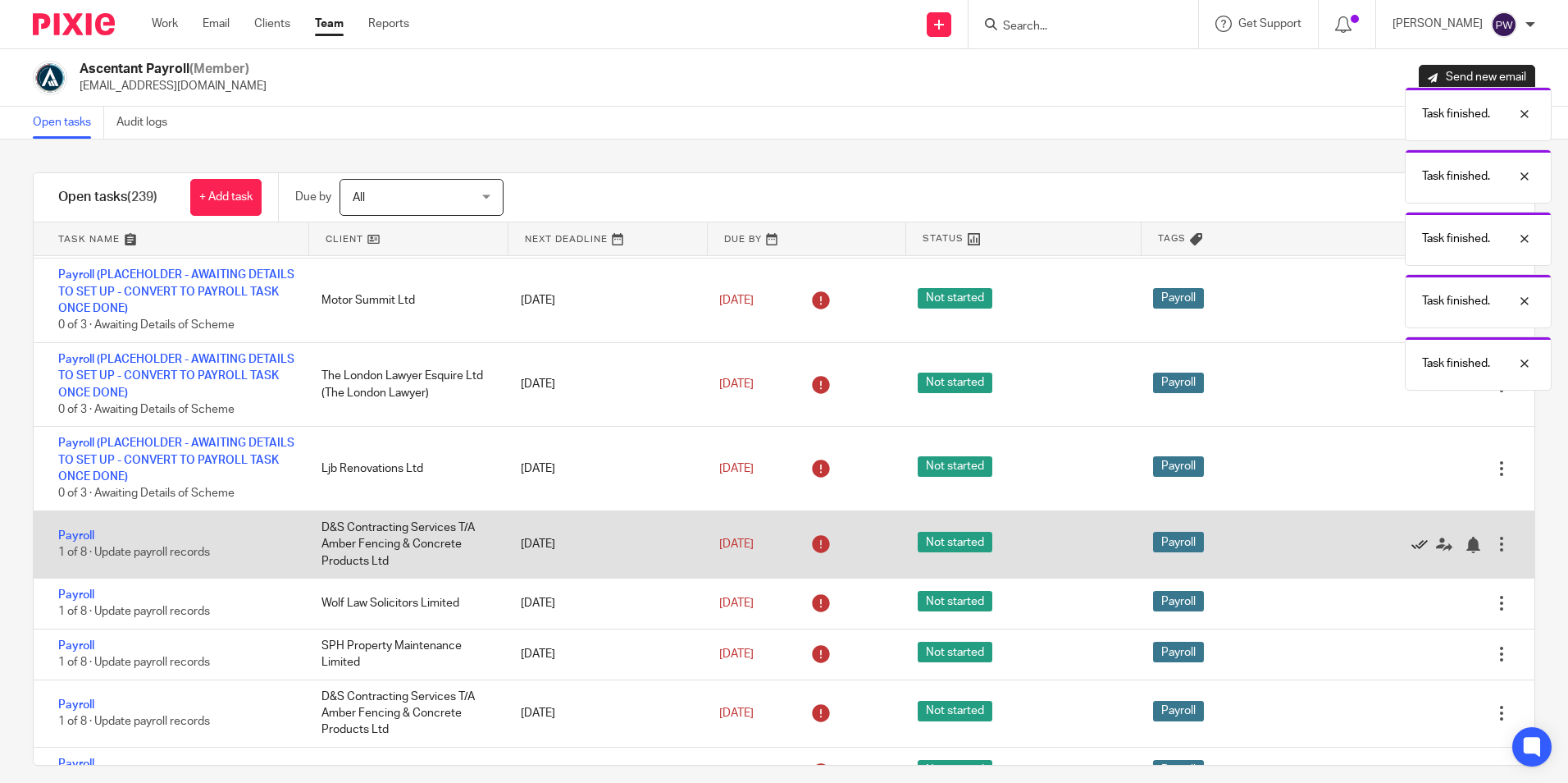
click at [1411, 548] on icon at bounding box center [1419, 545] width 16 height 16
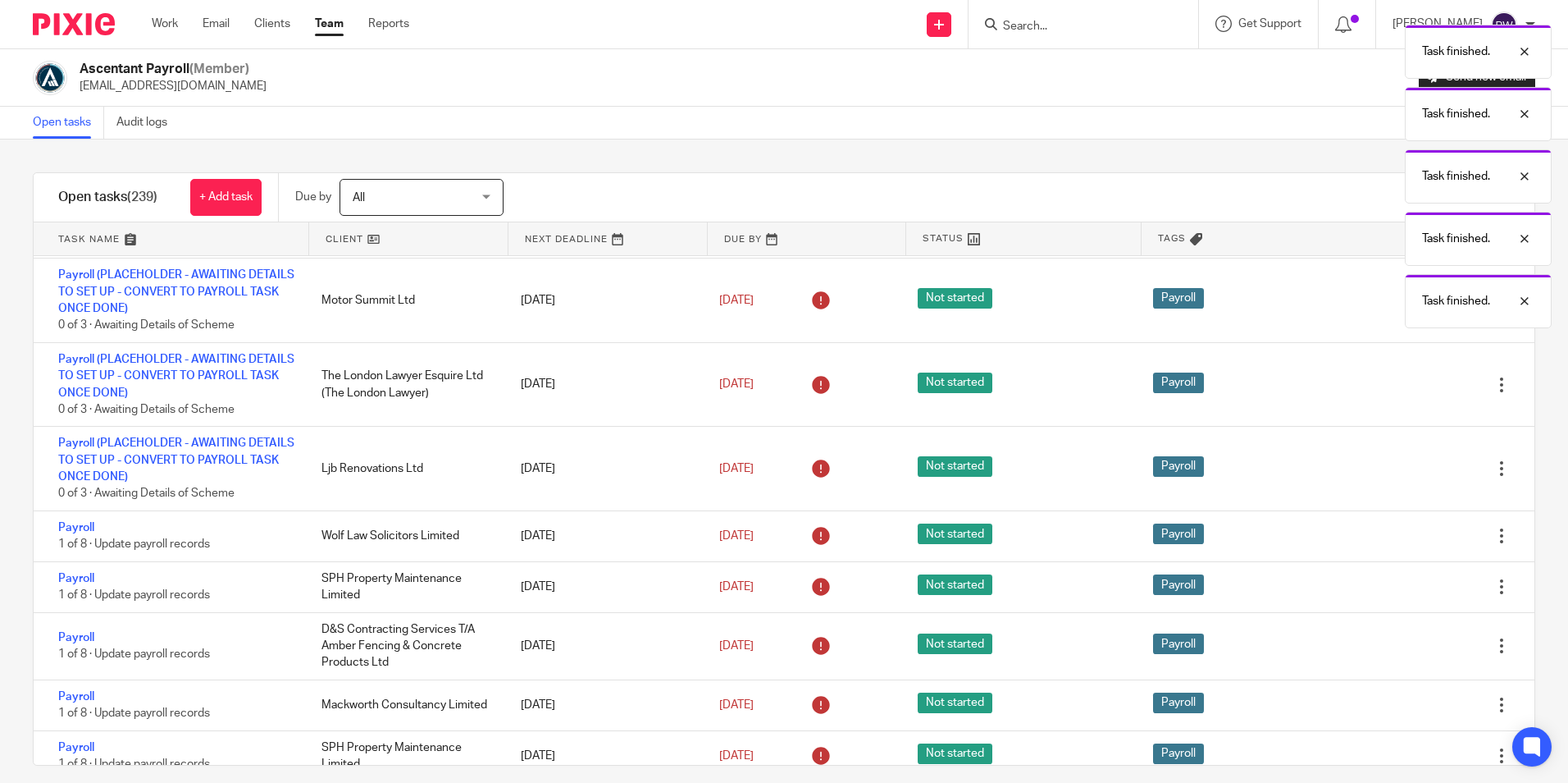
click at [1388, 548] on div "Edit task Delete" at bounding box center [1453, 536] width 162 height 50
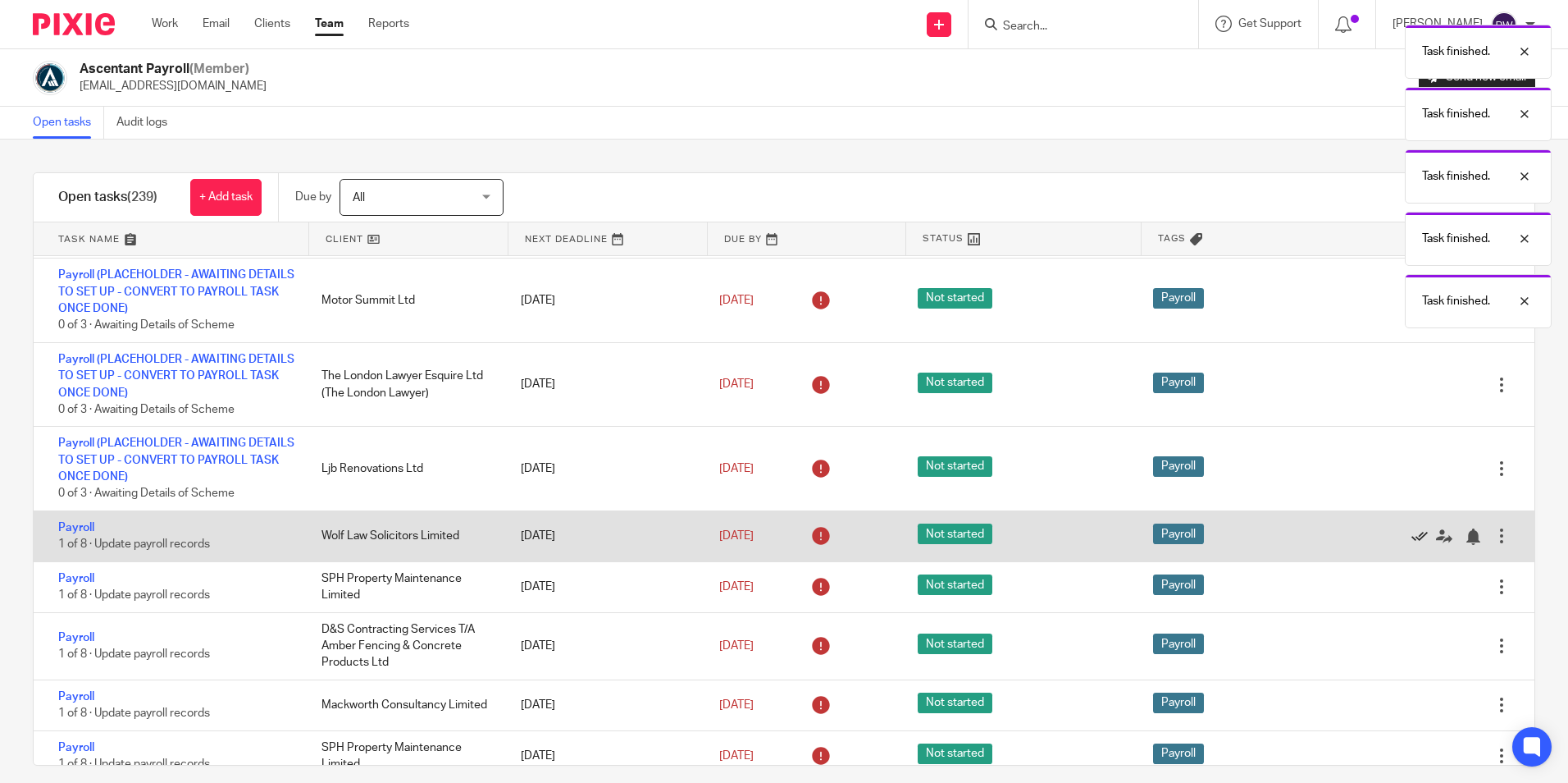
drag, startPoint x: 1388, startPoint y: 547, endPoint x: 1382, endPoint y: 539, distance: 10.0
click at [1388, 544] on div "Edit task Delete" at bounding box center [1453, 536] width 162 height 50
click at [1411, 539] on icon at bounding box center [1419, 537] width 16 height 16
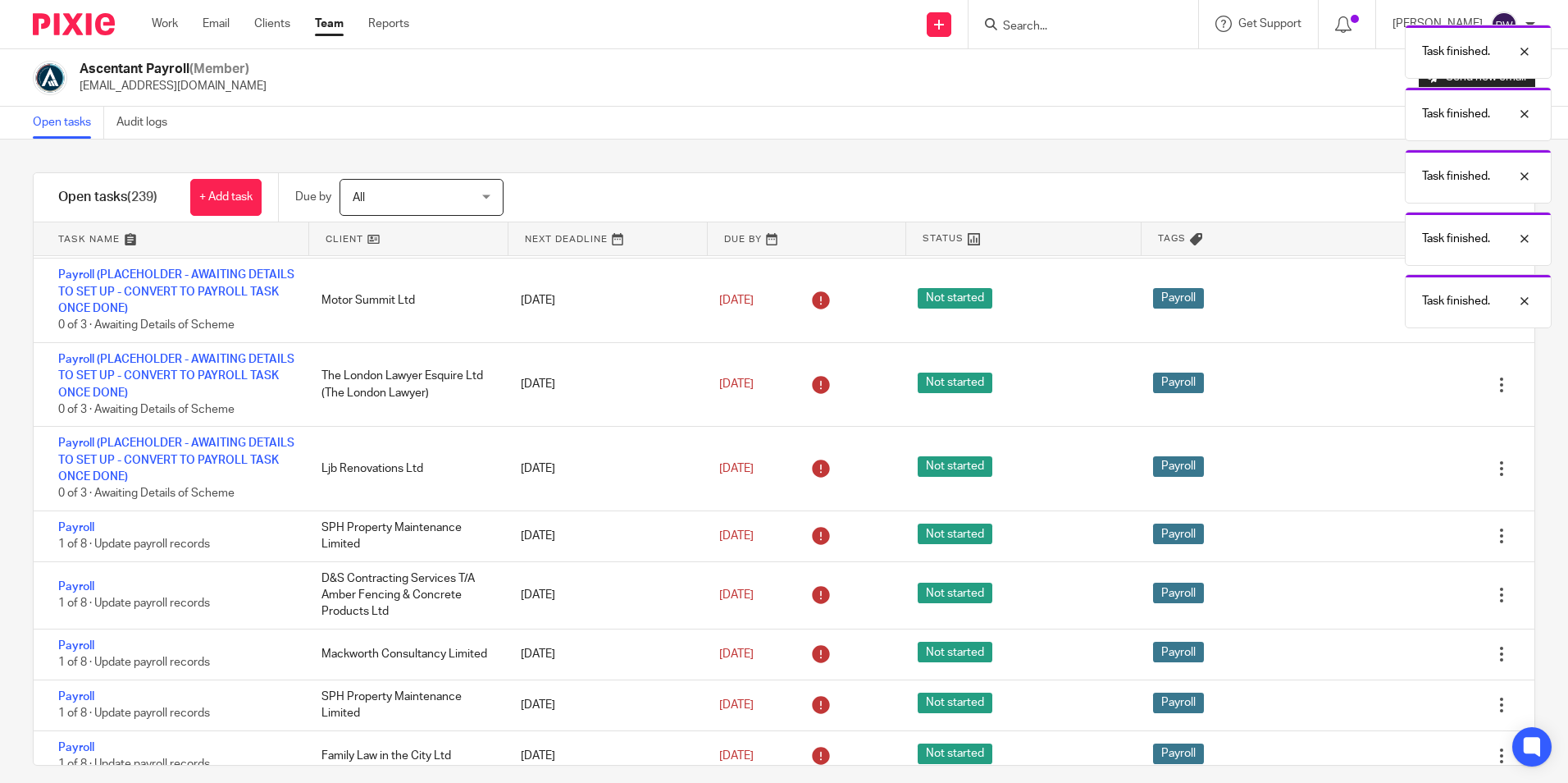
click at [1411, 539] on icon at bounding box center [1419, 537] width 16 height 16
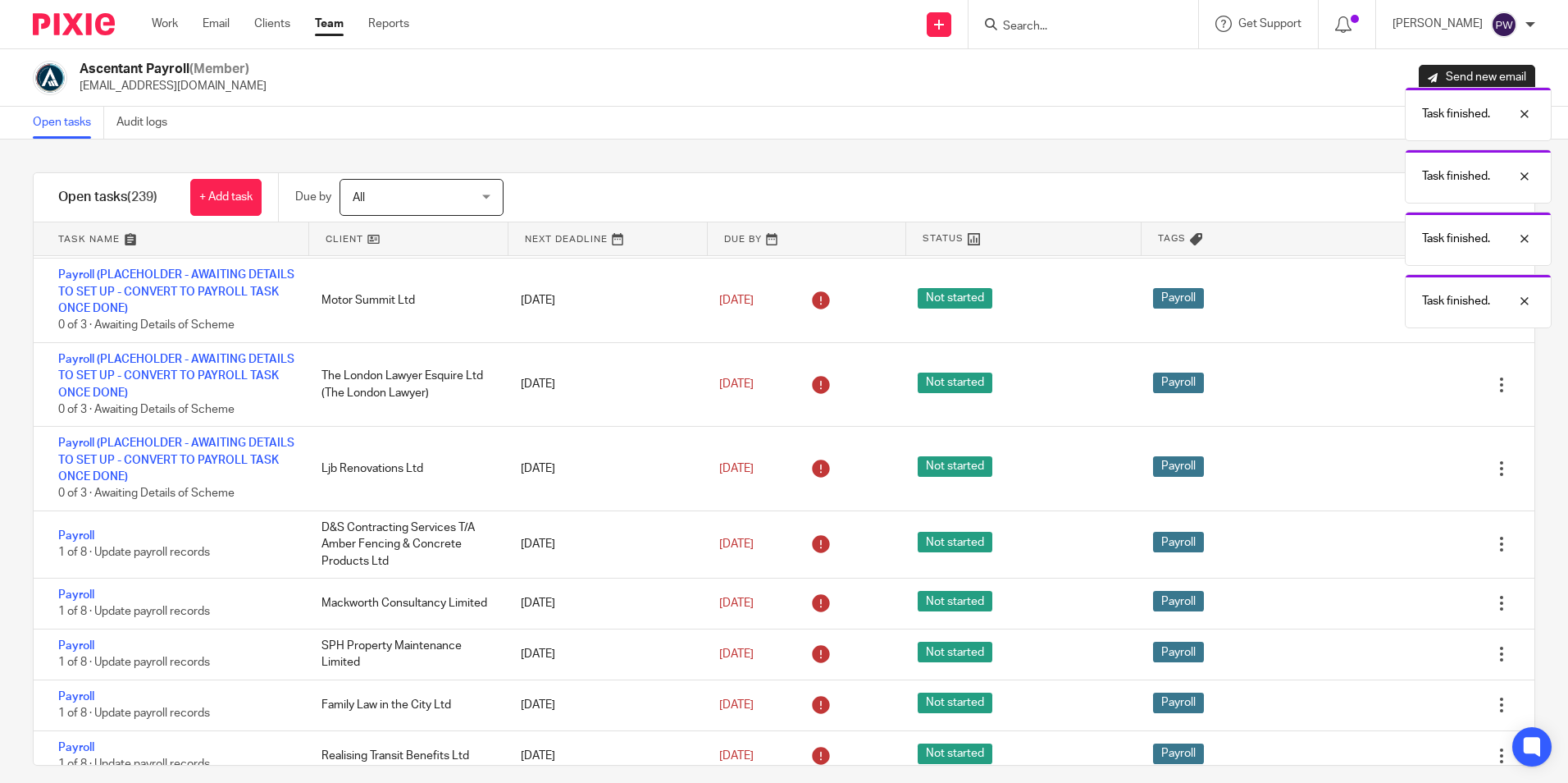
click at [1411, 539] on icon at bounding box center [1419, 545] width 16 height 16
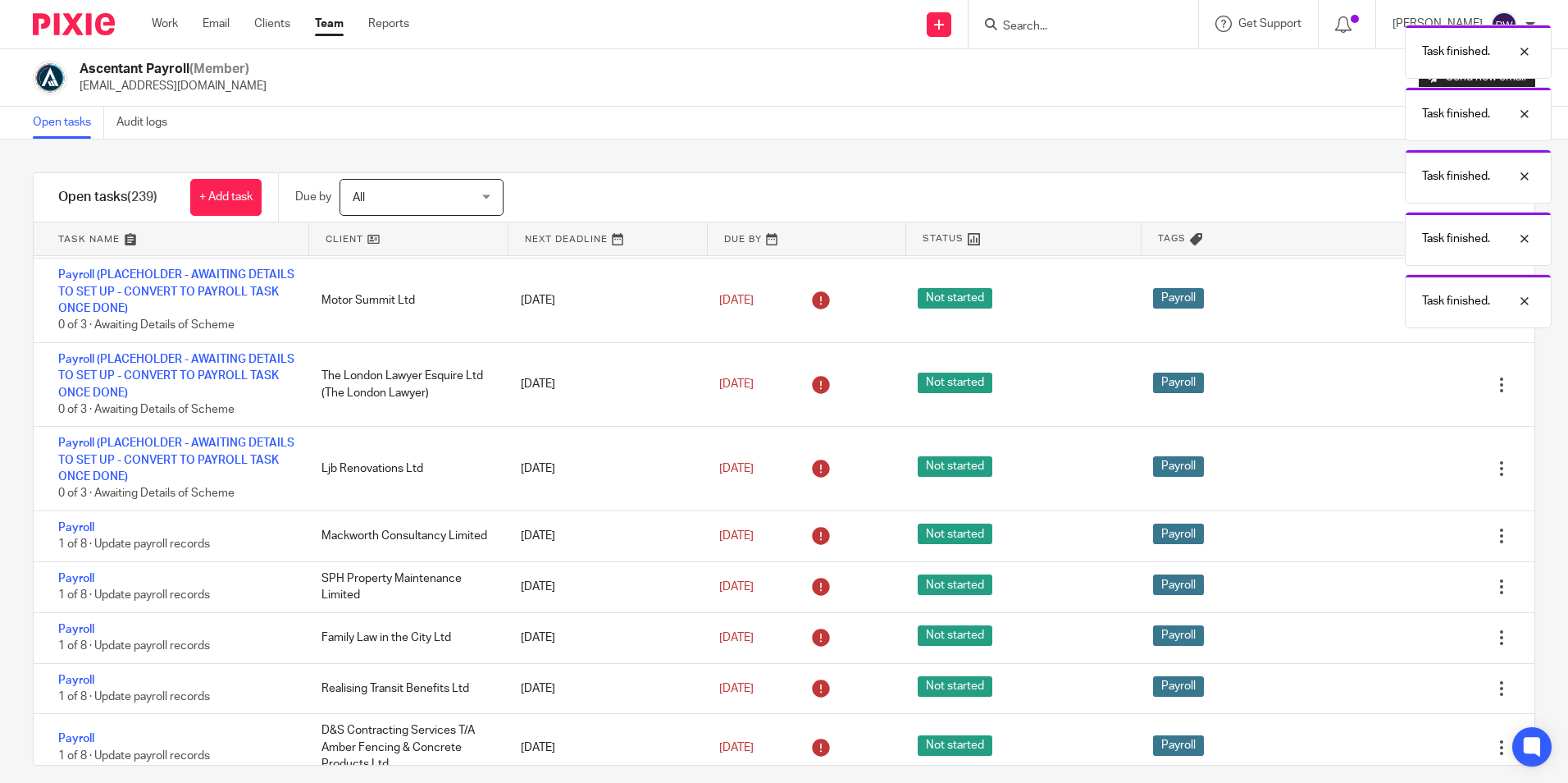
click at [1411, 539] on icon at bounding box center [1419, 537] width 16 height 16
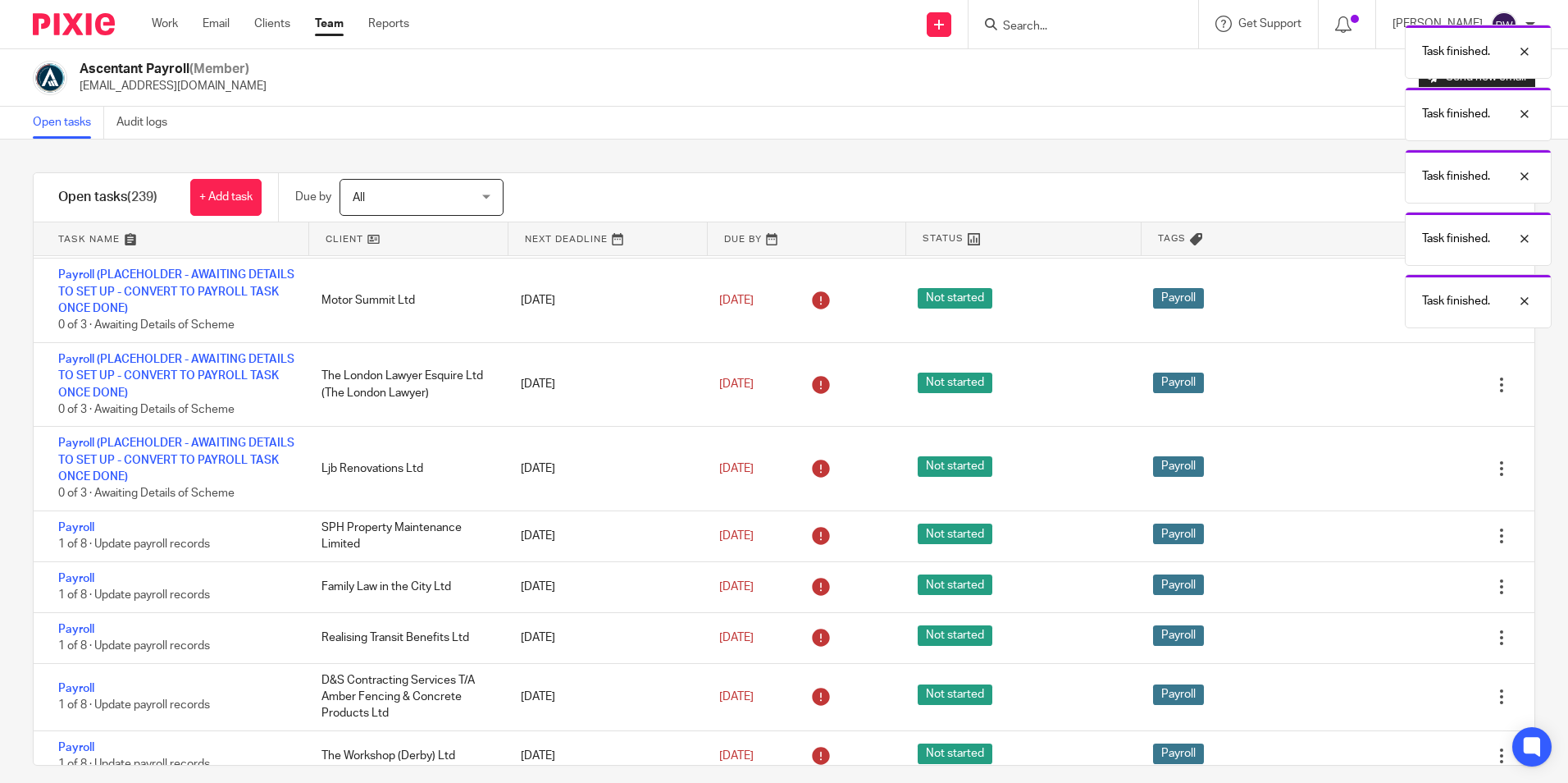
click at [1411, 539] on icon at bounding box center [1419, 537] width 16 height 16
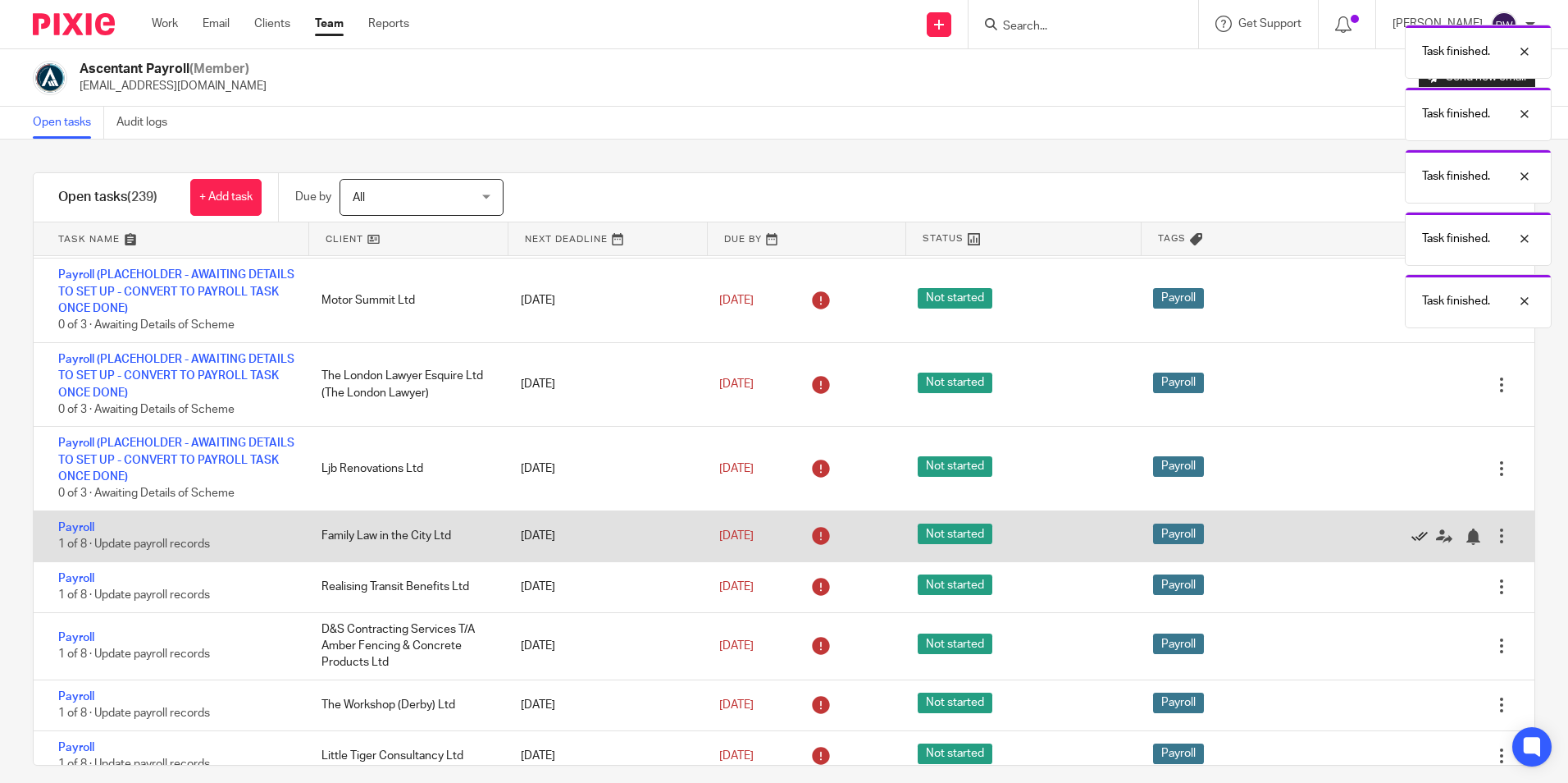
click at [1411, 539] on icon at bounding box center [1419, 537] width 16 height 16
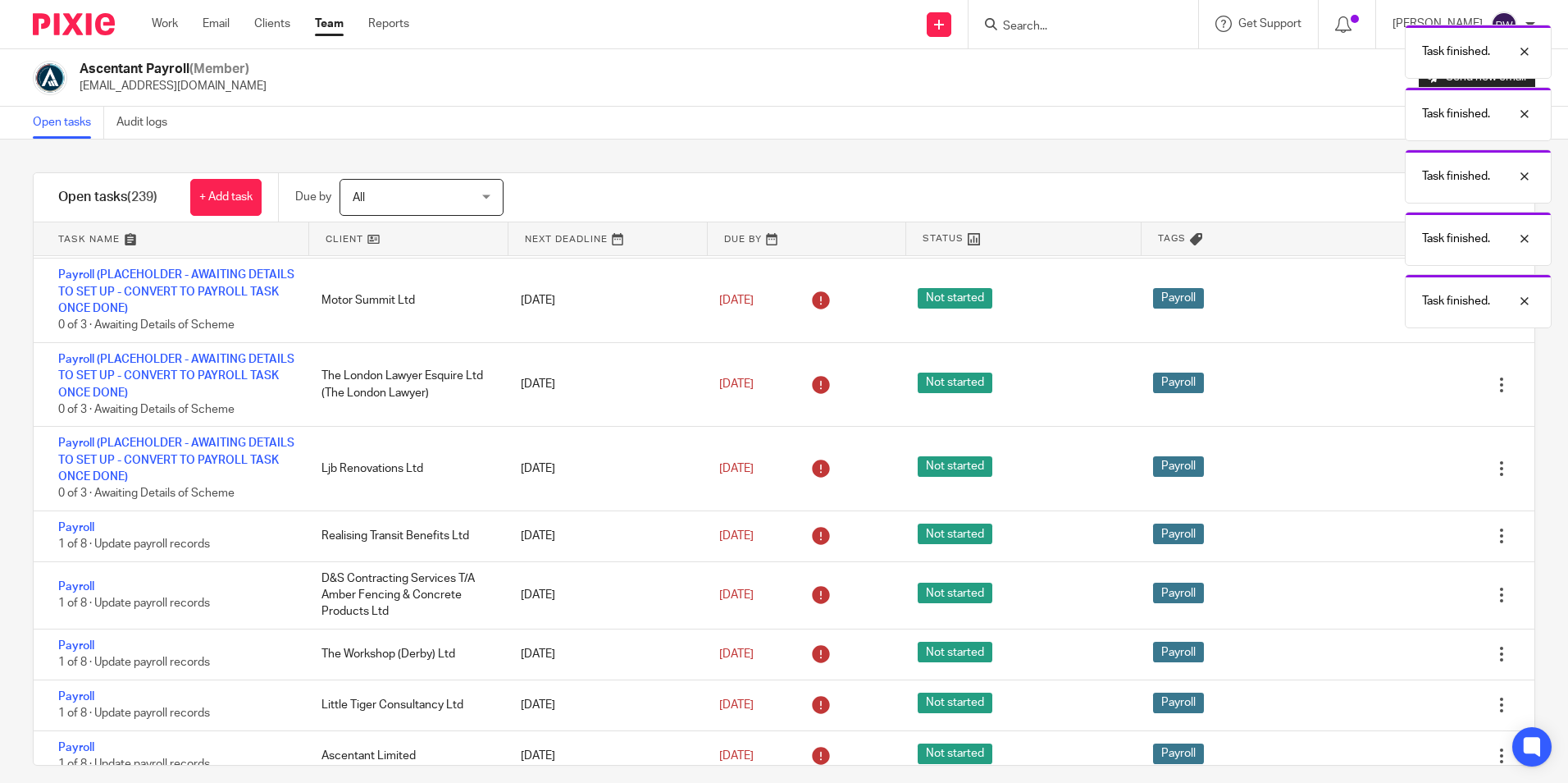
click at [1411, 539] on icon at bounding box center [1419, 537] width 16 height 16
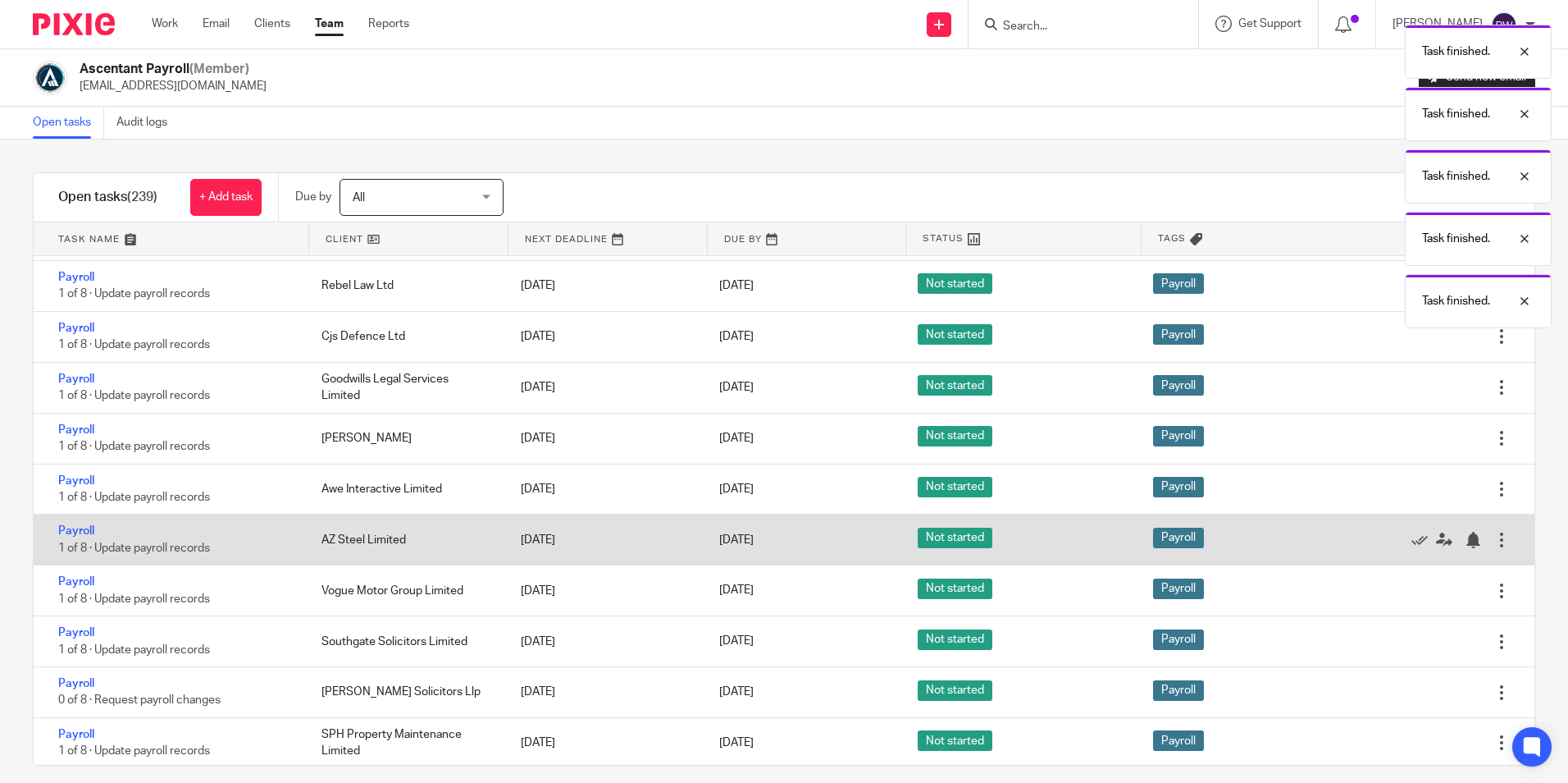
scroll to position [4104, 0]
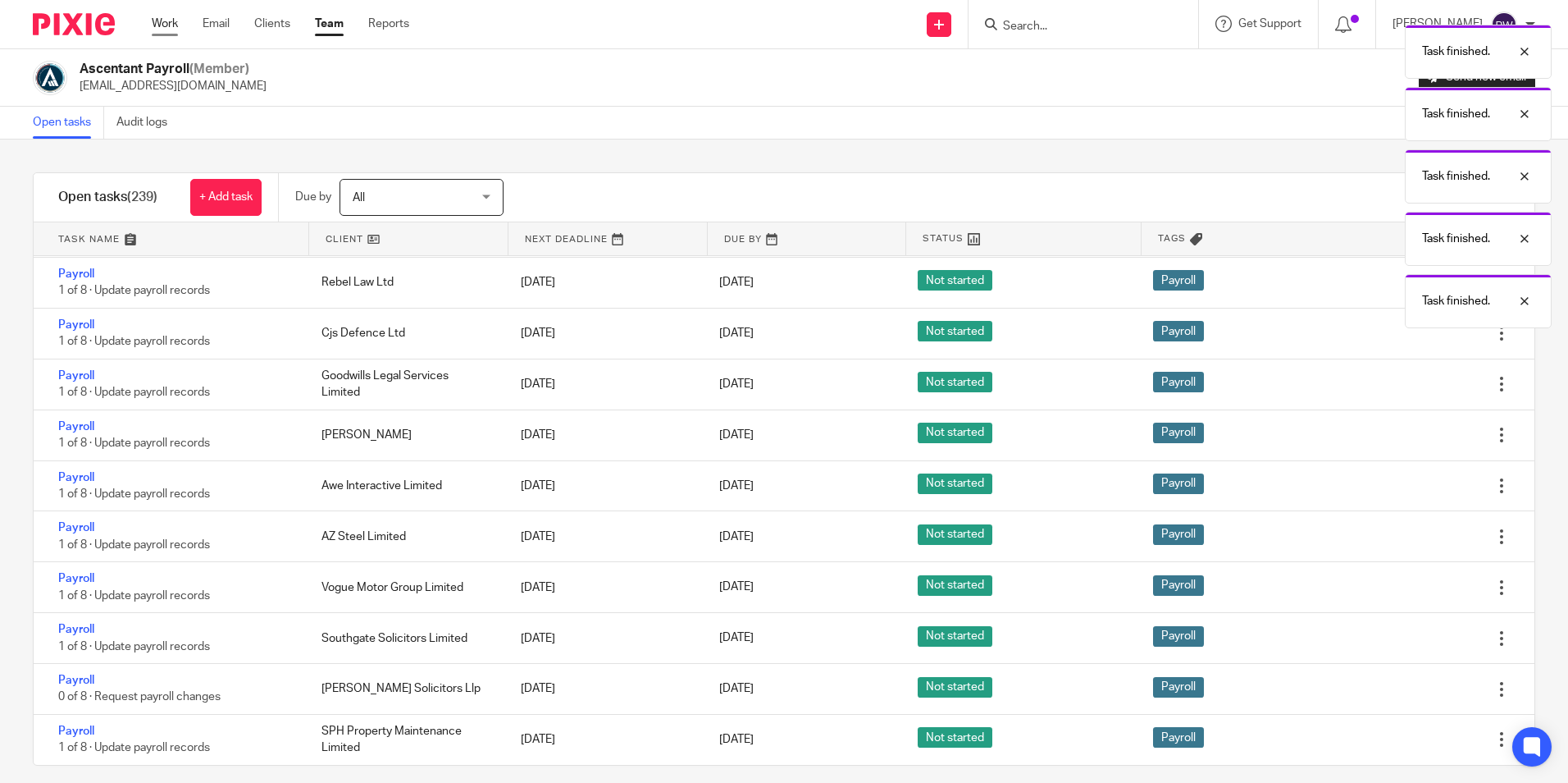
click at [177, 27] on ul "Work Email Clients Team Reports" at bounding box center [292, 23] width 282 height 16
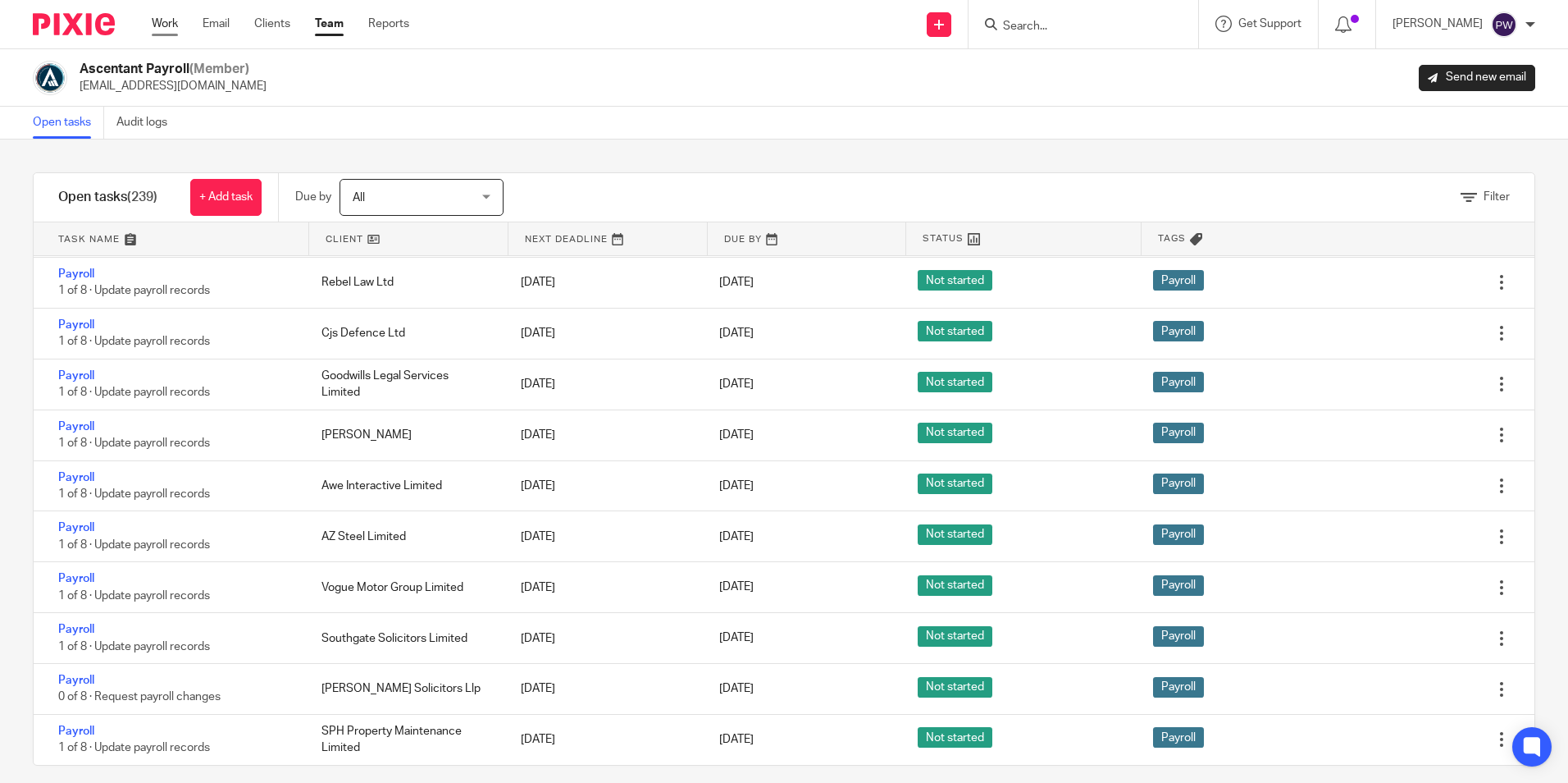
click at [177, 27] on link "Work" at bounding box center [164, 23] width 26 height 16
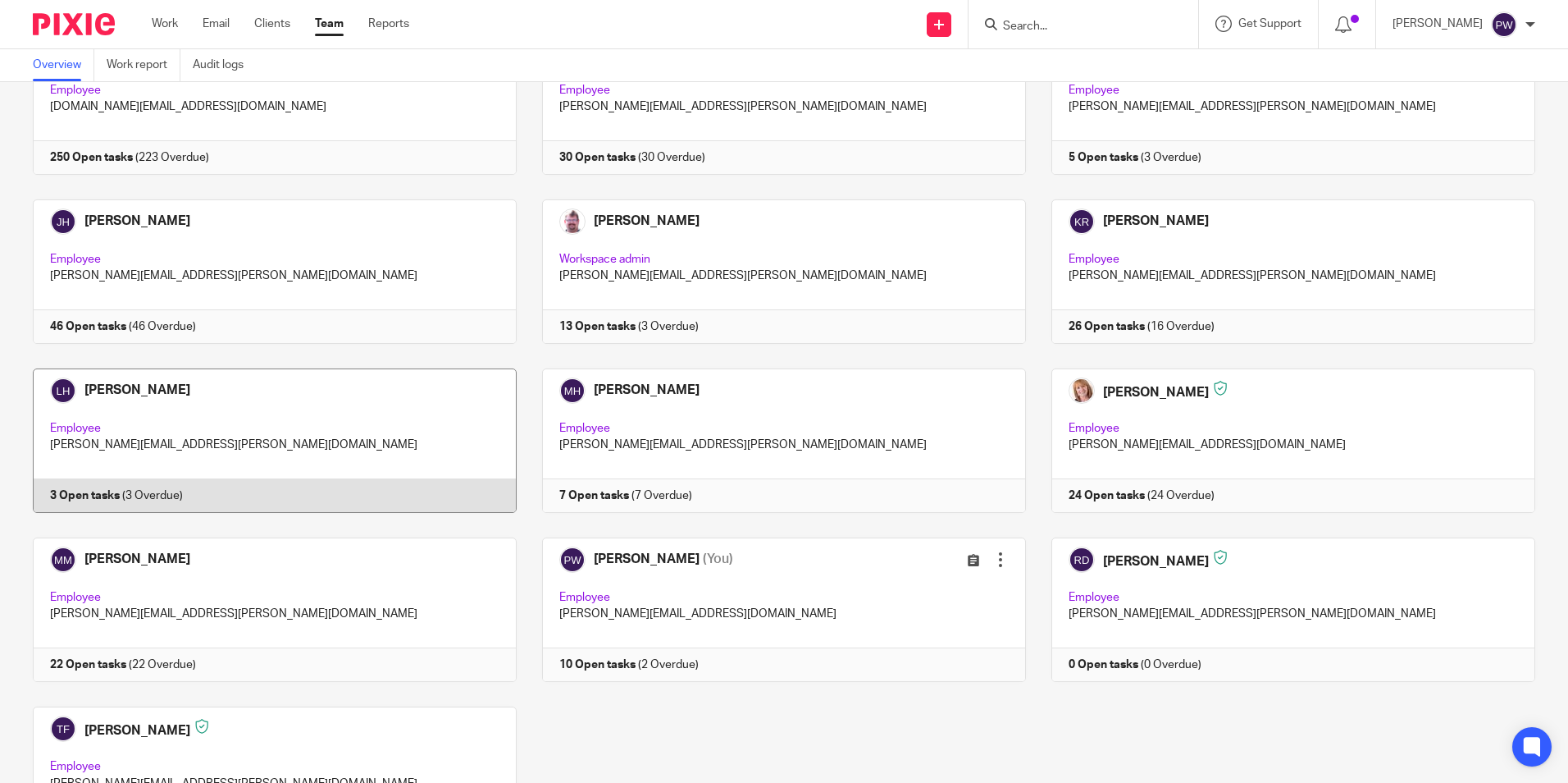
scroll to position [342, 0]
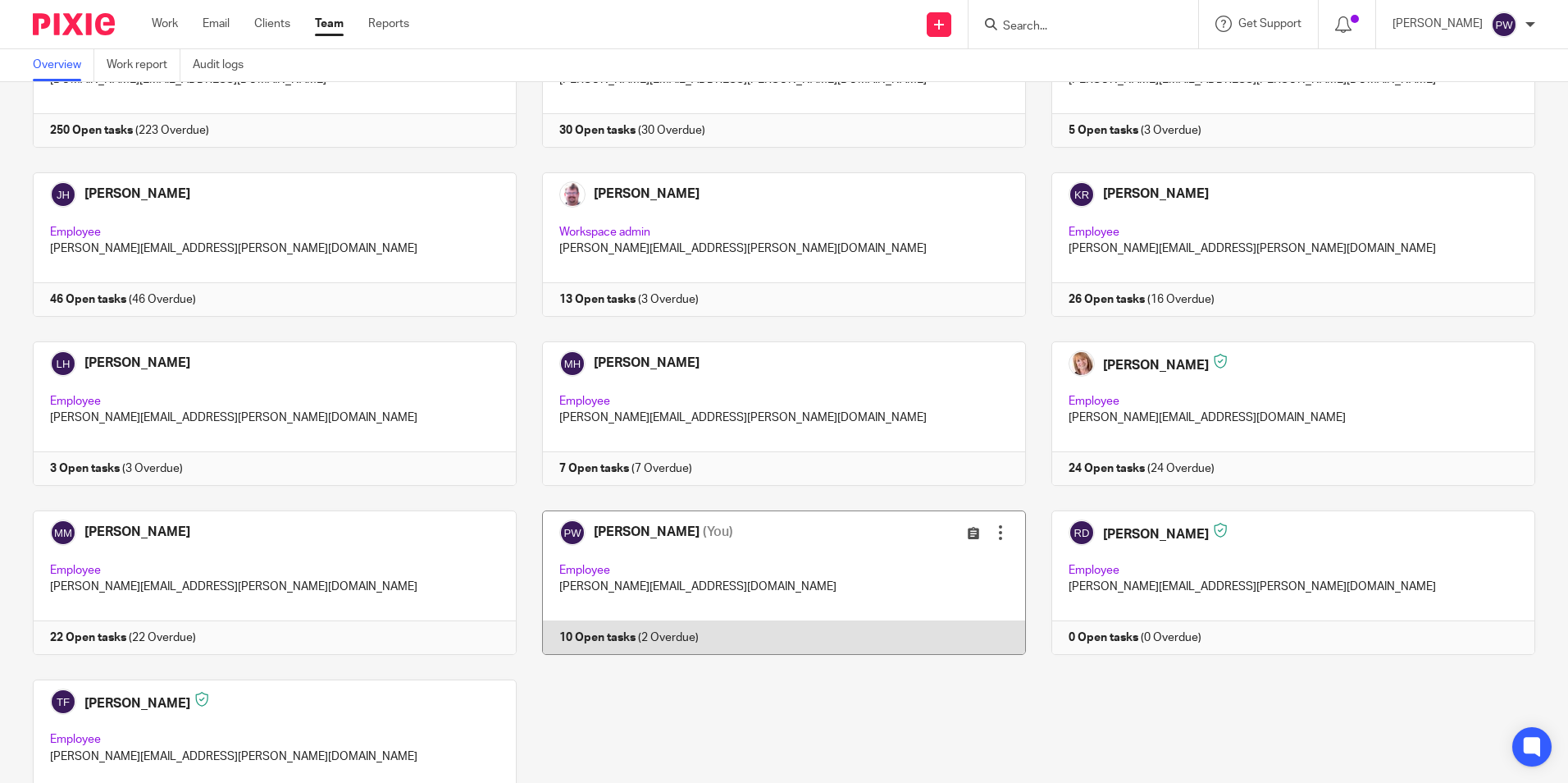
click at [627, 600] on link at bounding box center [771, 583] width 509 height 144
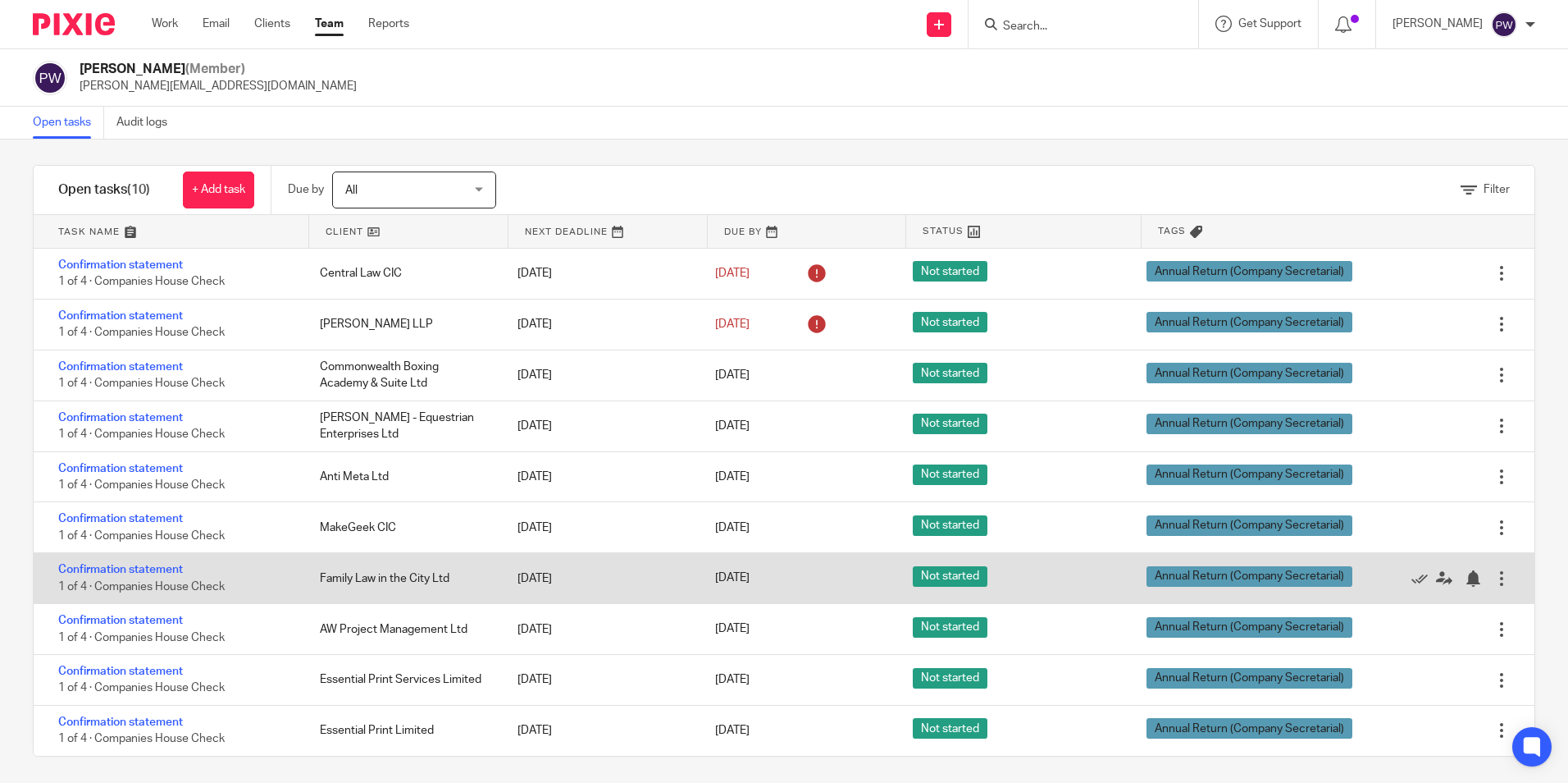
scroll to position [14, 0]
